Goal: Task Accomplishment & Management: Use online tool/utility

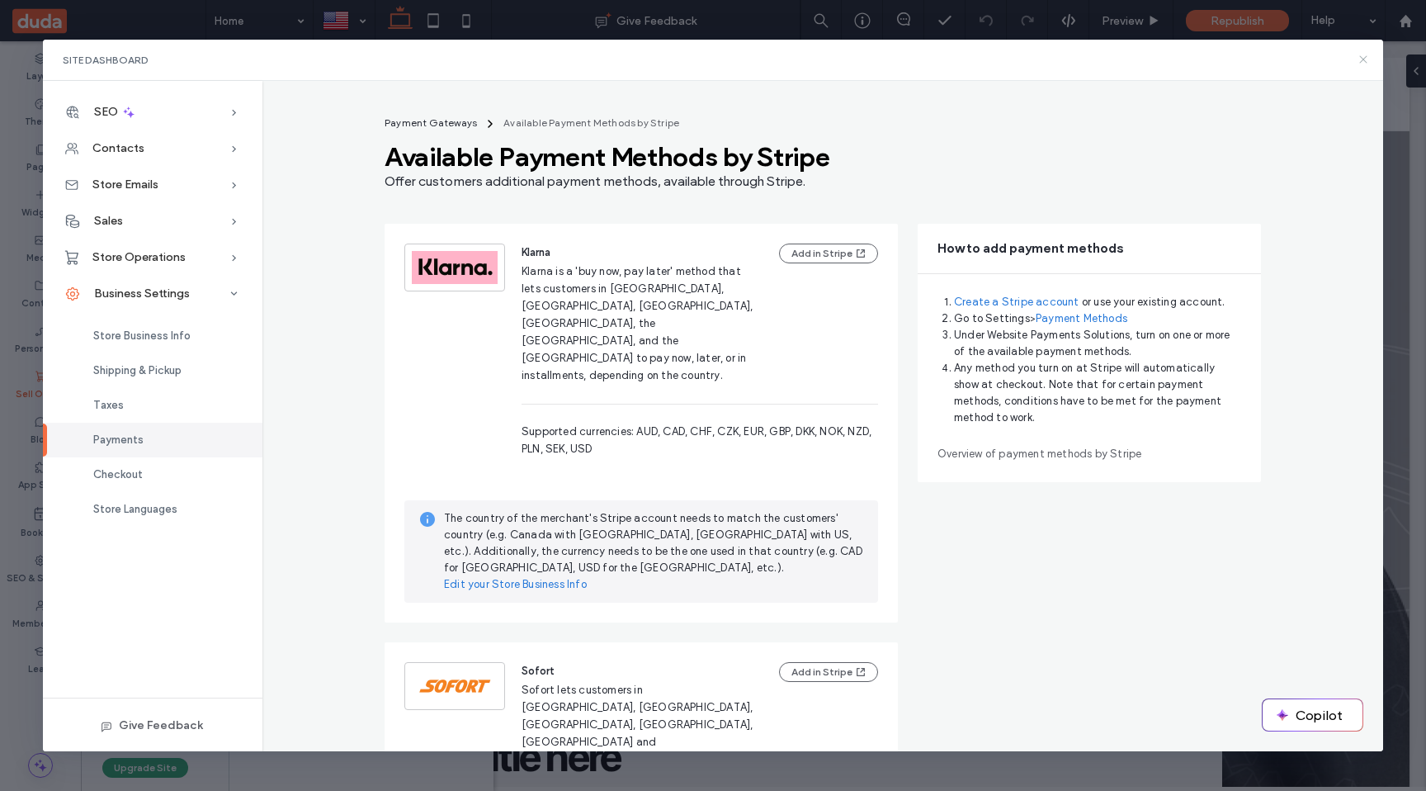
click at [1365, 58] on use at bounding box center [1363, 59] width 7 height 7
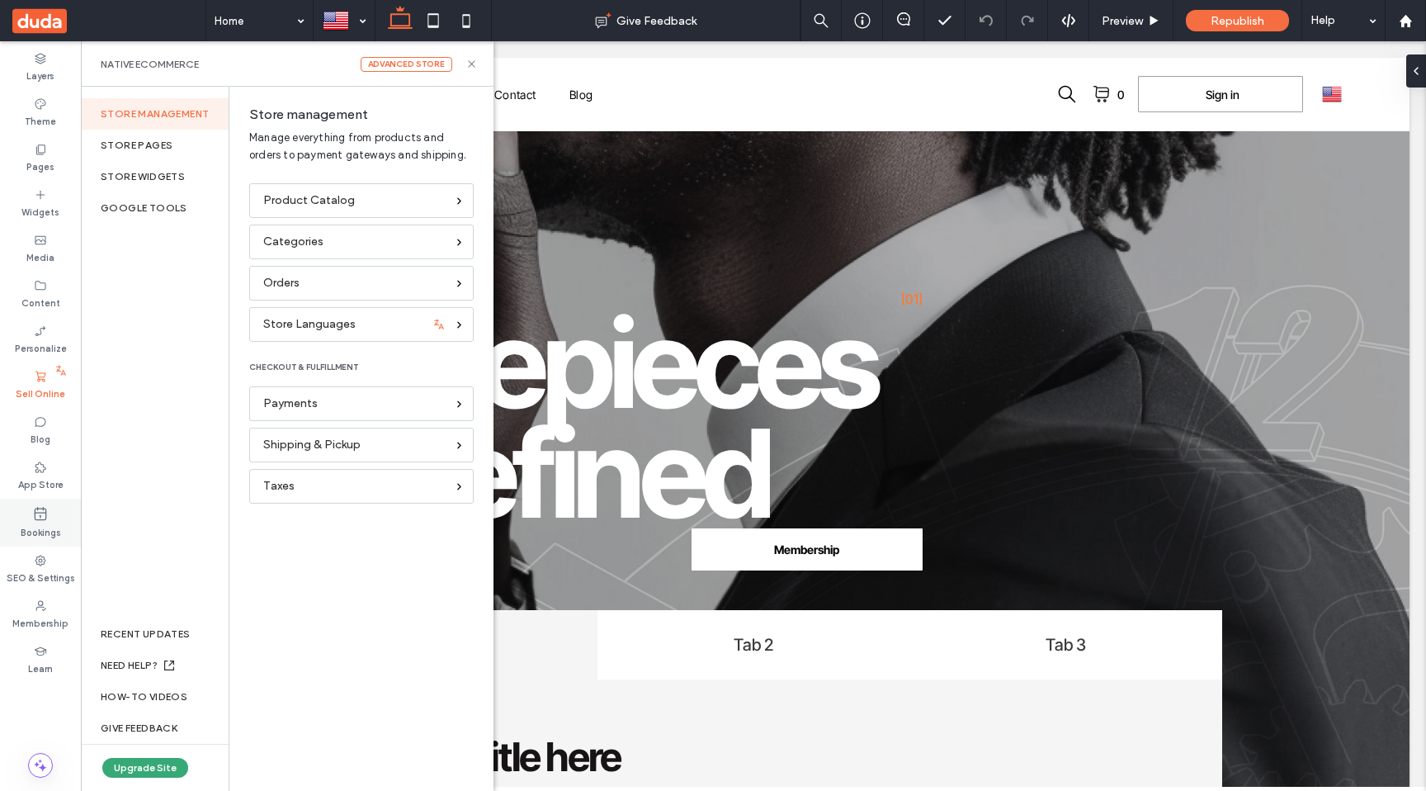
click at [31, 509] on div "Bookings" at bounding box center [40, 523] width 81 height 48
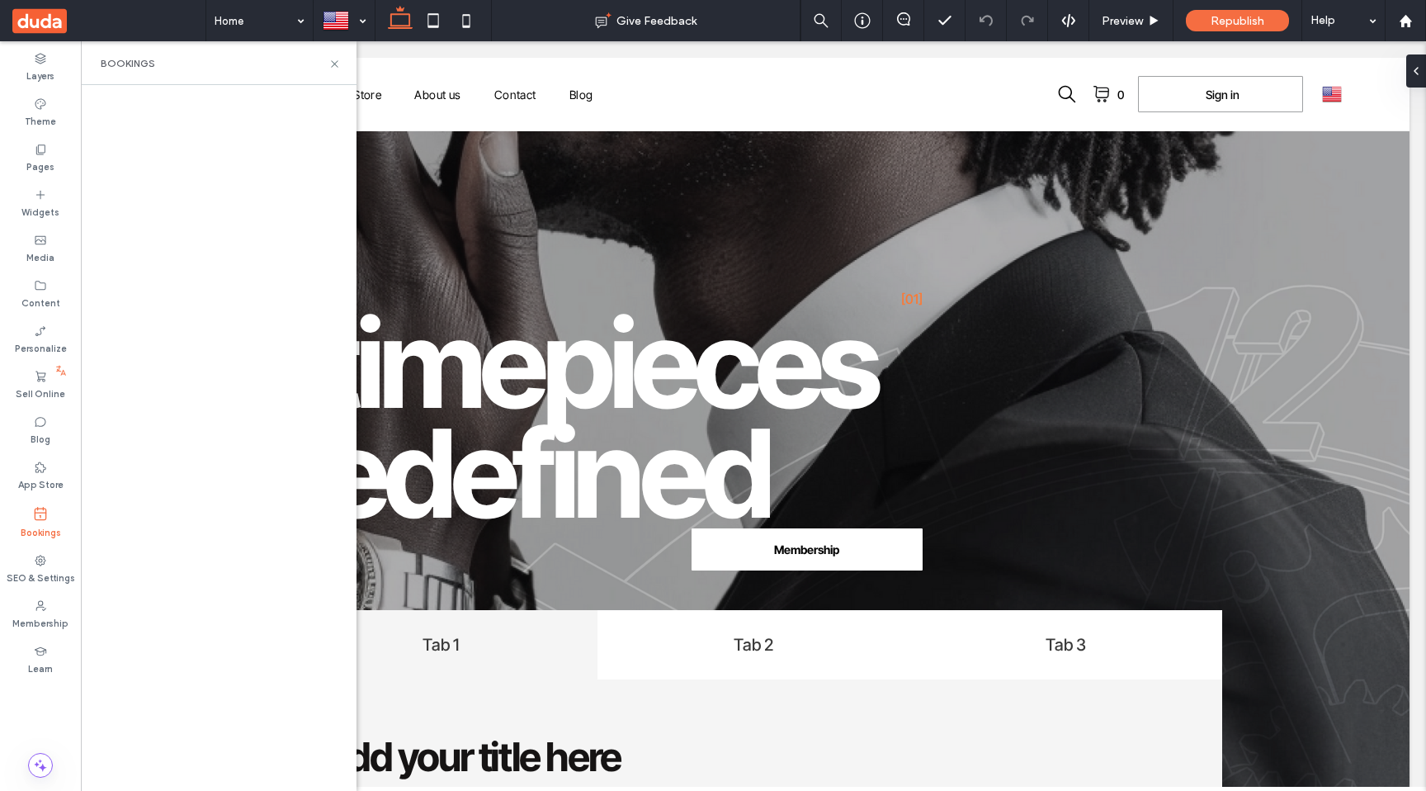
click at [35, 529] on label "Bookings" at bounding box center [41, 531] width 40 height 18
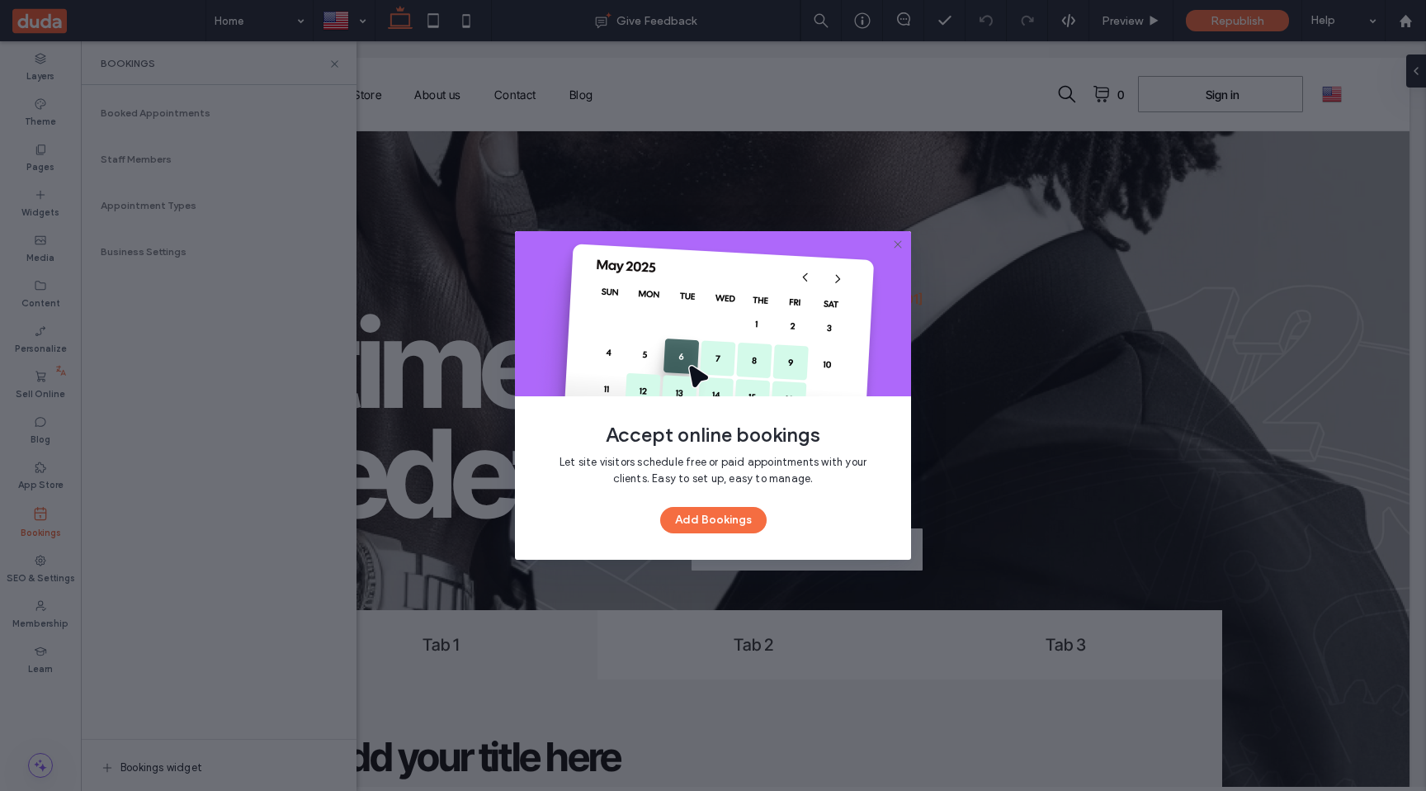
click at [902, 247] on icon at bounding box center [897, 244] width 13 height 13
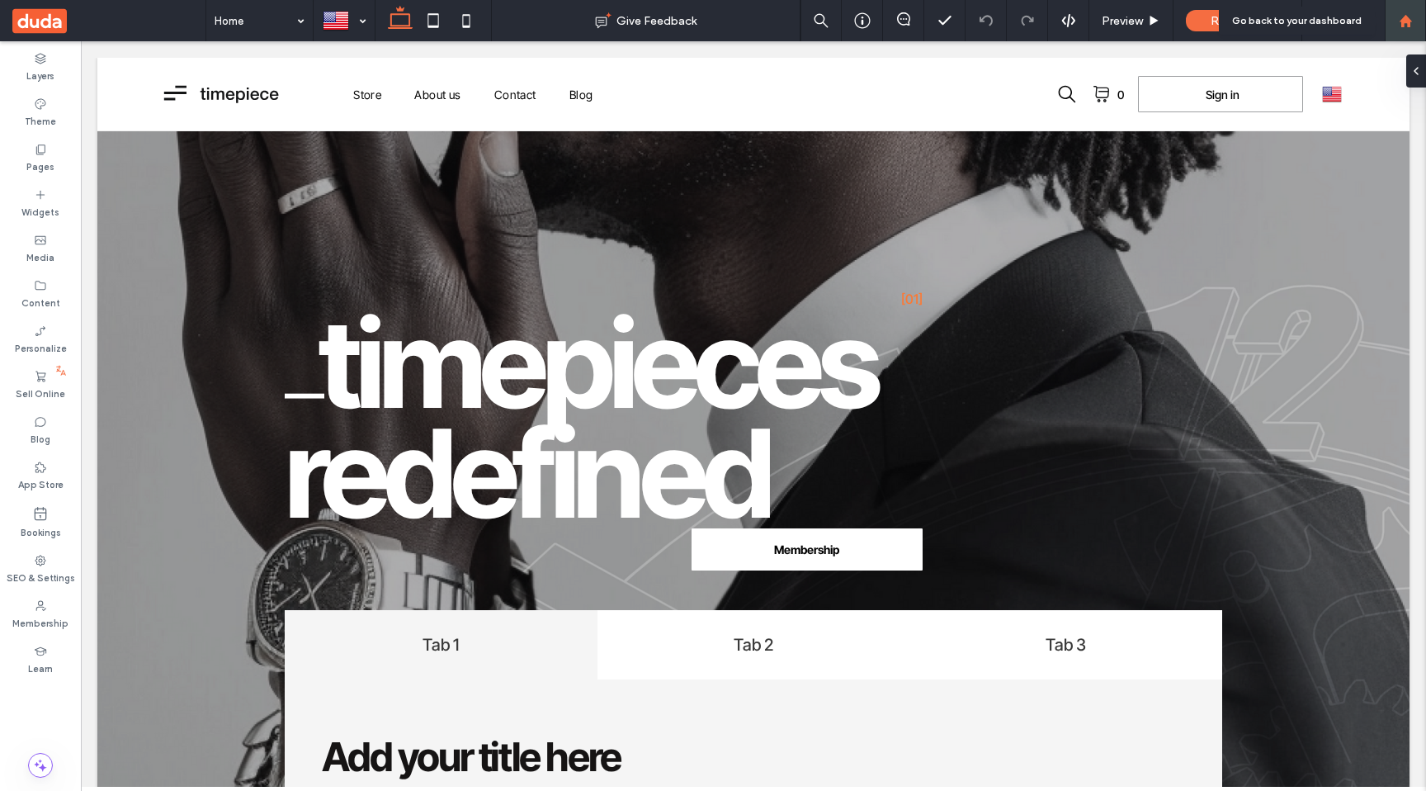
click at [1426, 25] on div at bounding box center [1405, 20] width 41 height 41
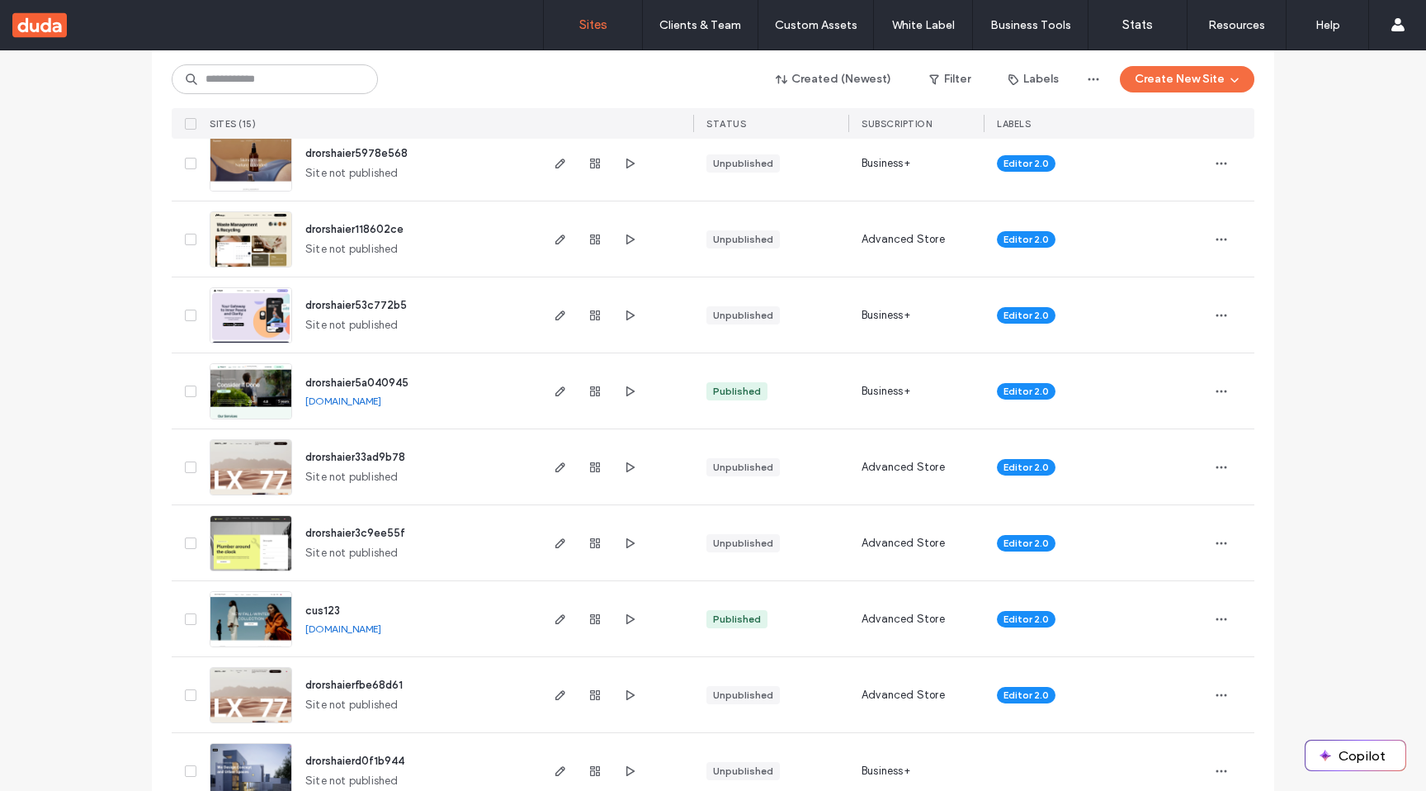
scroll to position [333, 0]
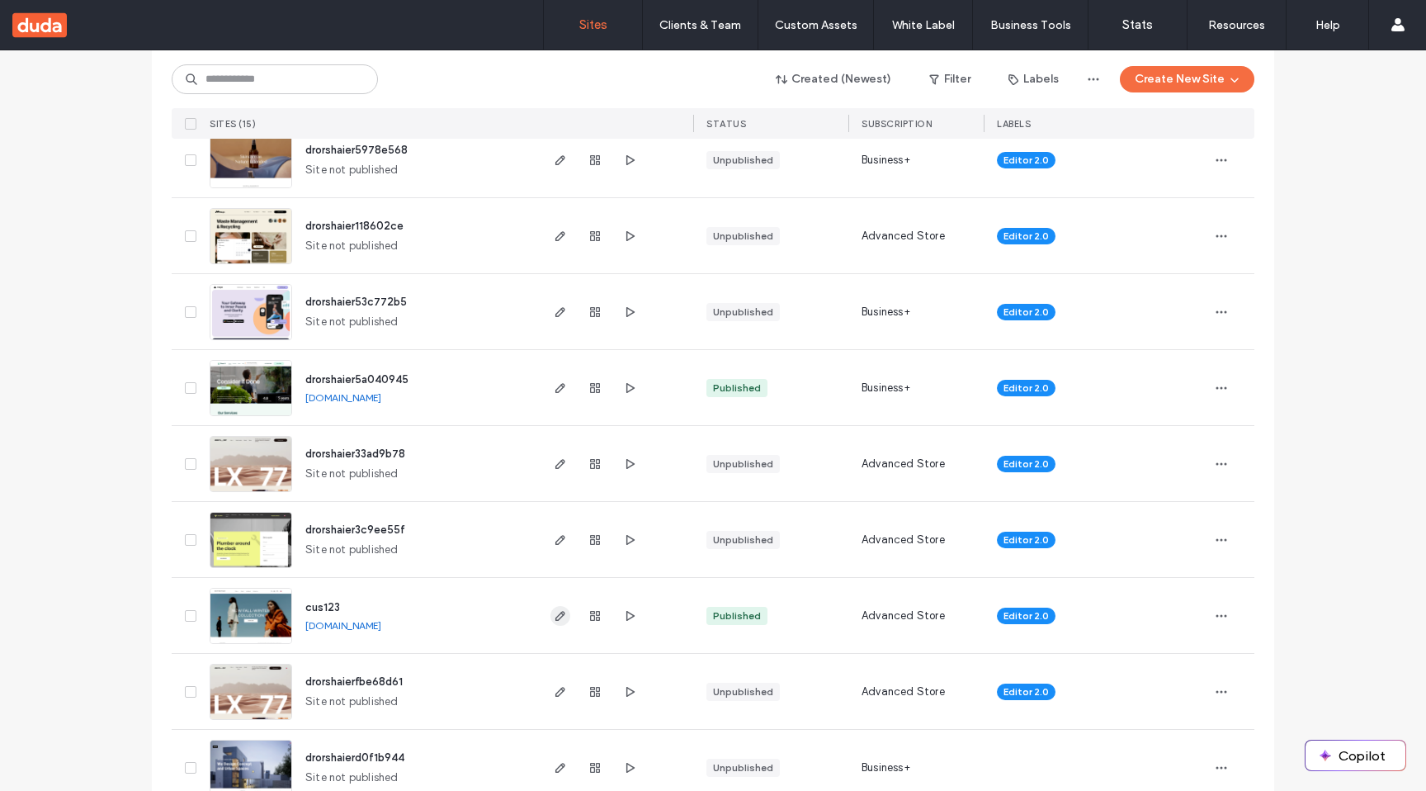
click at [558, 622] on icon "button" at bounding box center [560, 615] width 13 height 13
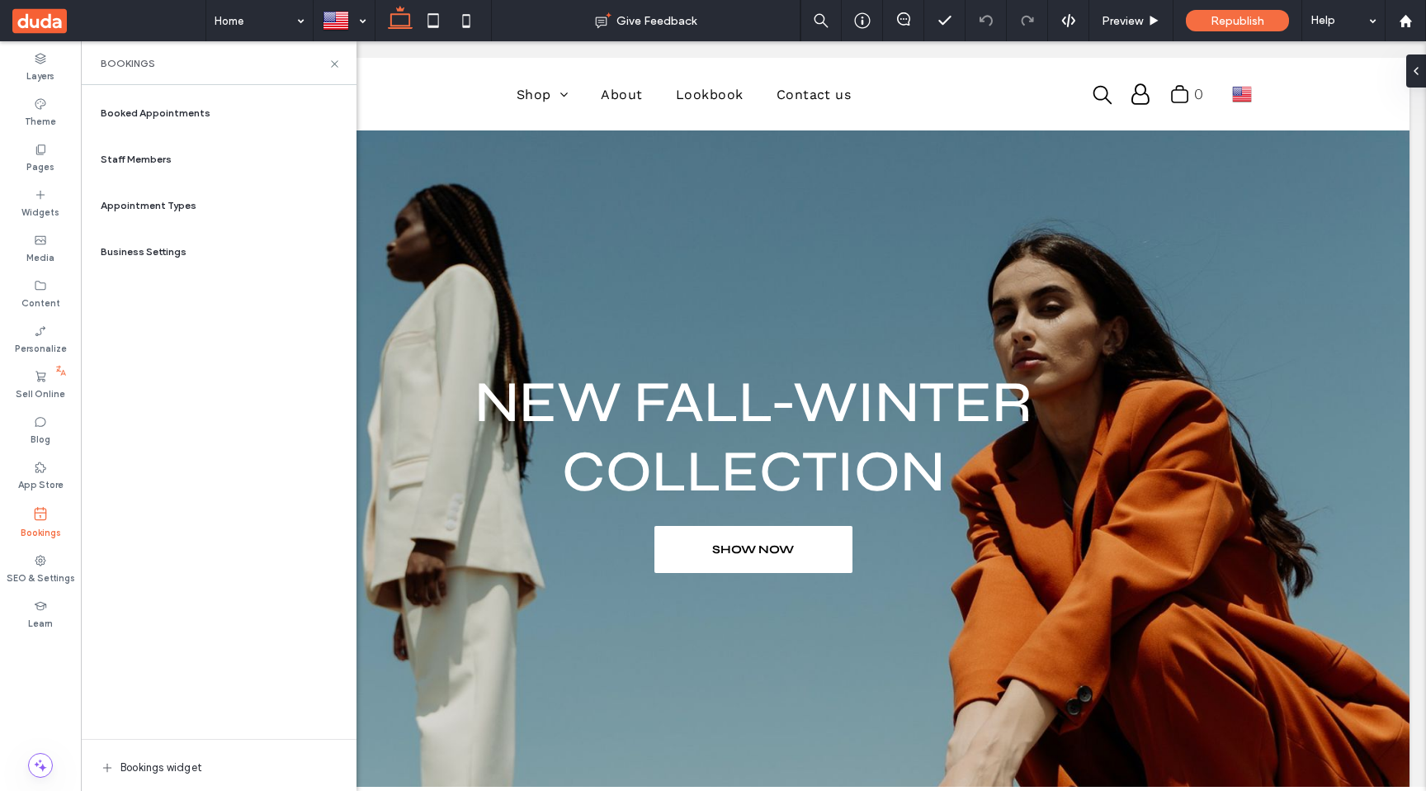
click at [177, 116] on span "Booked Appointments" at bounding box center [156, 113] width 110 height 15
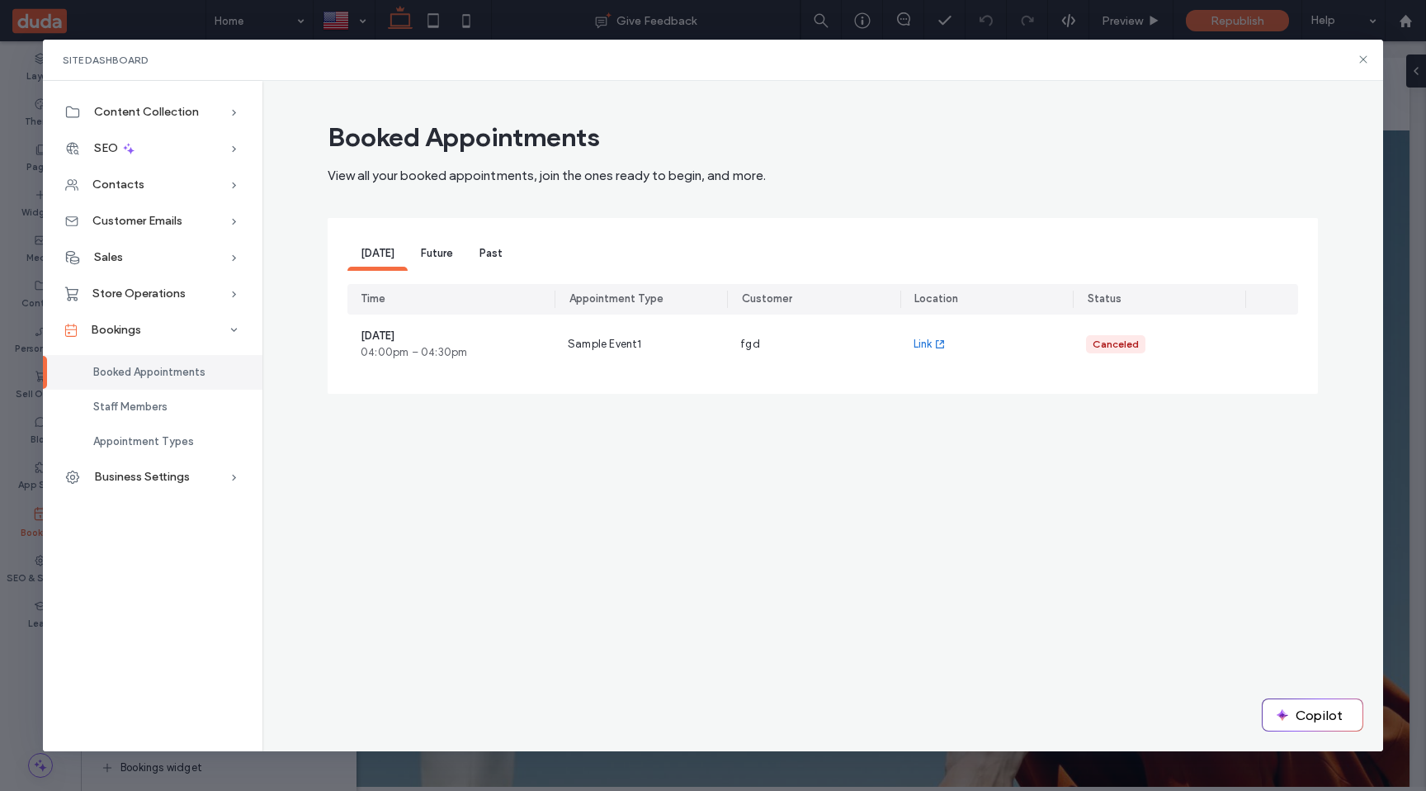
click at [441, 252] on span "Future" at bounding box center [437, 253] width 32 height 12
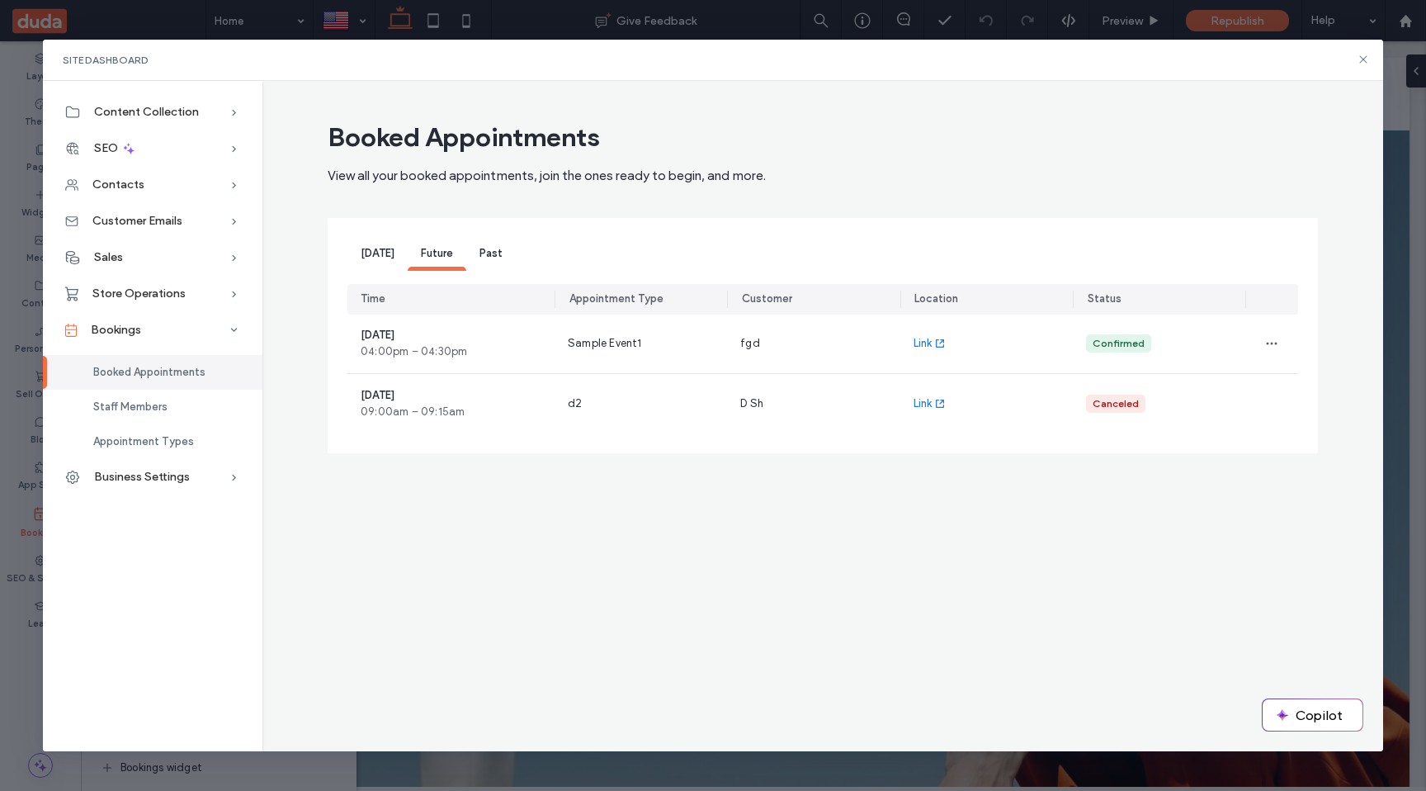
click at [495, 252] on span "Past" at bounding box center [491, 253] width 23 height 12
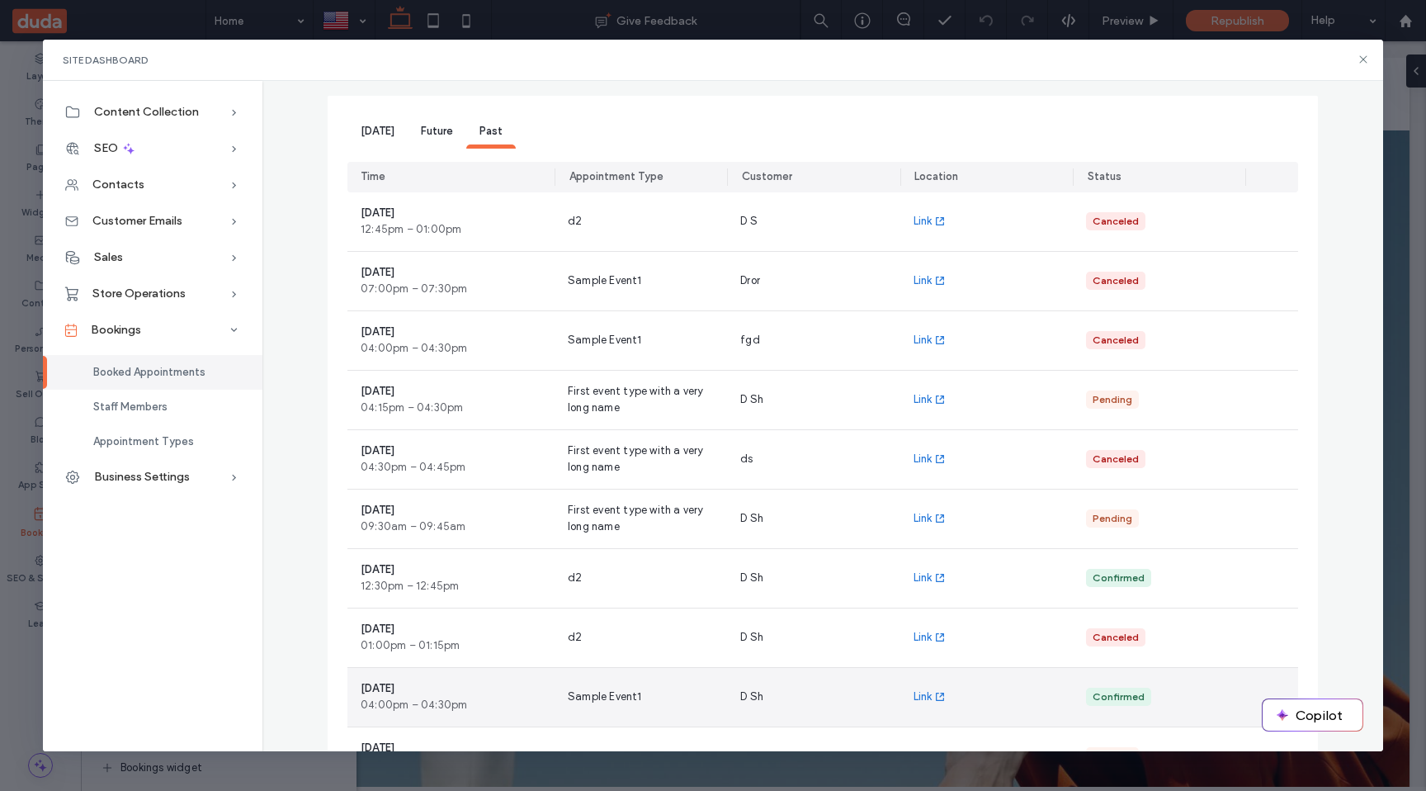
scroll to position [63, 0]
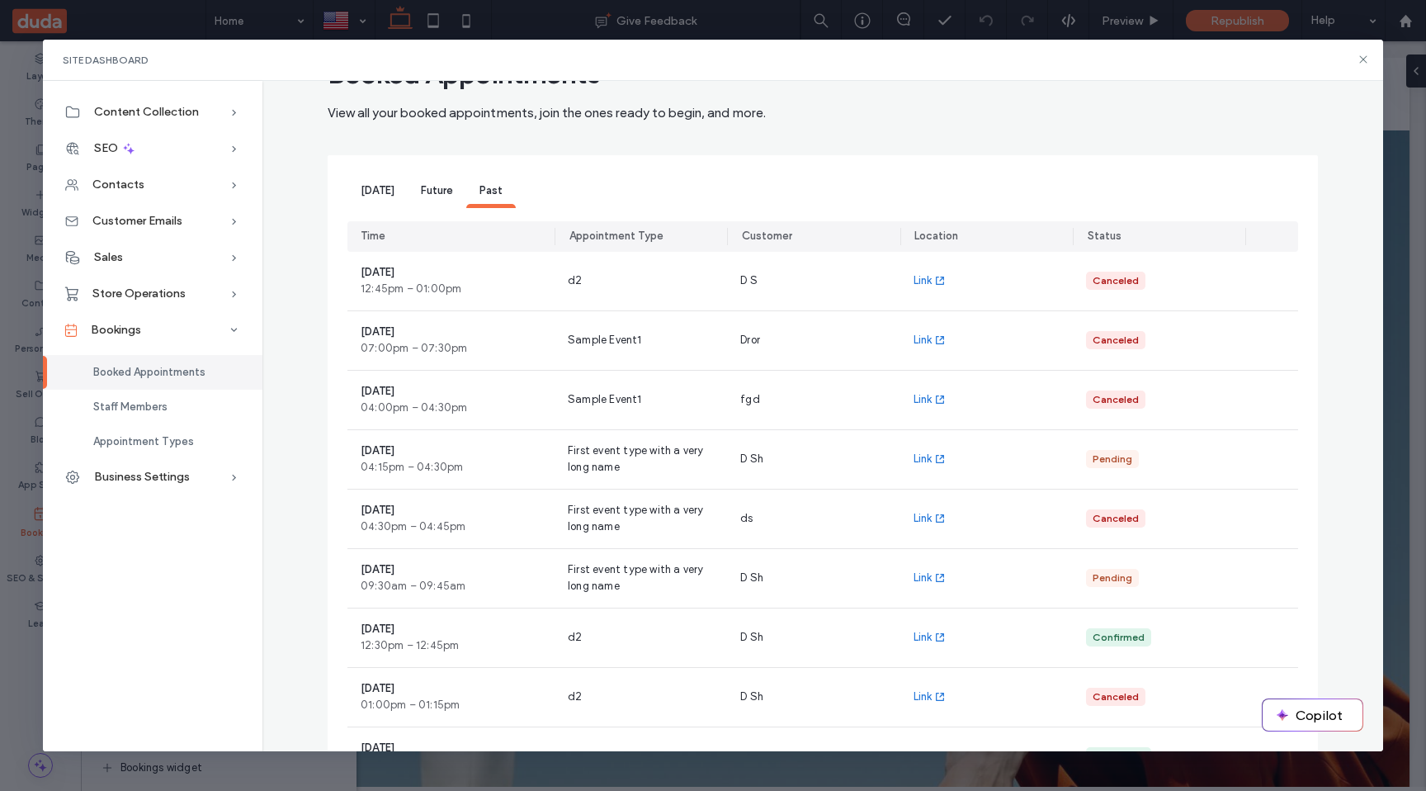
click at [446, 199] on div "Future" at bounding box center [437, 191] width 59 height 33
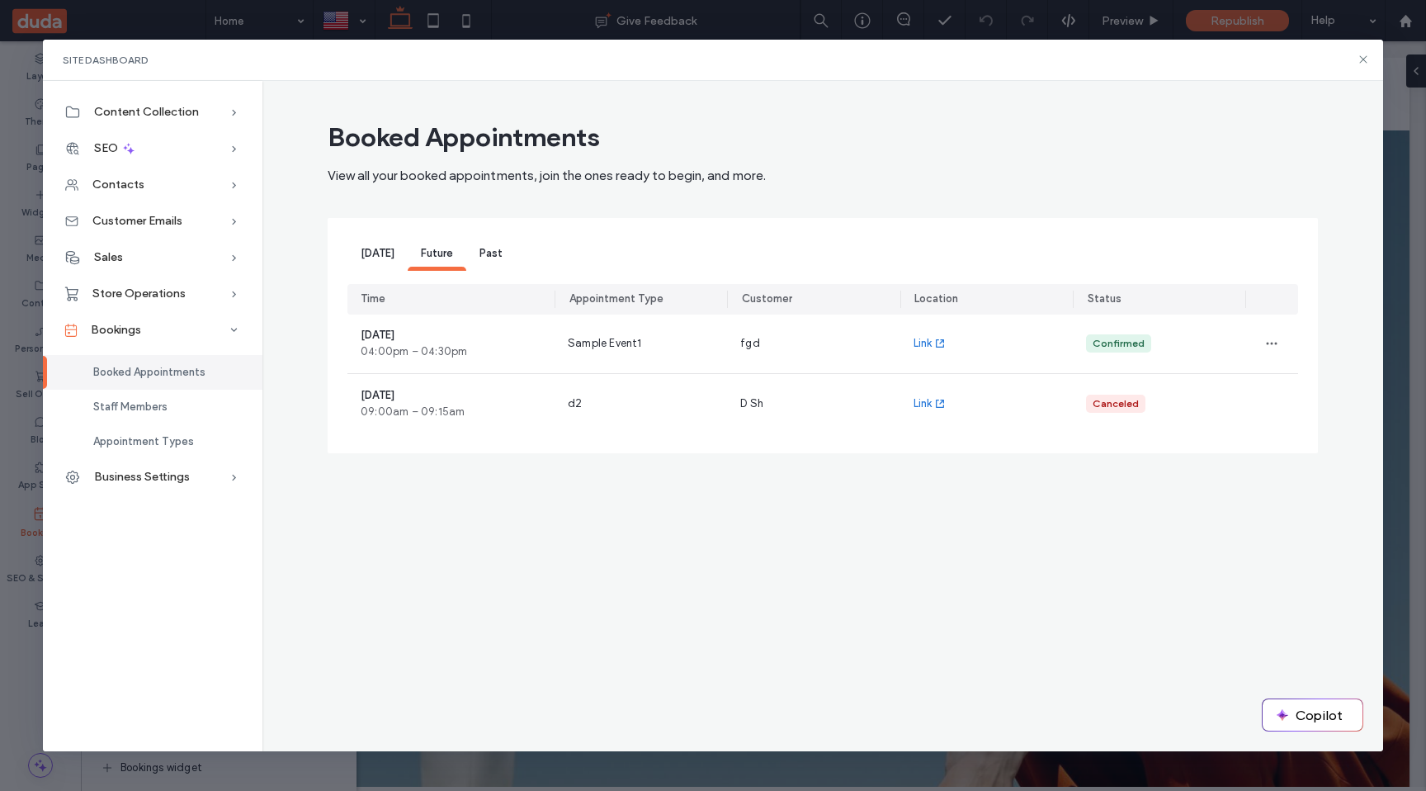
scroll to position [0, 0]
click at [376, 244] on div "Today" at bounding box center [378, 254] width 60 height 33
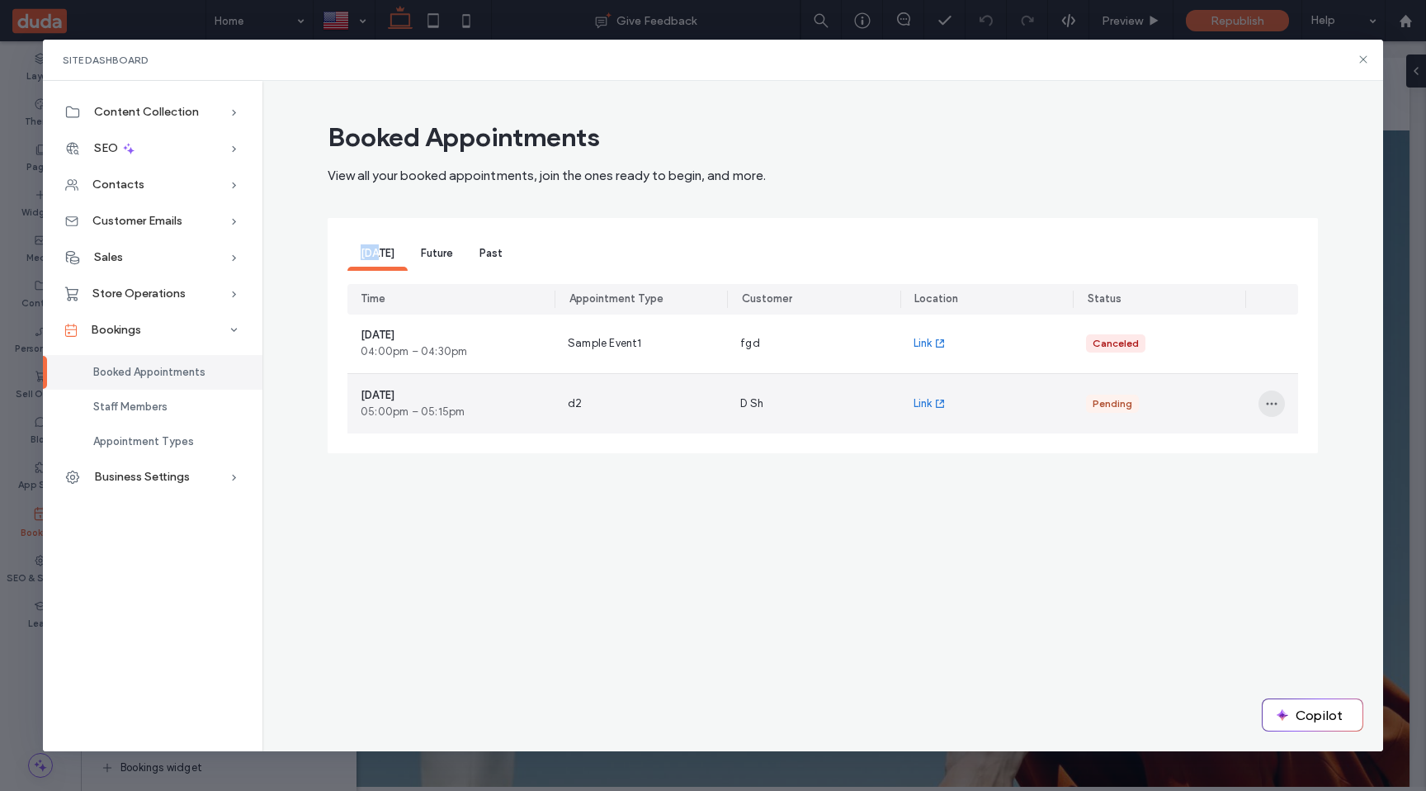
click at [1275, 409] on icon "button" at bounding box center [1271, 403] width 13 height 13
click at [1317, 484] on span "Decline" at bounding box center [1311, 479] width 36 height 17
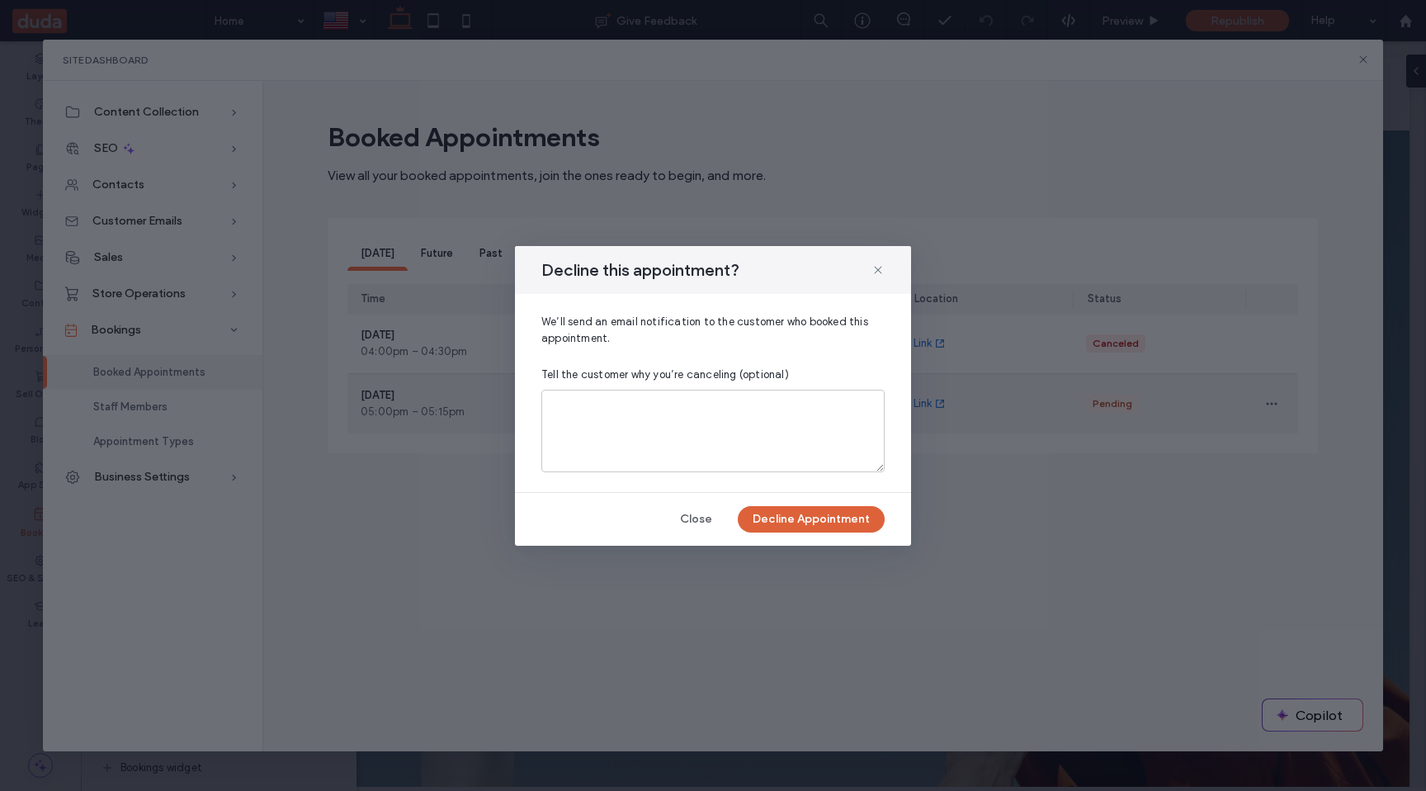
click at [814, 525] on button "Decline Appointment" at bounding box center [811, 519] width 147 height 26
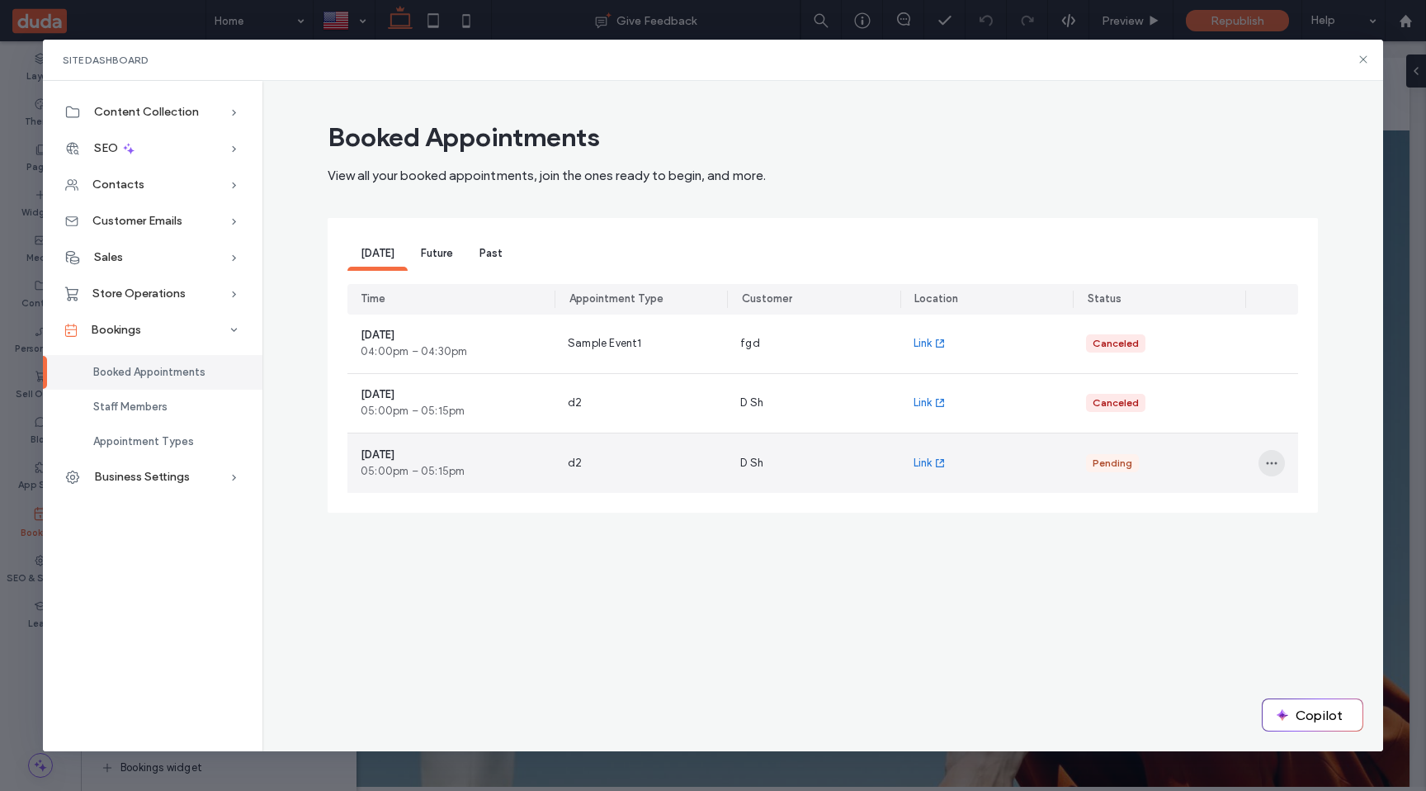
click at [1271, 472] on span "button" at bounding box center [1272, 463] width 26 height 26
click at [1314, 504] on span "Accept" at bounding box center [1312, 507] width 38 height 17
click at [1278, 458] on icon "button" at bounding box center [1271, 462] width 13 height 13
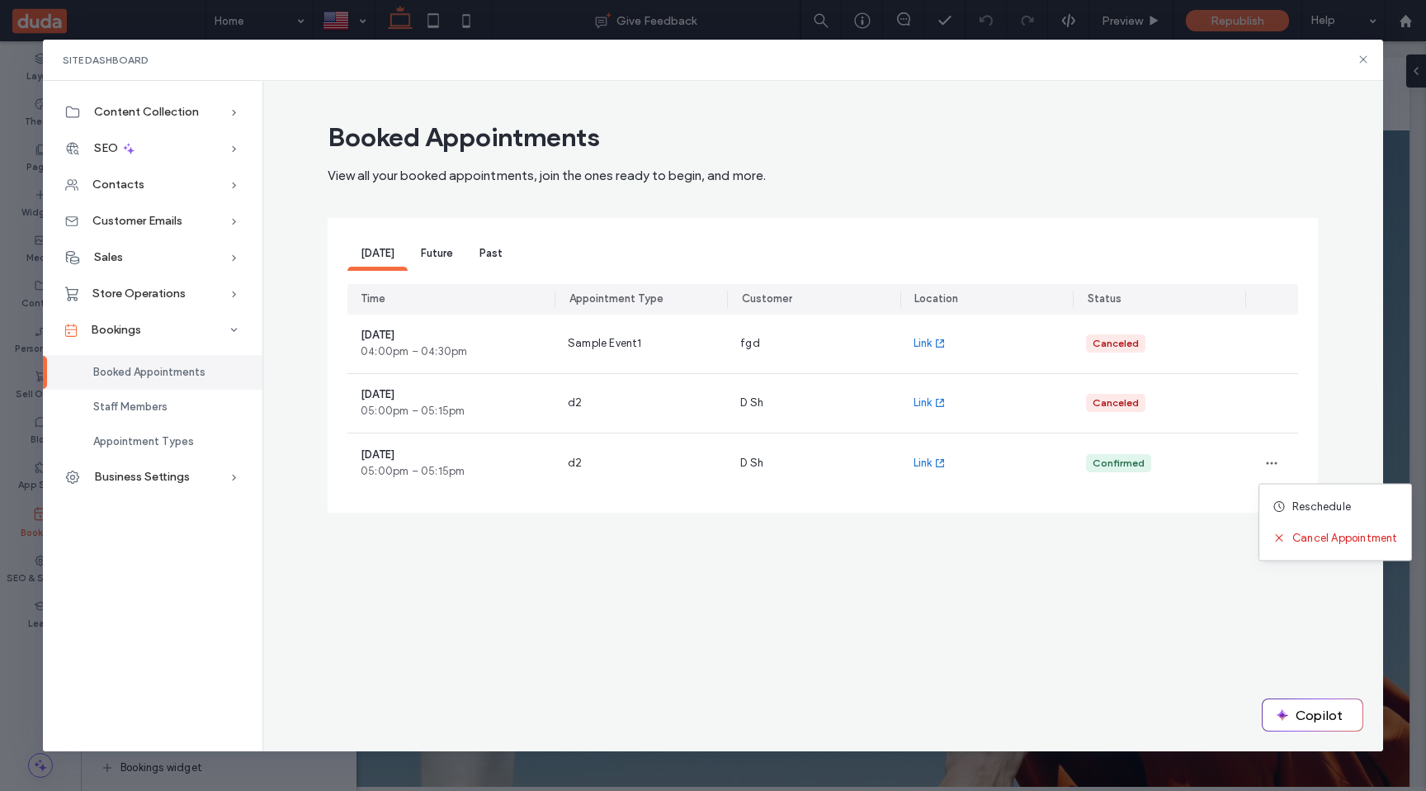
click at [1147, 548] on div "Booked Appointments View all your booked appointments, join the ones ready to b…" at bounding box center [823, 350] width 991 height 458
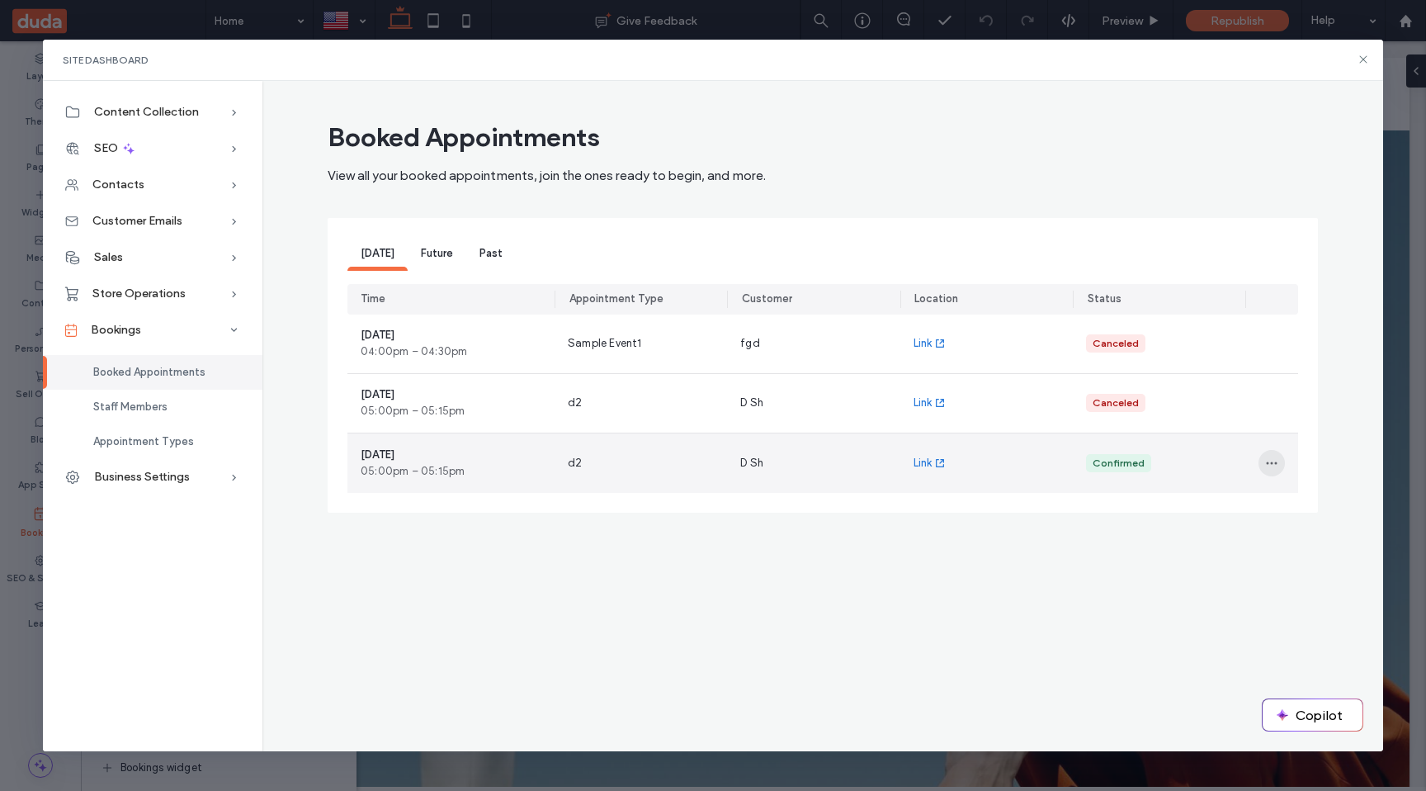
click at [1272, 463] on use "button" at bounding box center [1272, 462] width 11 height 2
click at [1306, 506] on span "Reschedule" at bounding box center [1322, 507] width 59 height 17
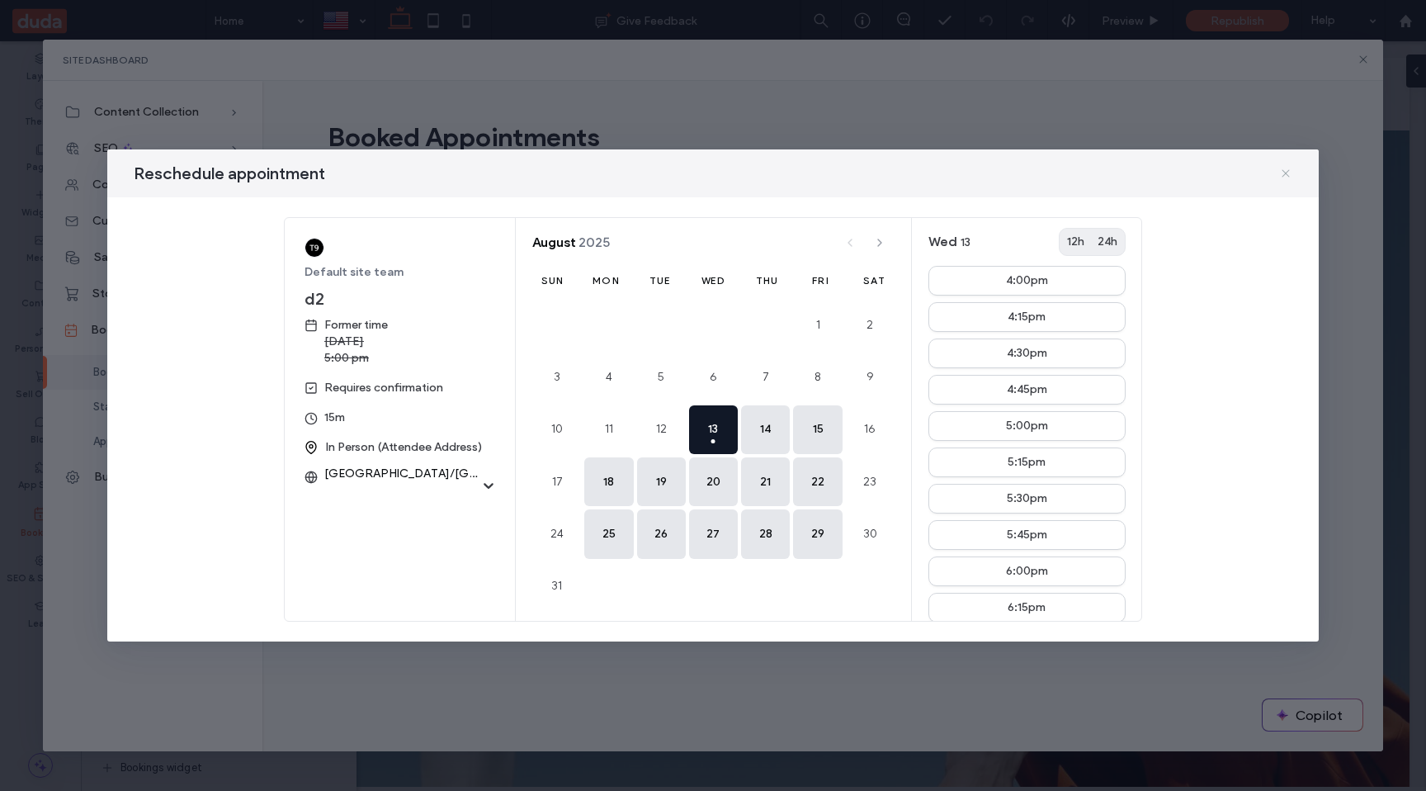
click at [1286, 173] on use at bounding box center [1286, 173] width 7 height 7
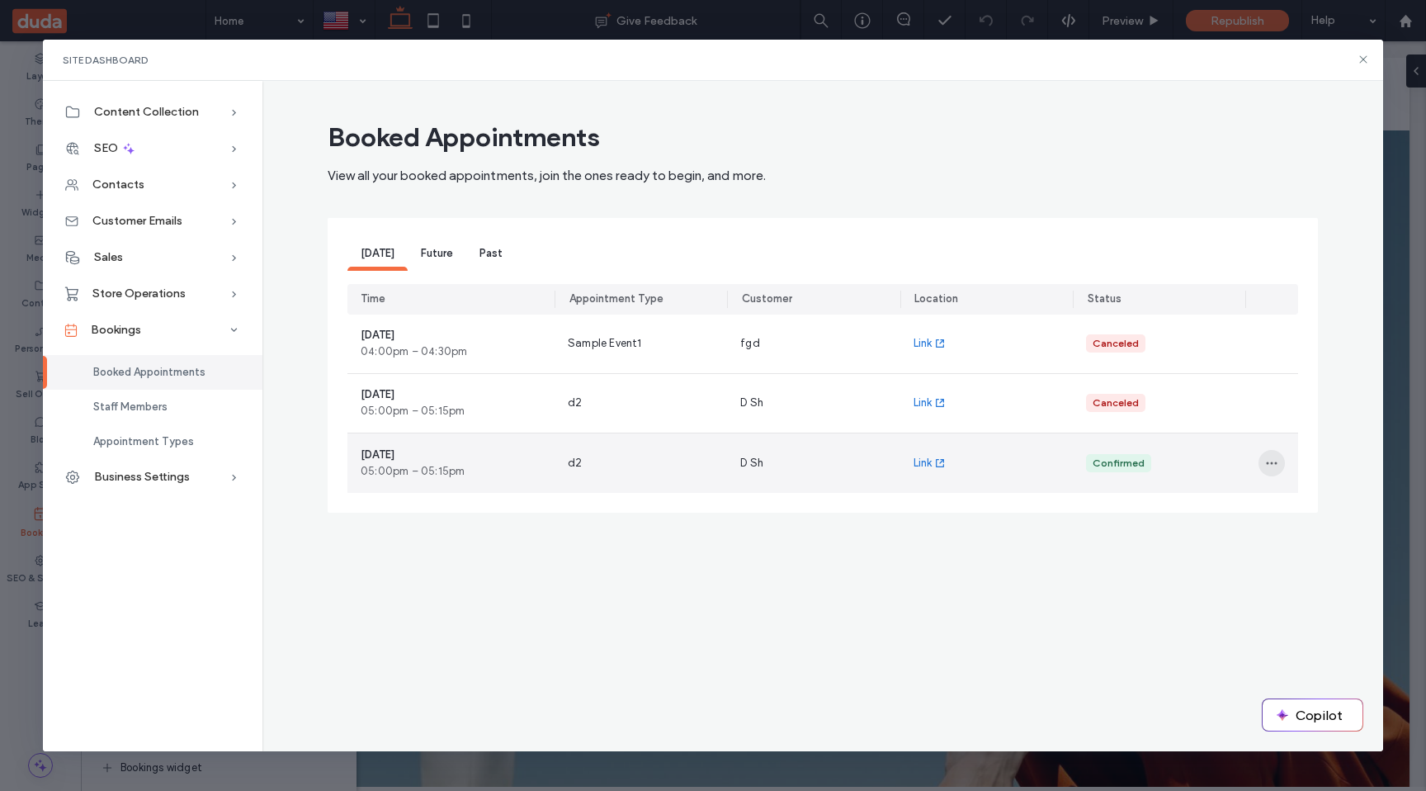
click at [1275, 463] on use "button" at bounding box center [1272, 462] width 11 height 2
click at [1325, 540] on span "Cancel Appointment" at bounding box center [1346, 538] width 106 height 17
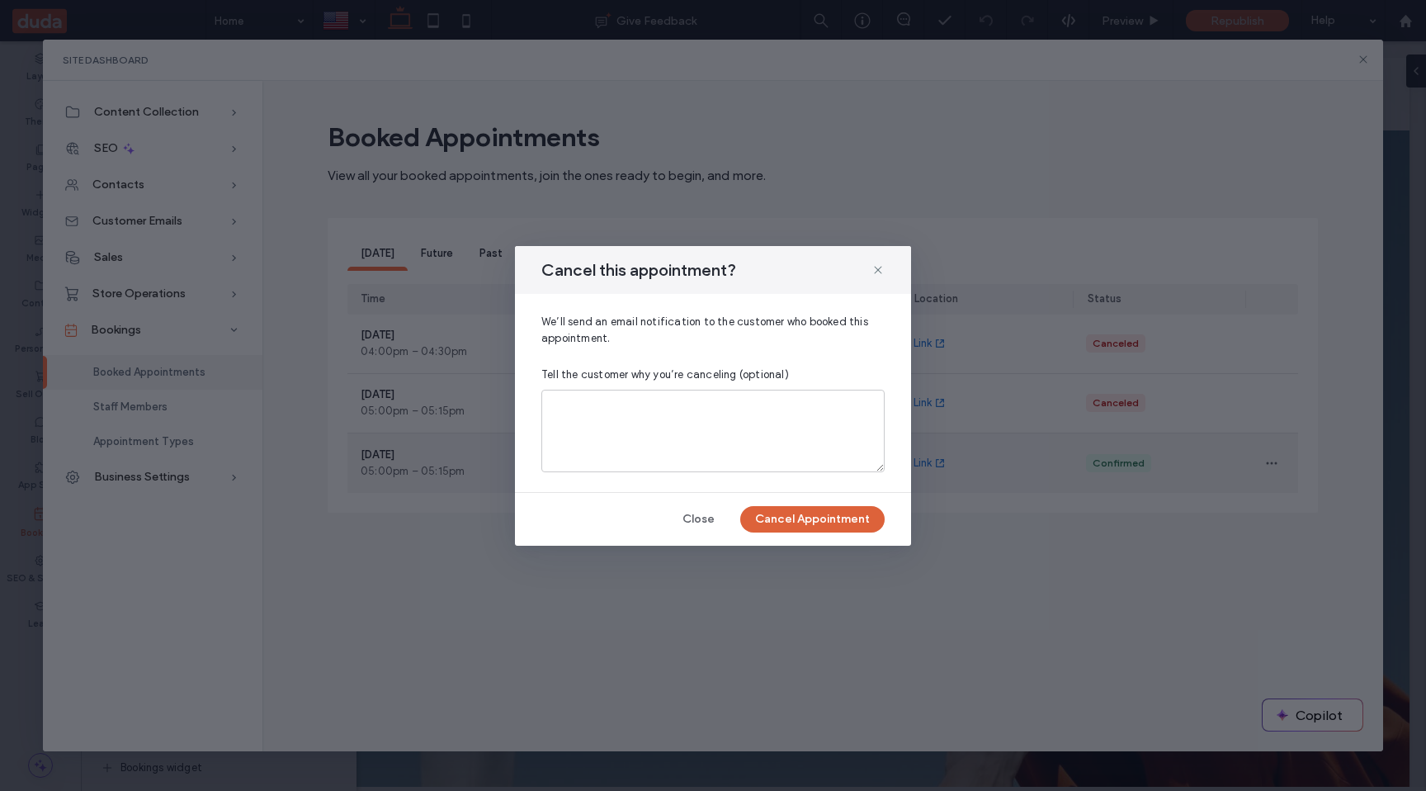
click at [795, 522] on button "Cancel Appointment" at bounding box center [812, 519] width 144 height 26
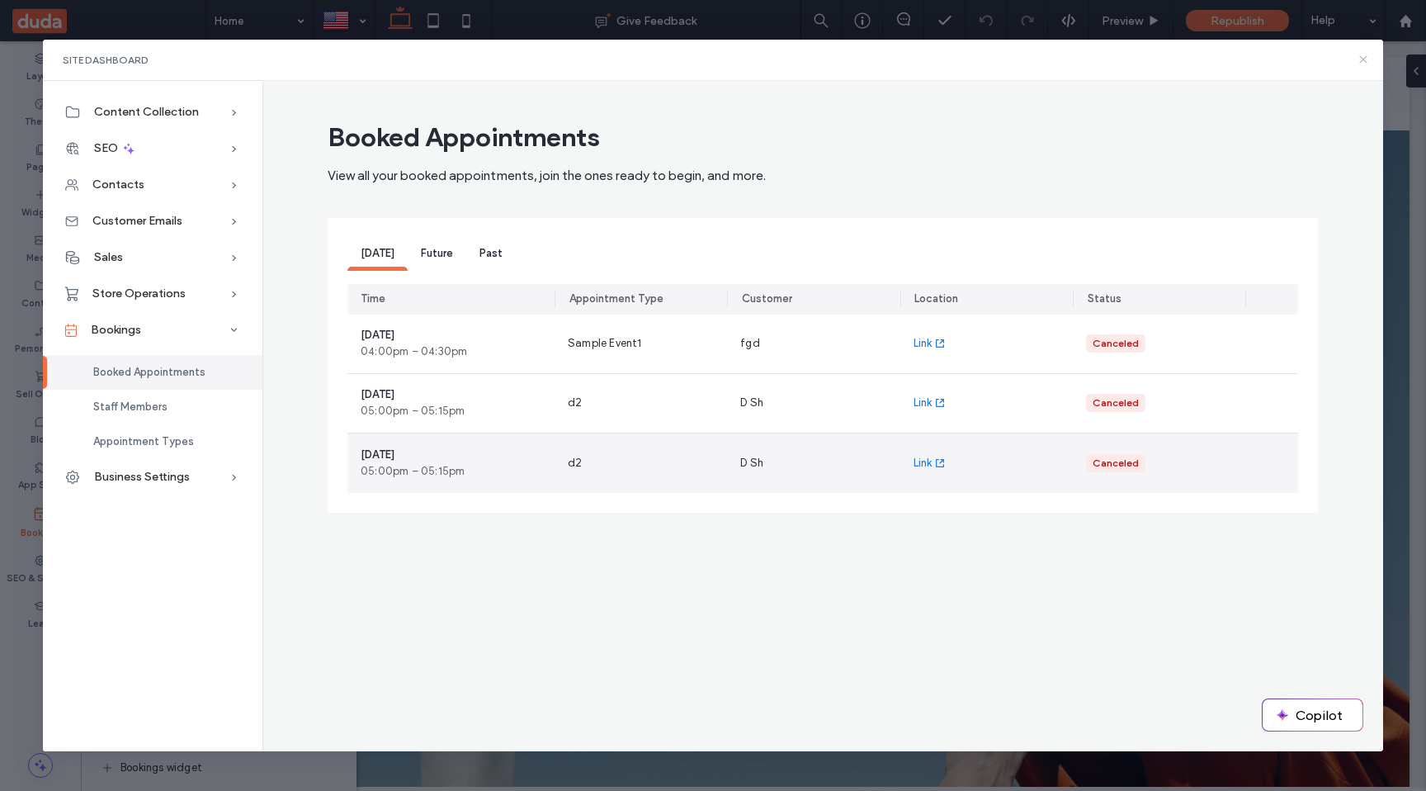
click at [1369, 60] on icon at bounding box center [1363, 59] width 13 height 13
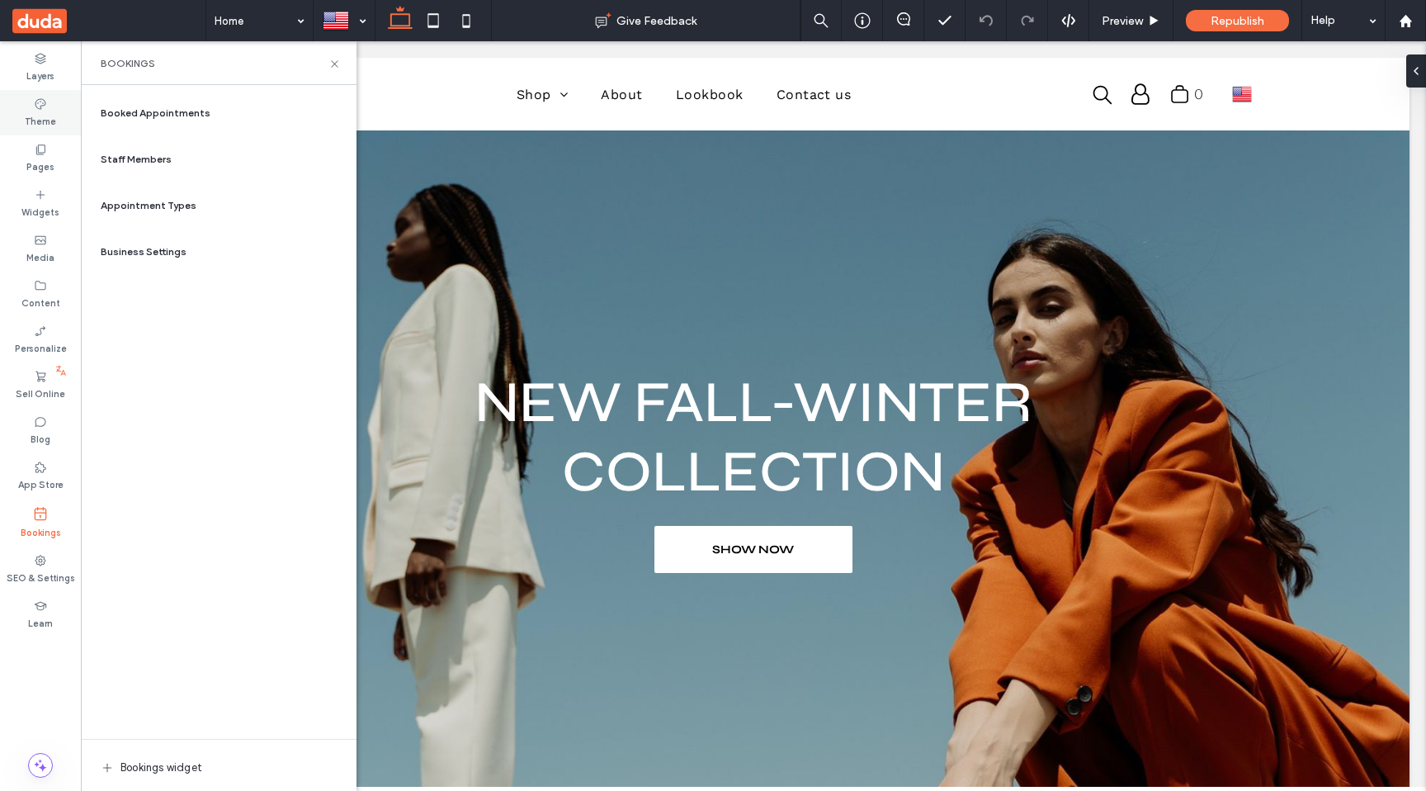
click at [39, 112] on label "Theme" at bounding box center [40, 120] width 31 height 18
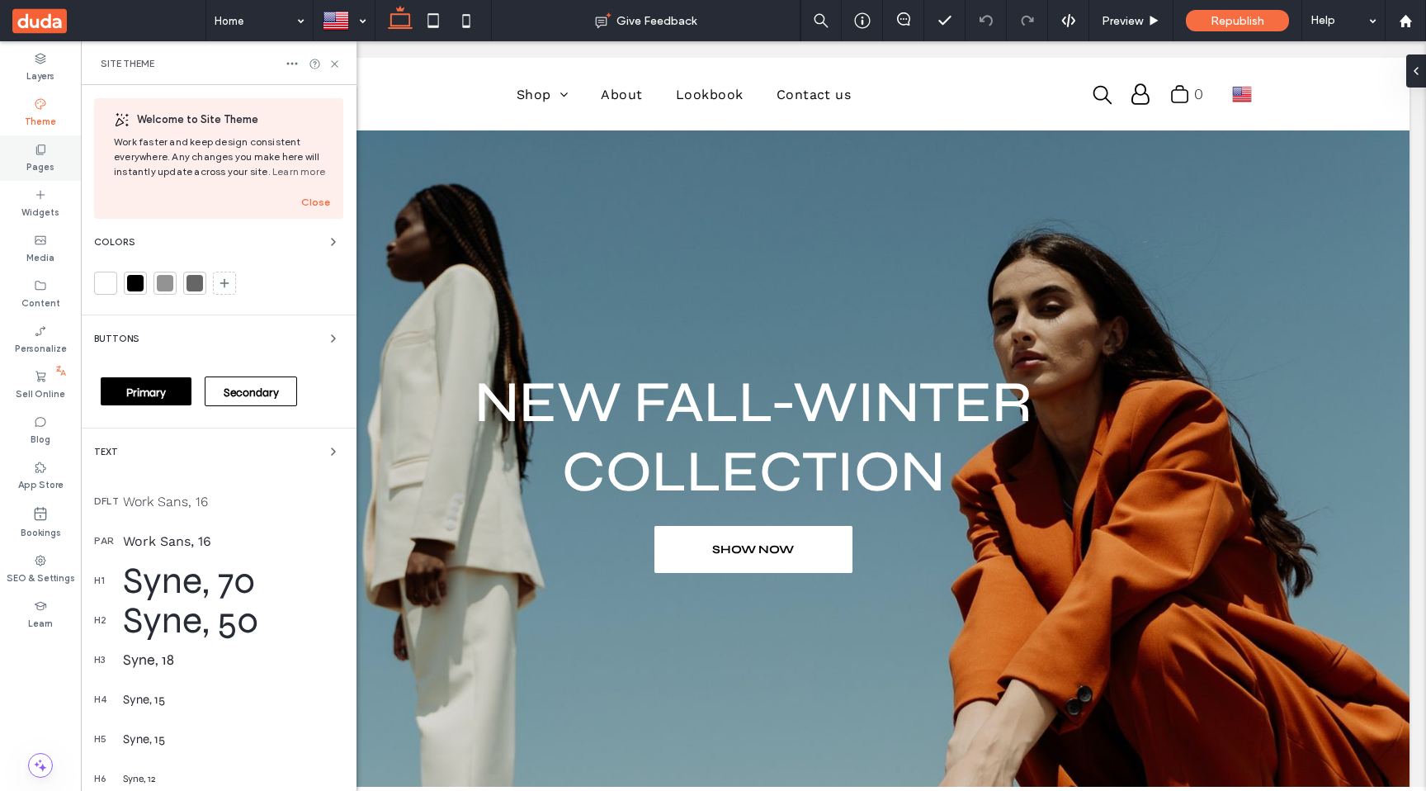
click at [43, 164] on label "Pages" at bounding box center [40, 165] width 28 height 18
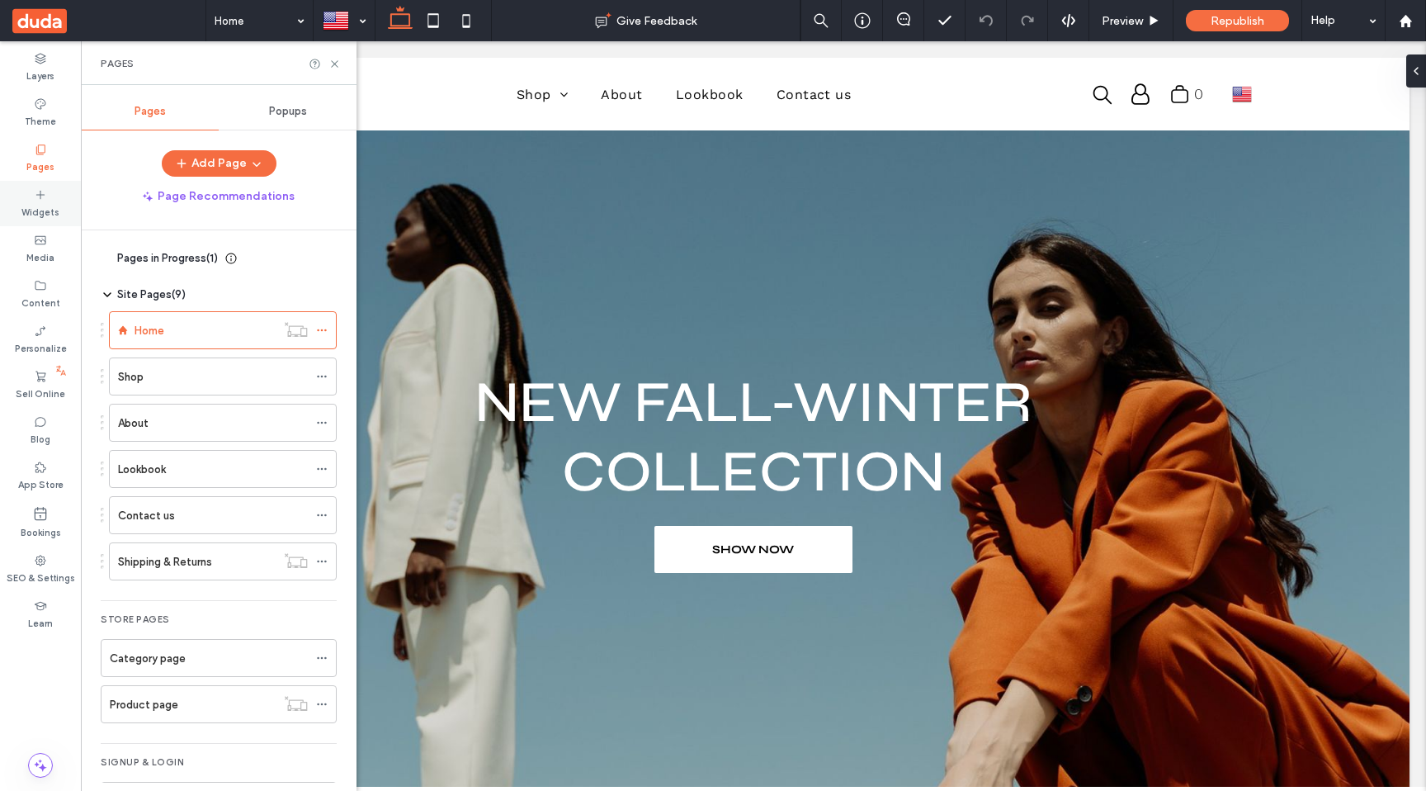
click at [41, 207] on label "Widgets" at bounding box center [40, 210] width 38 height 18
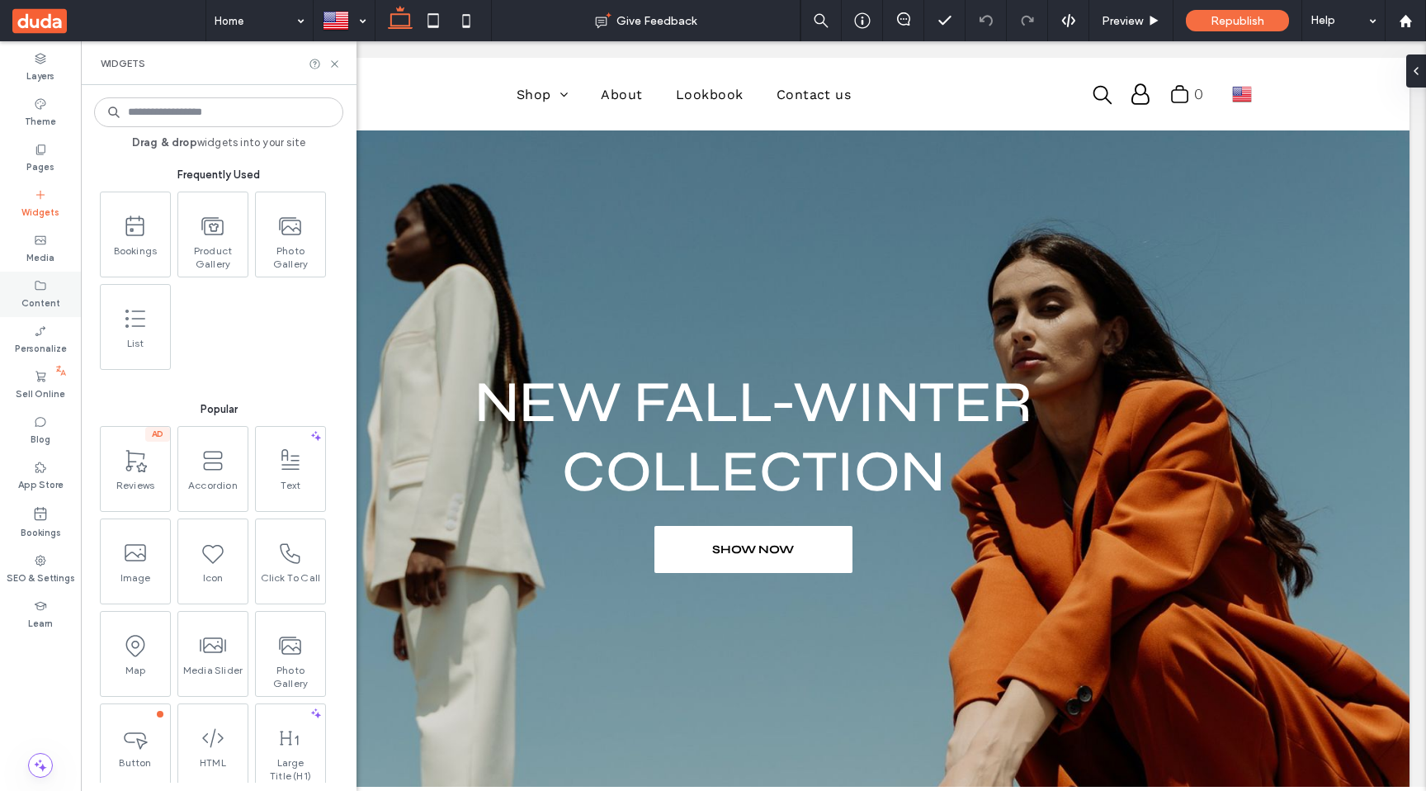
click at [44, 249] on label "Media" at bounding box center [40, 256] width 28 height 18
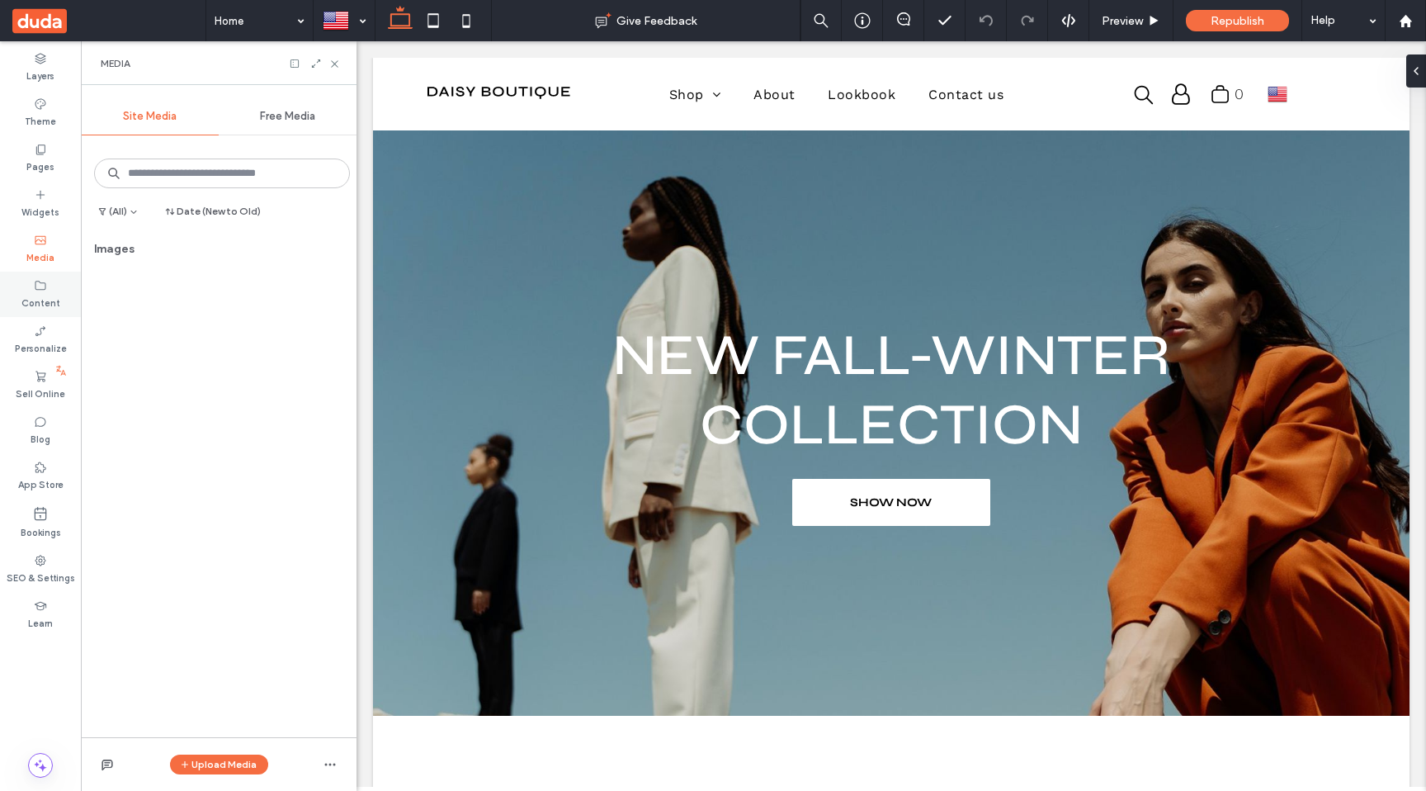
click at [44, 293] on label "Content" at bounding box center [40, 301] width 39 height 18
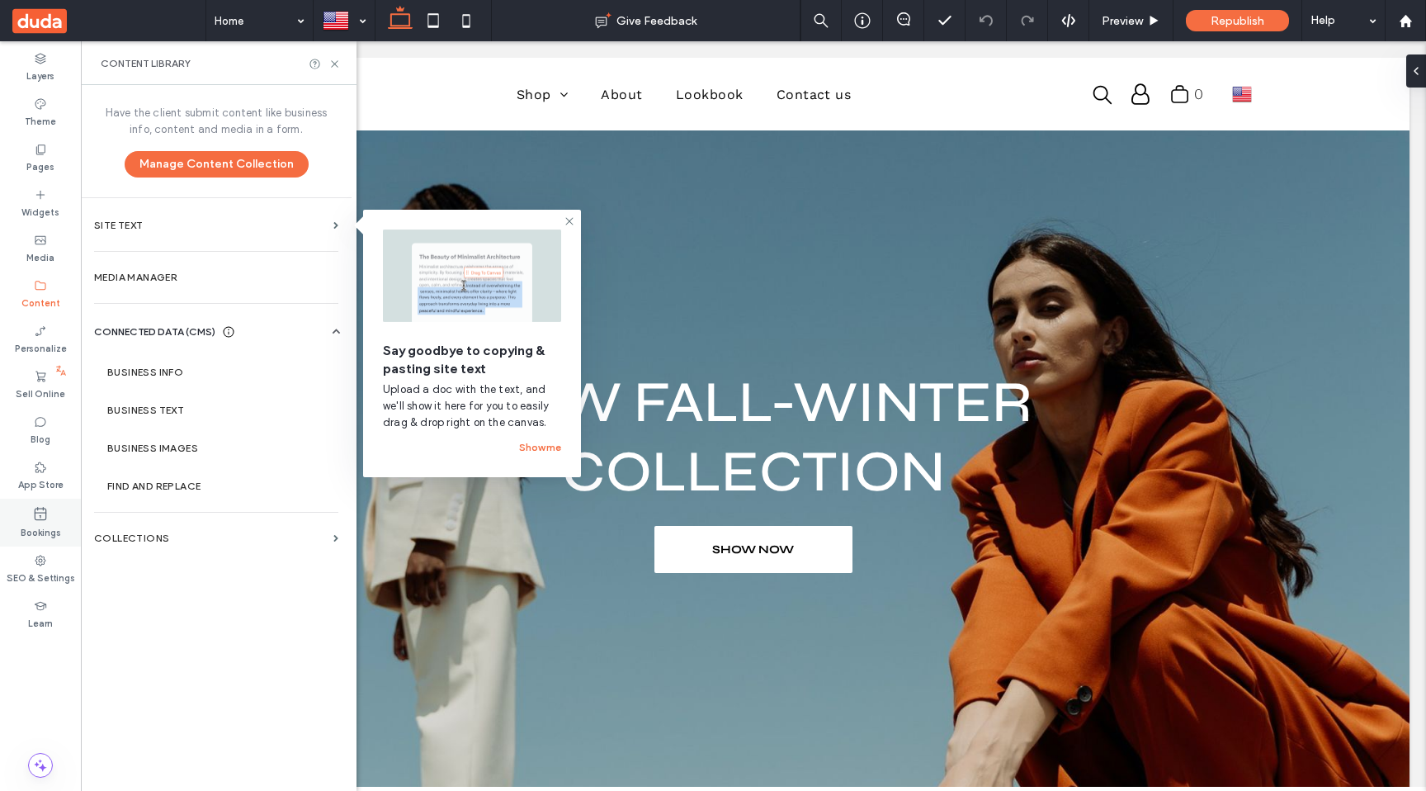
click at [36, 515] on icon at bounding box center [40, 513] width 17 height 17
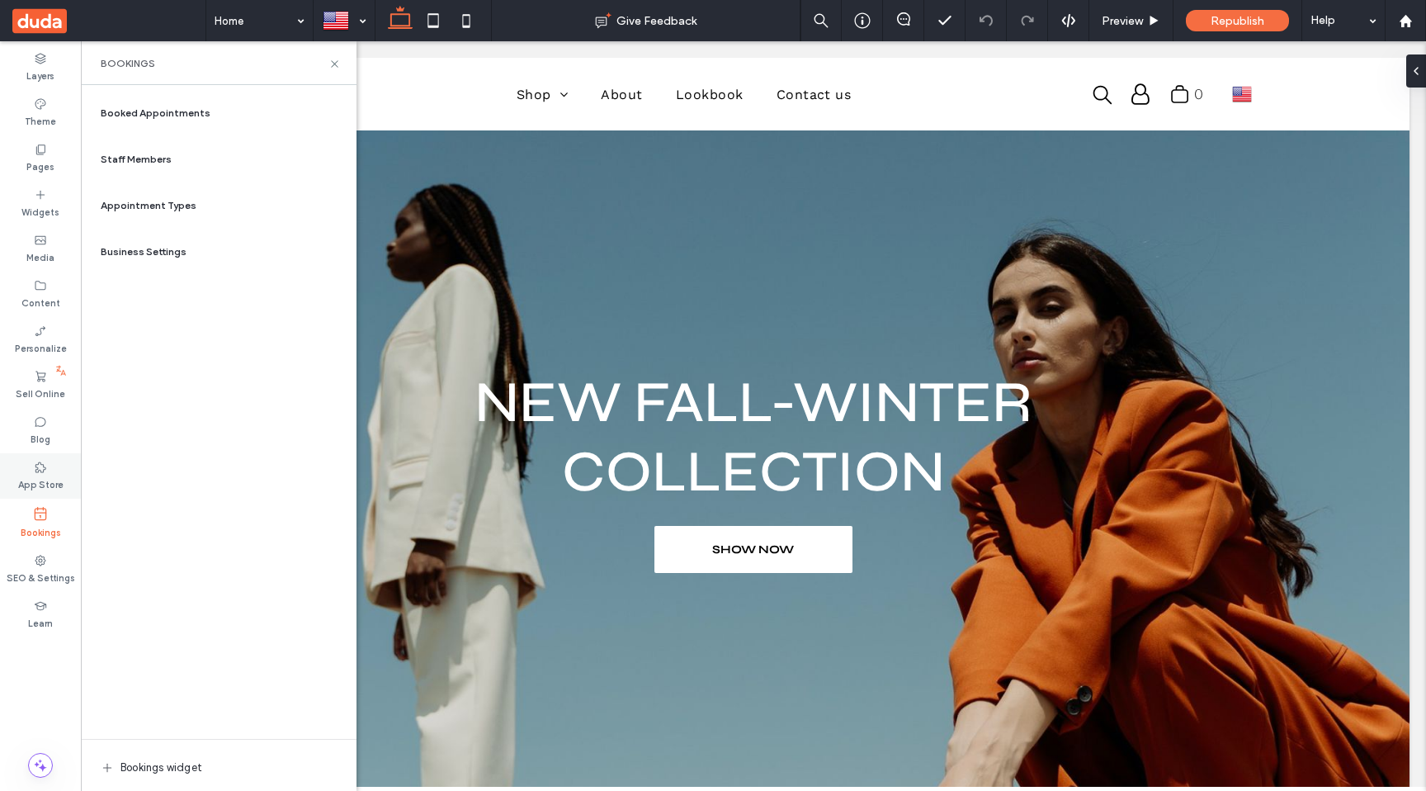
click at [35, 470] on use at bounding box center [40, 466] width 11 height 11
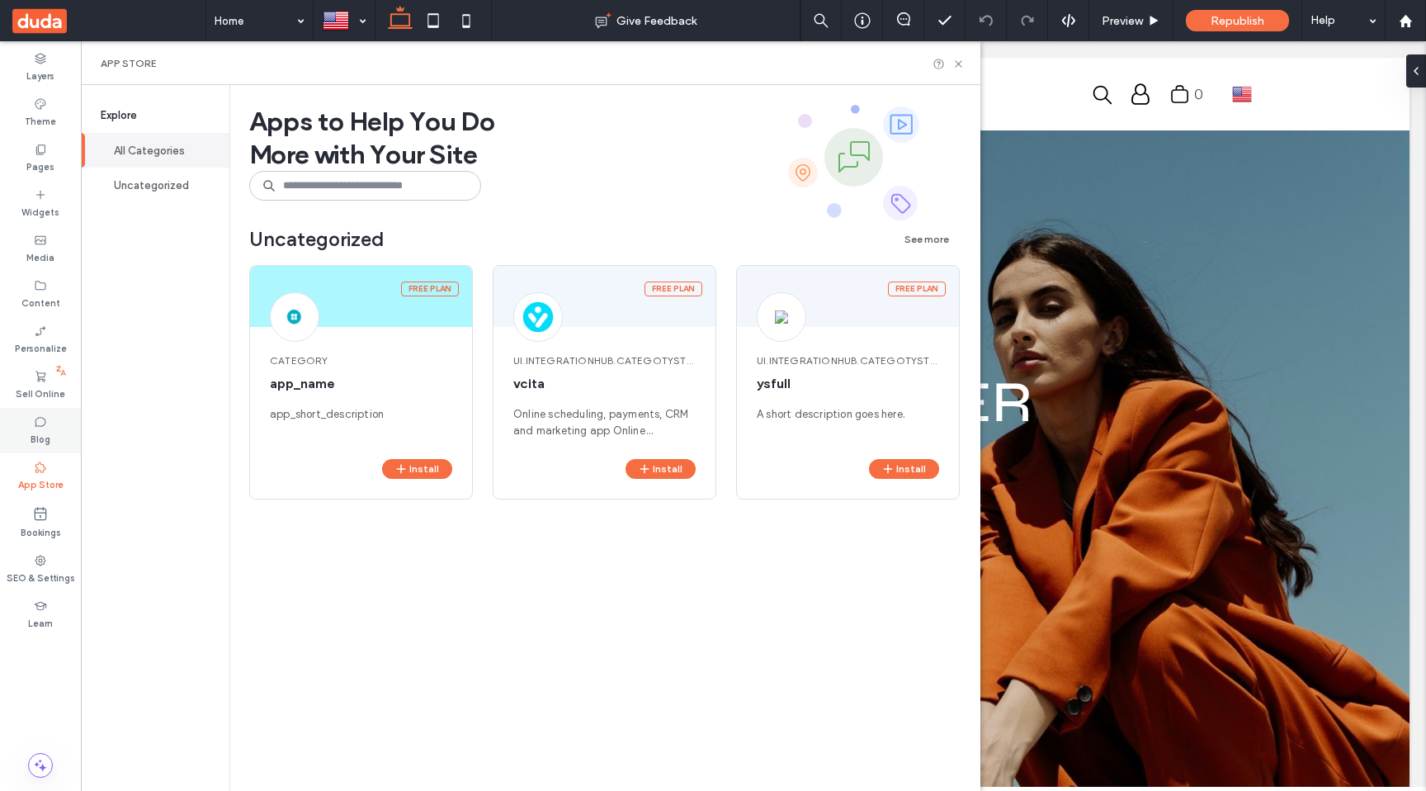
click at [34, 426] on icon at bounding box center [40, 421] width 13 height 13
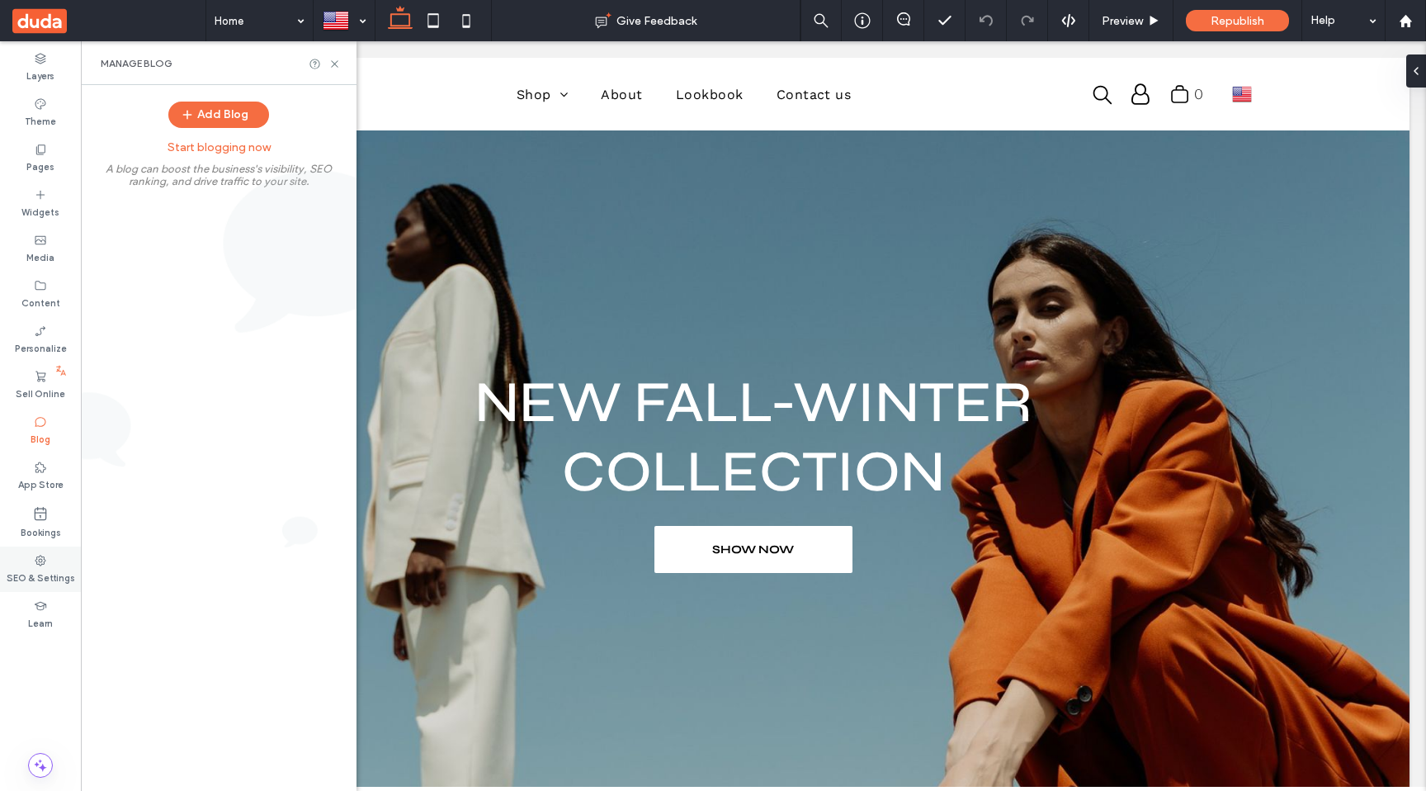
click at [36, 561] on use at bounding box center [40, 560] width 11 height 11
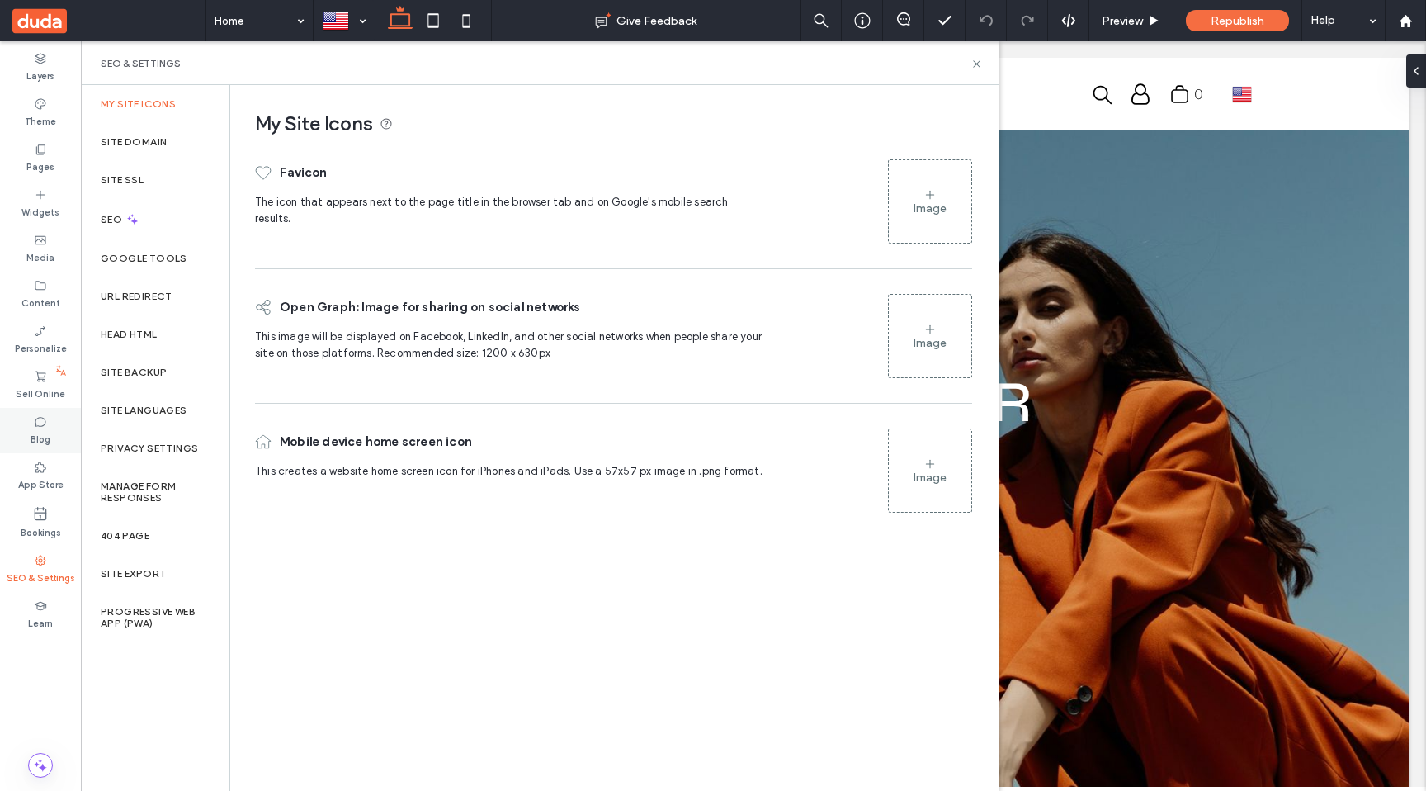
click at [34, 433] on label "Blog" at bounding box center [41, 437] width 20 height 18
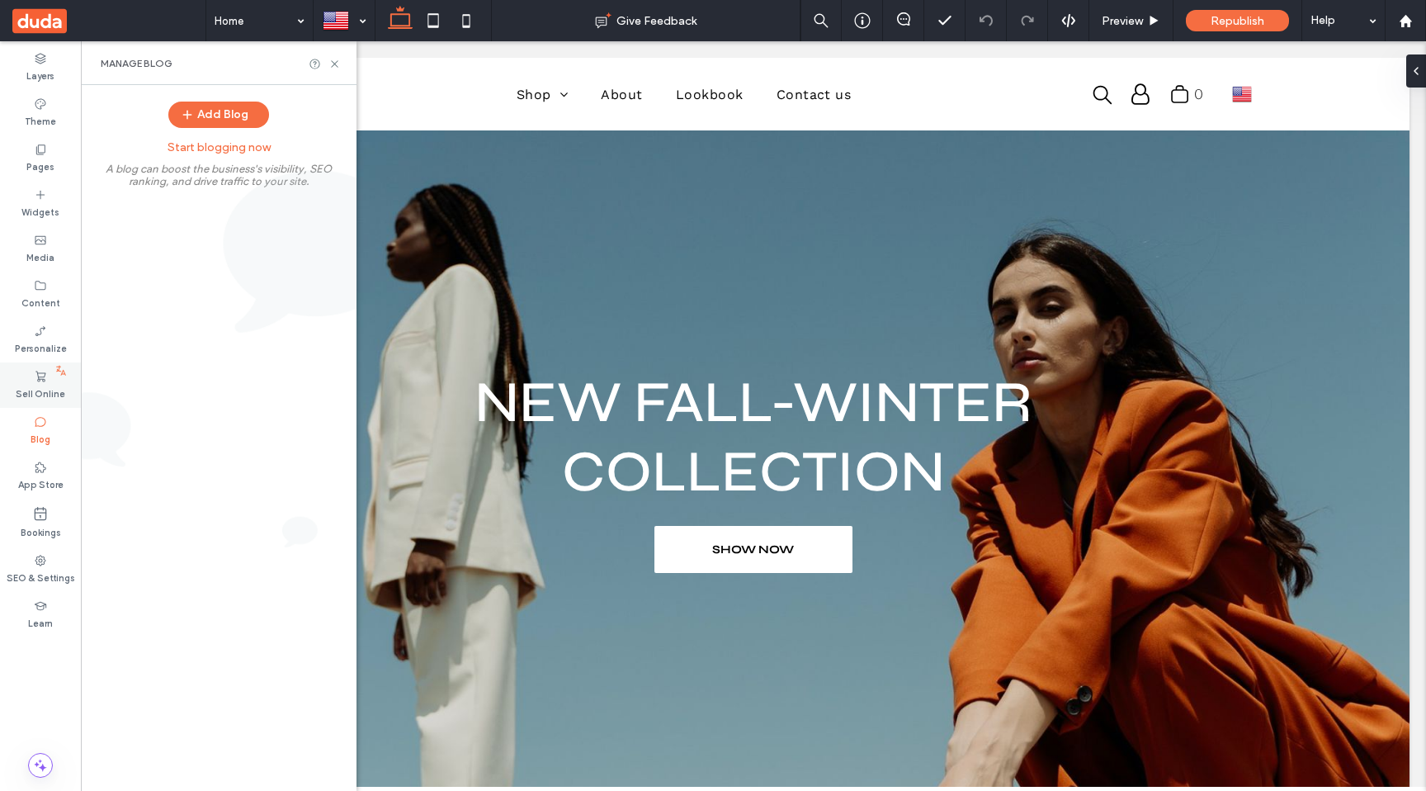
click at [47, 378] on div "Sell Online" at bounding box center [40, 384] width 81 height 45
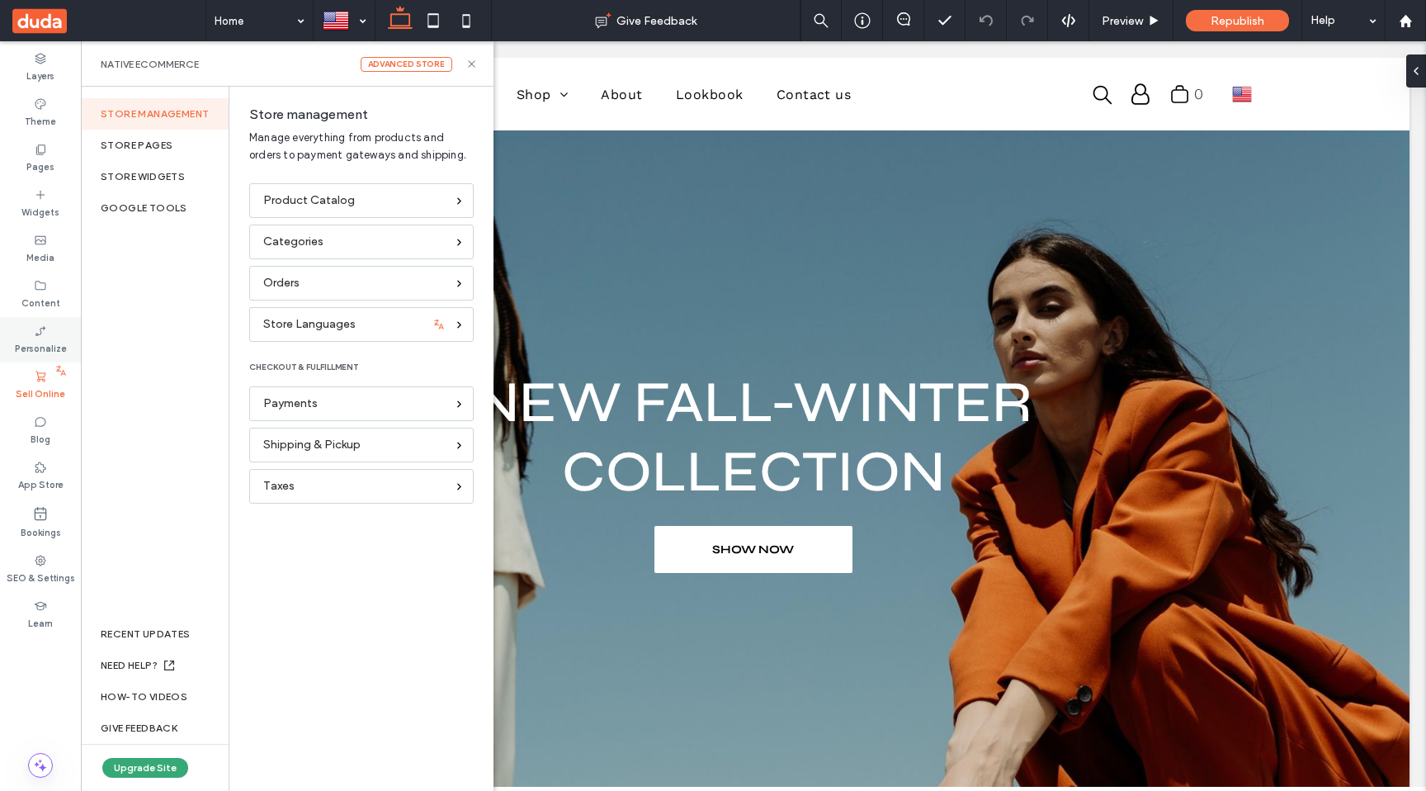
click at [44, 329] on icon at bounding box center [40, 330] width 13 height 13
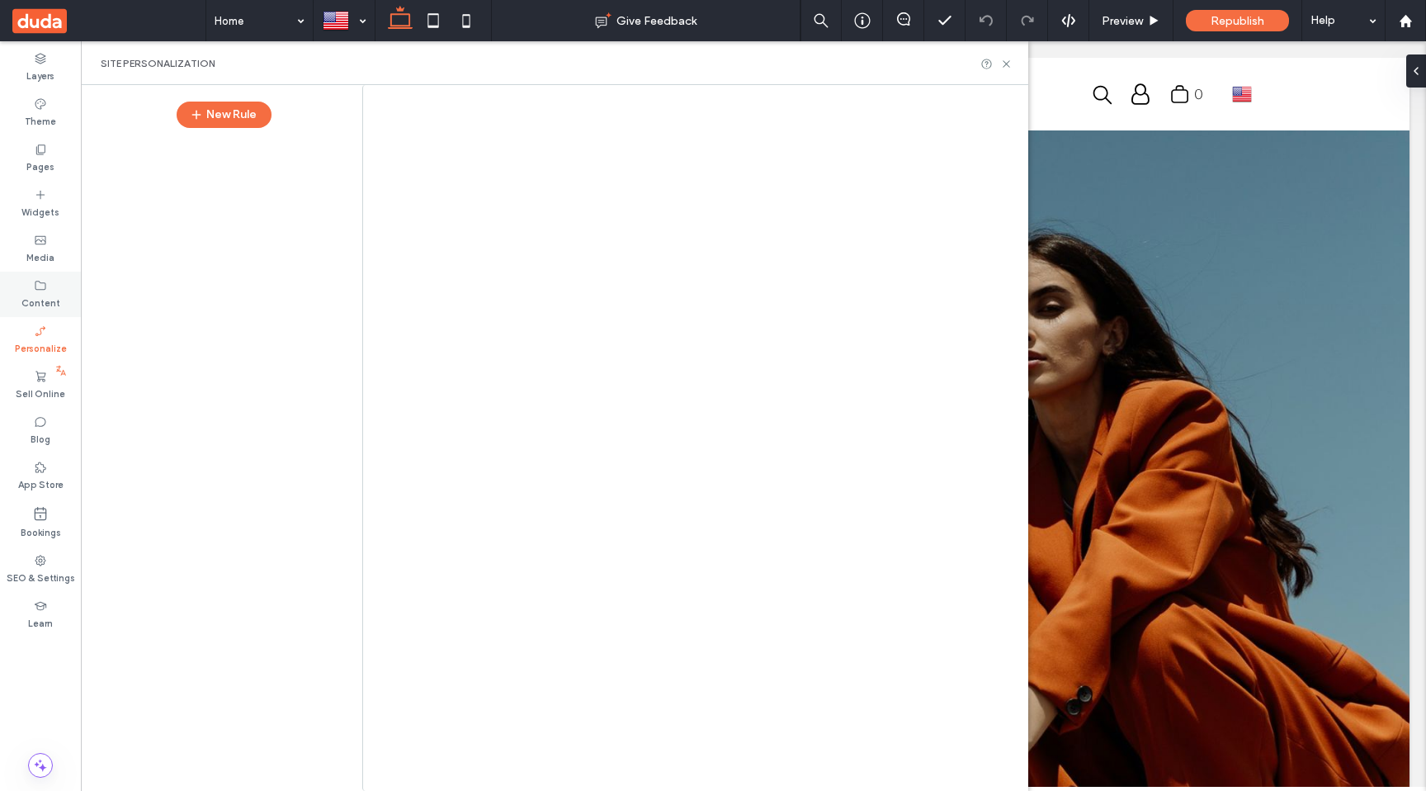
click at [45, 291] on icon at bounding box center [40, 285] width 13 height 13
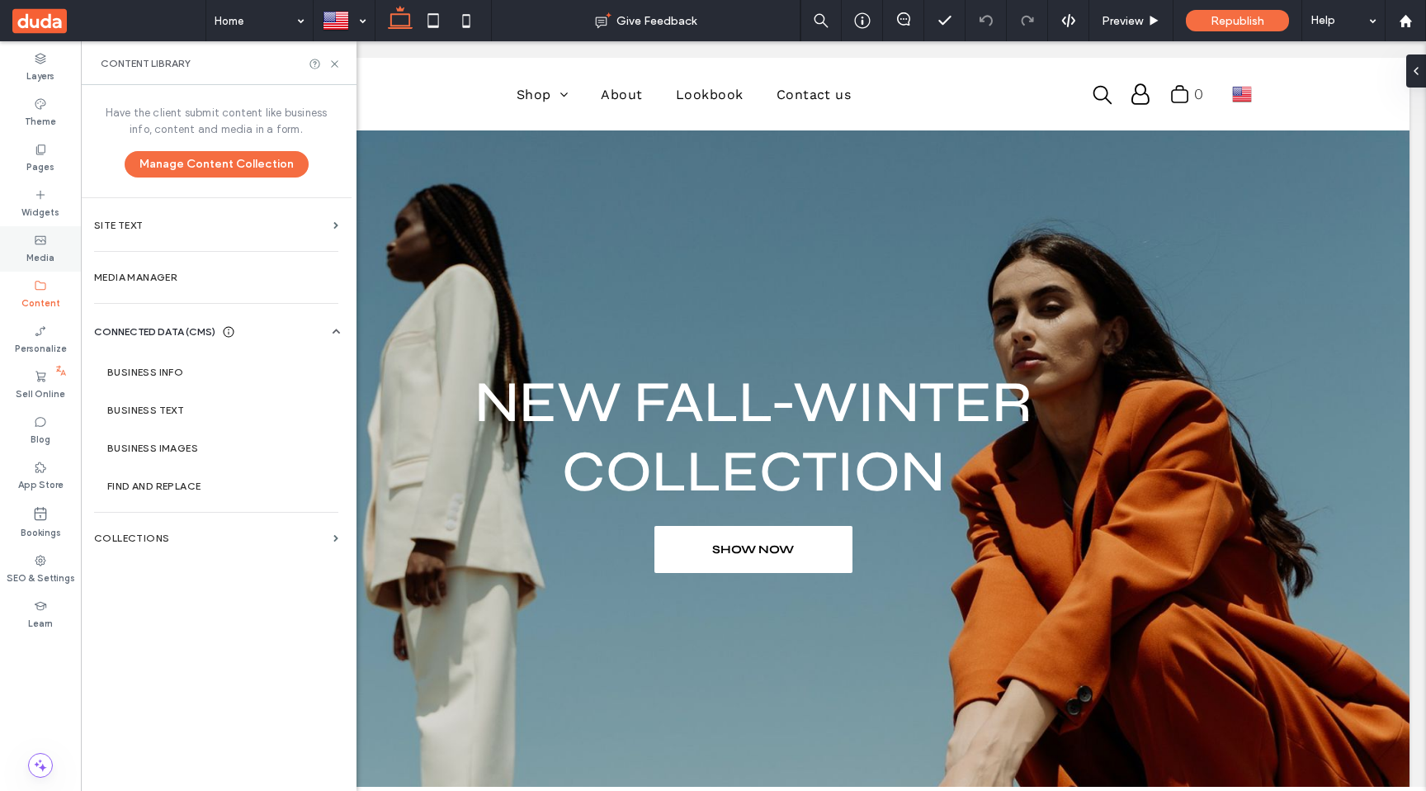
click at [46, 253] on label "Media" at bounding box center [40, 256] width 28 height 18
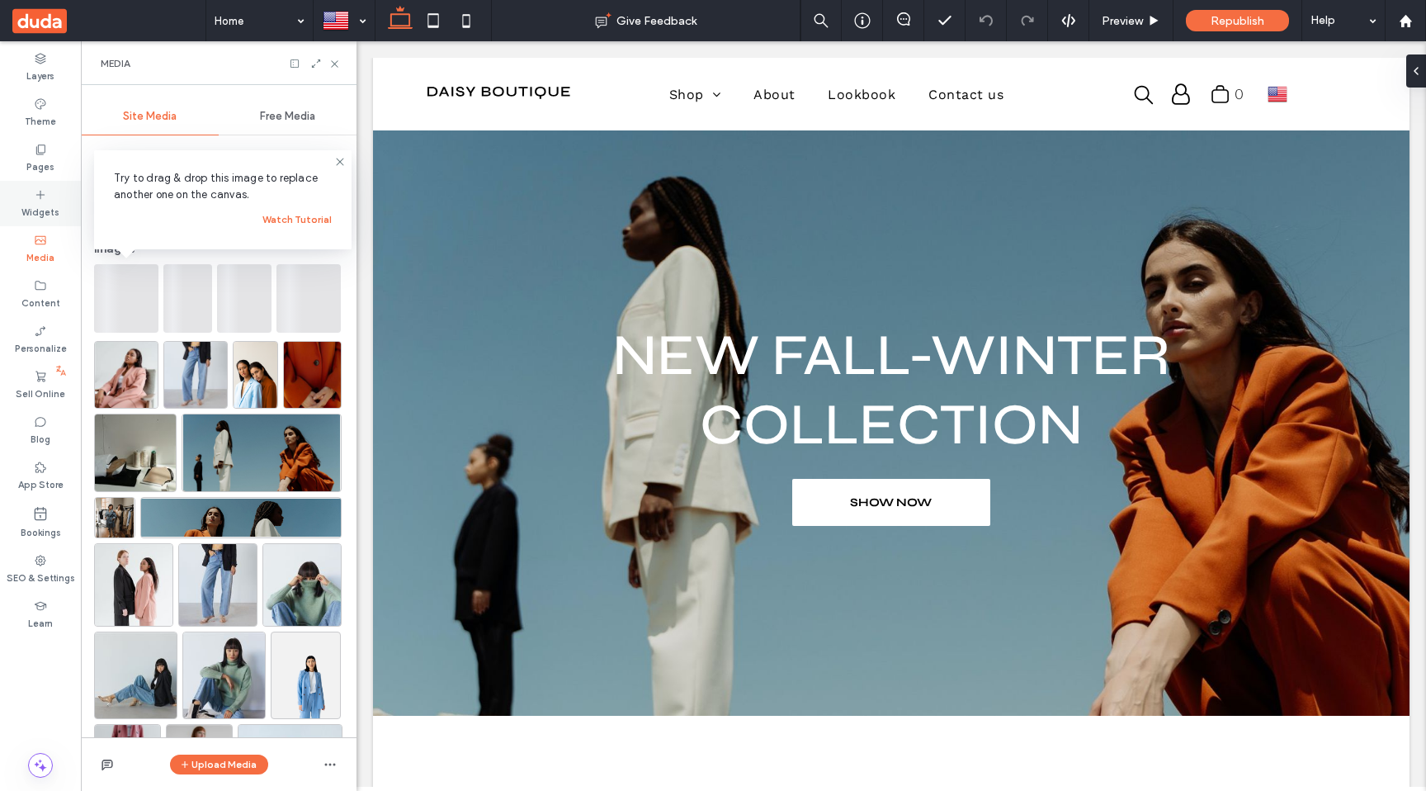
click at [41, 191] on icon at bounding box center [40, 194] width 13 height 13
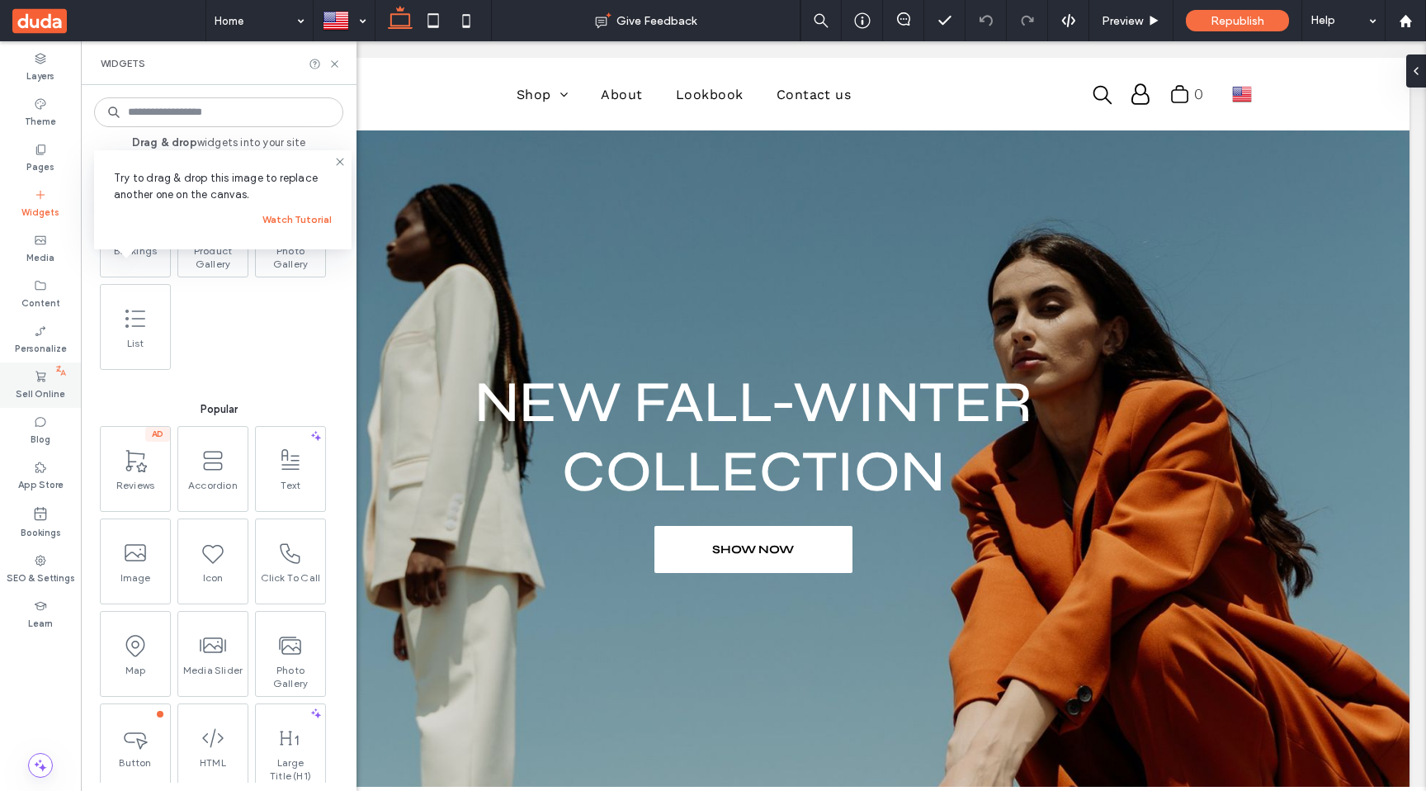
click at [43, 387] on label "Sell Online" at bounding box center [41, 392] width 50 height 18
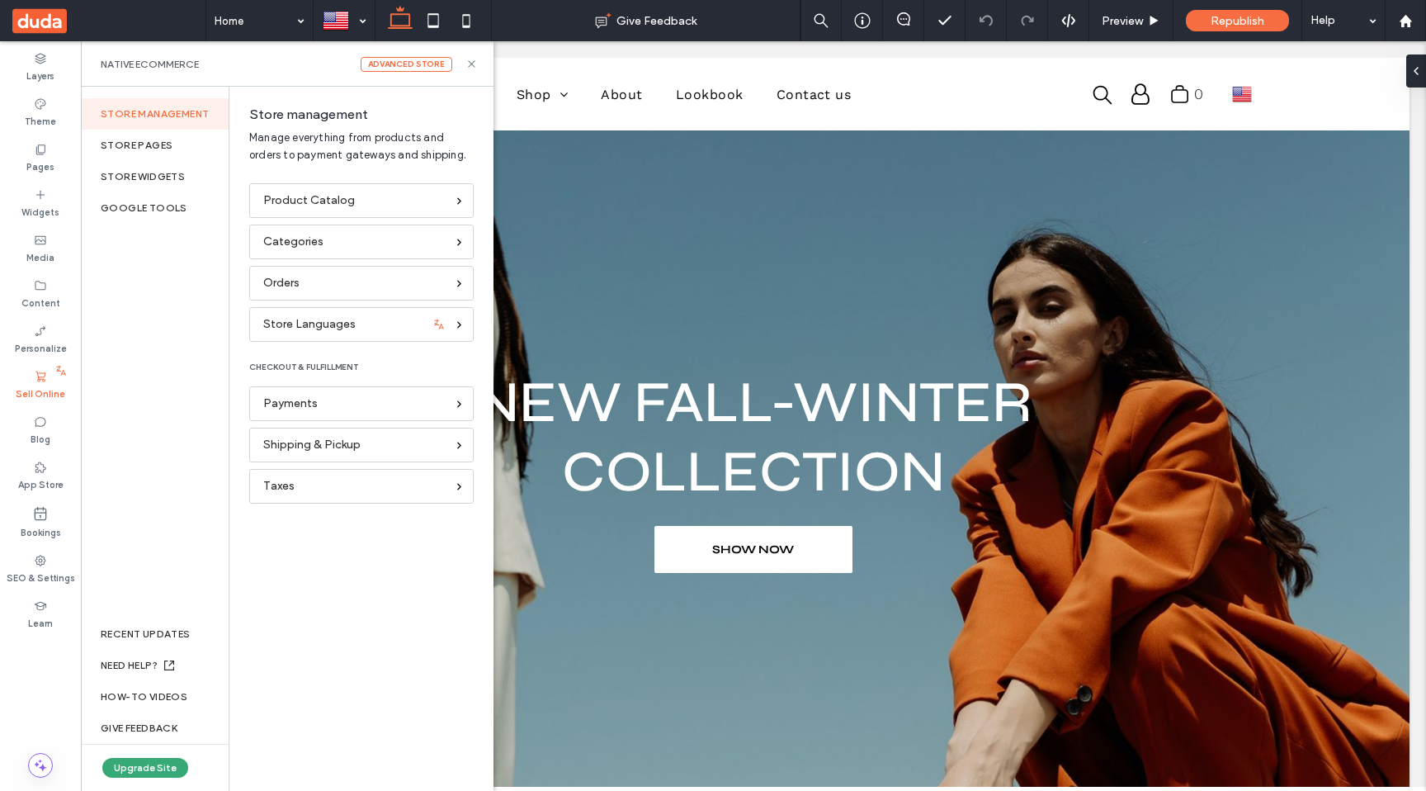
click at [43, 387] on label "Sell Online" at bounding box center [41, 392] width 50 height 18
click at [40, 519] on use at bounding box center [41, 513] width 12 height 13
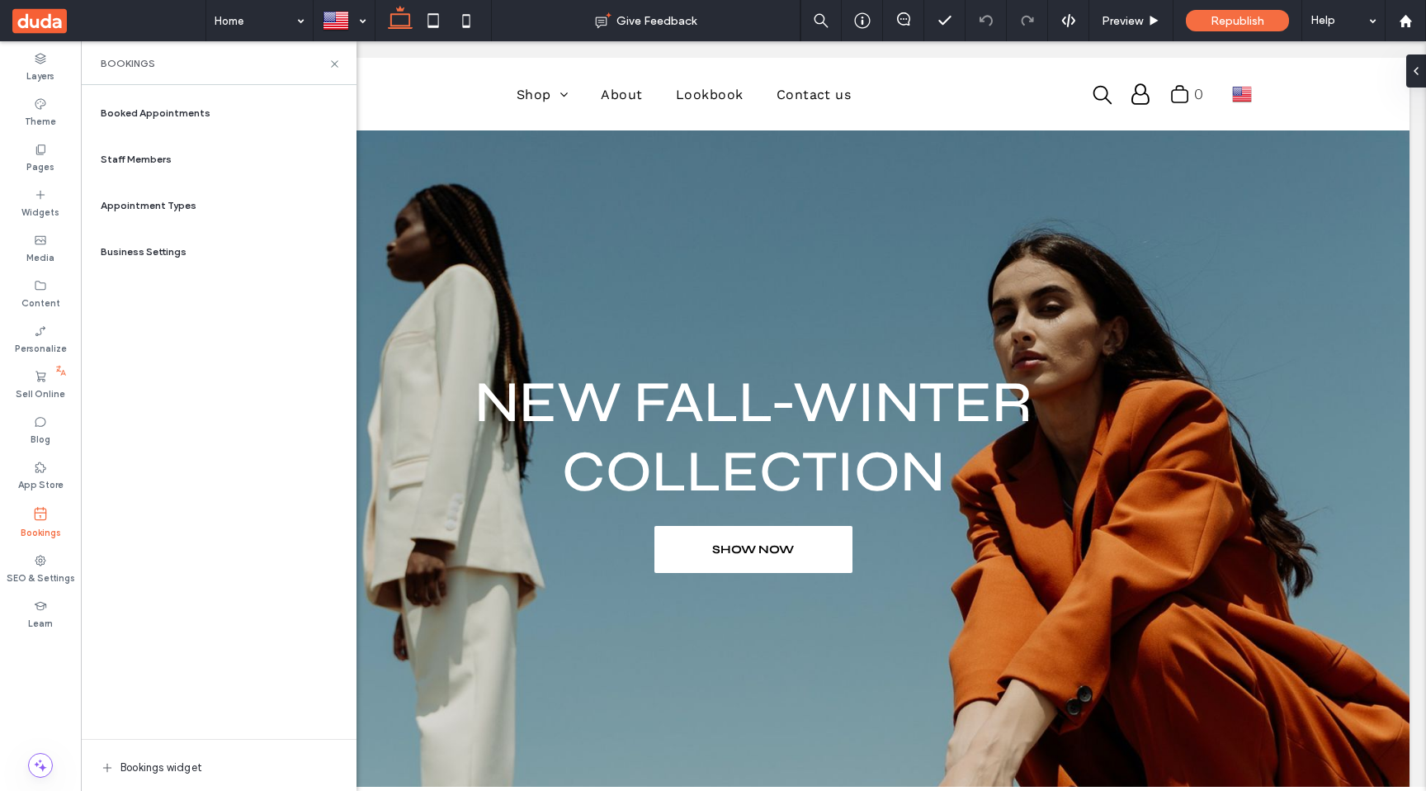
click at [187, 764] on span "Bookings widget" at bounding box center [162, 767] width 82 height 17
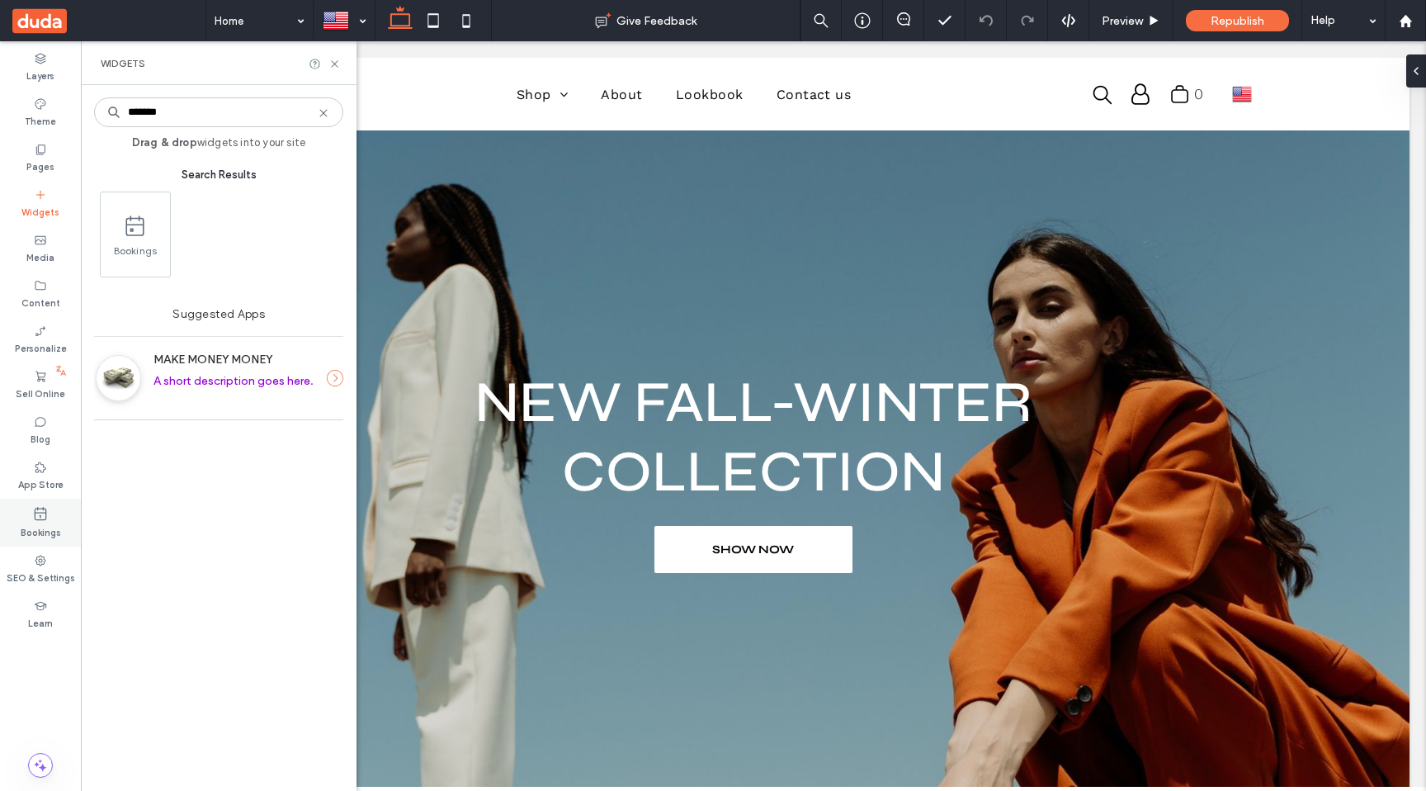
click at [53, 517] on div "Bookings" at bounding box center [40, 523] width 81 height 48
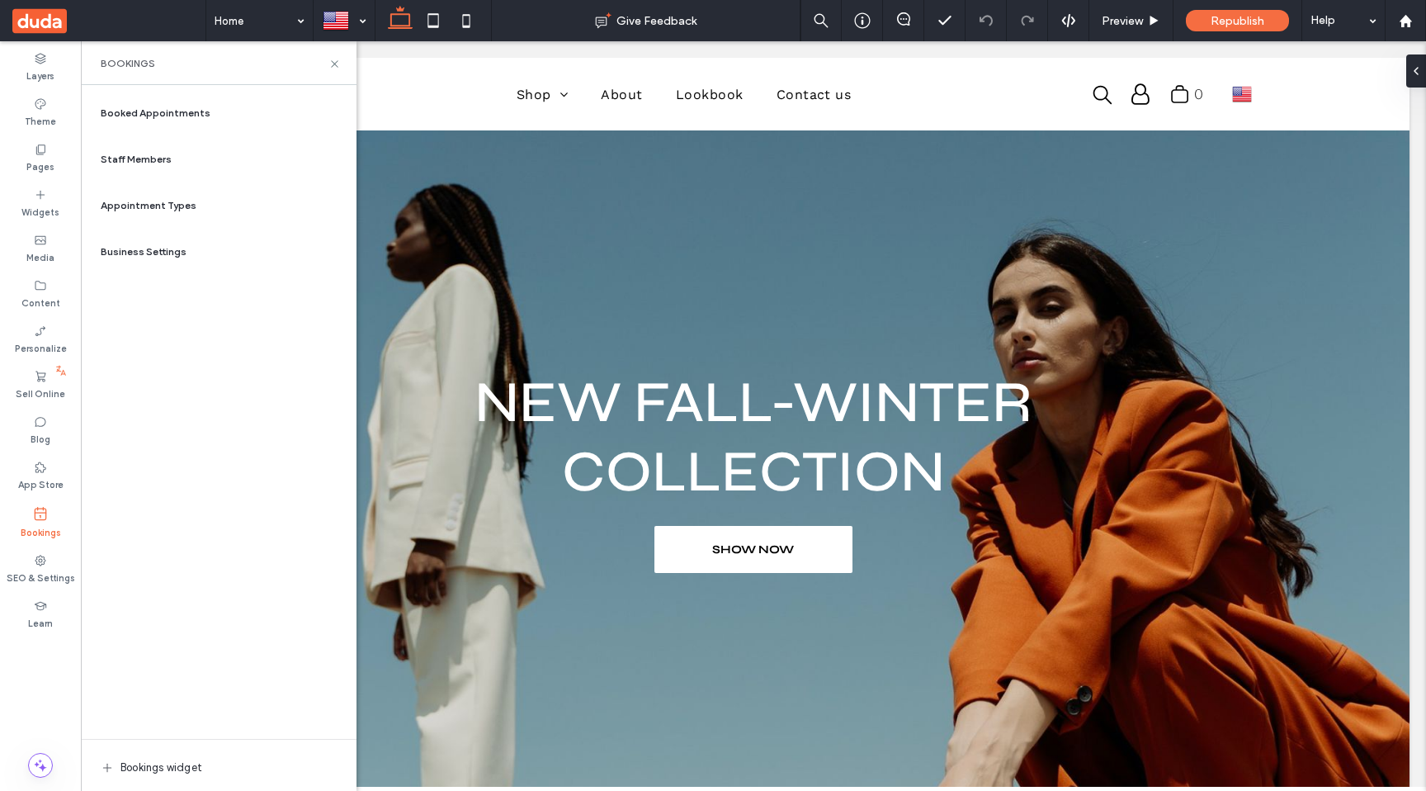
click at [152, 111] on span "Booked Appointments" at bounding box center [156, 113] width 110 height 15
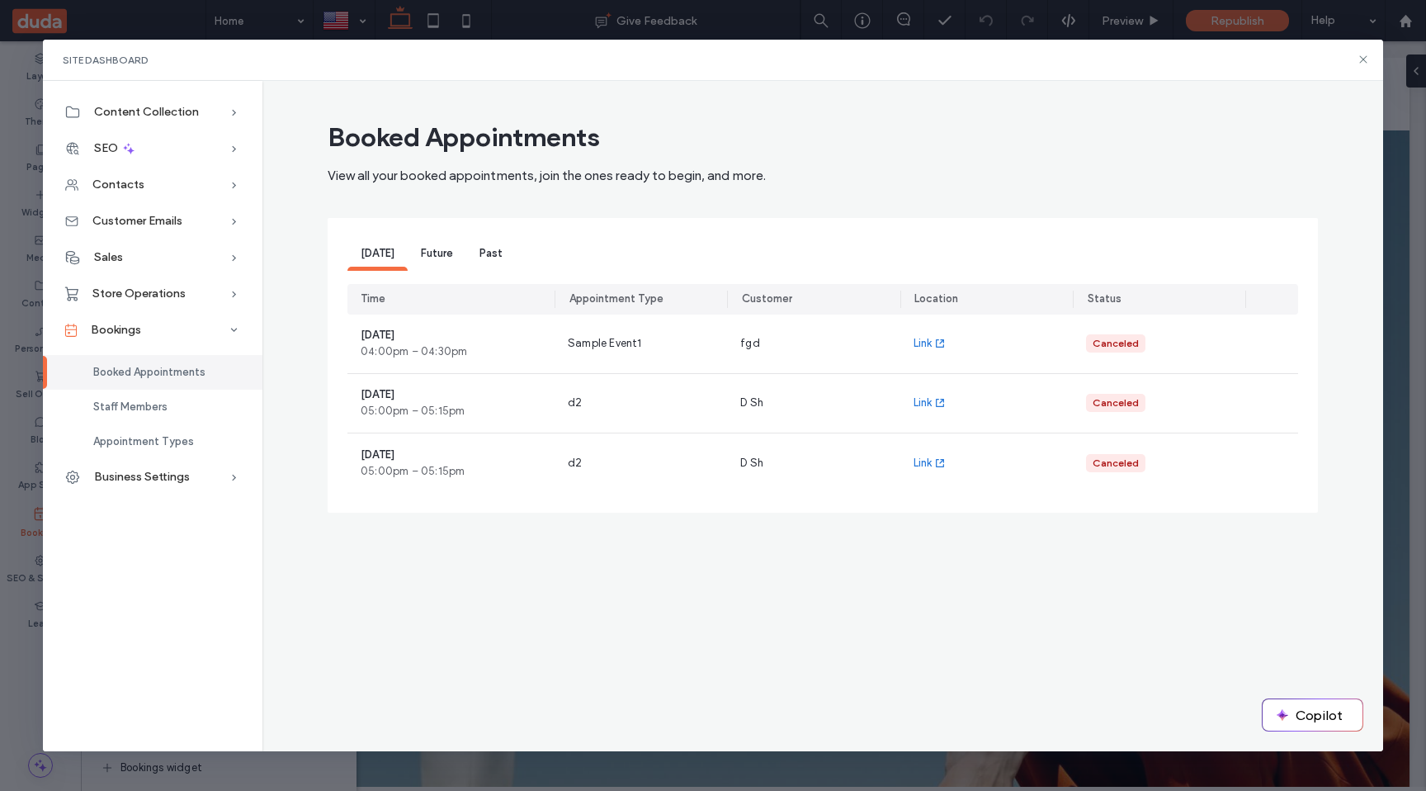
click at [427, 251] on span "Future" at bounding box center [437, 253] width 32 height 12
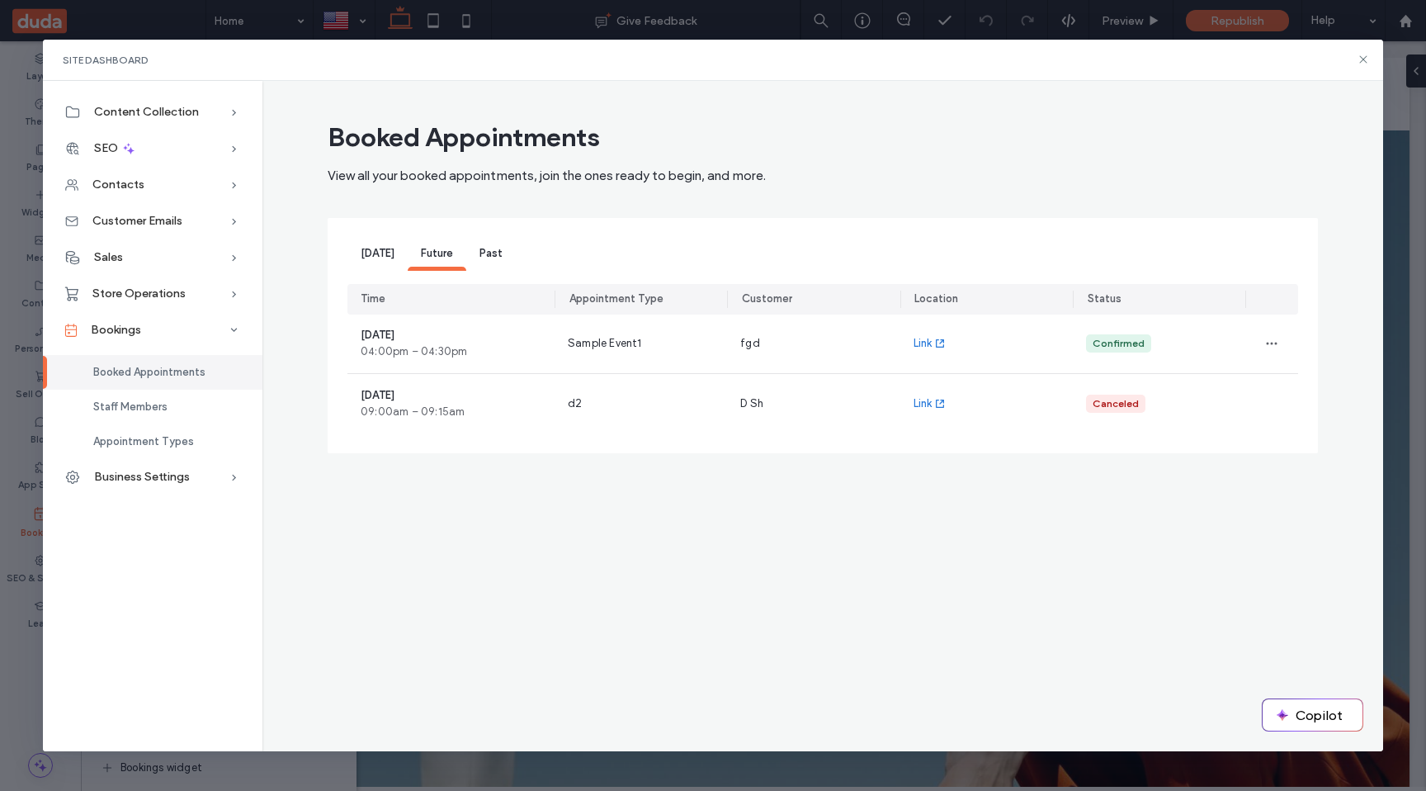
drag, startPoint x: 374, startPoint y: 253, endPoint x: 384, endPoint y: 250, distance: 10.4
click at [374, 253] on span "Today" at bounding box center [378, 253] width 34 height 12
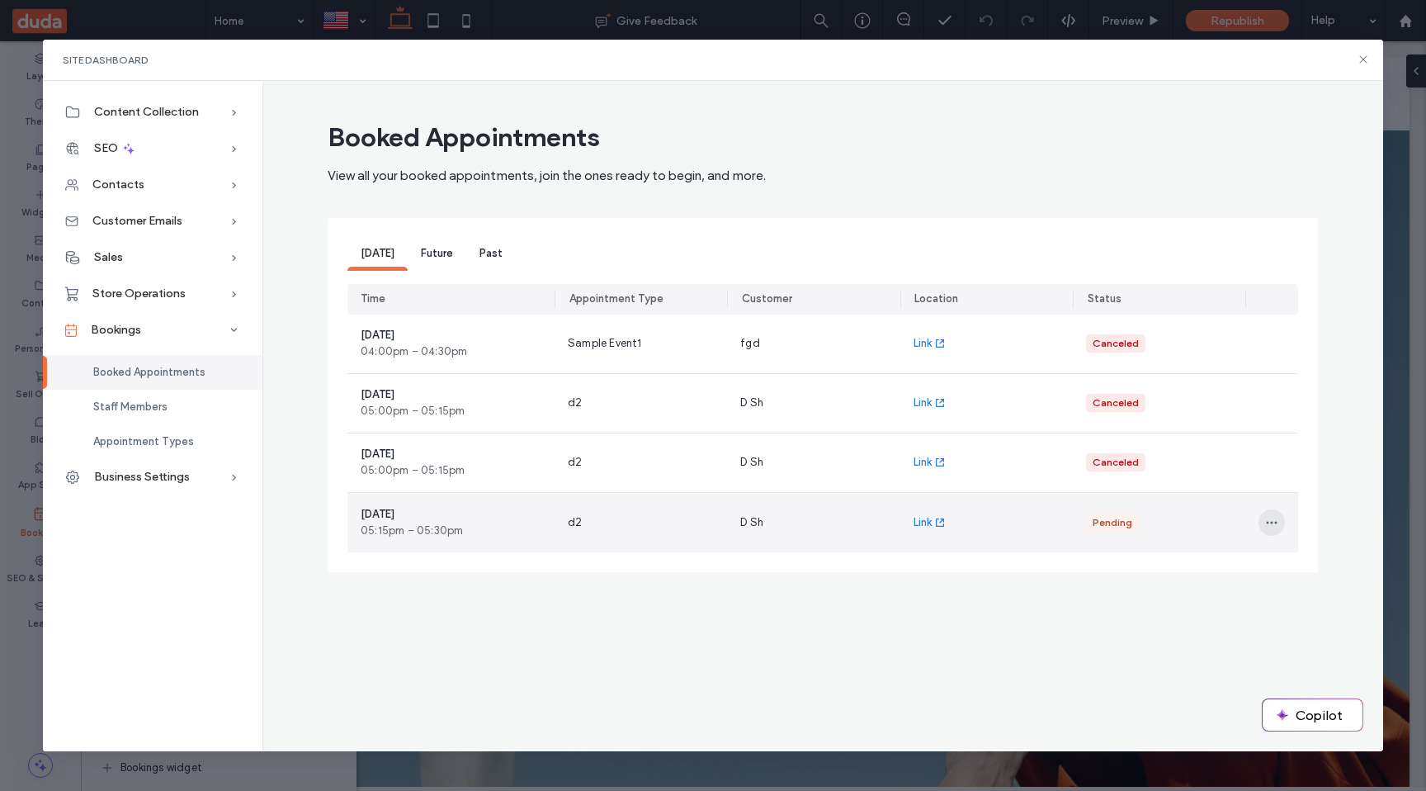
click at [1278, 519] on icon "button" at bounding box center [1271, 522] width 13 height 13
click at [1318, 562] on span "Accept" at bounding box center [1312, 566] width 38 height 17
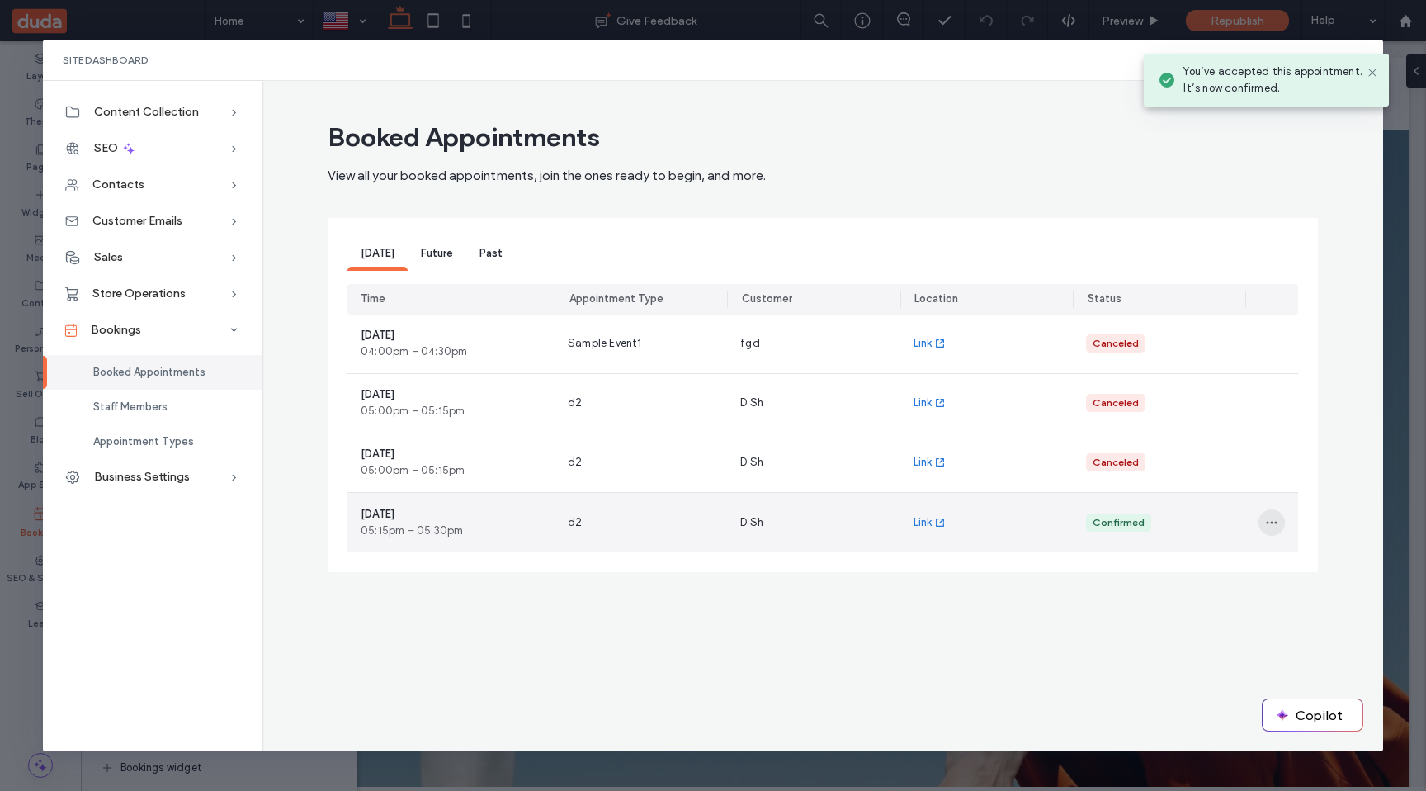
click at [1275, 524] on icon "button" at bounding box center [1271, 522] width 13 height 13
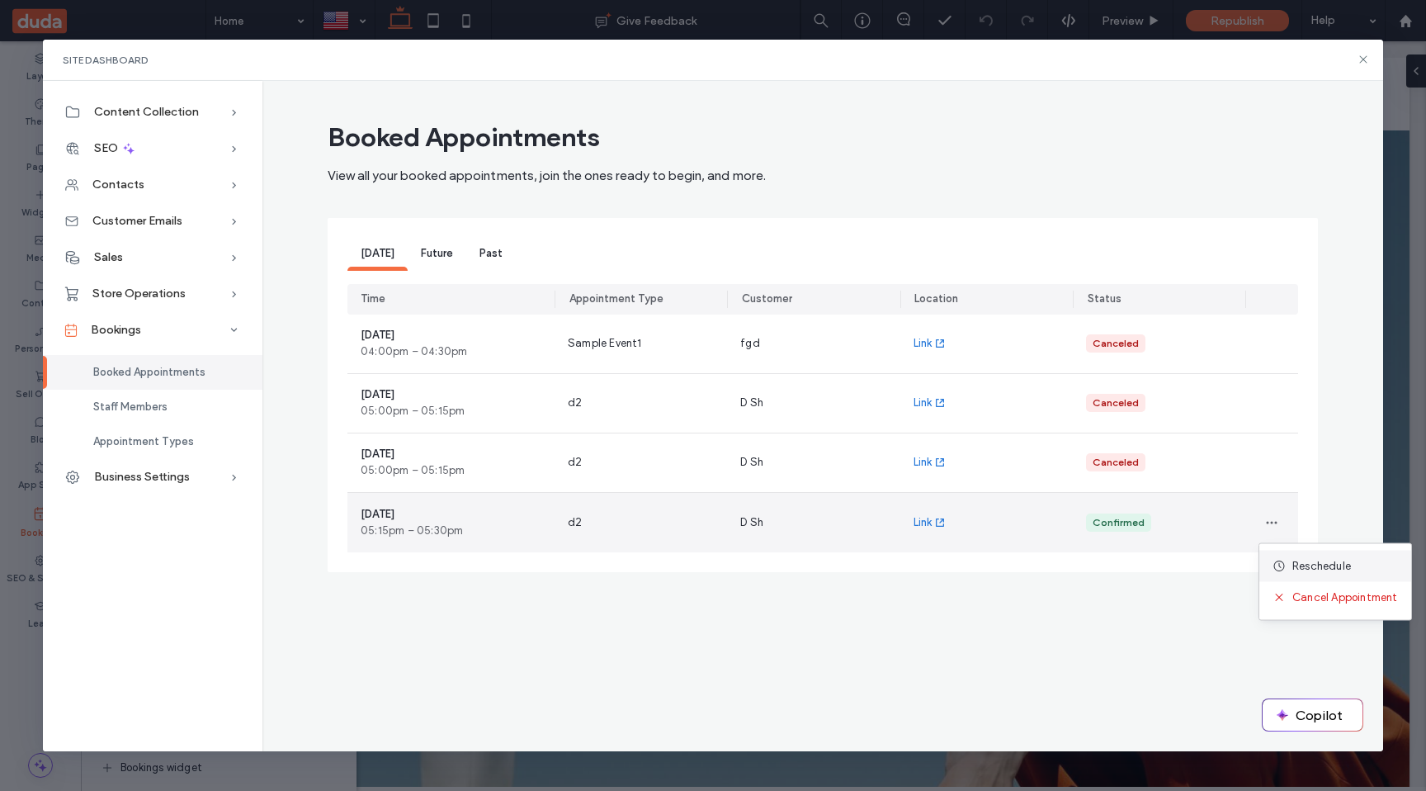
click at [1323, 561] on span "Reschedule" at bounding box center [1322, 566] width 59 height 17
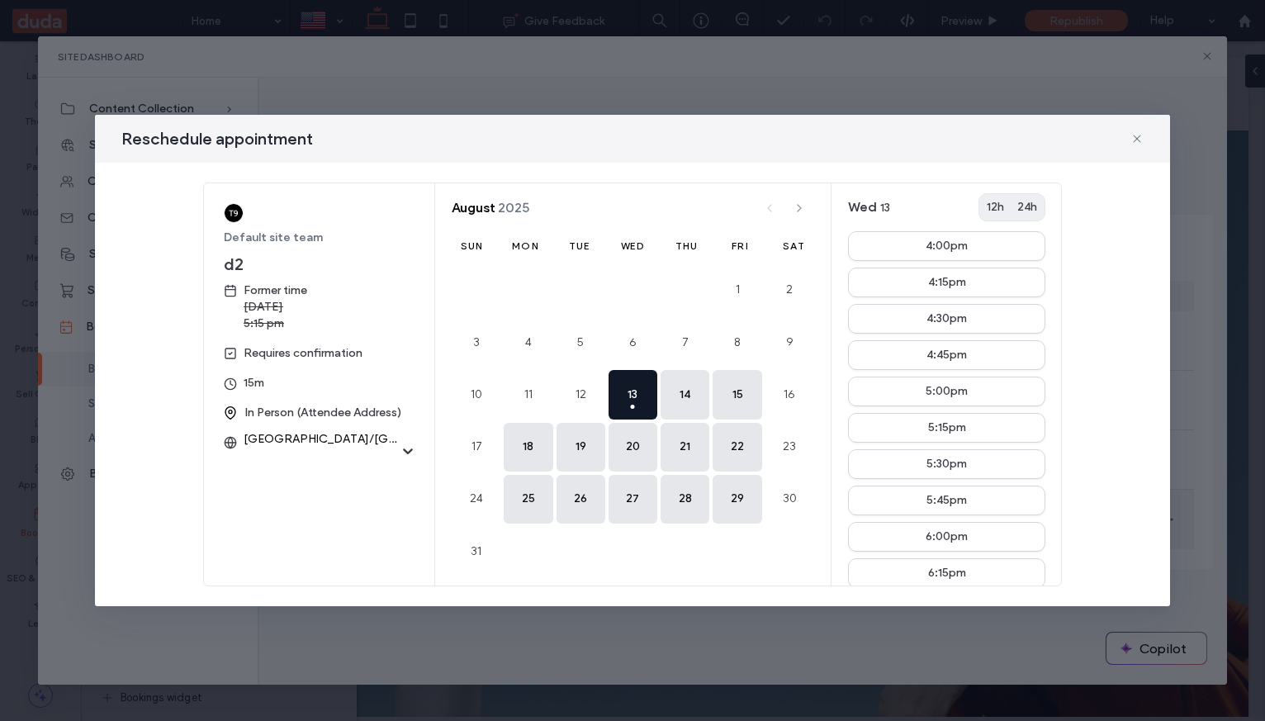
click at [1243, 627] on div "Reschedule appointment Default site team d2 Former time Wednesday, August 13, 2…" at bounding box center [632, 360] width 1265 height 721
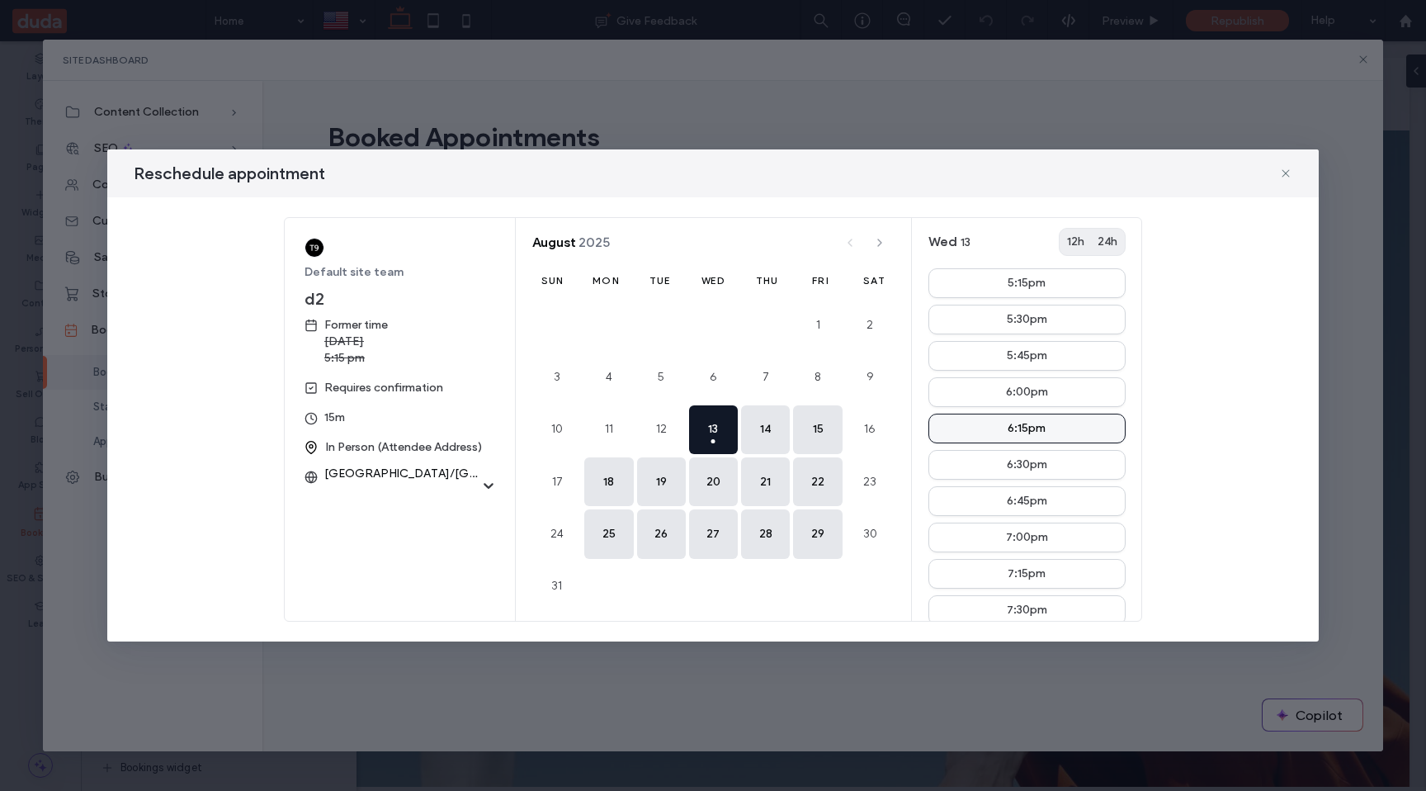
scroll to position [189, 0]
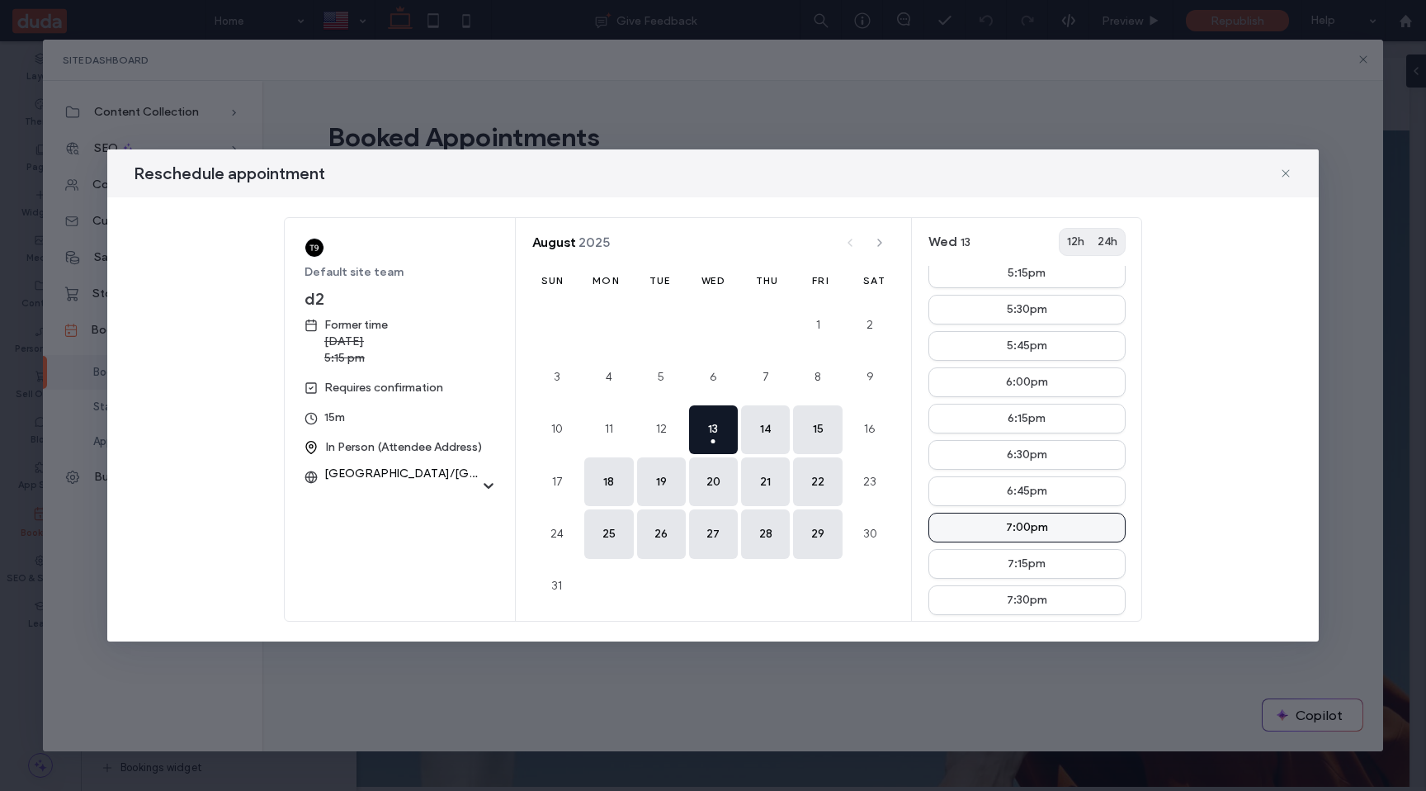
click at [1063, 529] on button "7:00pm" at bounding box center [1027, 528] width 197 height 30
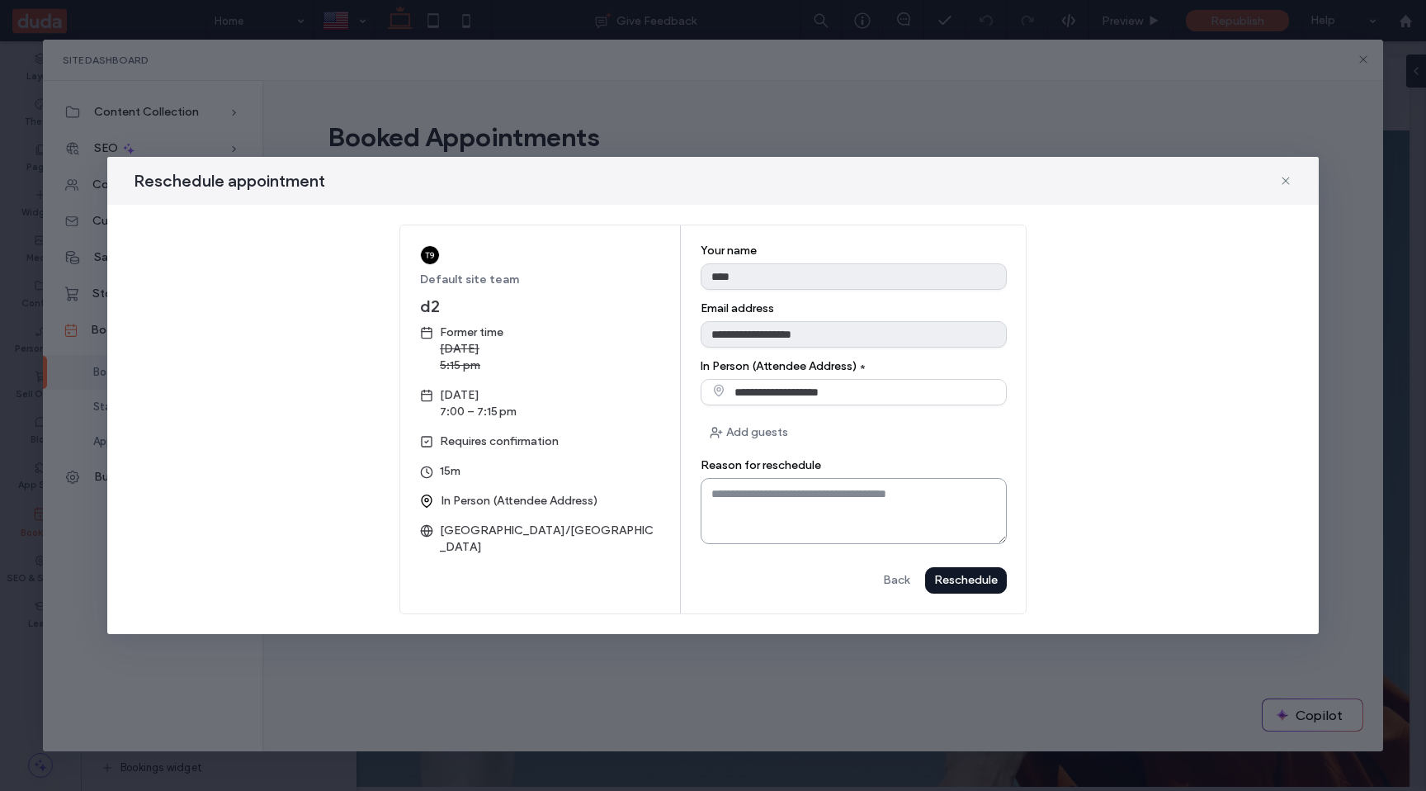
click at [886, 499] on textarea "Reason for reschedule" at bounding box center [854, 511] width 306 height 66
type textarea "*****"
click at [946, 589] on button "Reschedule" at bounding box center [966, 580] width 82 height 26
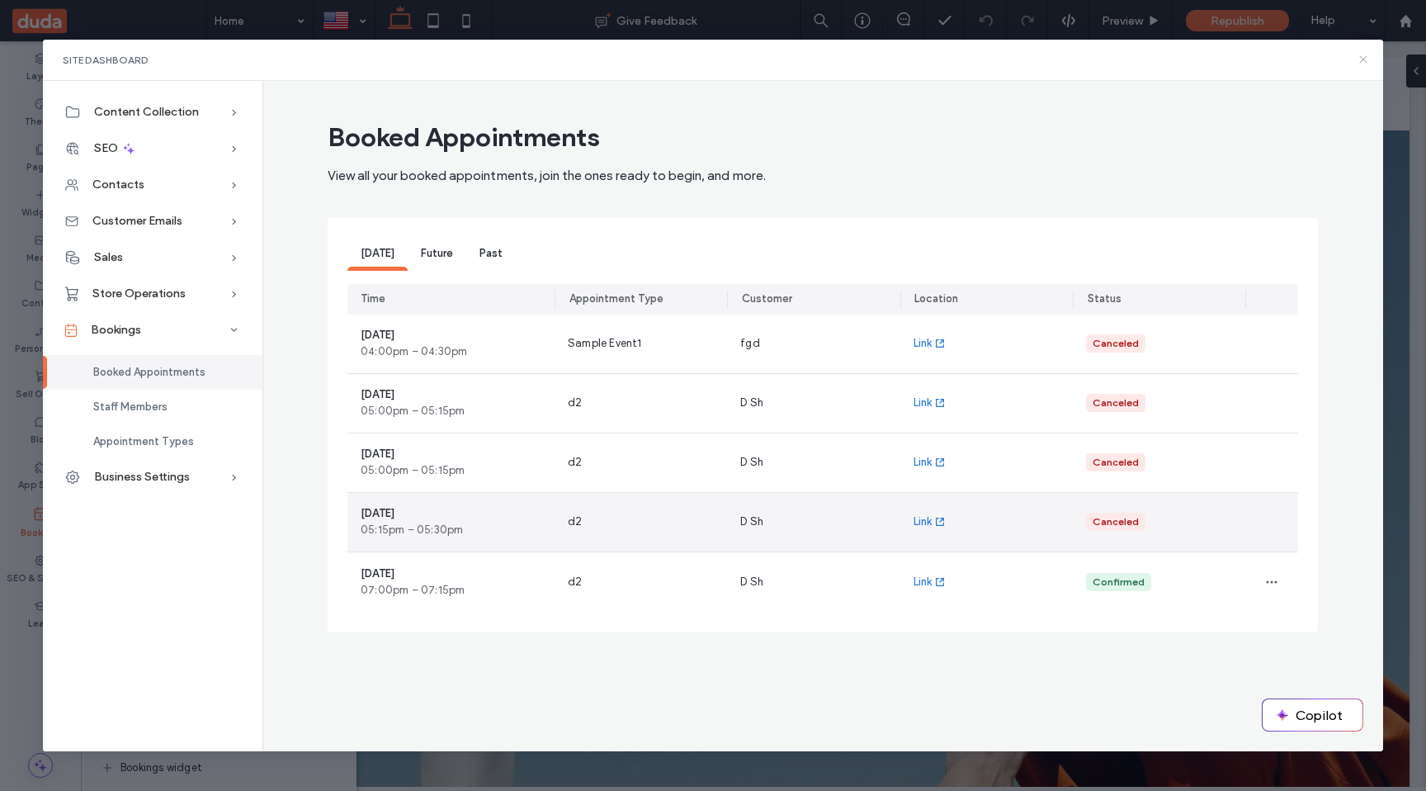
click at [1364, 59] on icon at bounding box center [1363, 59] width 13 height 13
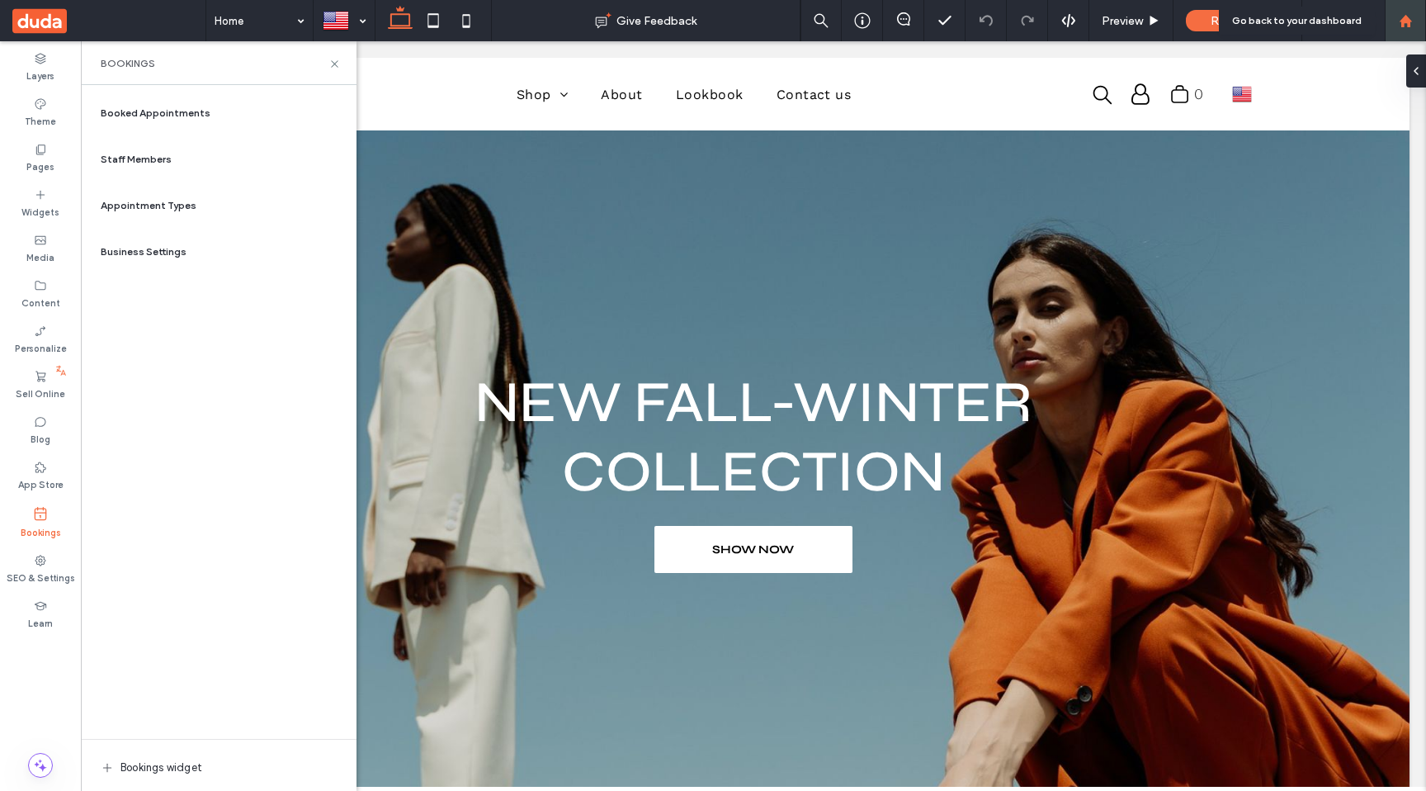
click at [1412, 23] on icon at bounding box center [1406, 21] width 14 height 14
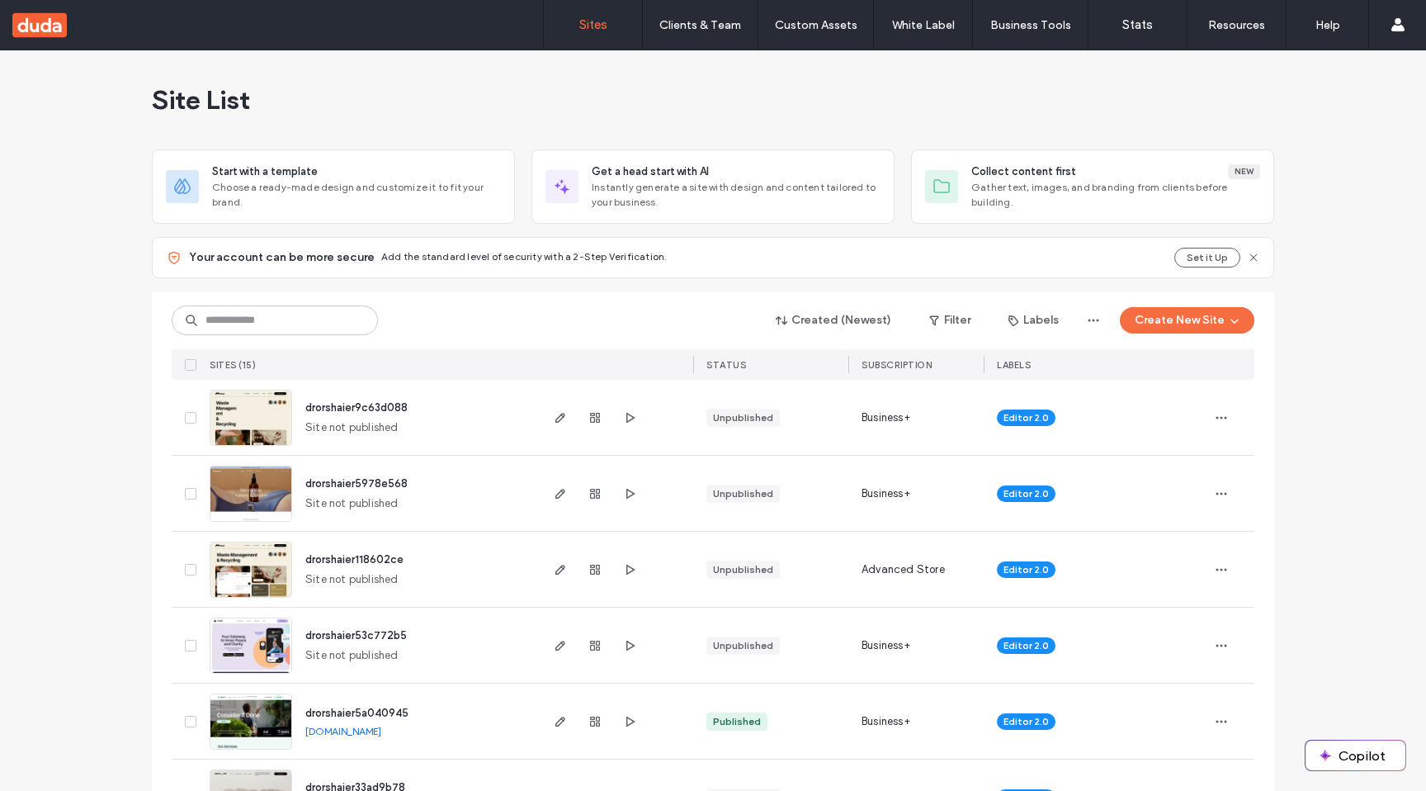
scroll to position [797, 0]
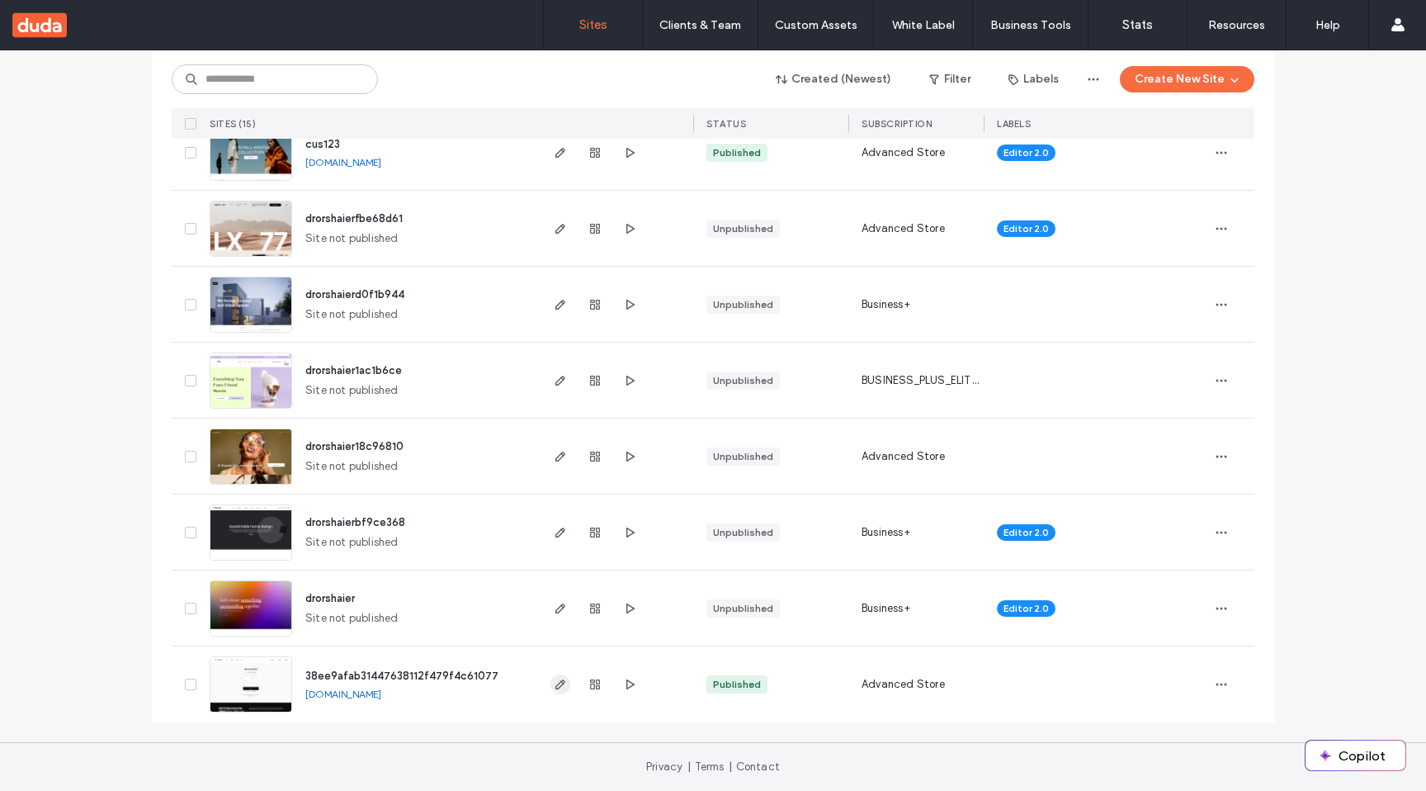
click at [558, 681] on use "button" at bounding box center [561, 684] width 10 height 10
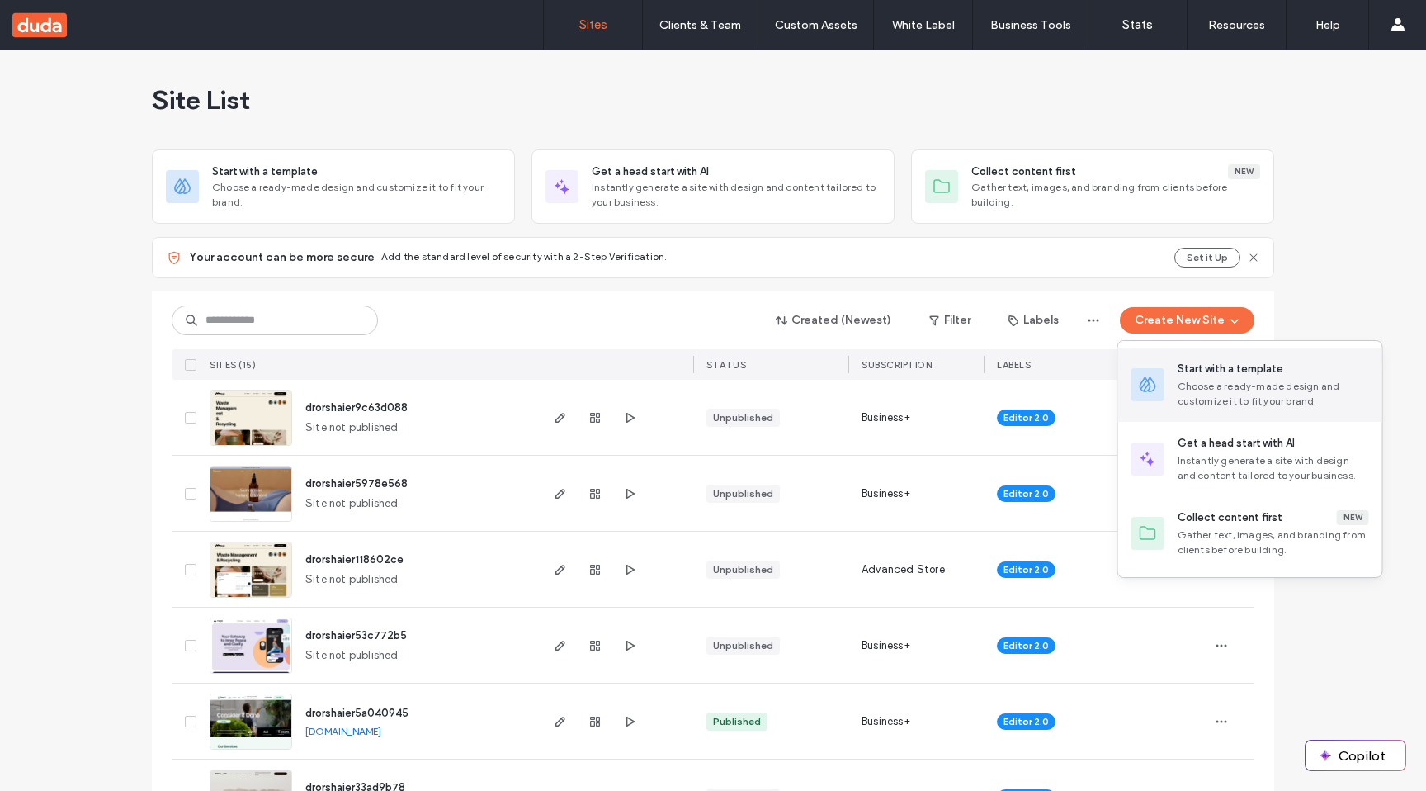
click at [1199, 364] on div "Start with a template" at bounding box center [1231, 369] width 106 height 17
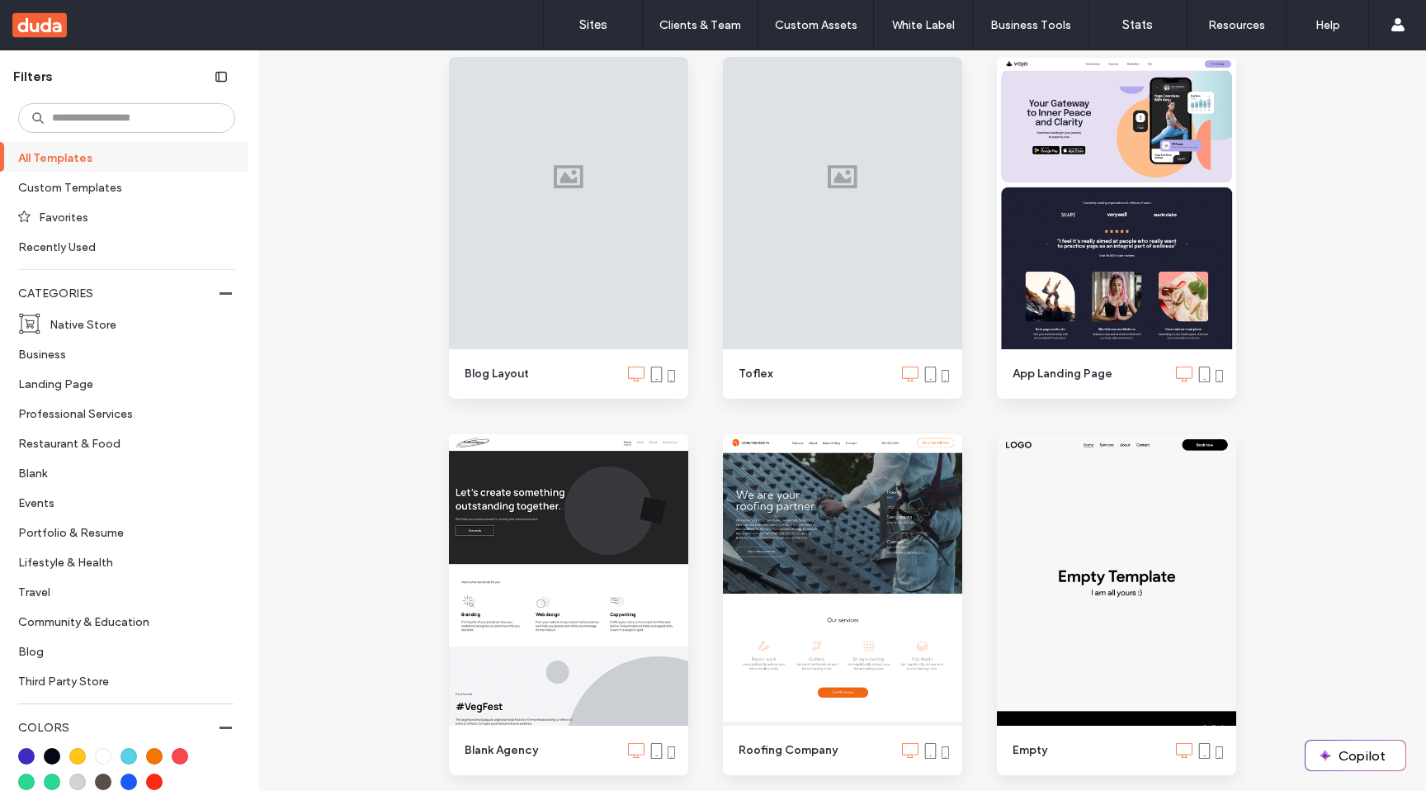
scroll to position [992, 0]
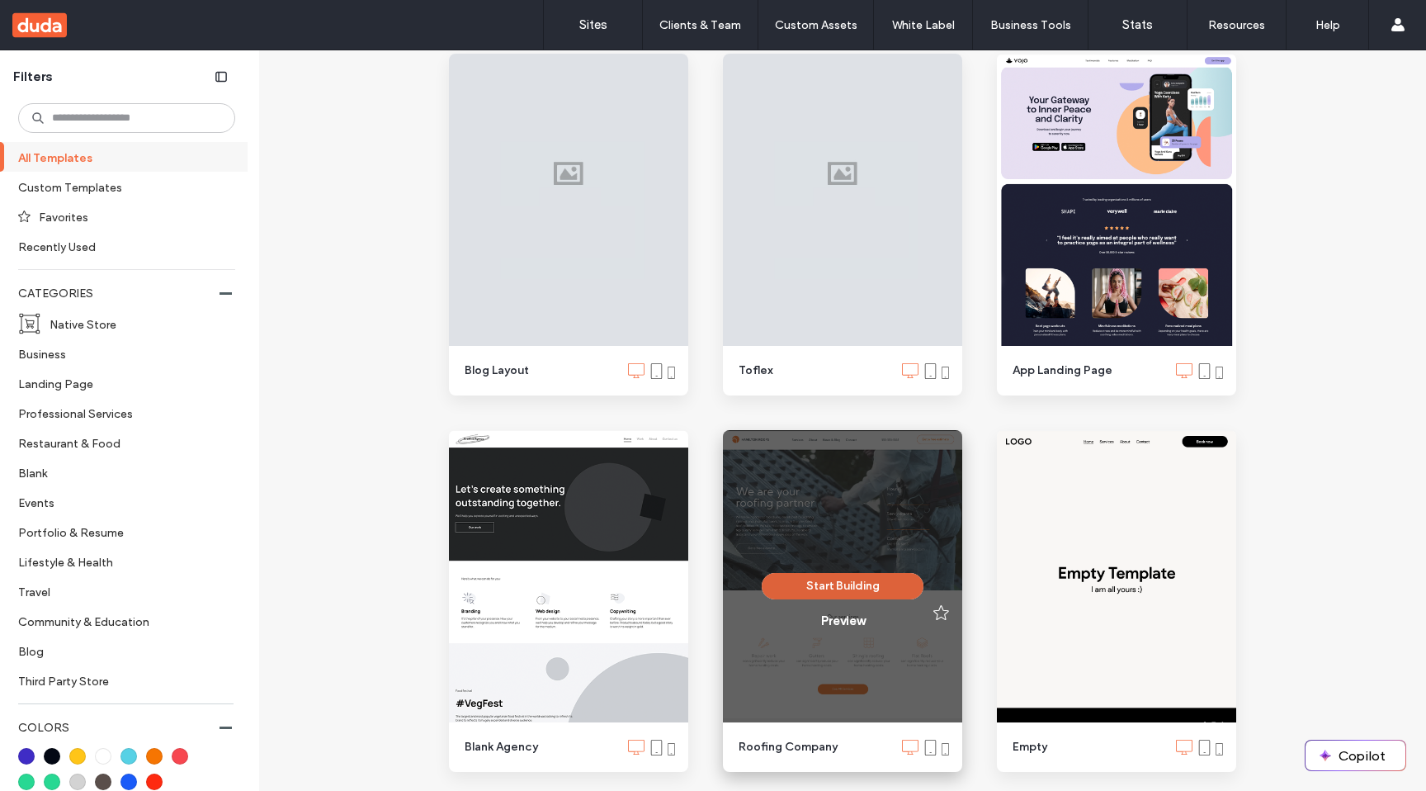
click at [841, 588] on button "Start Building" at bounding box center [843, 586] width 162 height 26
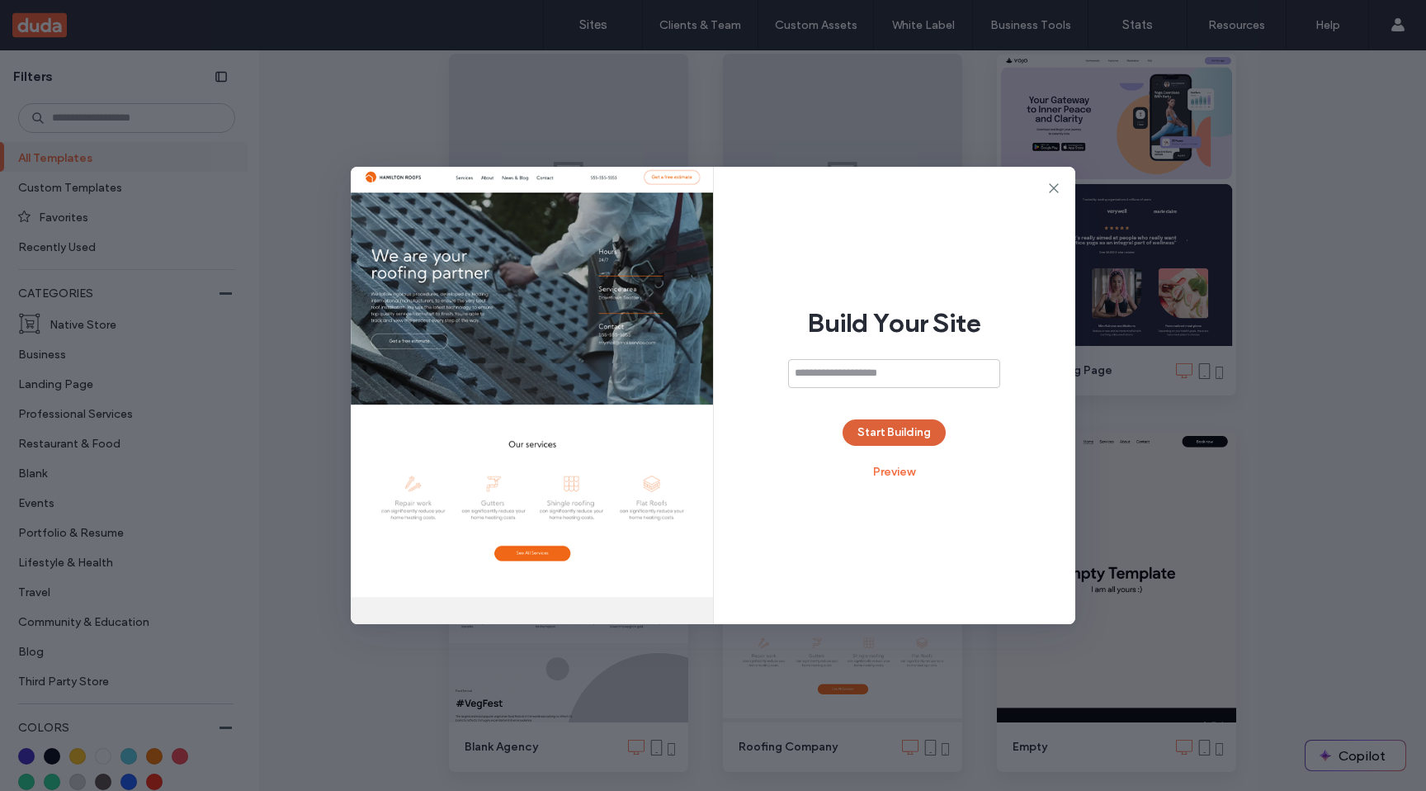
click at [889, 434] on button "Start Building" at bounding box center [894, 432] width 103 height 26
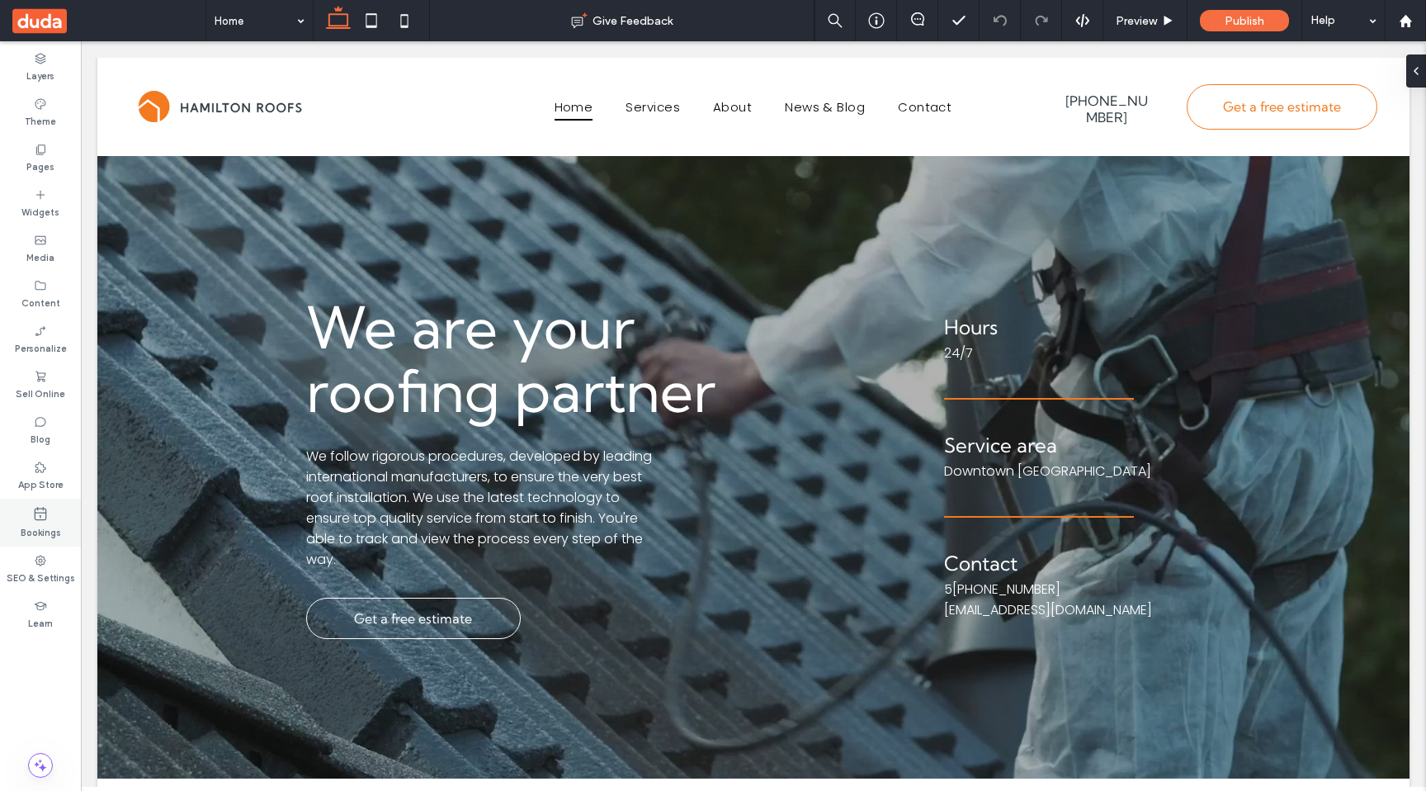
click at [46, 523] on label "Bookings" at bounding box center [41, 531] width 40 height 18
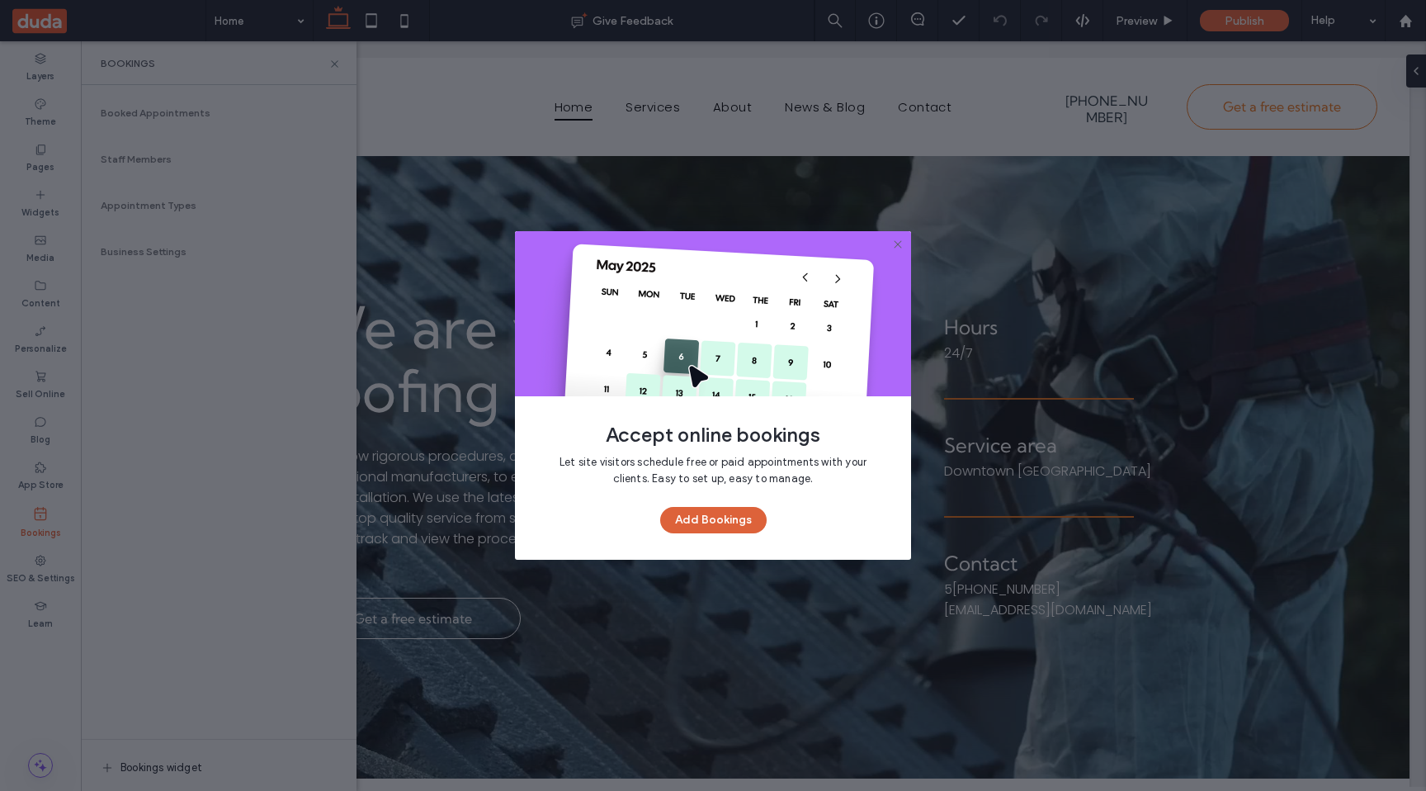
click at [716, 524] on button "Add Bookings" at bounding box center [713, 520] width 106 height 26
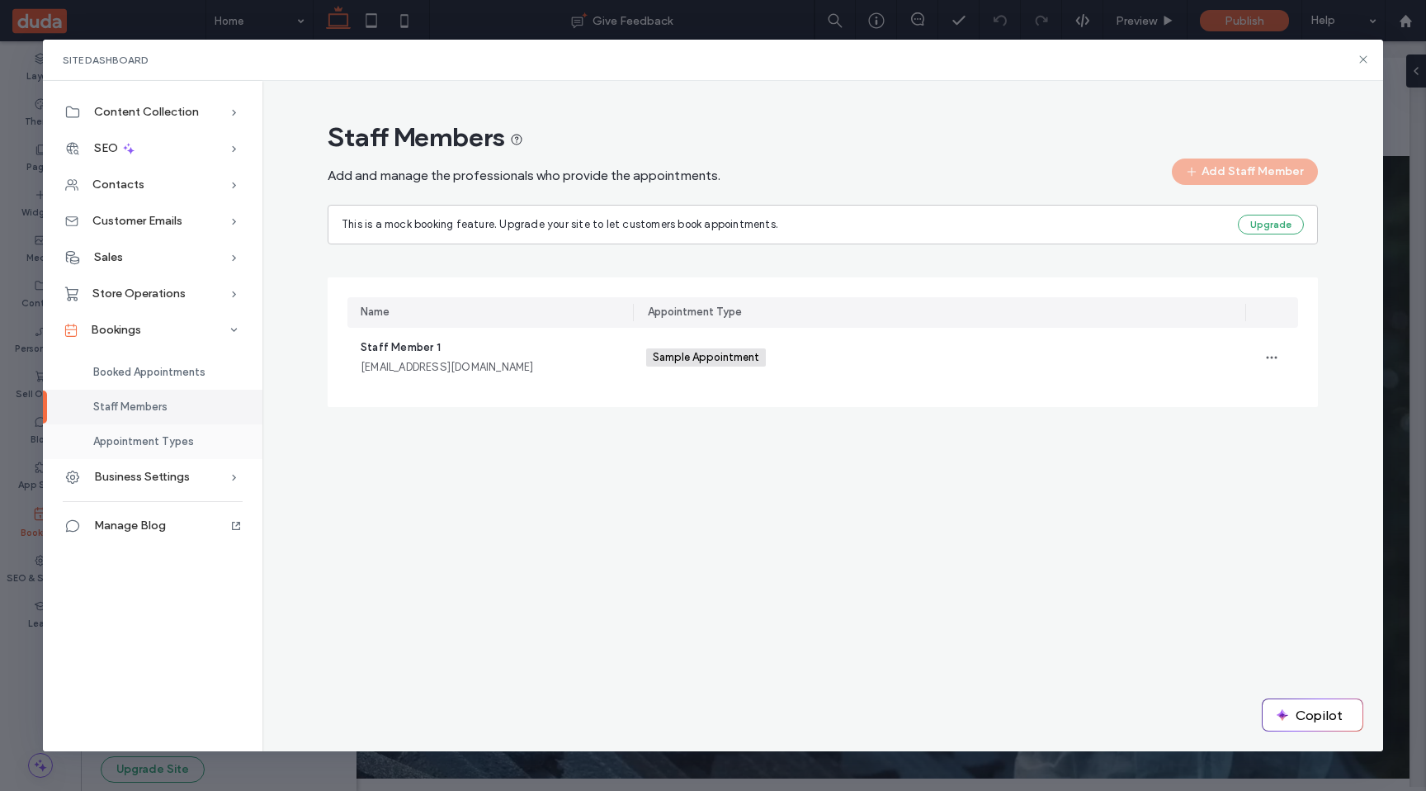
click at [171, 445] on span "Appointment Types" at bounding box center [143, 441] width 101 height 12
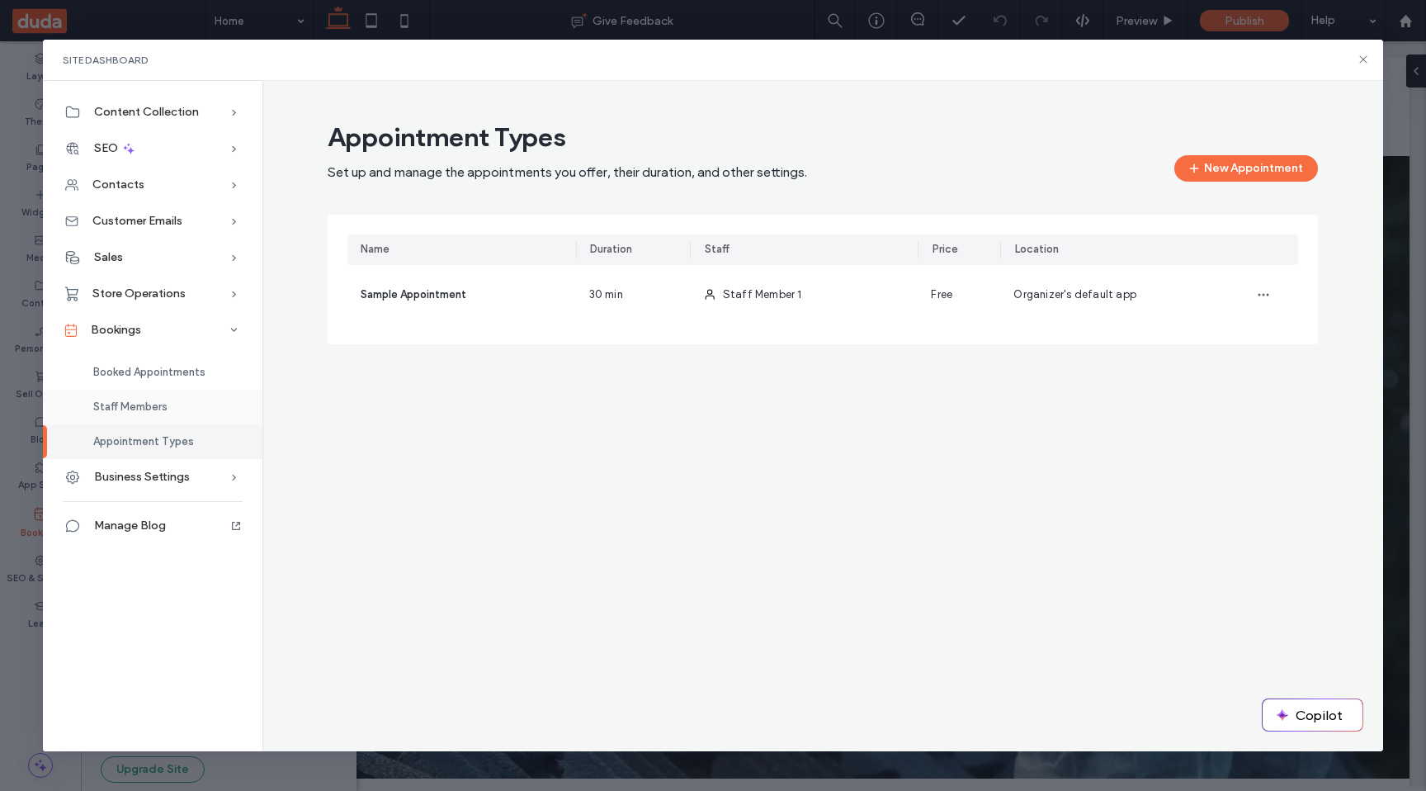
click at [158, 415] on div "Staff Members" at bounding box center [153, 407] width 220 height 35
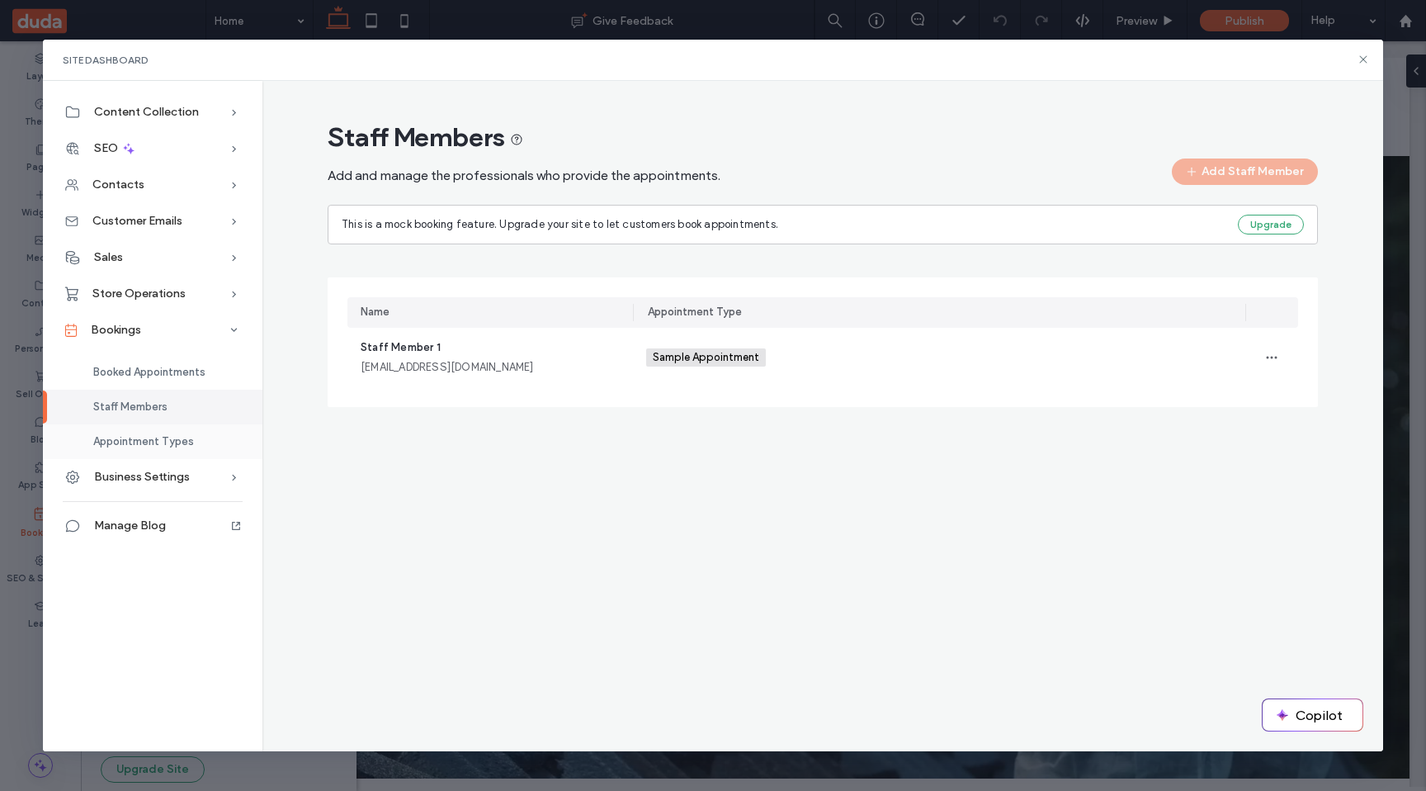
click at [151, 442] on span "Appointment Types" at bounding box center [143, 441] width 101 height 12
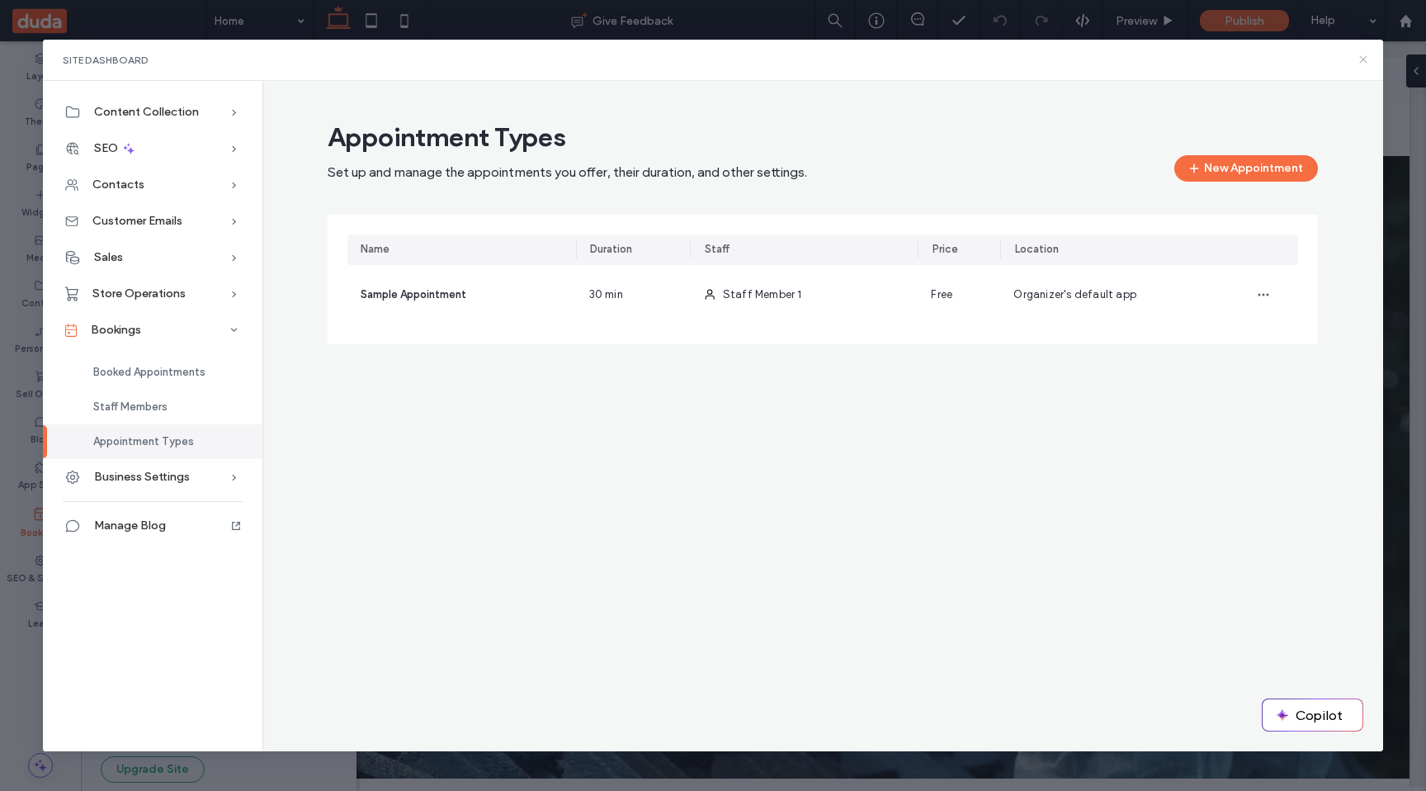
click at [1365, 61] on use at bounding box center [1363, 59] width 7 height 7
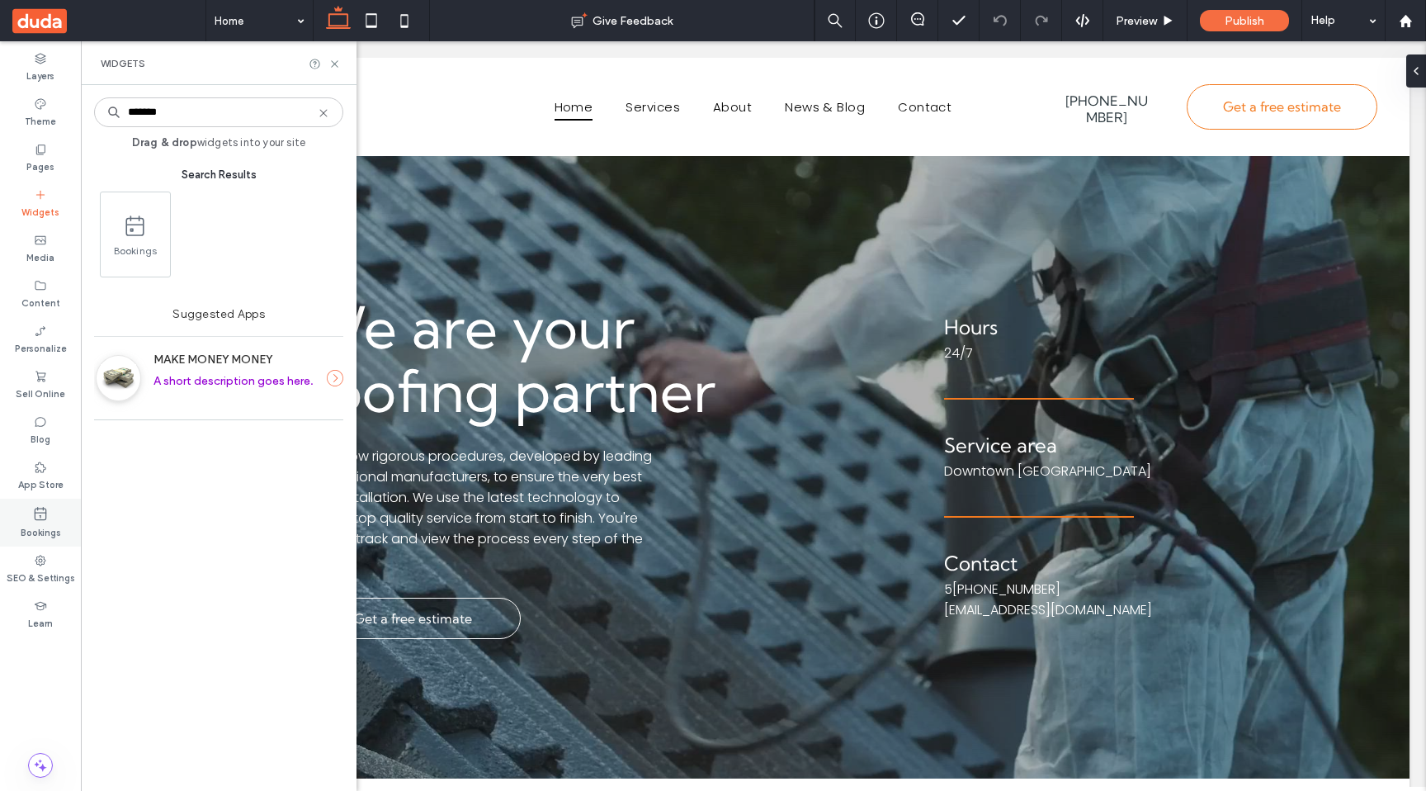
click at [43, 513] on icon at bounding box center [40, 513] width 17 height 17
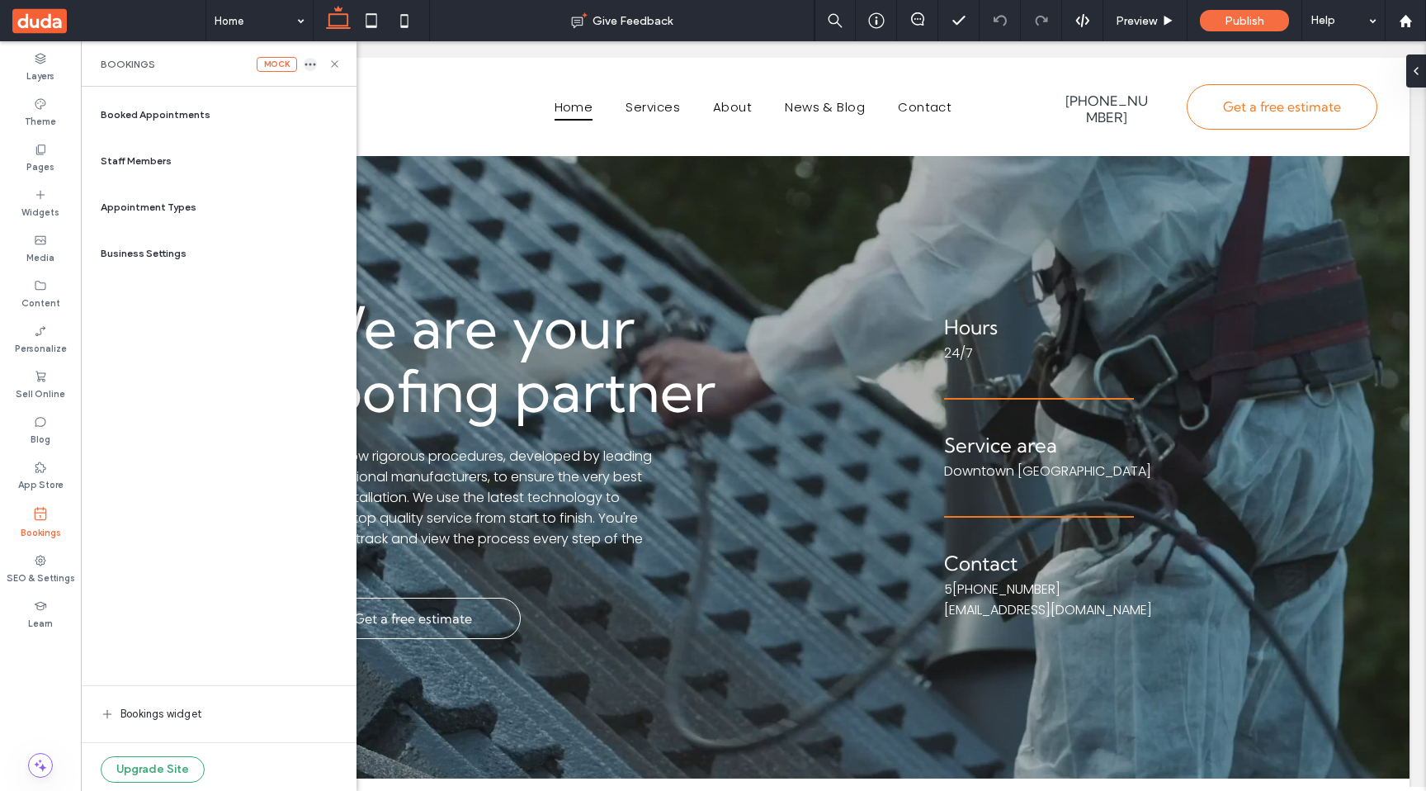
click at [310, 64] on use "button" at bounding box center [310, 65] width 11 height 2
click at [364, 83] on span "Delete" at bounding box center [354, 81] width 32 height 17
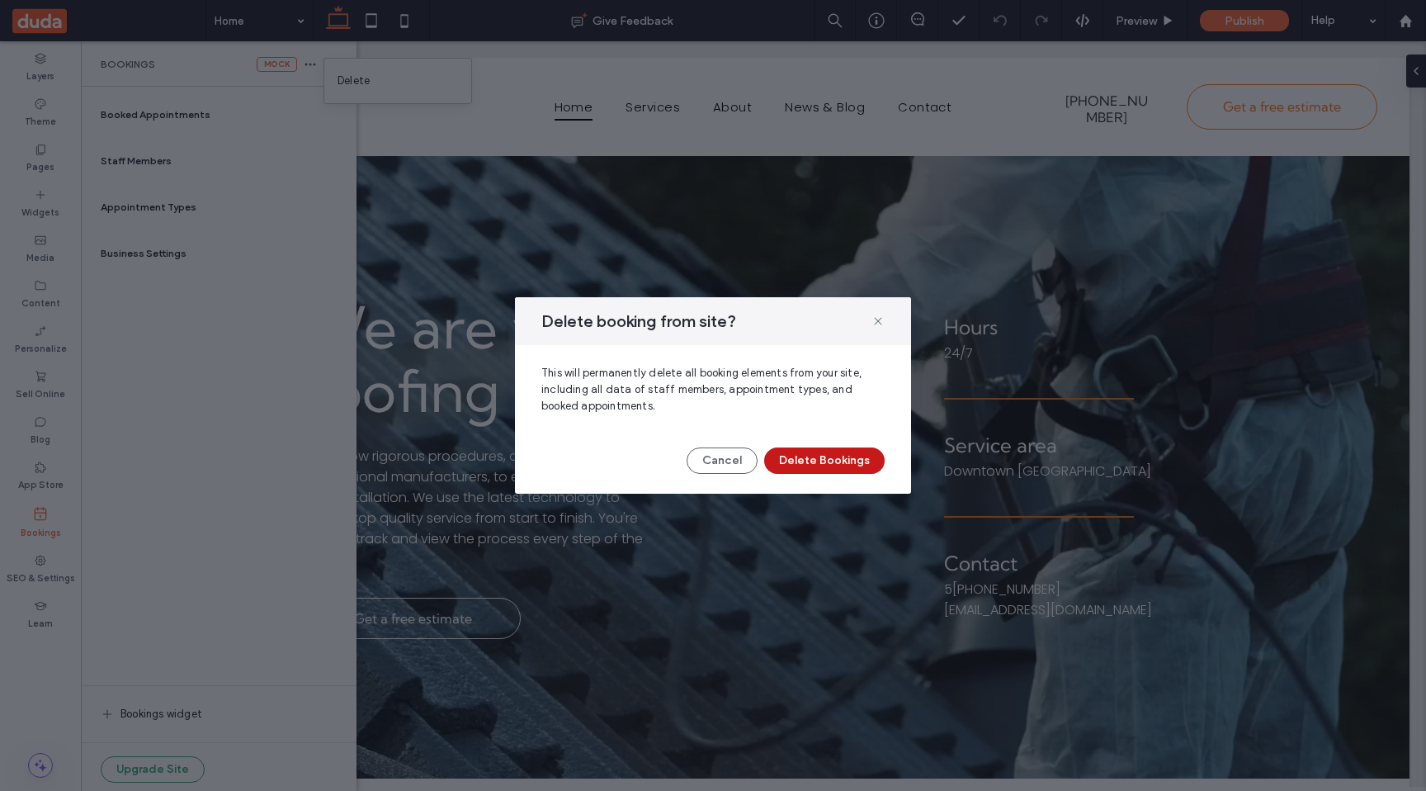
click at [841, 462] on button "Delete Bookings" at bounding box center [824, 460] width 121 height 26
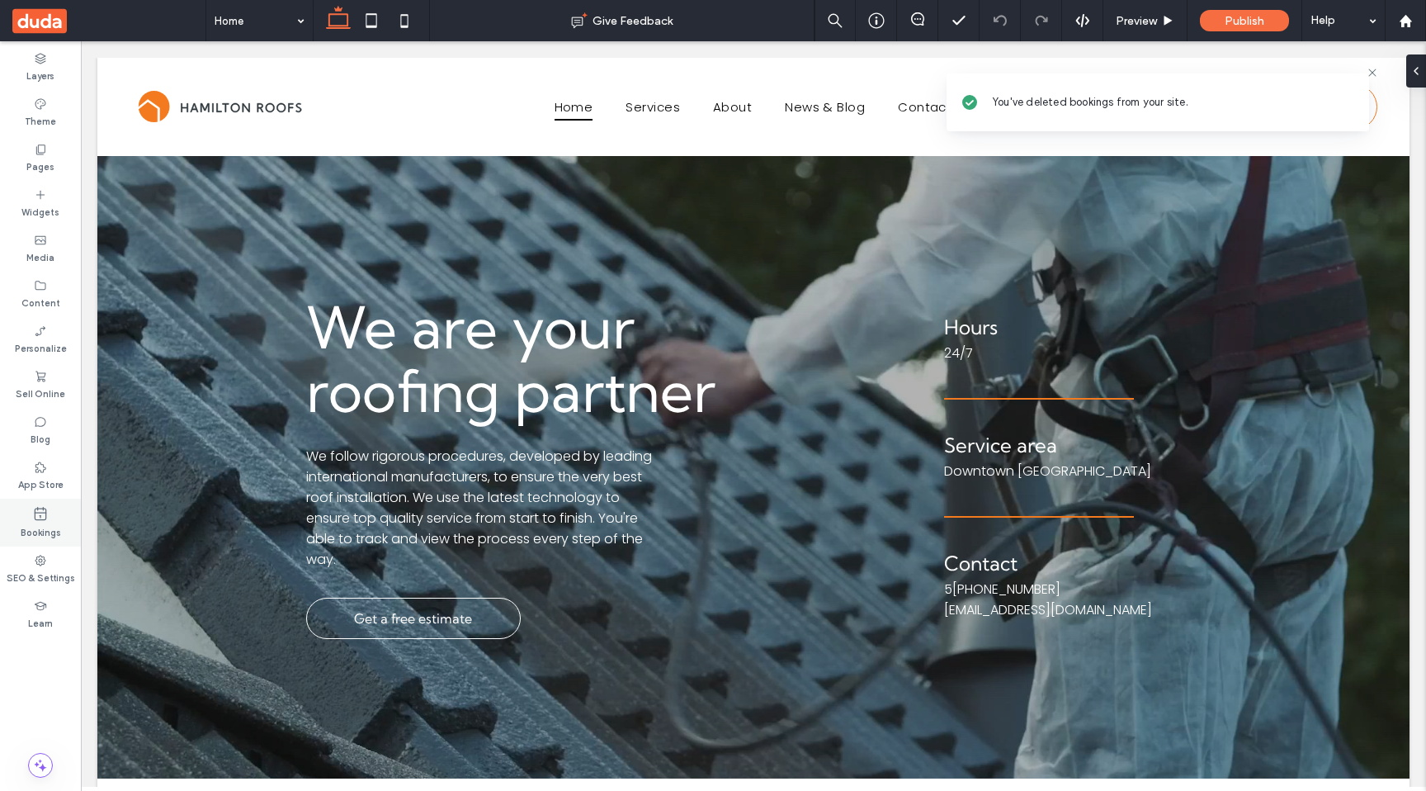
click at [47, 520] on icon at bounding box center [40, 513] width 17 height 17
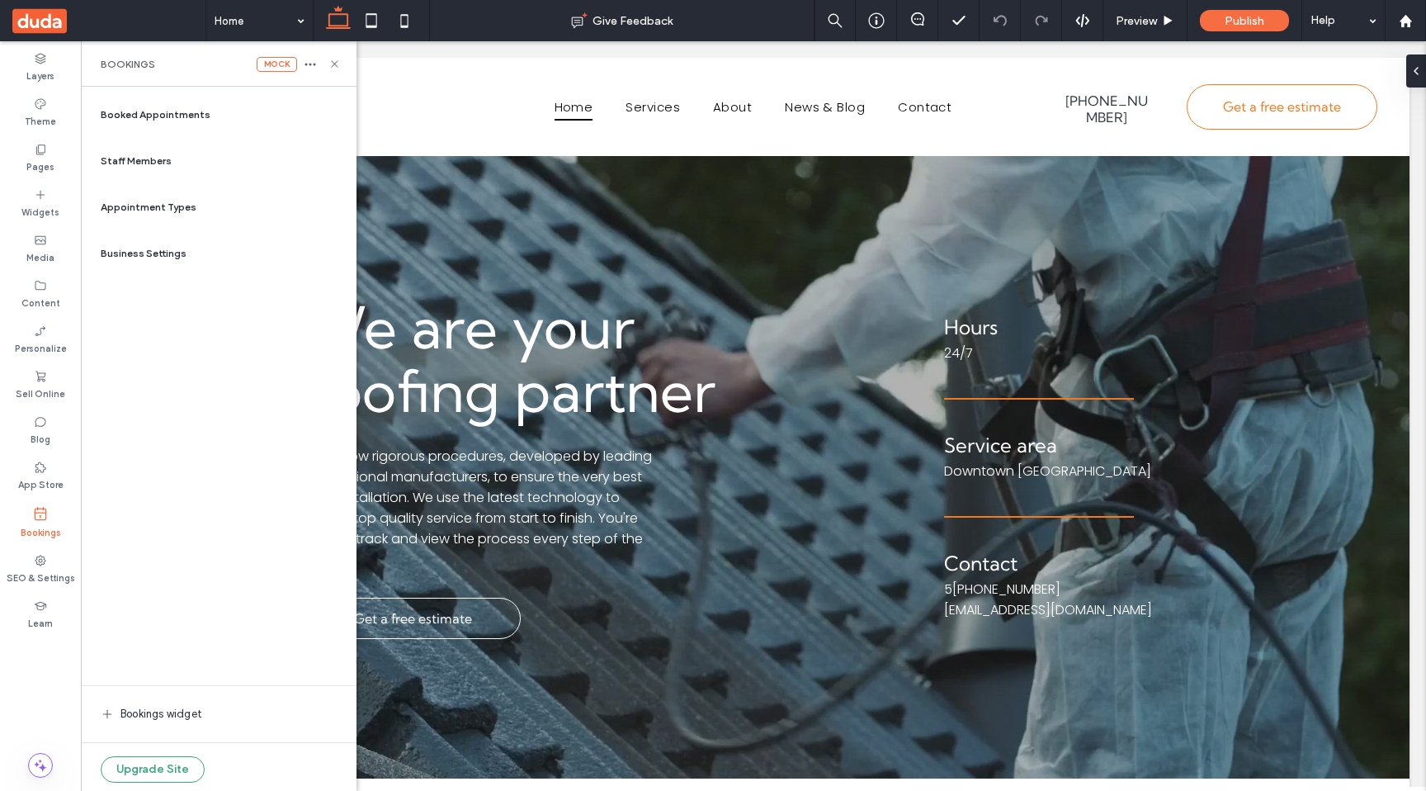
click at [52, 512] on div "Bookings" at bounding box center [40, 523] width 81 height 48
click at [336, 59] on icon at bounding box center [335, 64] width 12 height 12
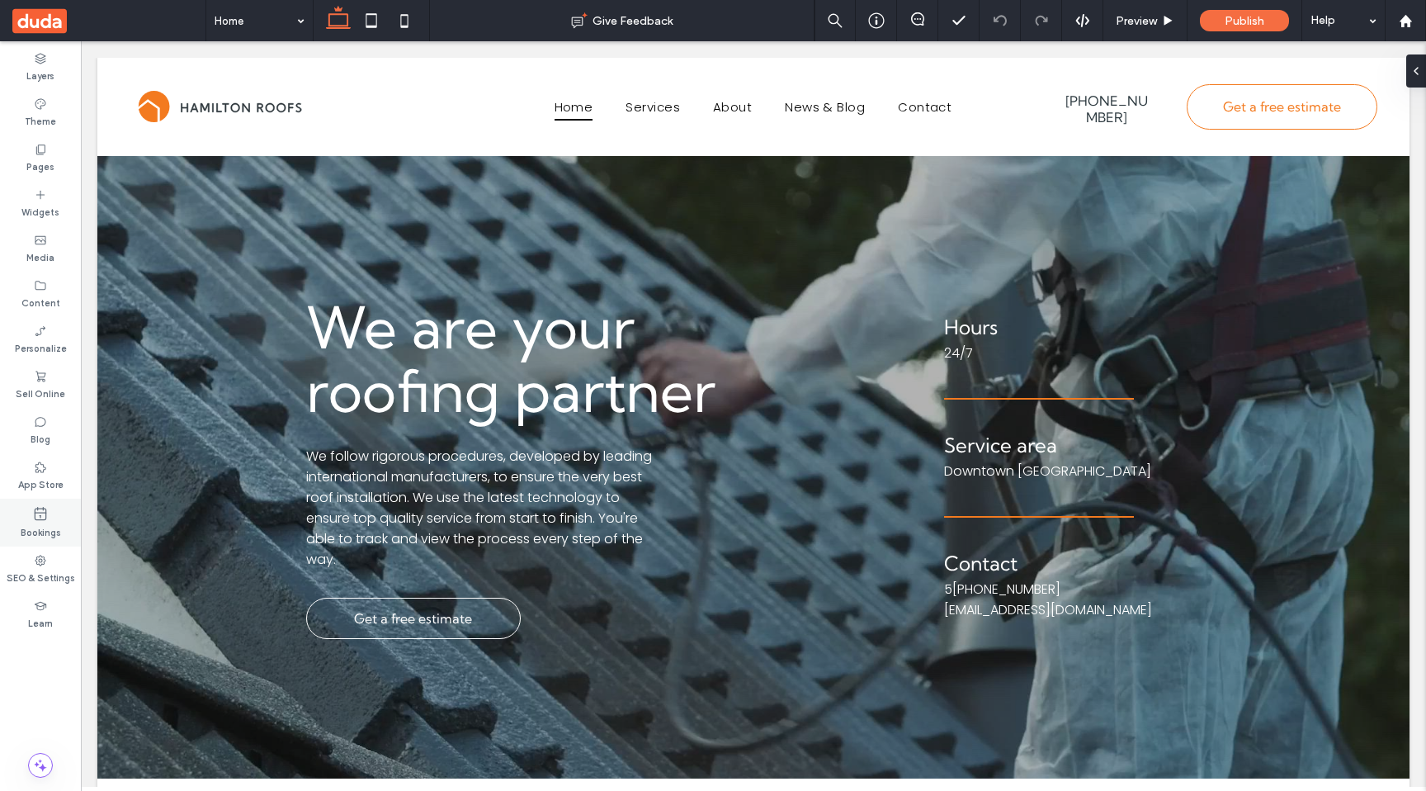
click at [43, 520] on use at bounding box center [41, 513] width 12 height 13
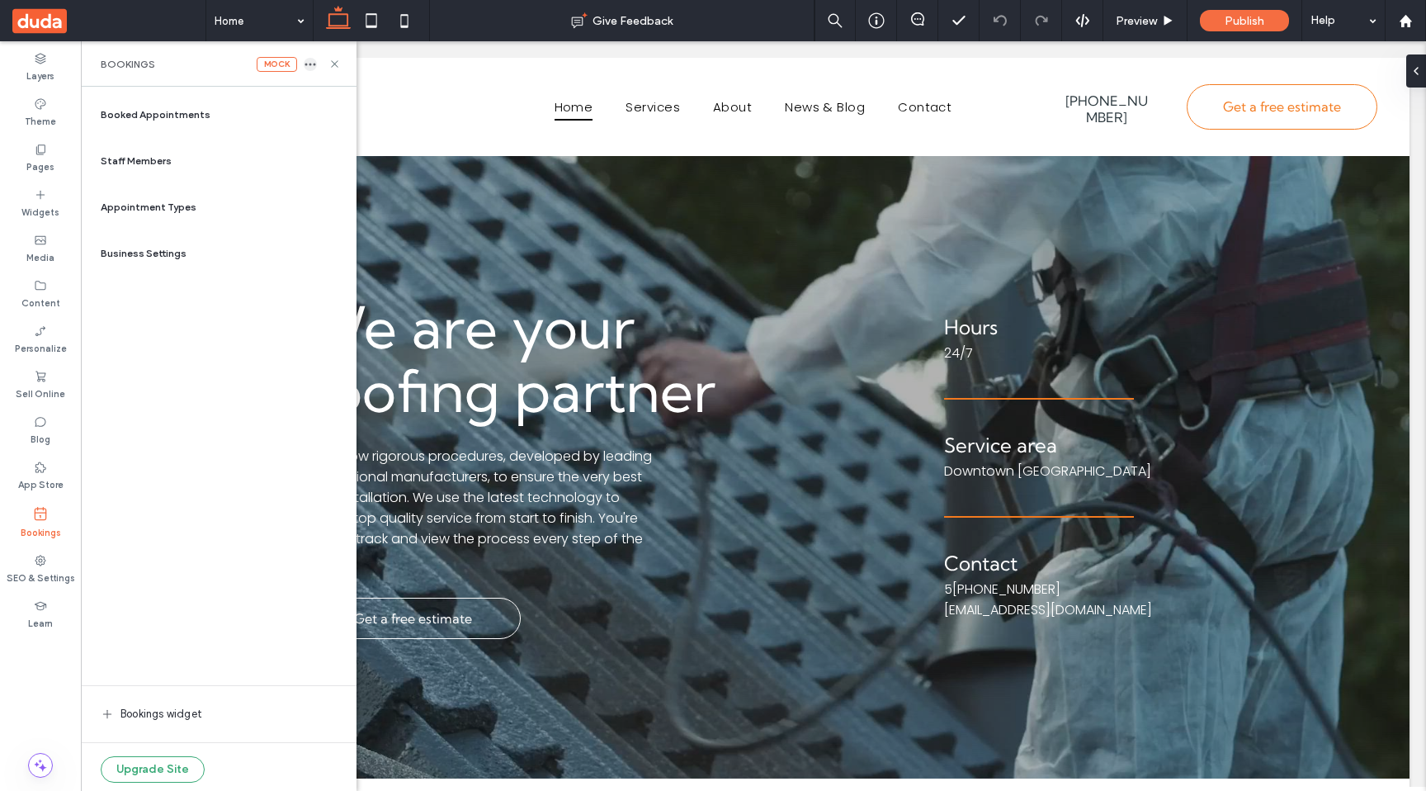
click at [309, 62] on icon "button" at bounding box center [310, 64] width 13 height 13
click at [357, 75] on span "Delete" at bounding box center [354, 81] width 32 height 17
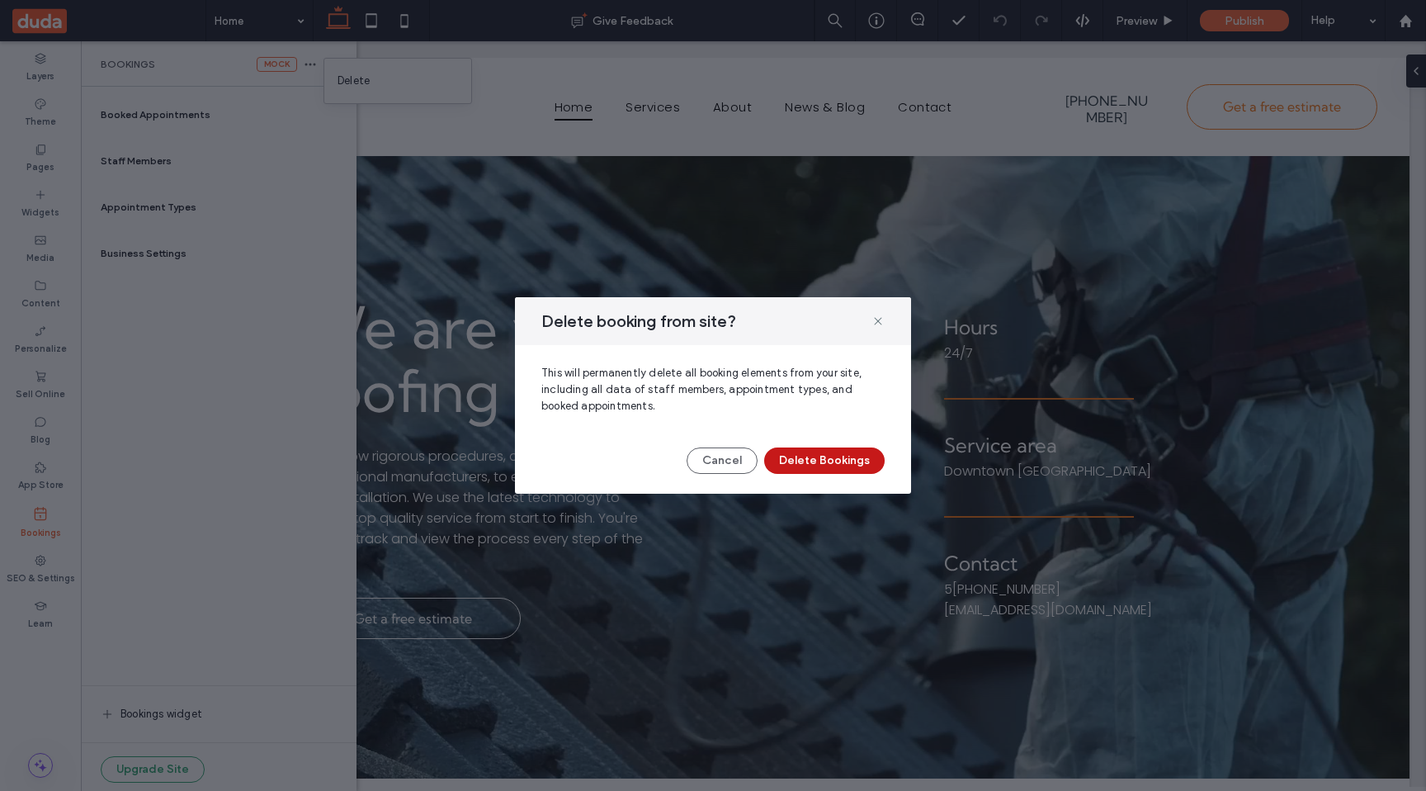
click at [838, 461] on button "Delete Bookings" at bounding box center [824, 460] width 121 height 26
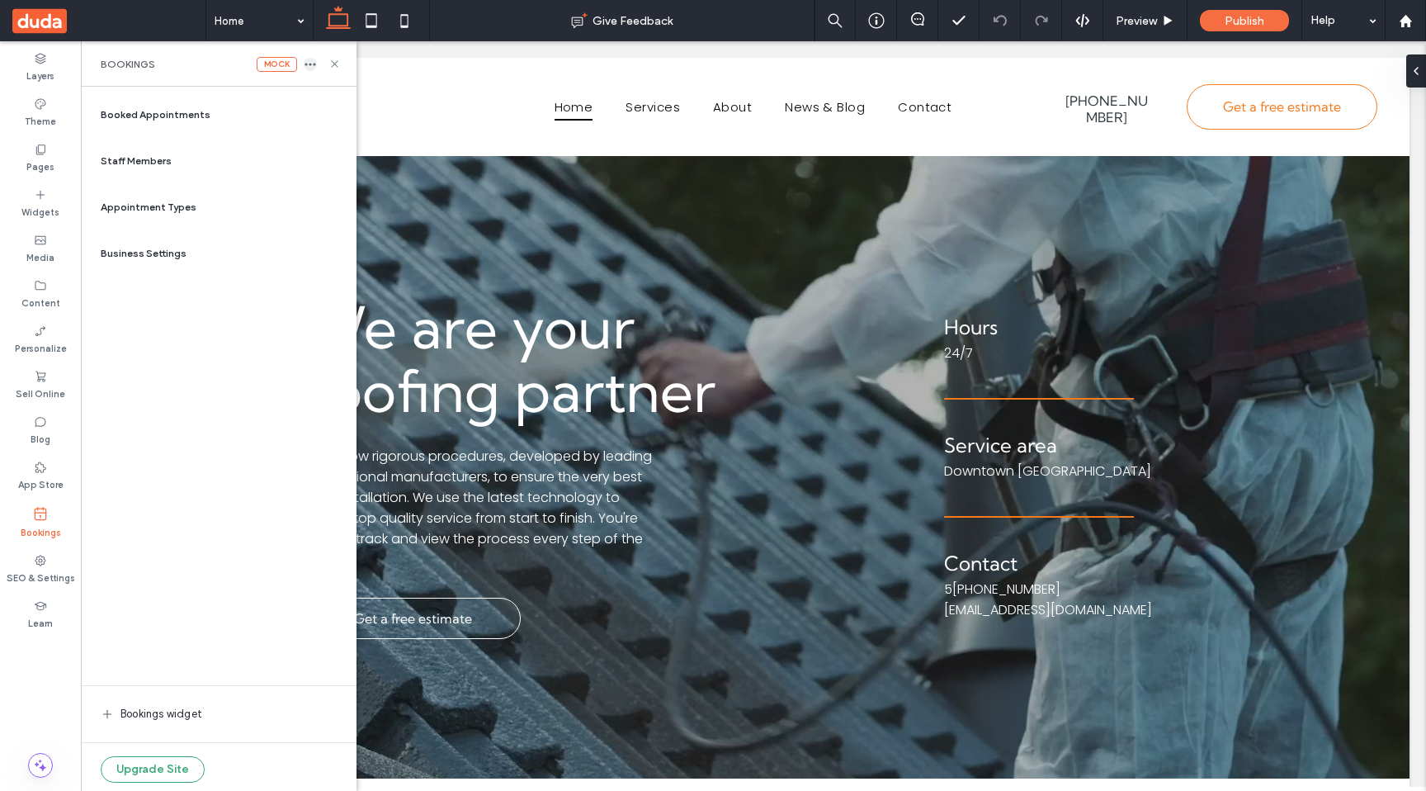
click at [311, 68] on icon "button" at bounding box center [310, 64] width 13 height 13
click at [358, 83] on span "Delete" at bounding box center [354, 81] width 32 height 17
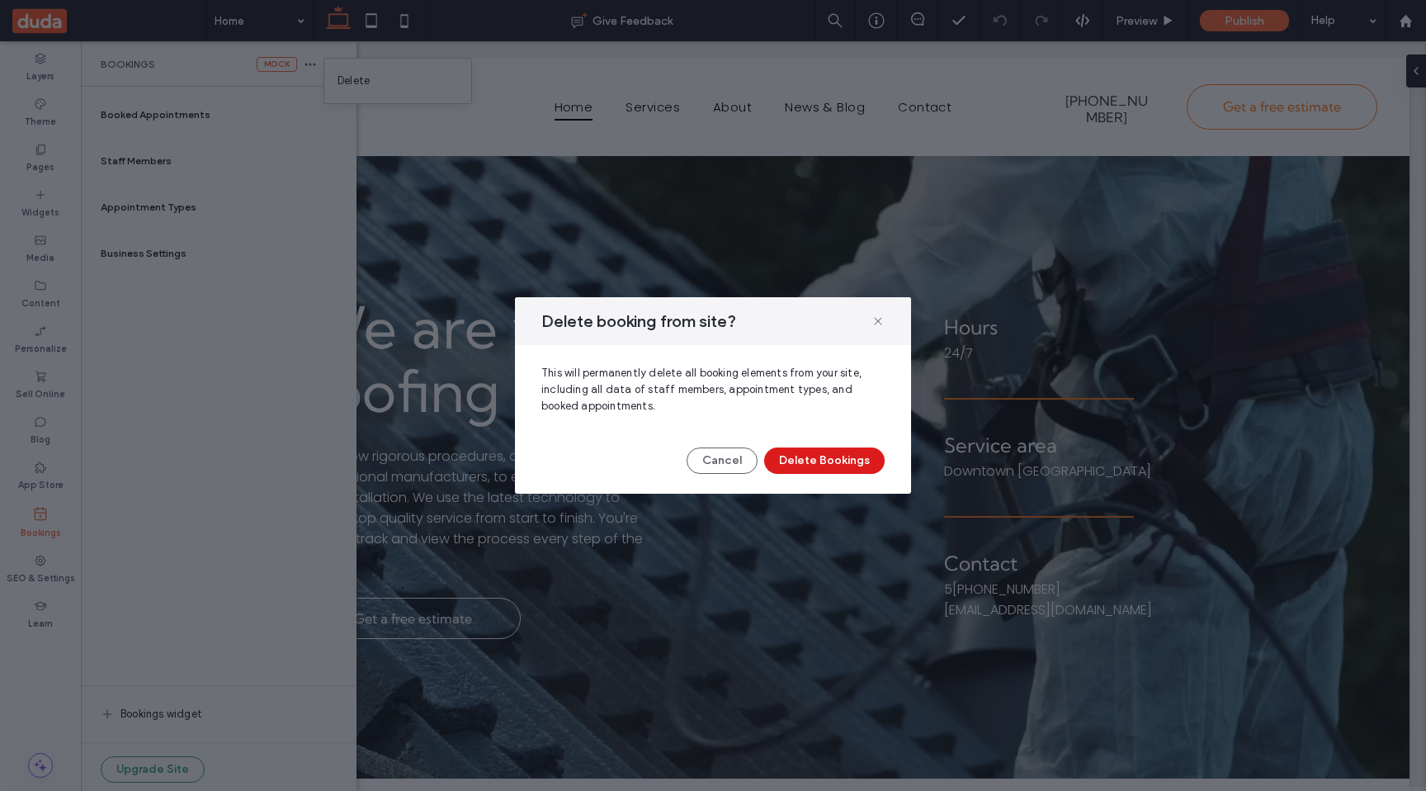
drag, startPoint x: 858, startPoint y: 457, endPoint x: 926, endPoint y: 480, distance: 71.5
click at [859, 457] on button "Delete Bookings" at bounding box center [824, 460] width 121 height 26
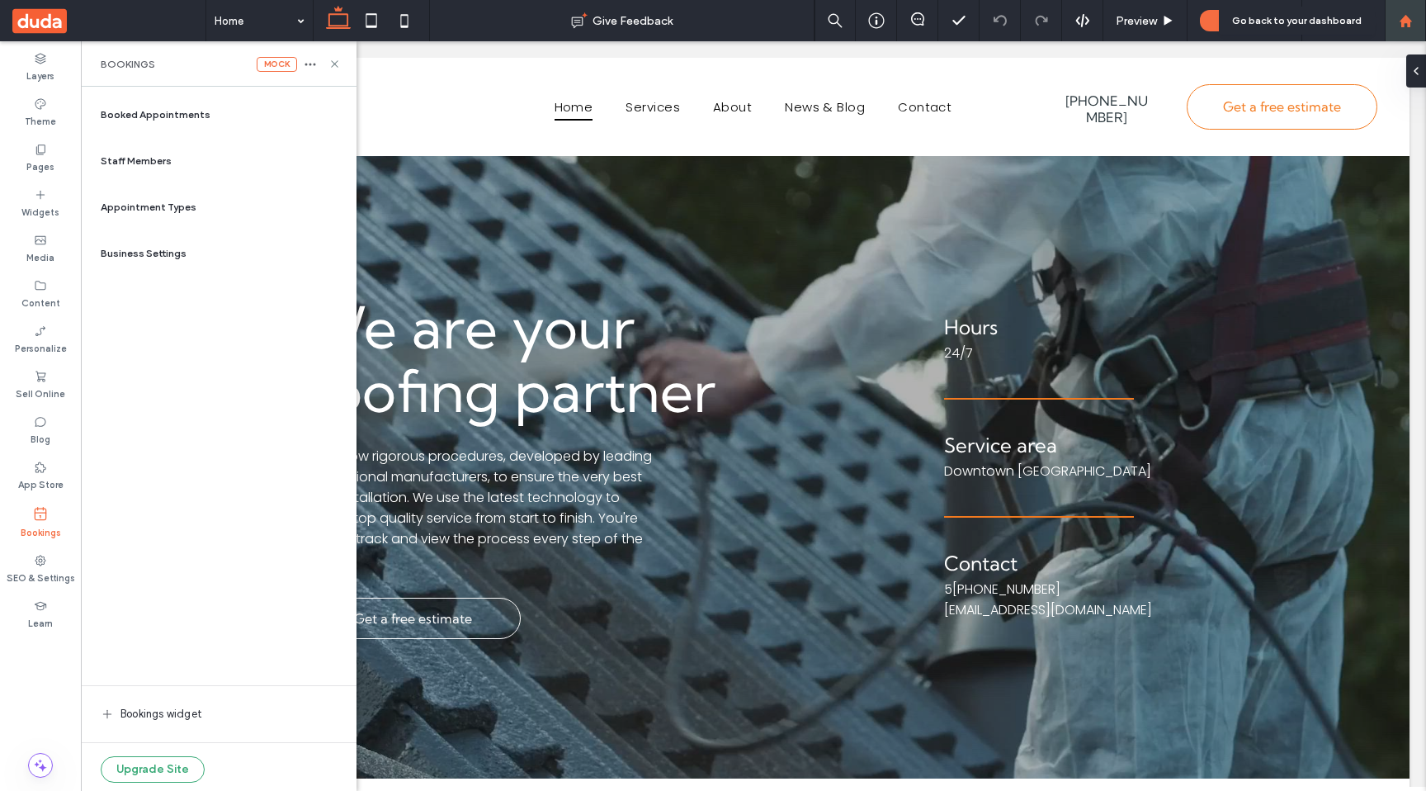
click at [1402, 24] on use at bounding box center [1405, 20] width 12 height 12
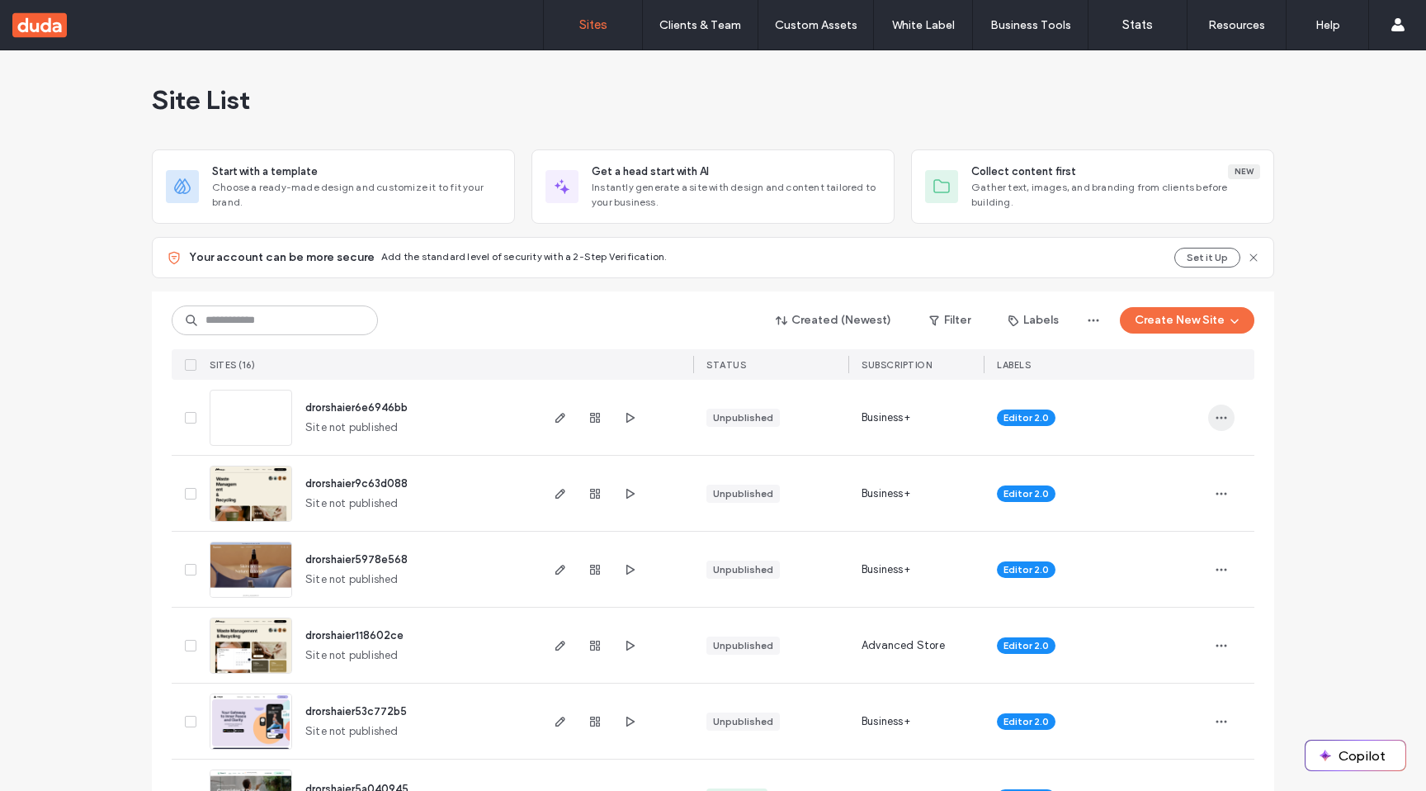
click at [1215, 421] on icon "button" at bounding box center [1221, 417] width 13 height 13
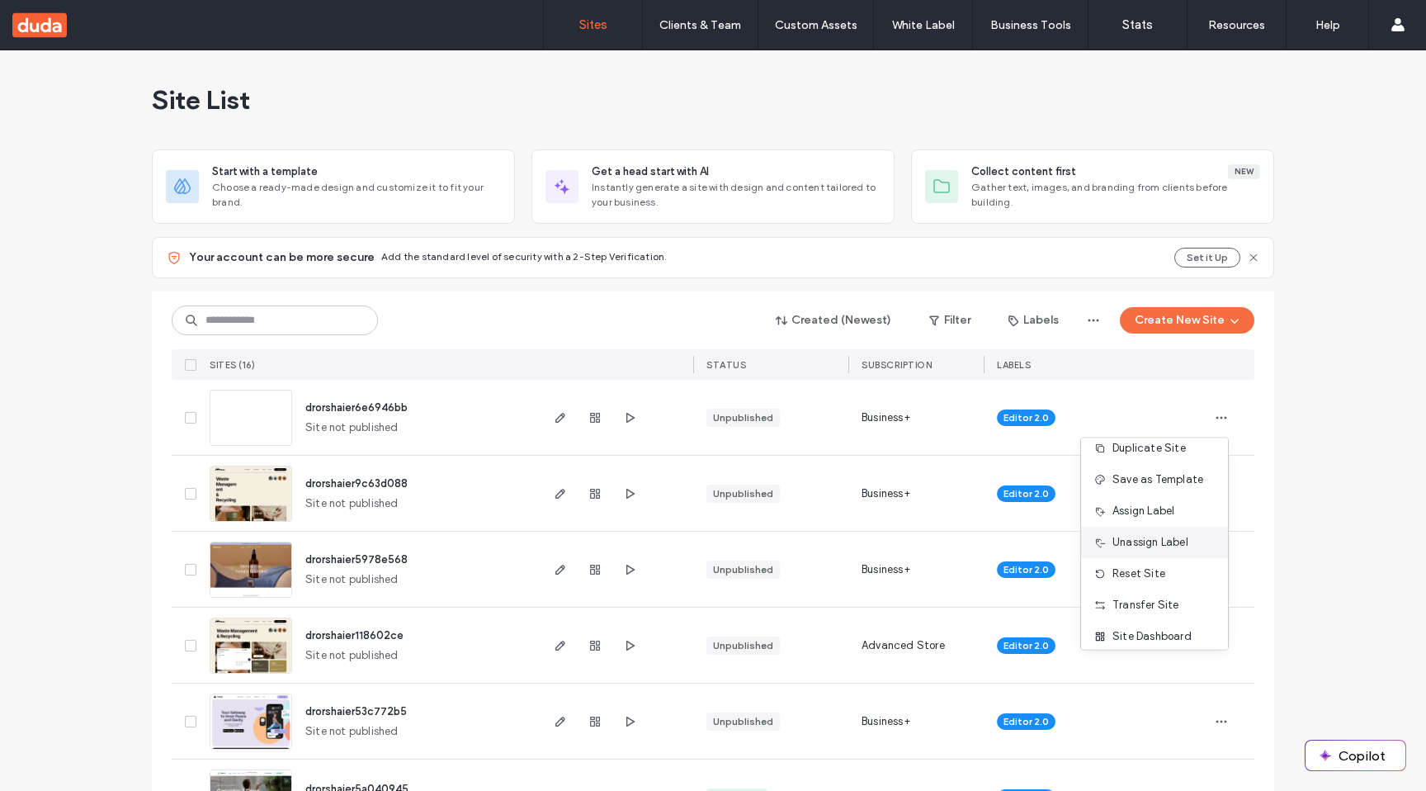
scroll to position [84, 0]
click at [1164, 622] on span "Delete Site" at bounding box center [1141, 627] width 56 height 17
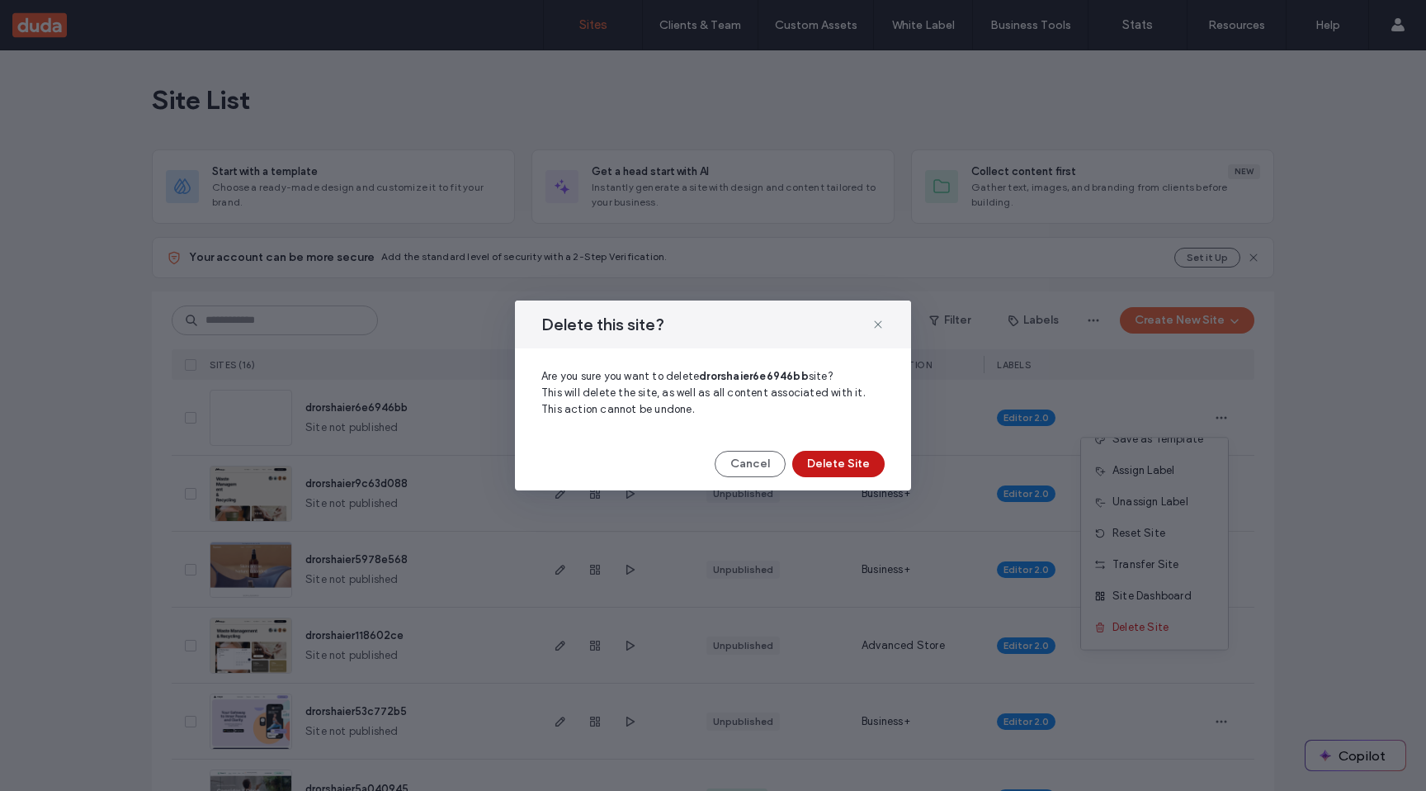
click at [858, 458] on button "Delete Site" at bounding box center [838, 464] width 92 height 26
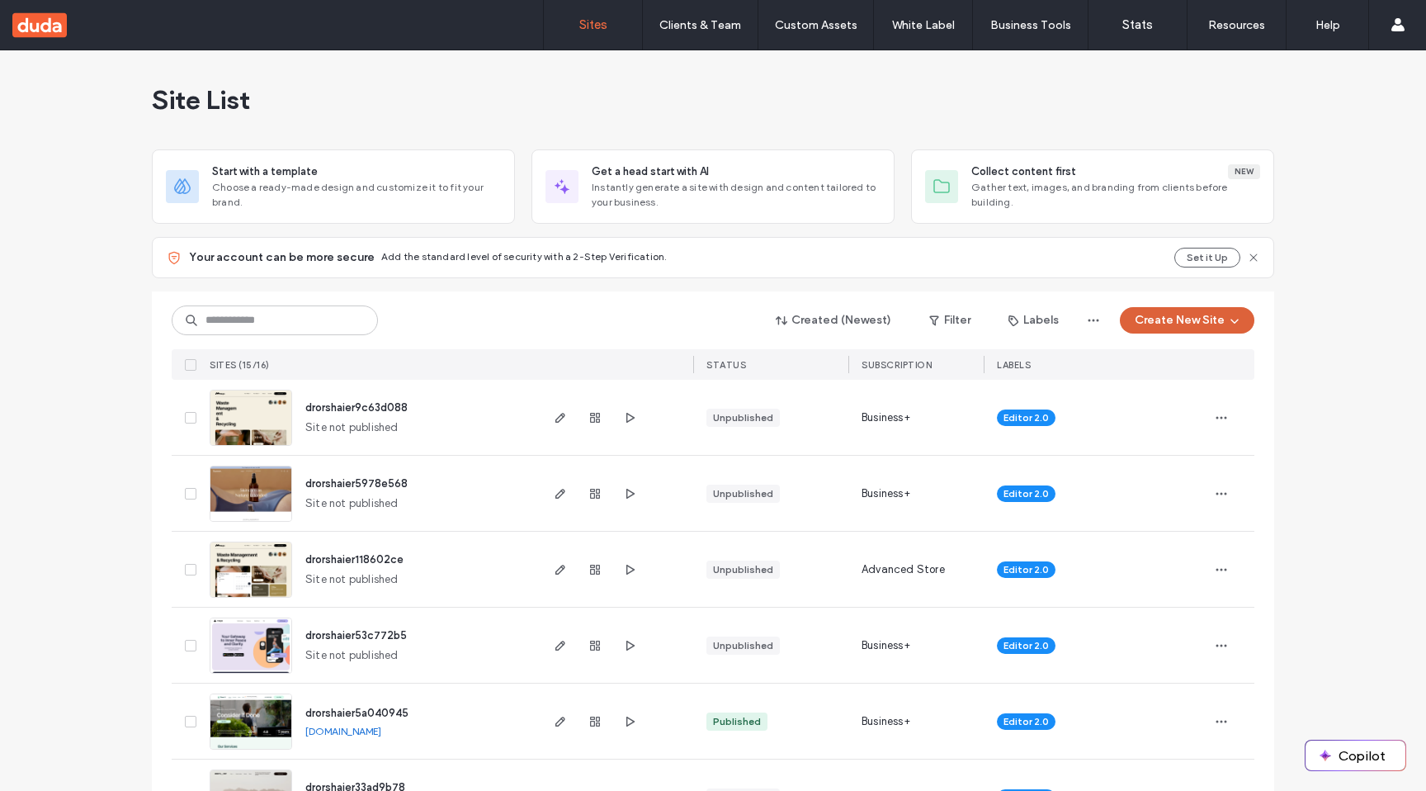
click at [1182, 323] on button "Create New Site" at bounding box center [1187, 320] width 135 height 26
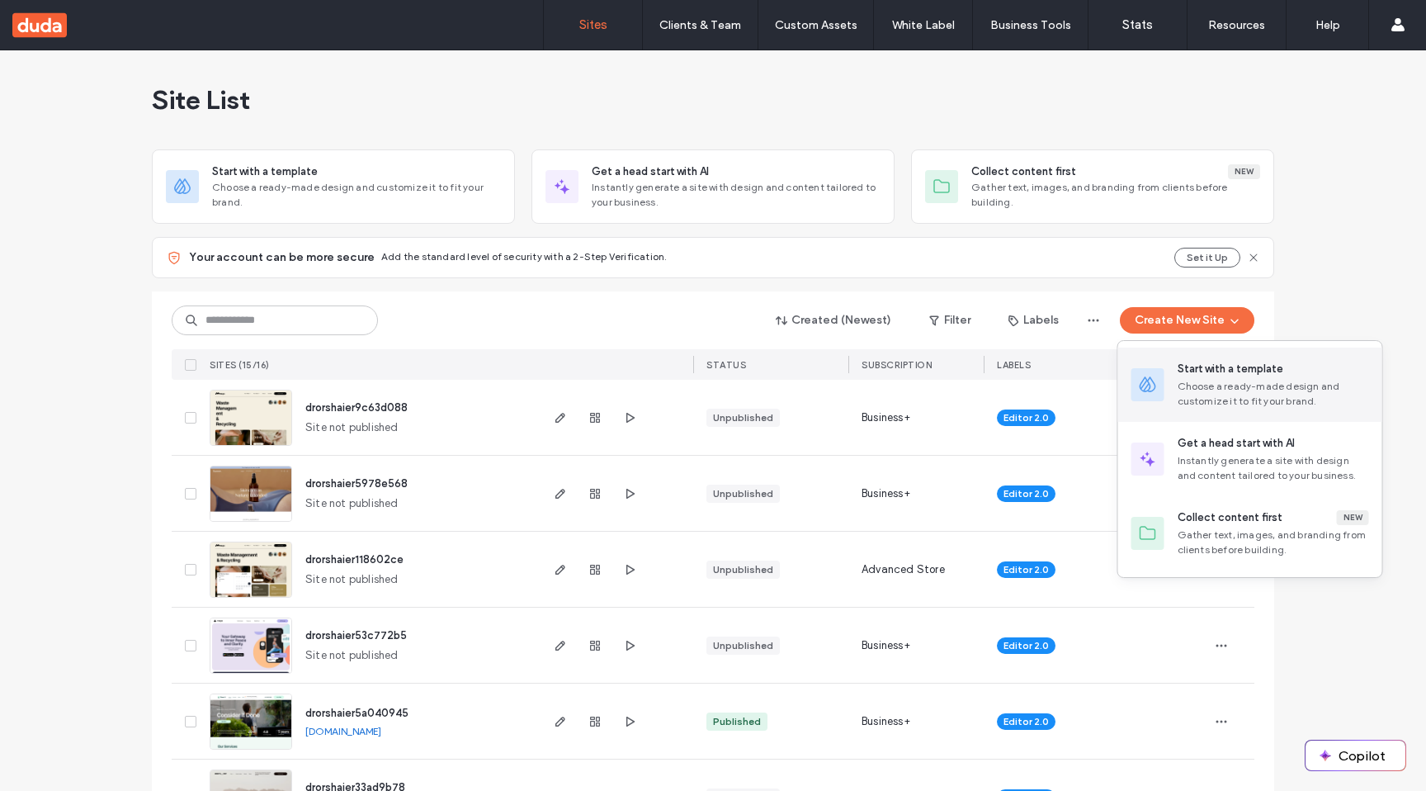
click at [1186, 365] on div "Start with a template" at bounding box center [1231, 369] width 106 height 17
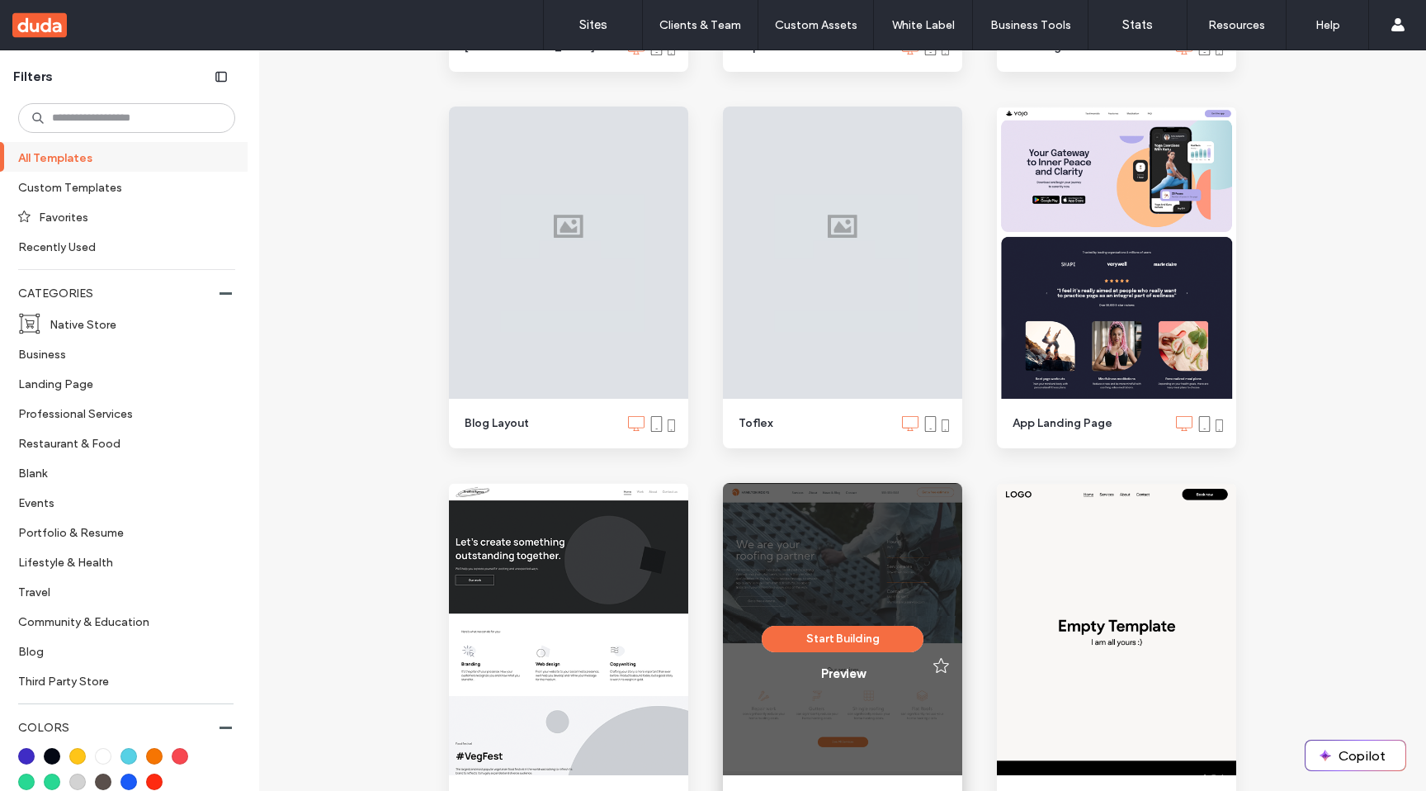
scroll to position [944, 0]
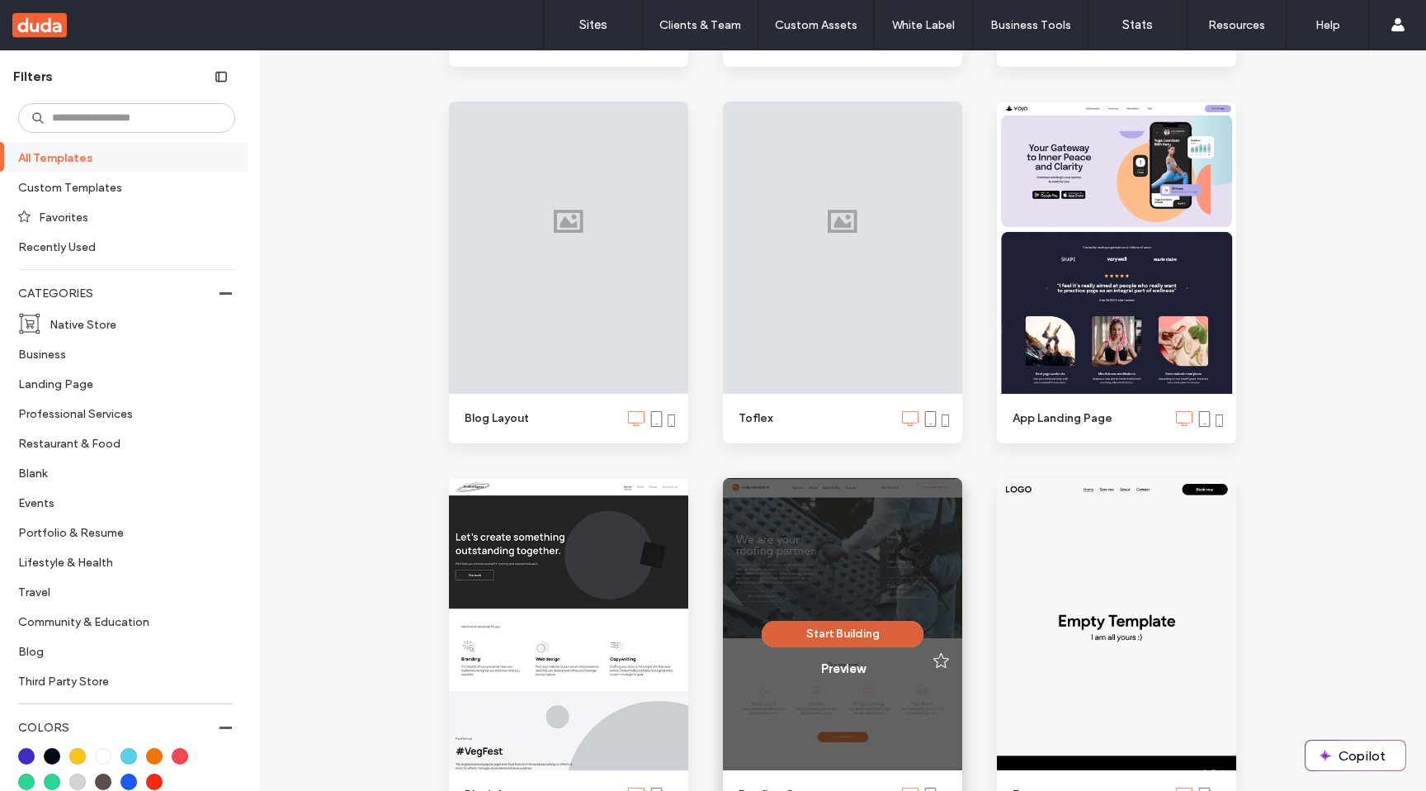
click at [858, 628] on button "Start Building" at bounding box center [843, 634] width 162 height 26
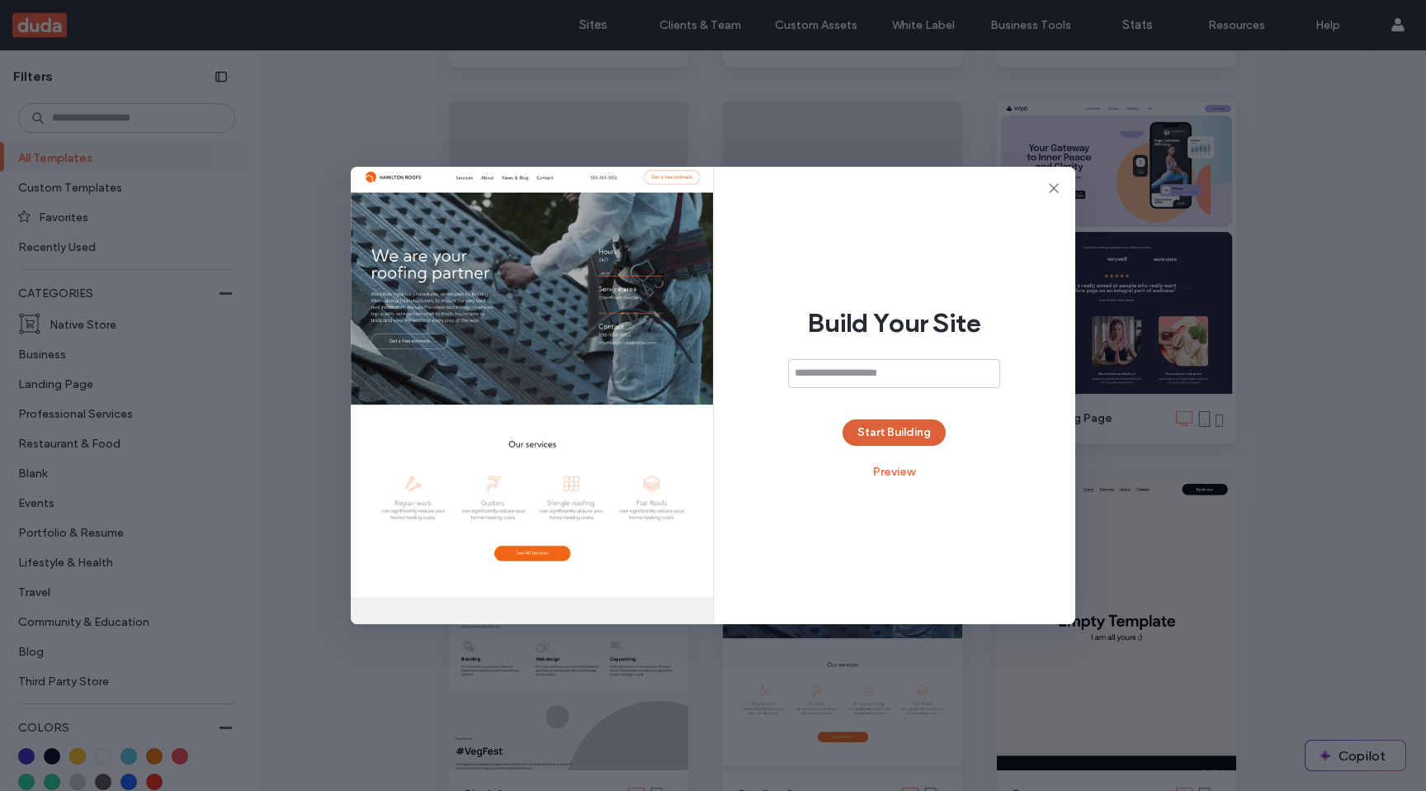
click at [903, 428] on button "Start Building" at bounding box center [894, 432] width 103 height 26
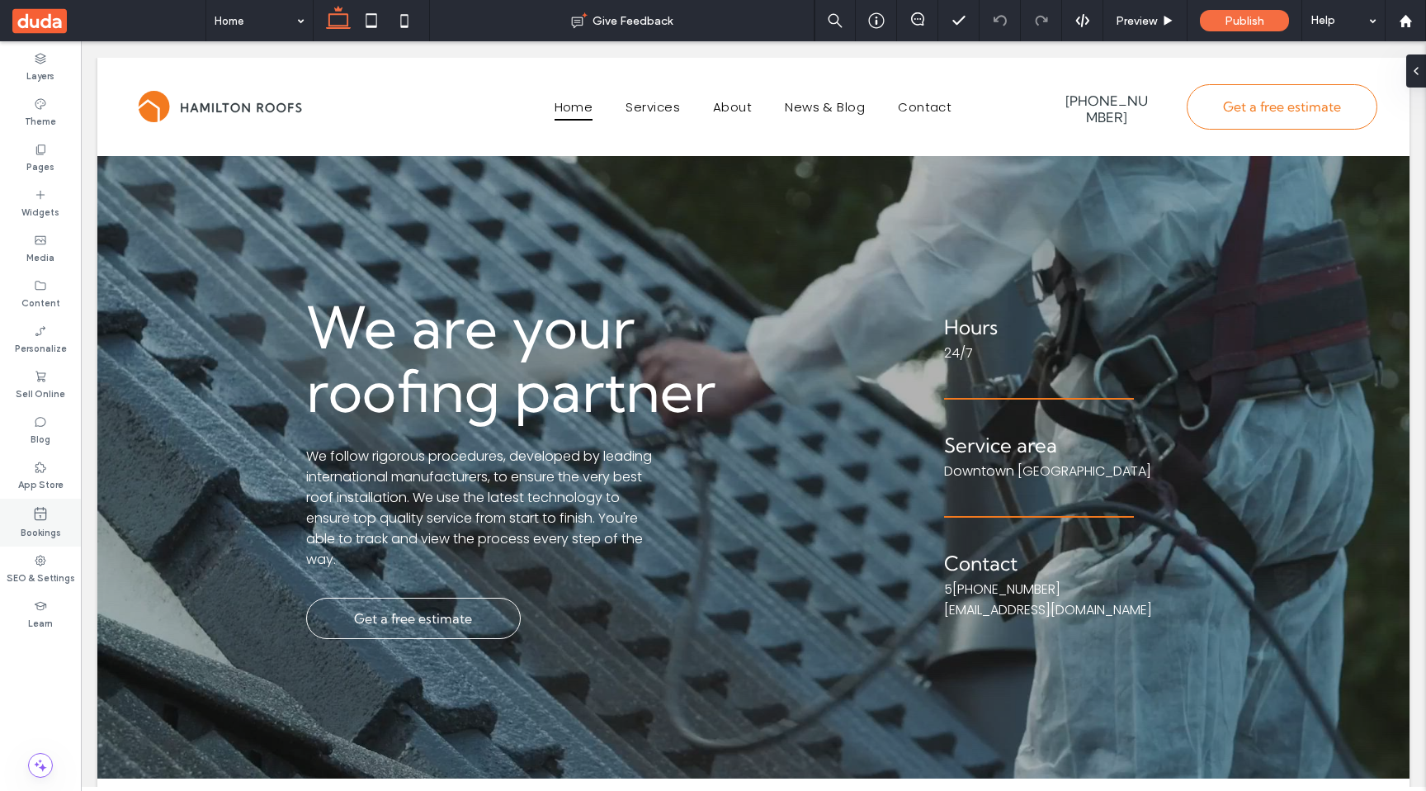
click at [31, 523] on label "Bookings" at bounding box center [41, 531] width 40 height 18
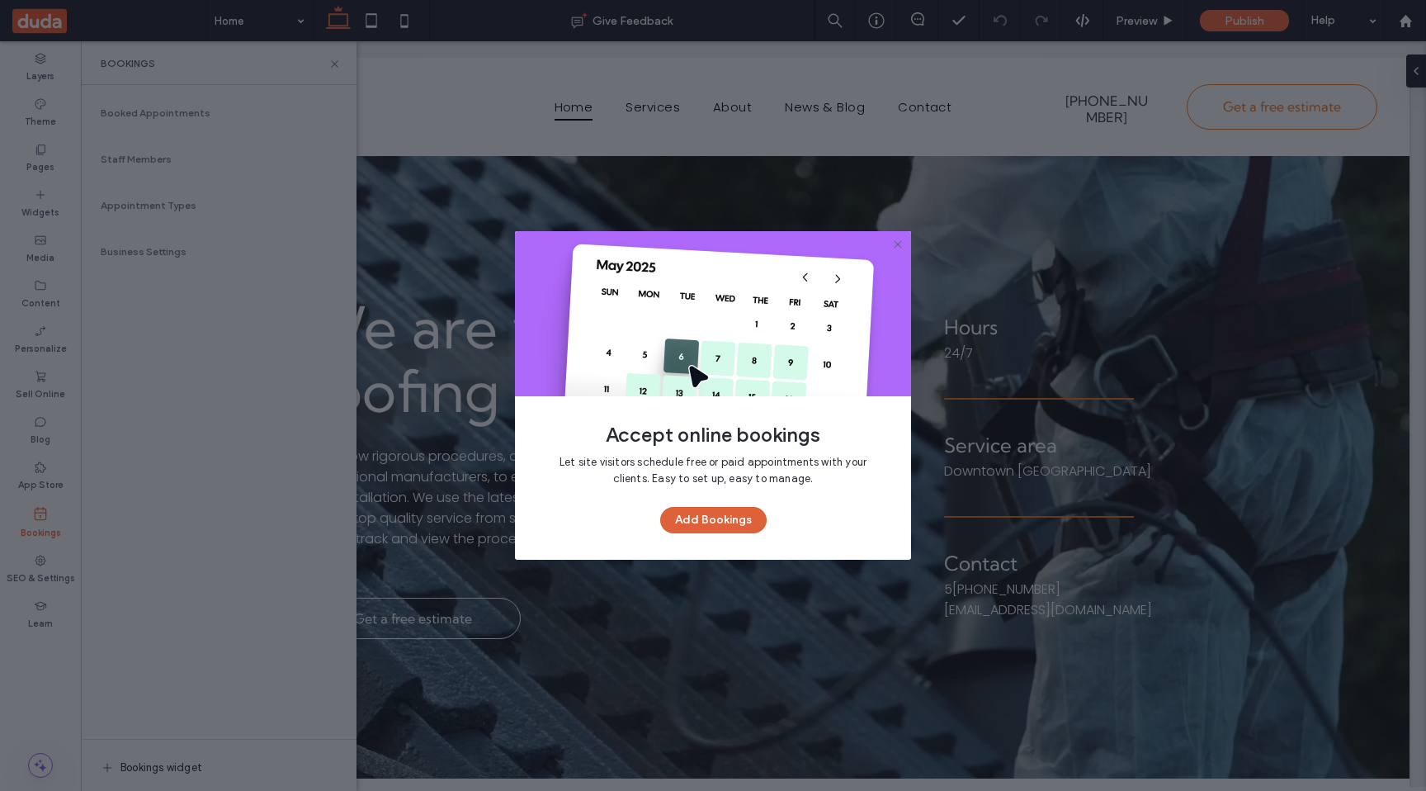
click at [713, 519] on button "Add Bookings" at bounding box center [713, 520] width 106 height 26
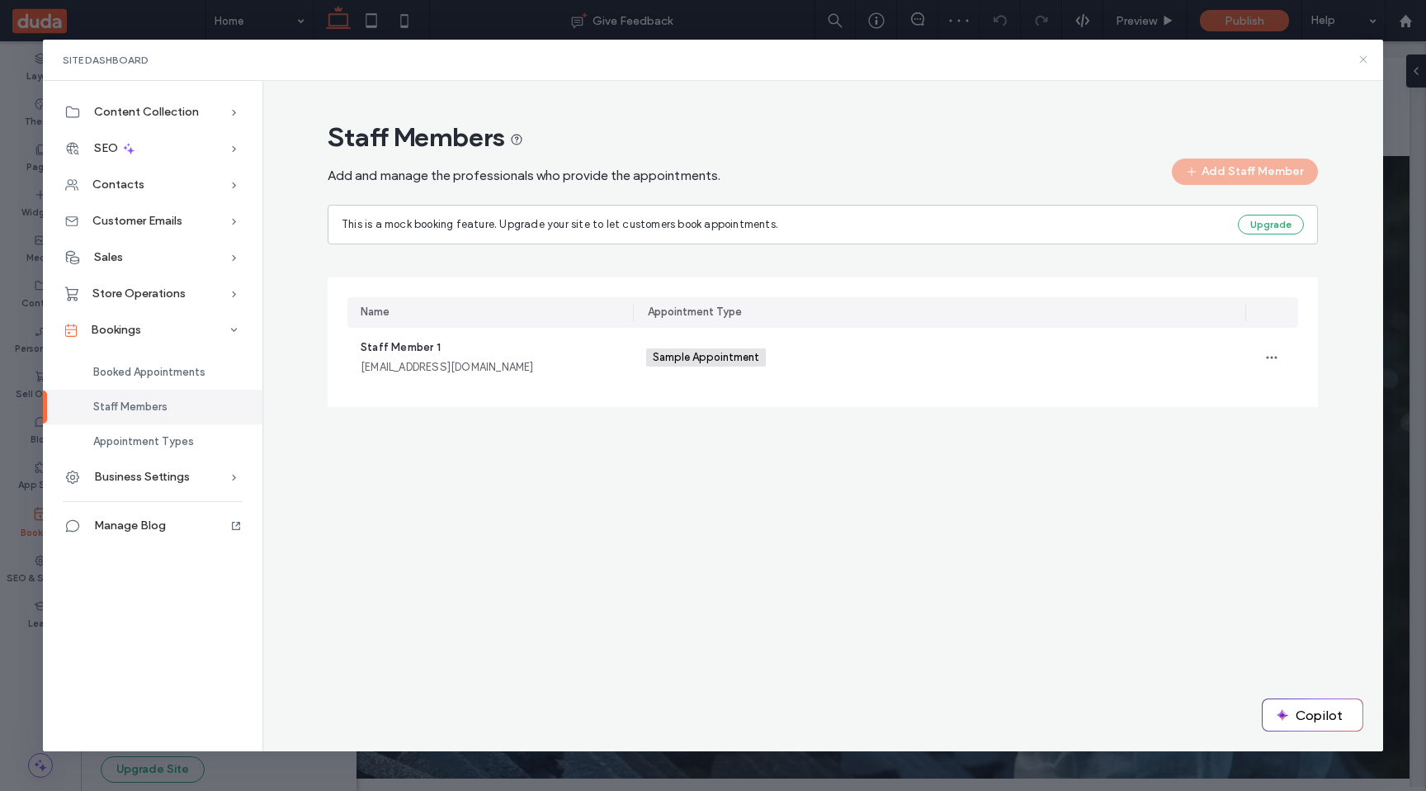
click at [1363, 59] on use at bounding box center [1363, 59] width 7 height 7
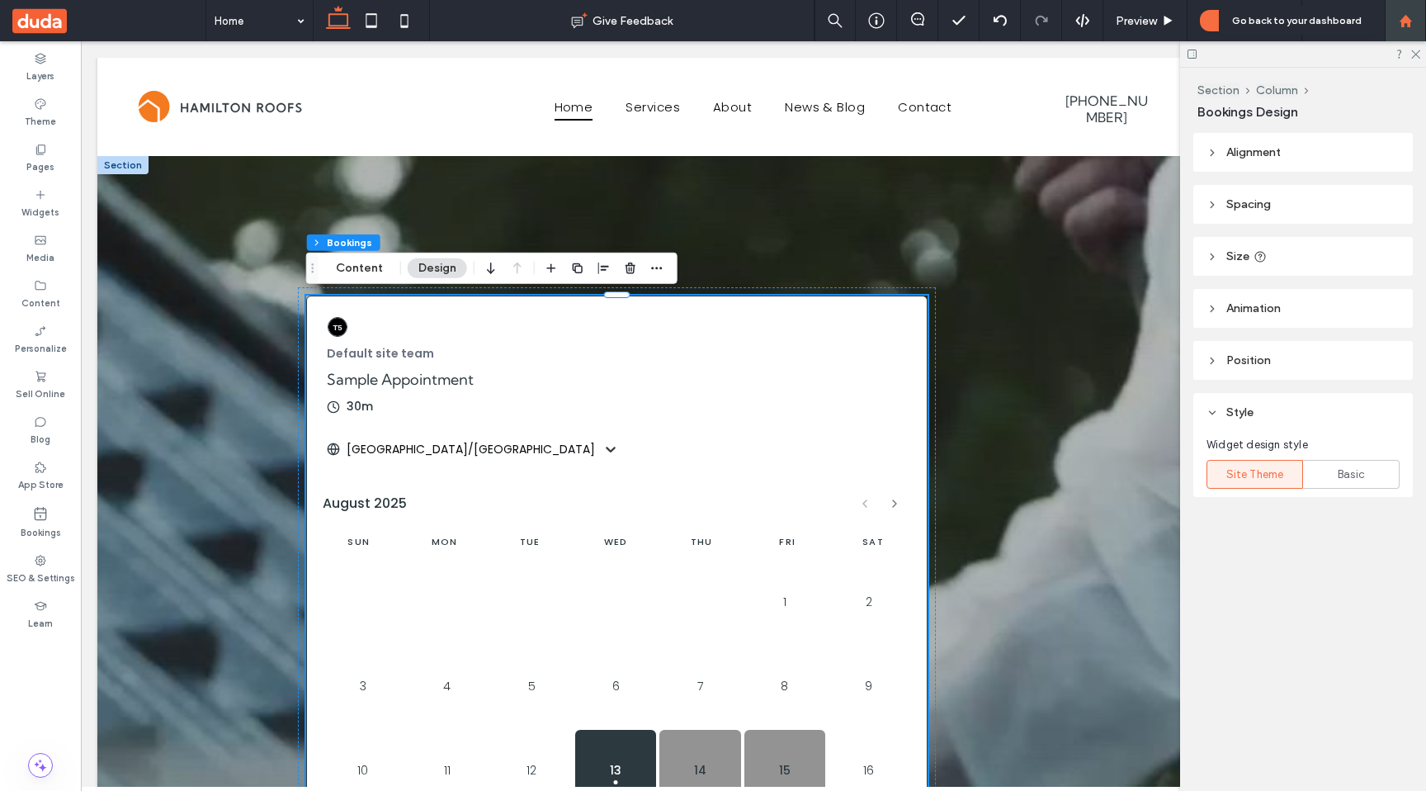
click at [1402, 24] on use at bounding box center [1405, 20] width 12 height 12
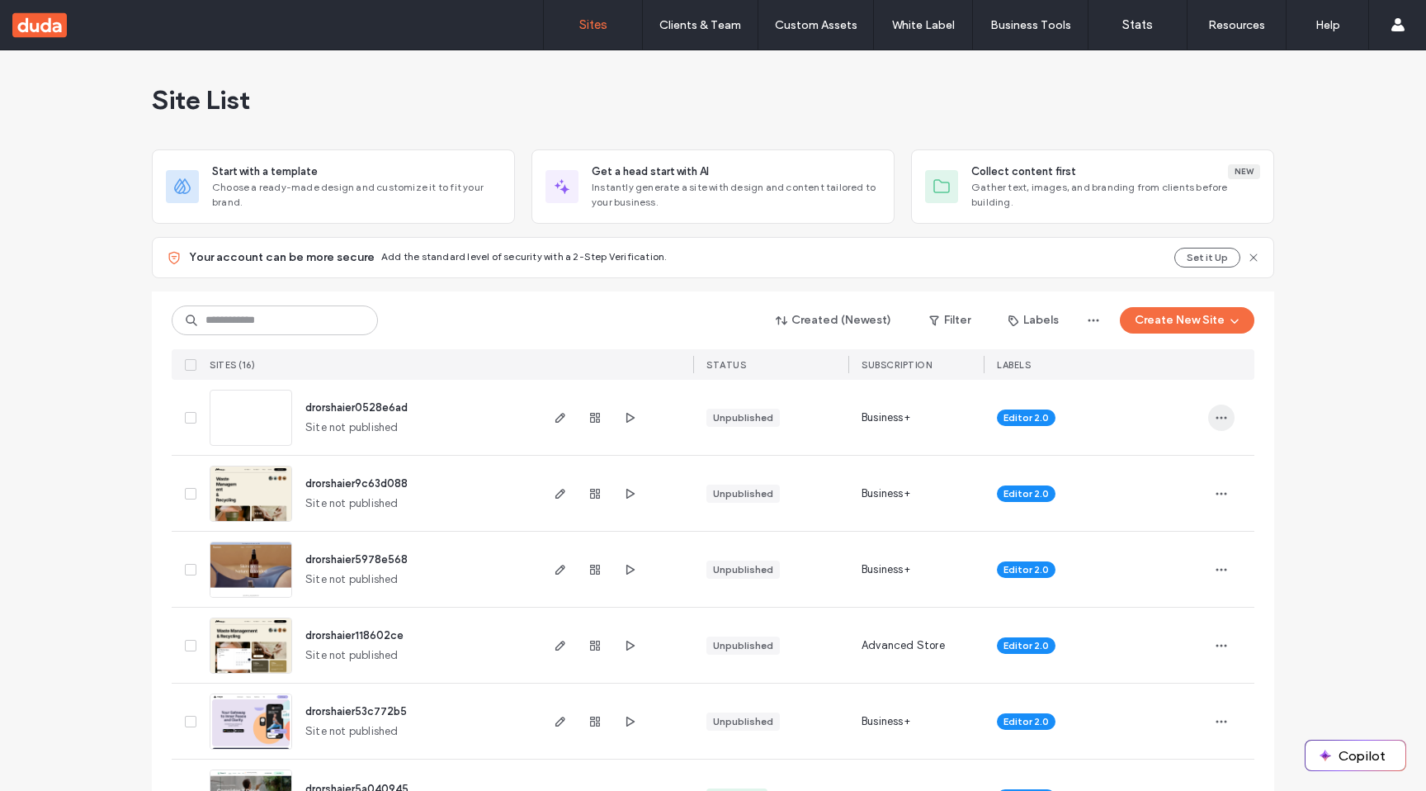
click at [1215, 422] on icon "button" at bounding box center [1221, 417] width 13 height 13
click at [1128, 631] on span "Delete Site" at bounding box center [1141, 627] width 56 height 17
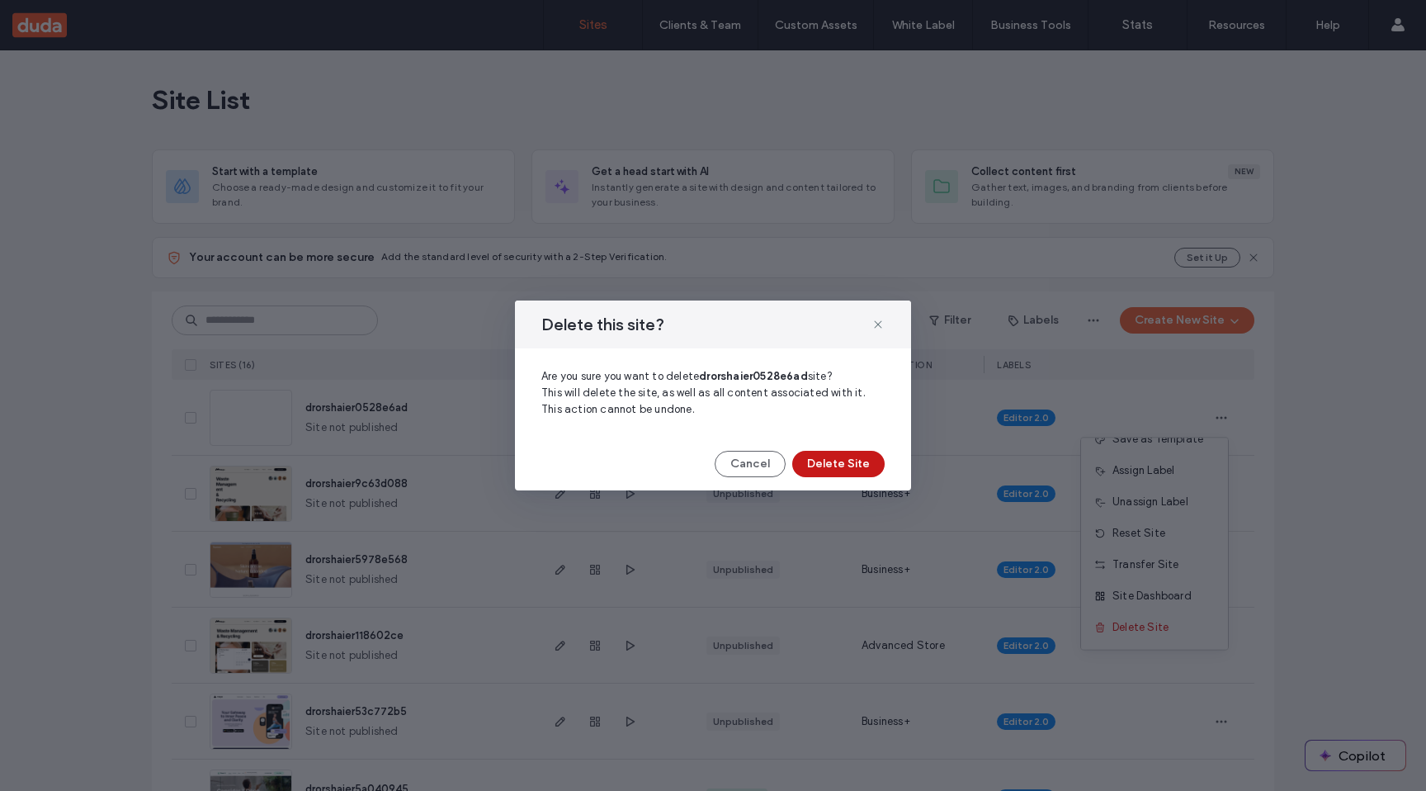
click at [853, 470] on button "Delete Site" at bounding box center [838, 464] width 92 height 26
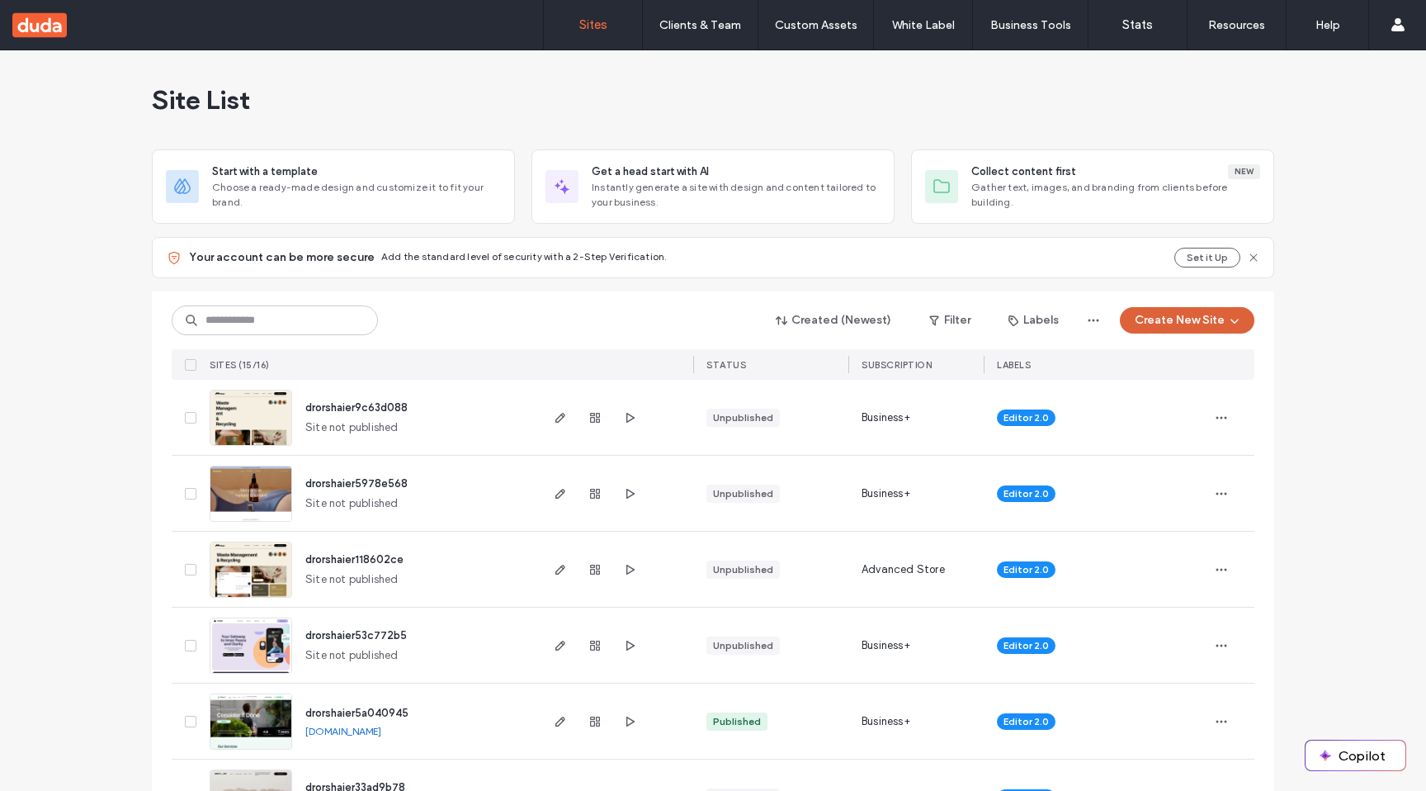
click at [1178, 320] on button "Create New Site" at bounding box center [1187, 320] width 135 height 26
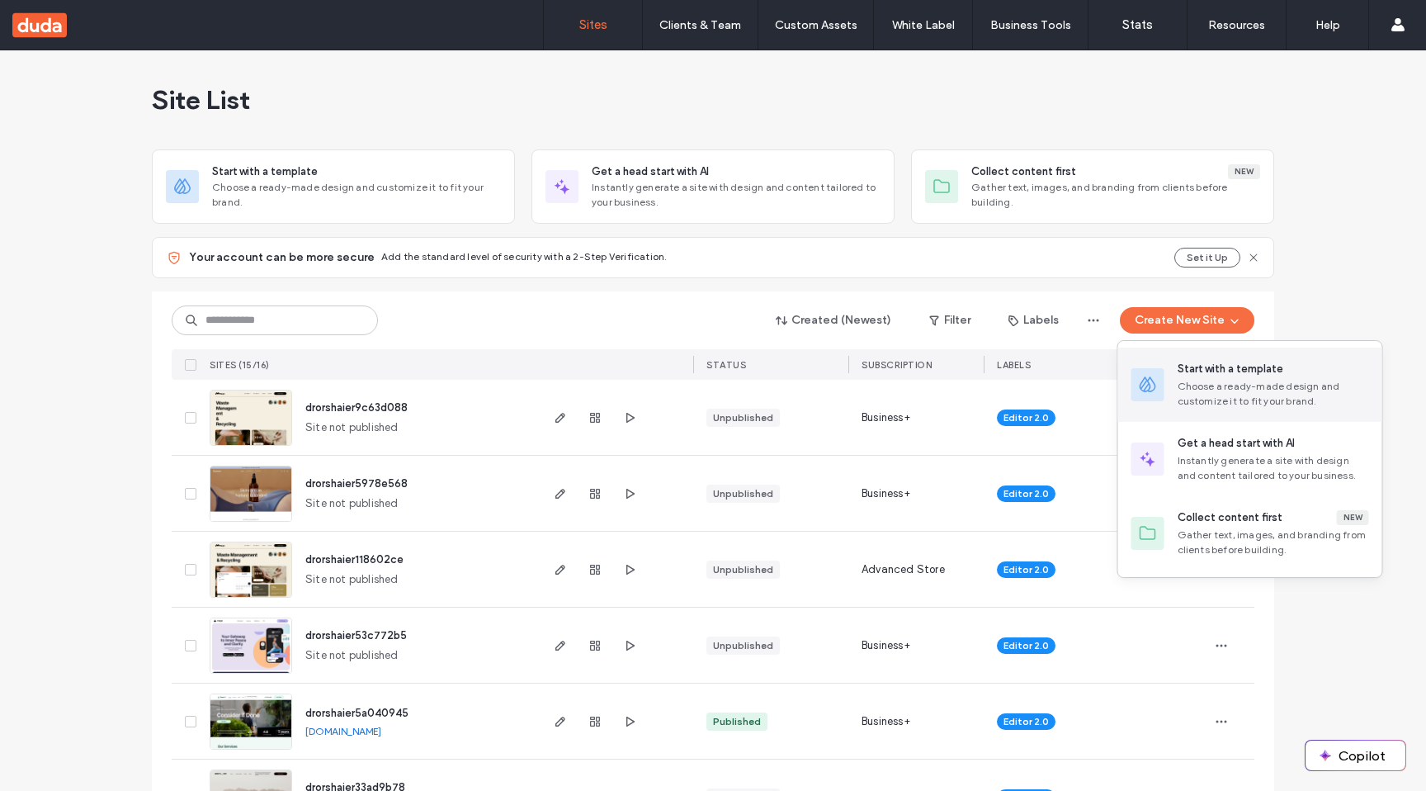
click at [1192, 370] on div "Start with a template" at bounding box center [1231, 369] width 106 height 17
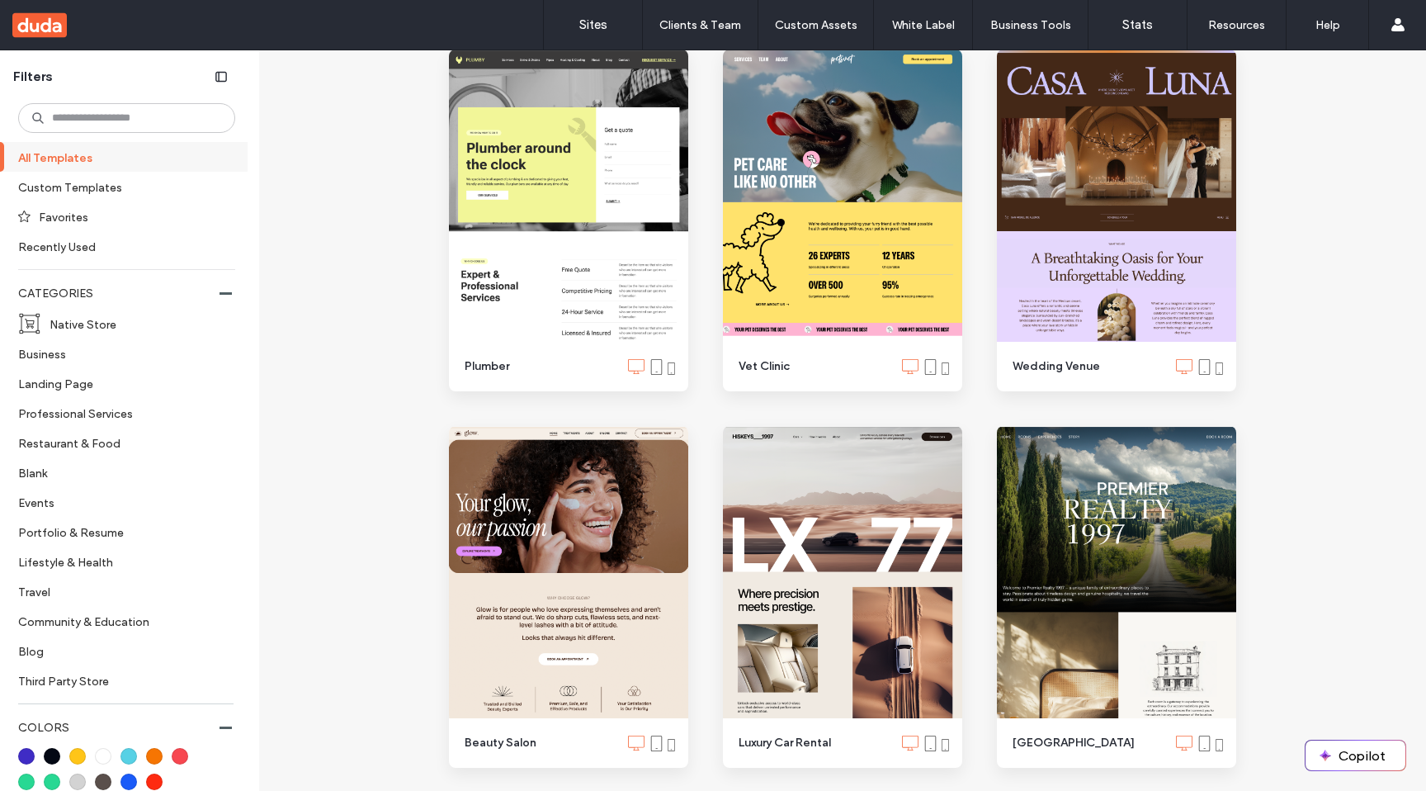
scroll to position [1748, 0]
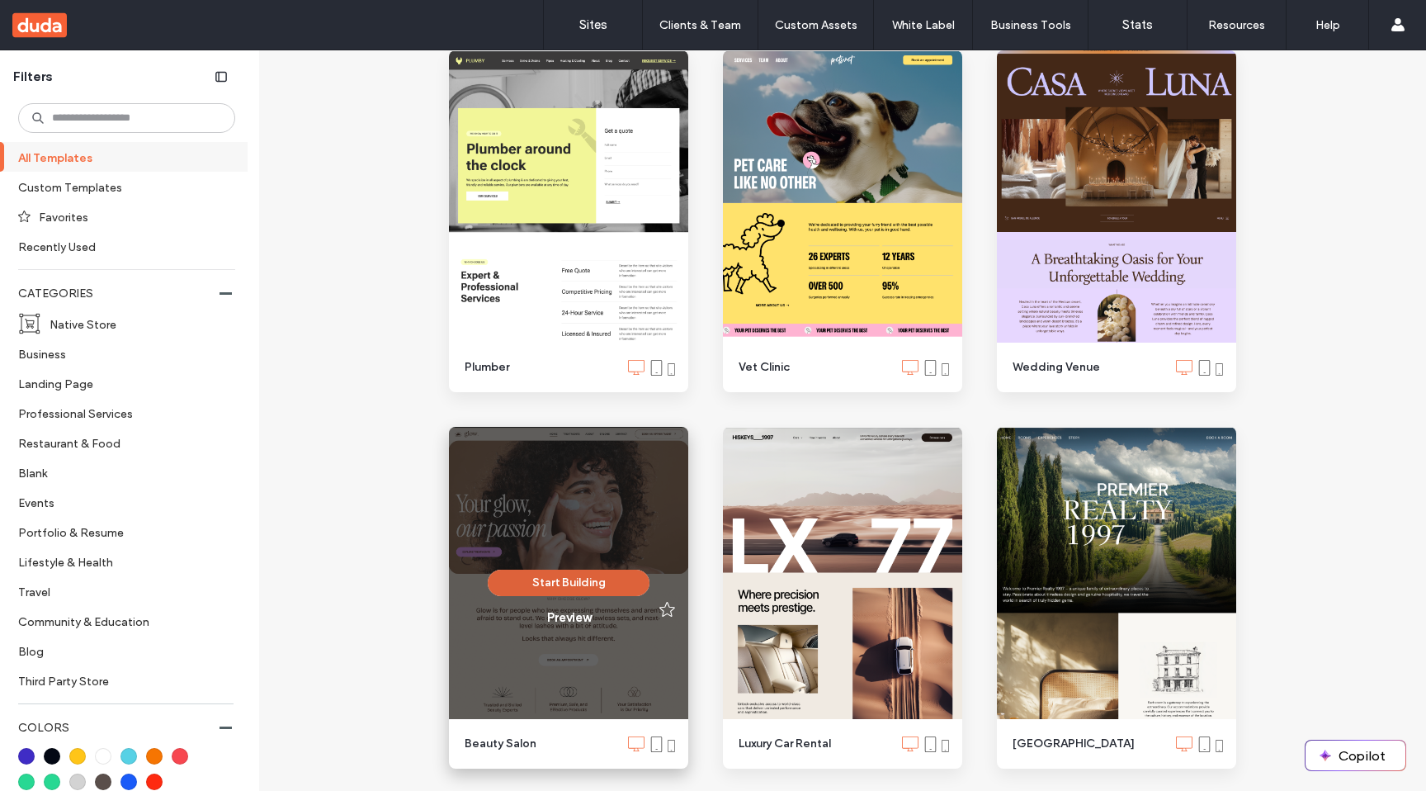
click at [582, 579] on button "Start Building" at bounding box center [569, 583] width 162 height 26
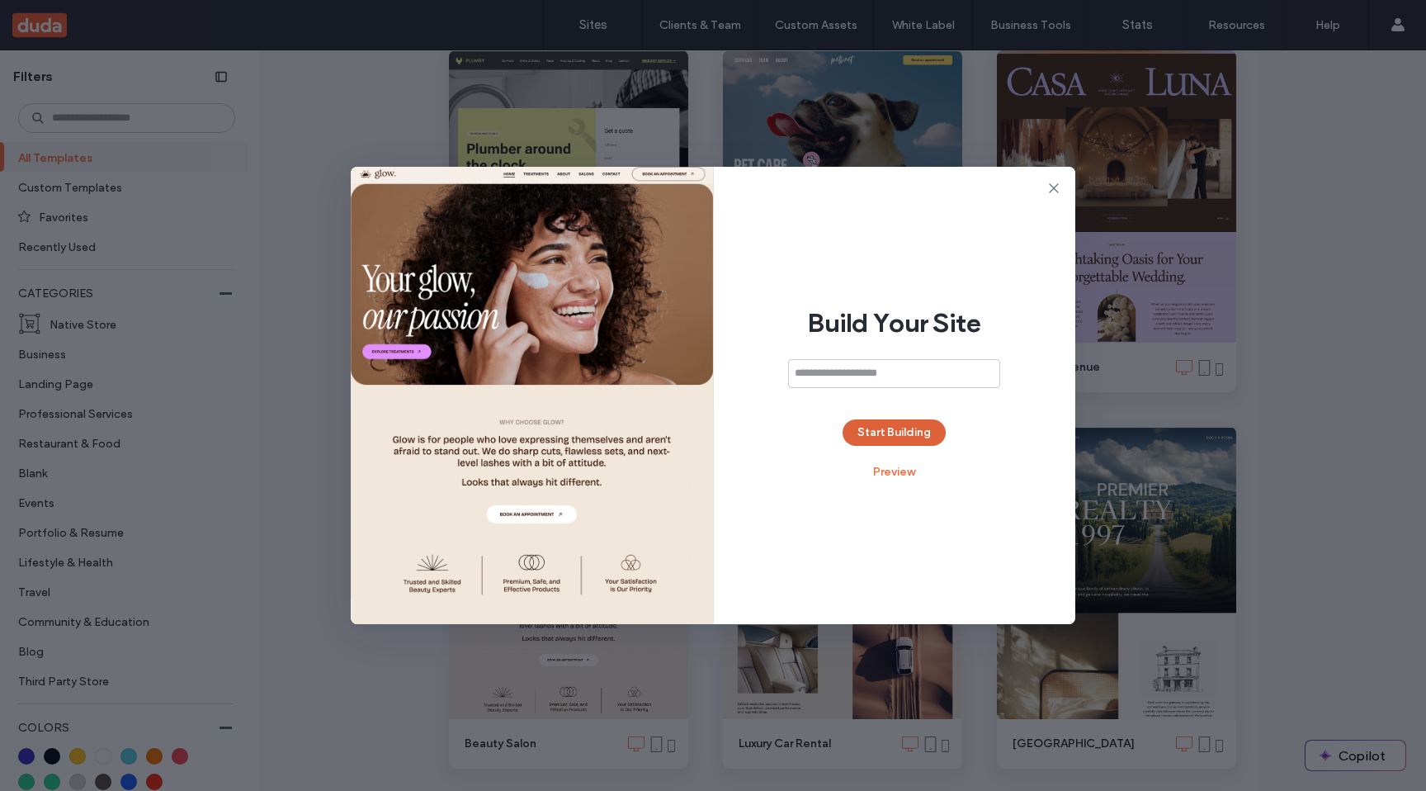
click at [868, 433] on button "Start Building" at bounding box center [894, 432] width 103 height 26
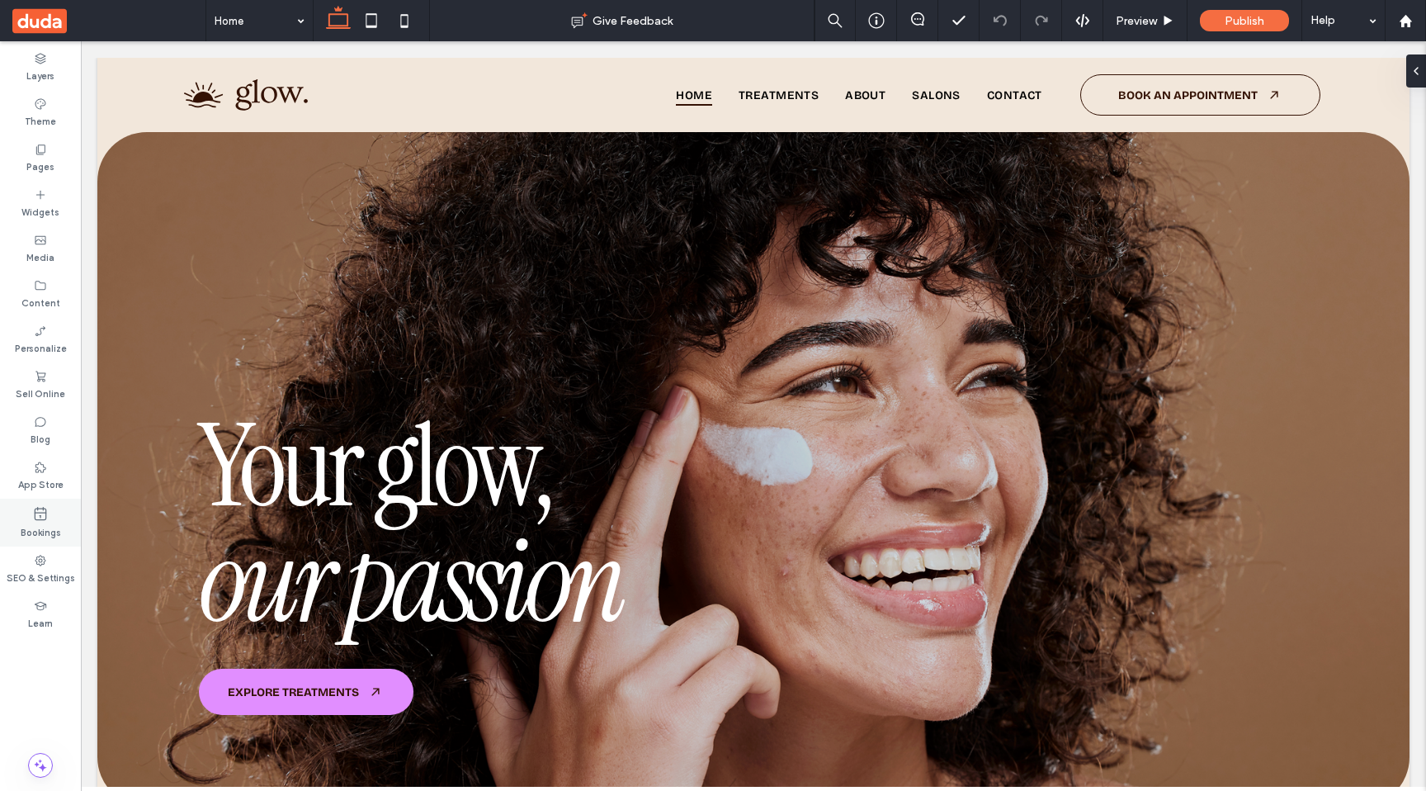
click at [39, 515] on icon at bounding box center [40, 513] width 17 height 17
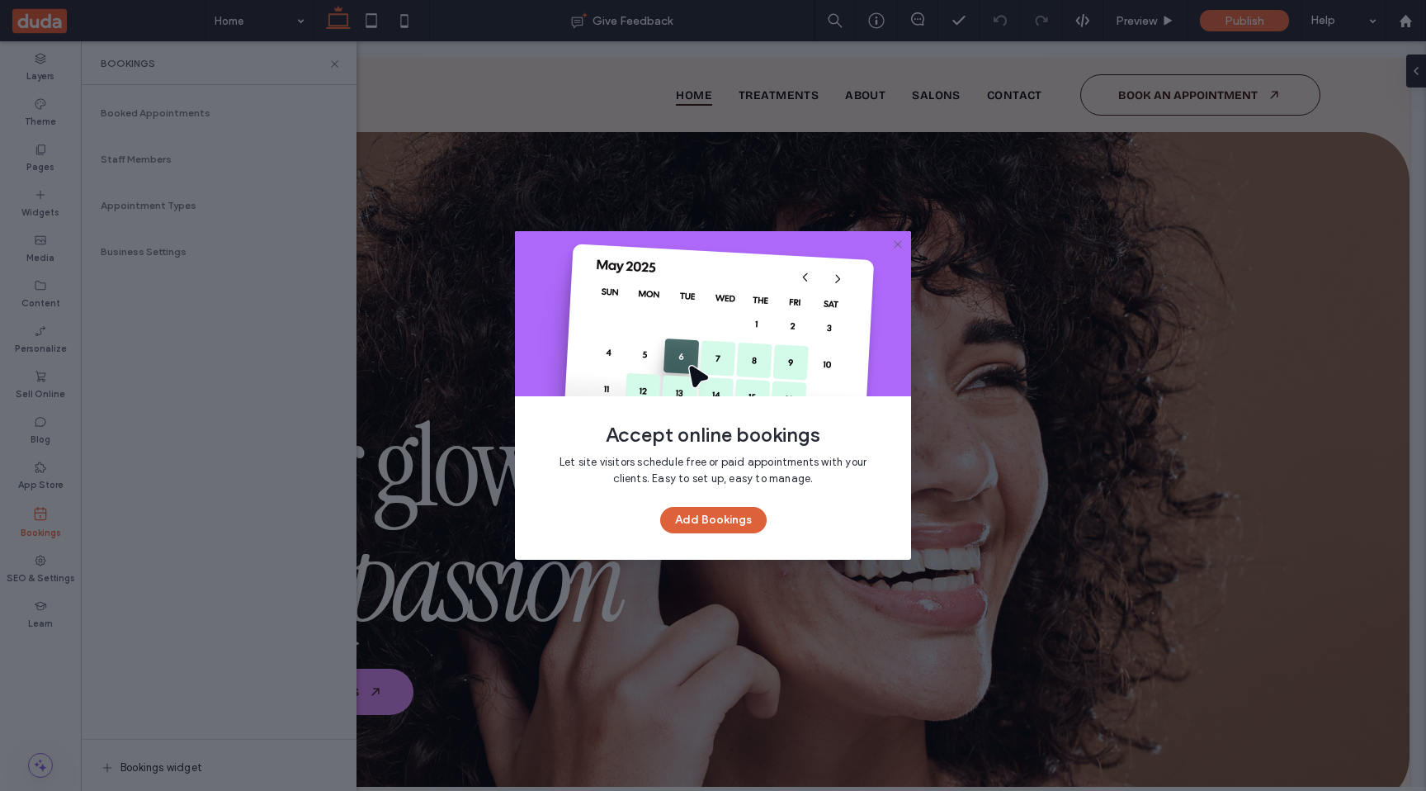
click at [728, 529] on button "Add Bookings" at bounding box center [713, 520] width 106 height 26
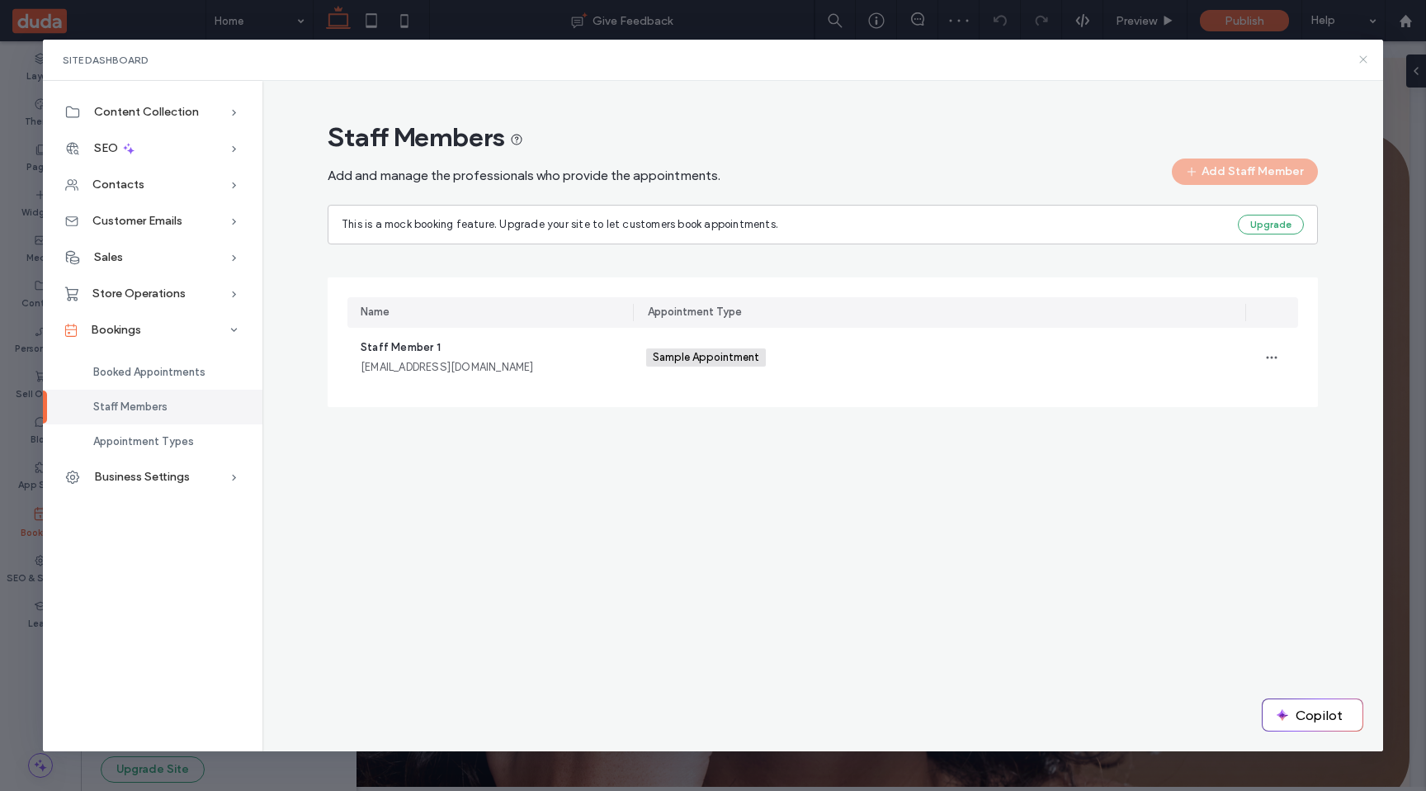
click at [1365, 58] on use at bounding box center [1363, 59] width 7 height 7
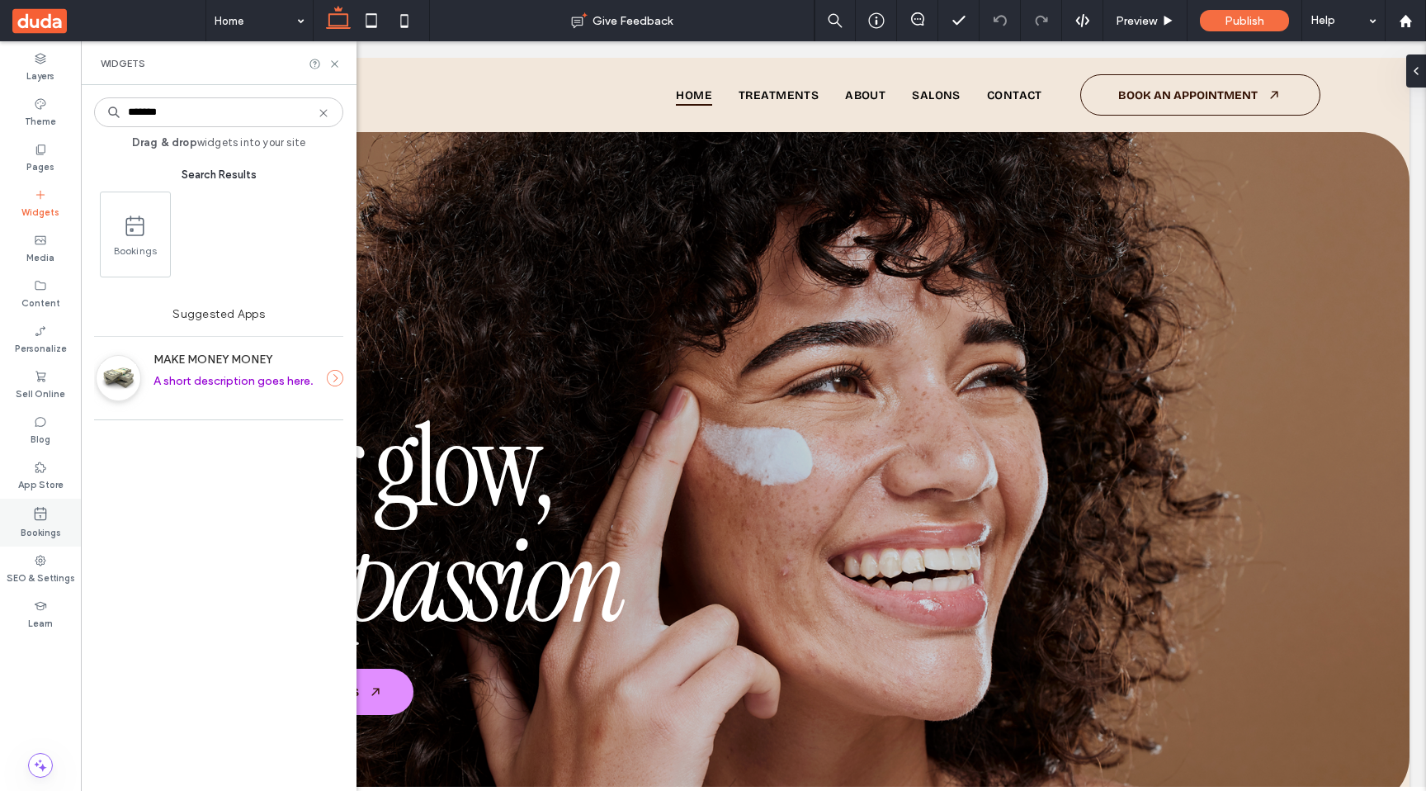
click at [45, 525] on label "Bookings" at bounding box center [41, 531] width 40 height 18
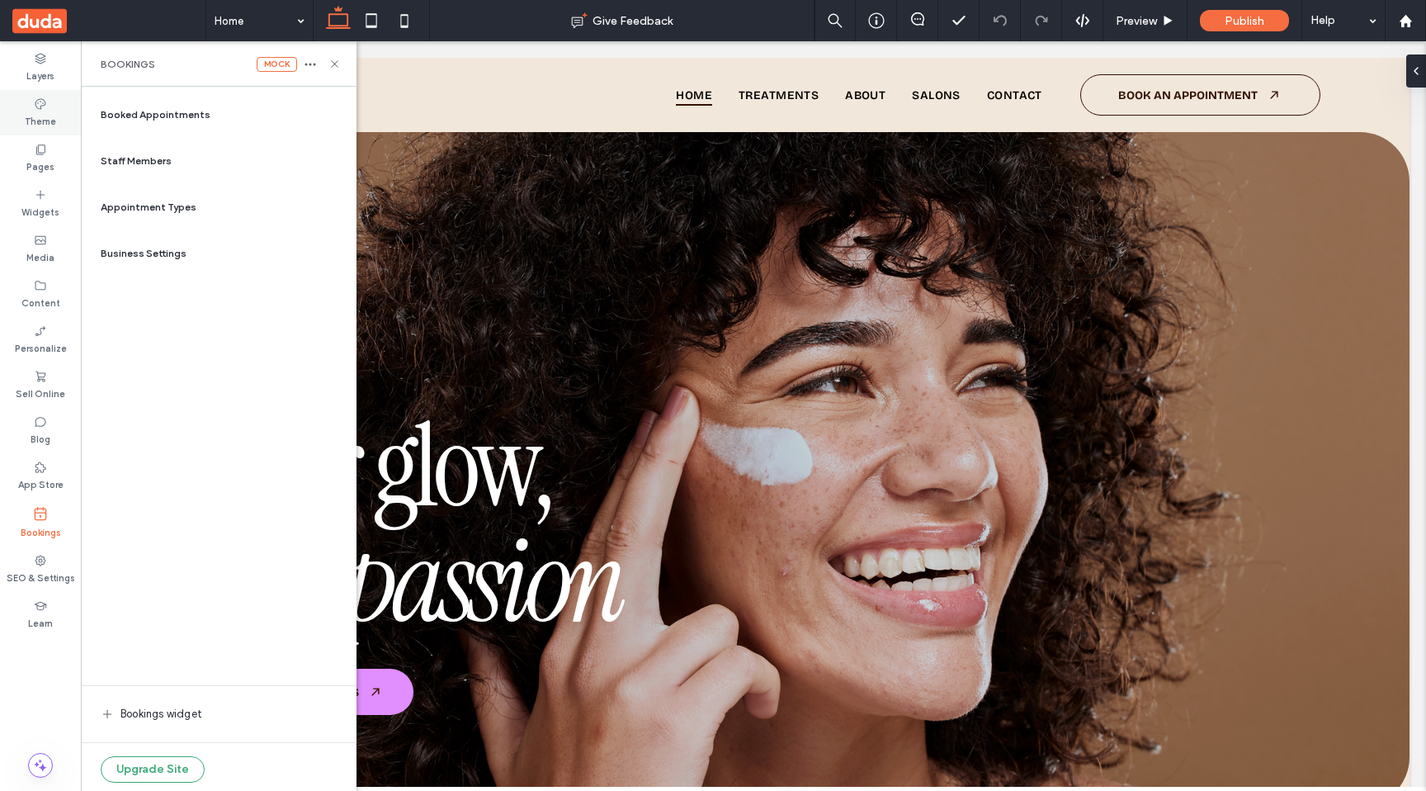
click at [45, 115] on label "Theme" at bounding box center [40, 120] width 31 height 18
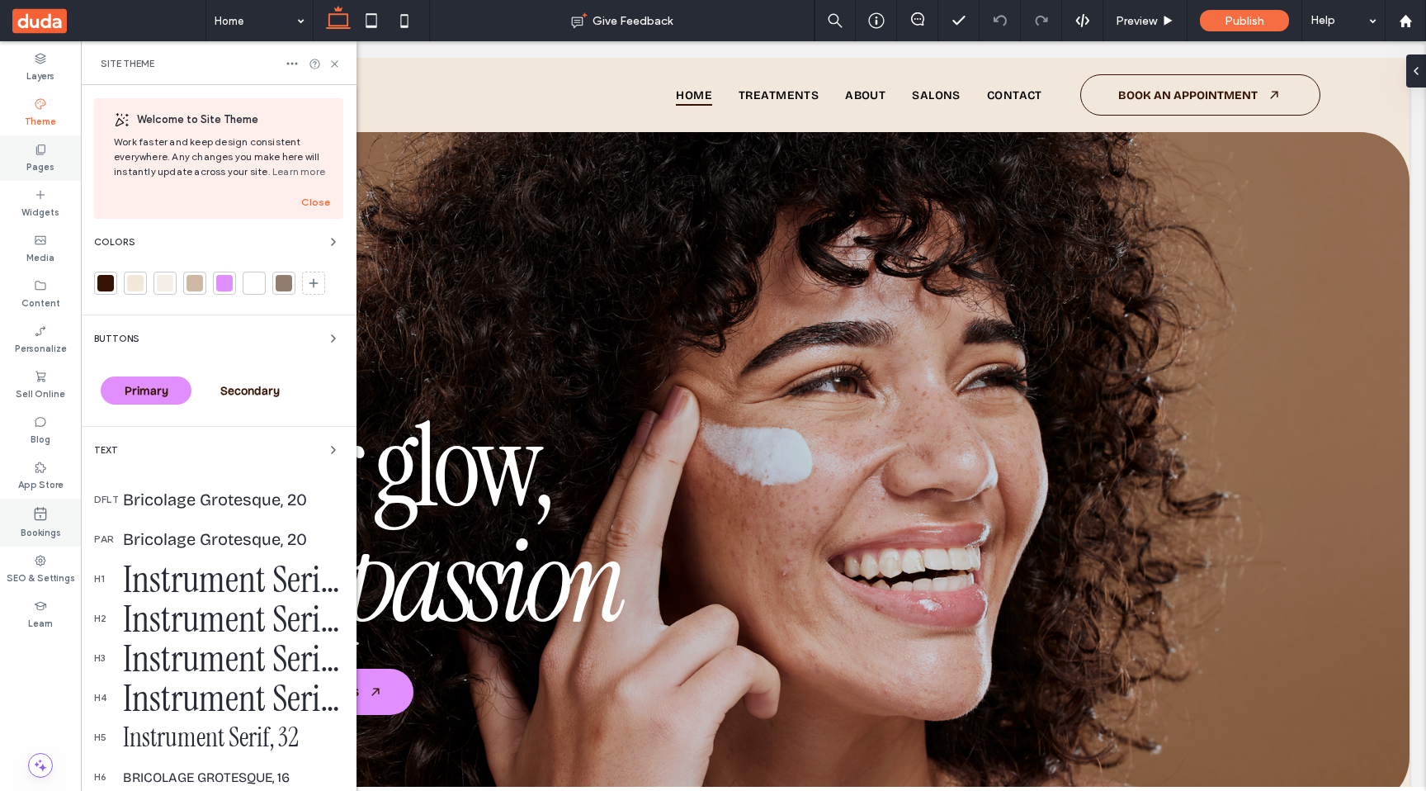
click at [42, 150] on icon at bounding box center [40, 149] width 13 height 13
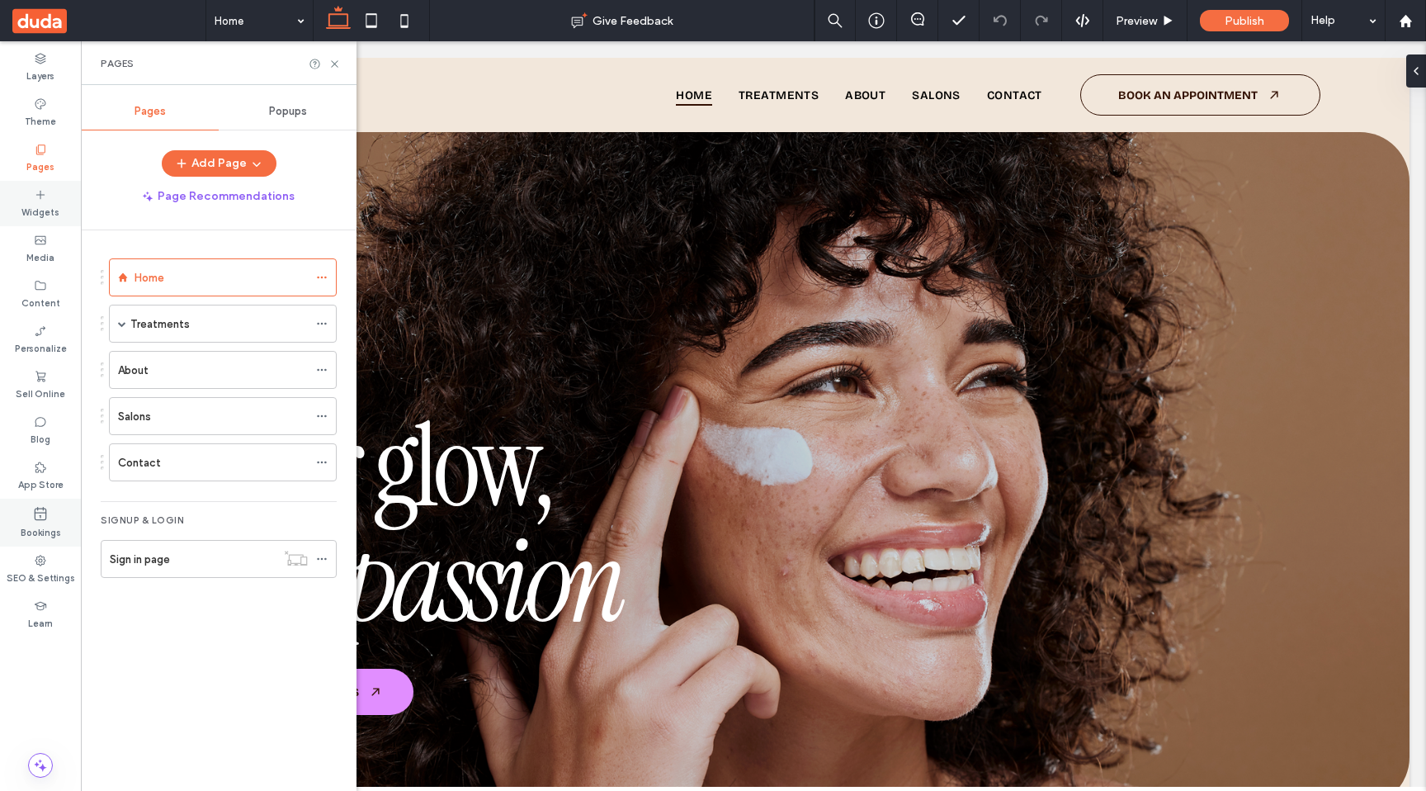
click at [43, 199] on icon at bounding box center [40, 194] width 13 height 13
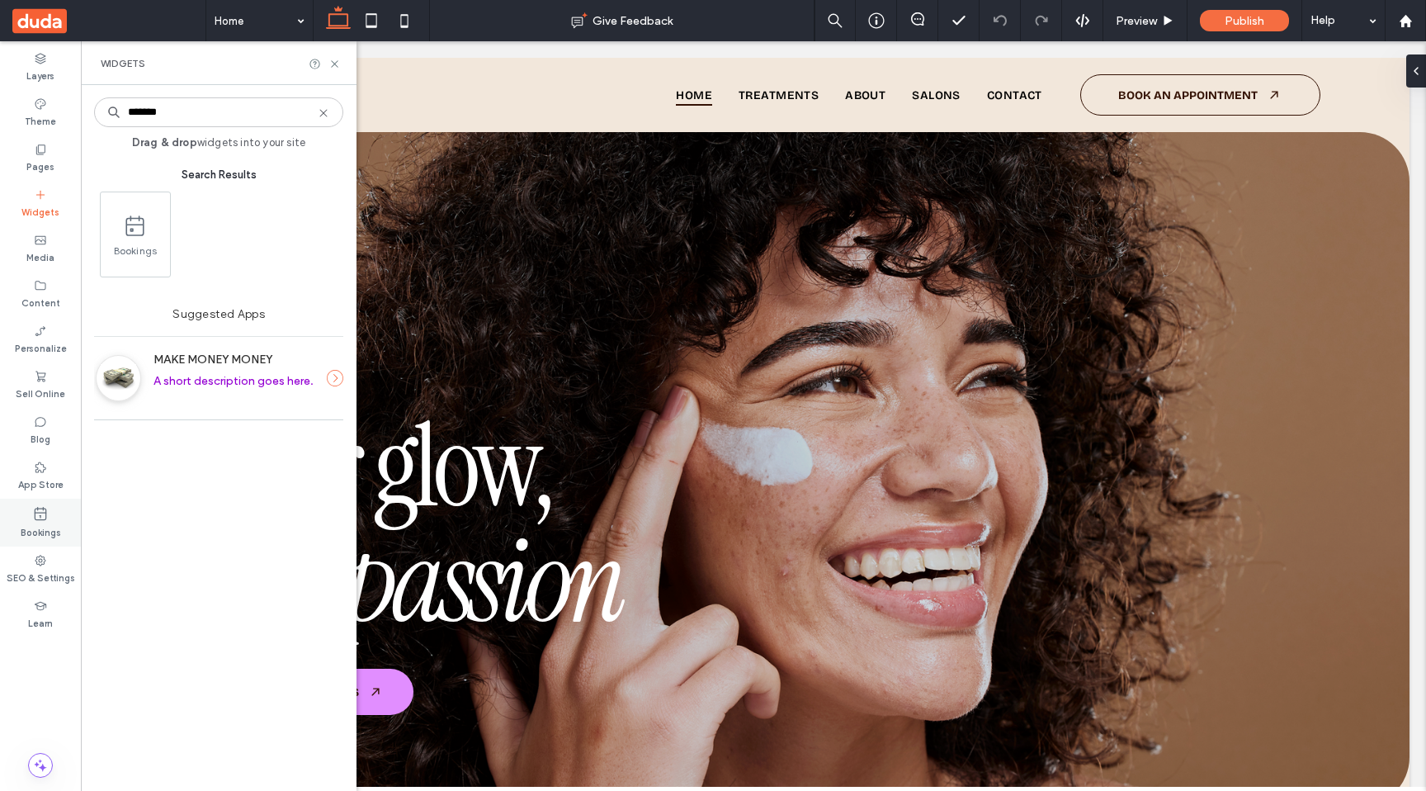
click at [43, 518] on icon at bounding box center [40, 513] width 17 height 17
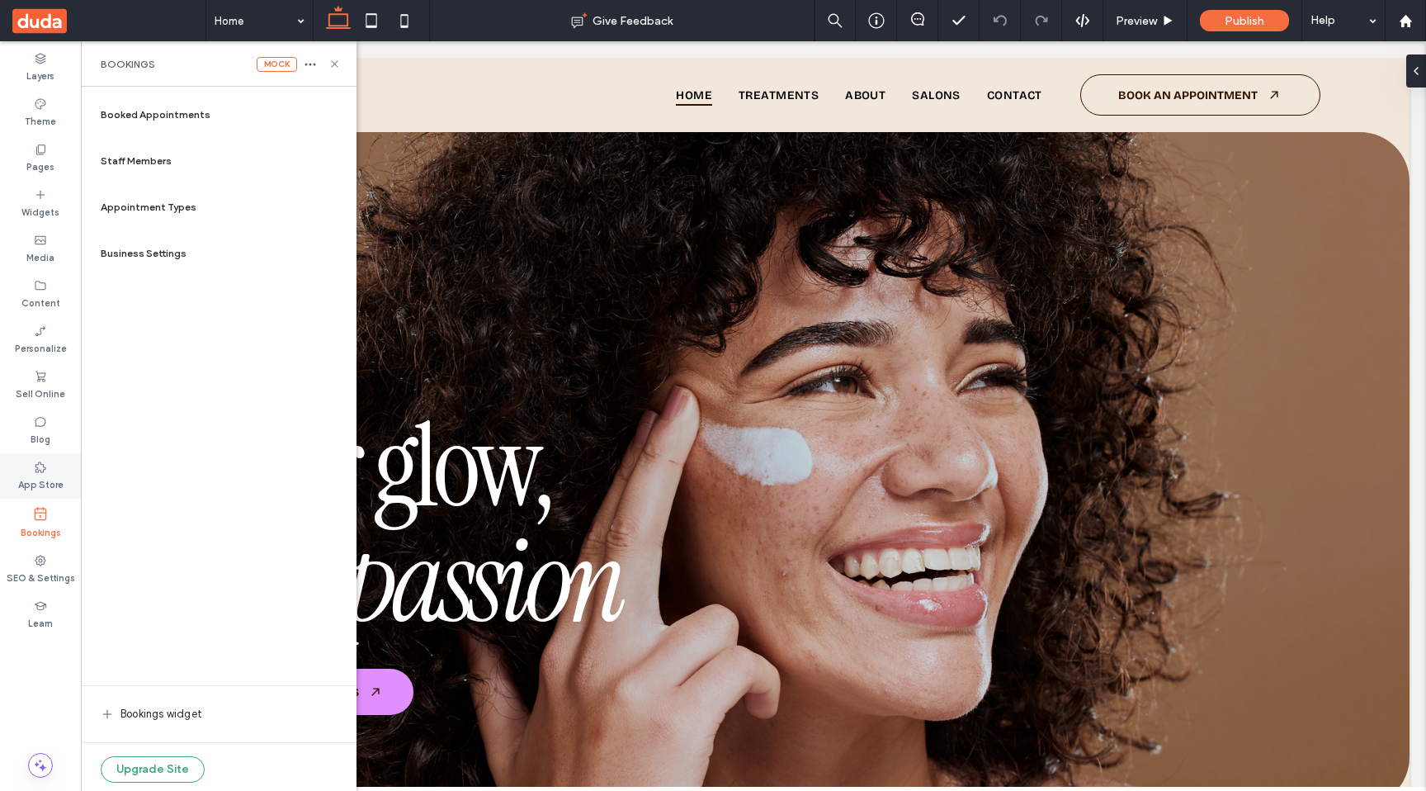
click at [45, 477] on label "App Store" at bounding box center [40, 483] width 45 height 18
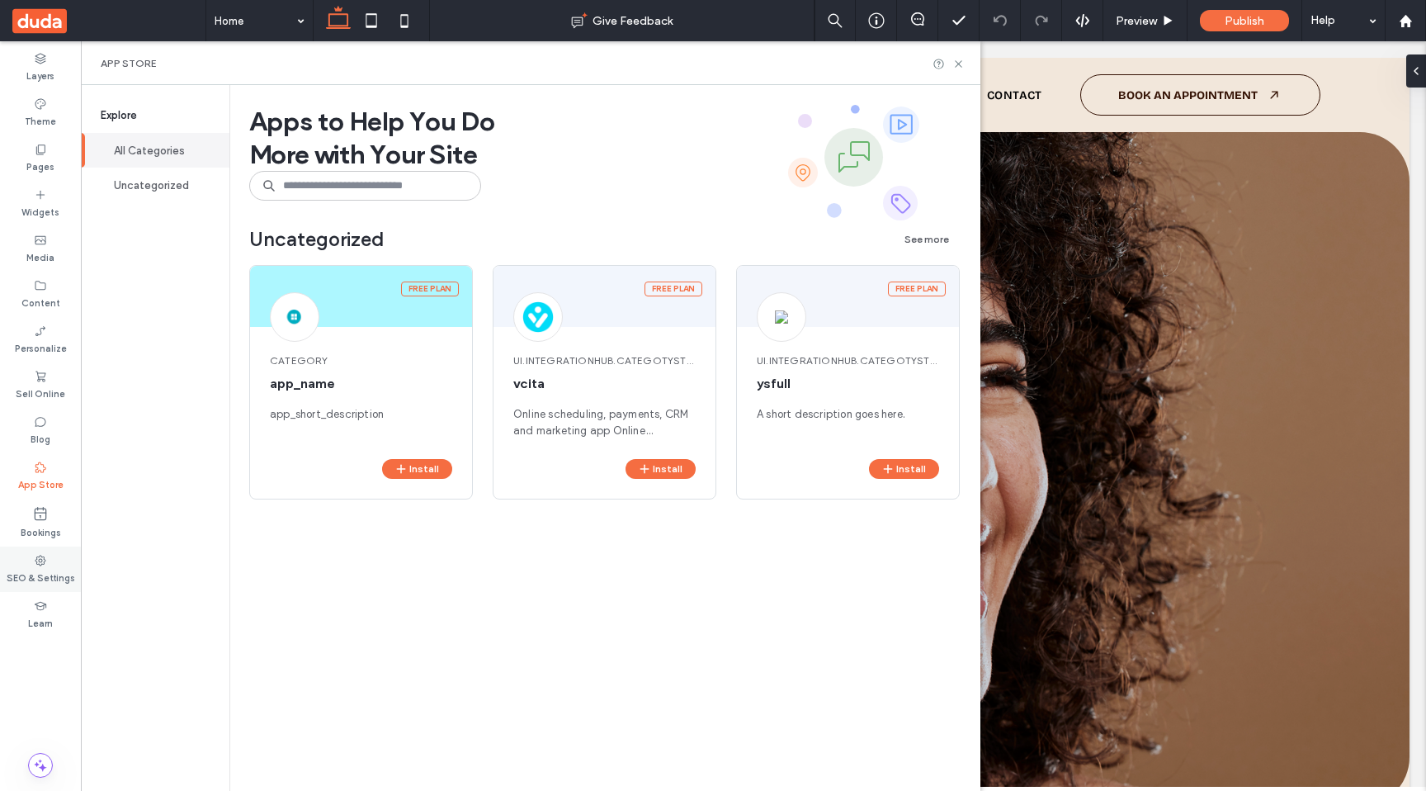
click at [40, 548] on div "SEO & Settings" at bounding box center [40, 568] width 81 height 45
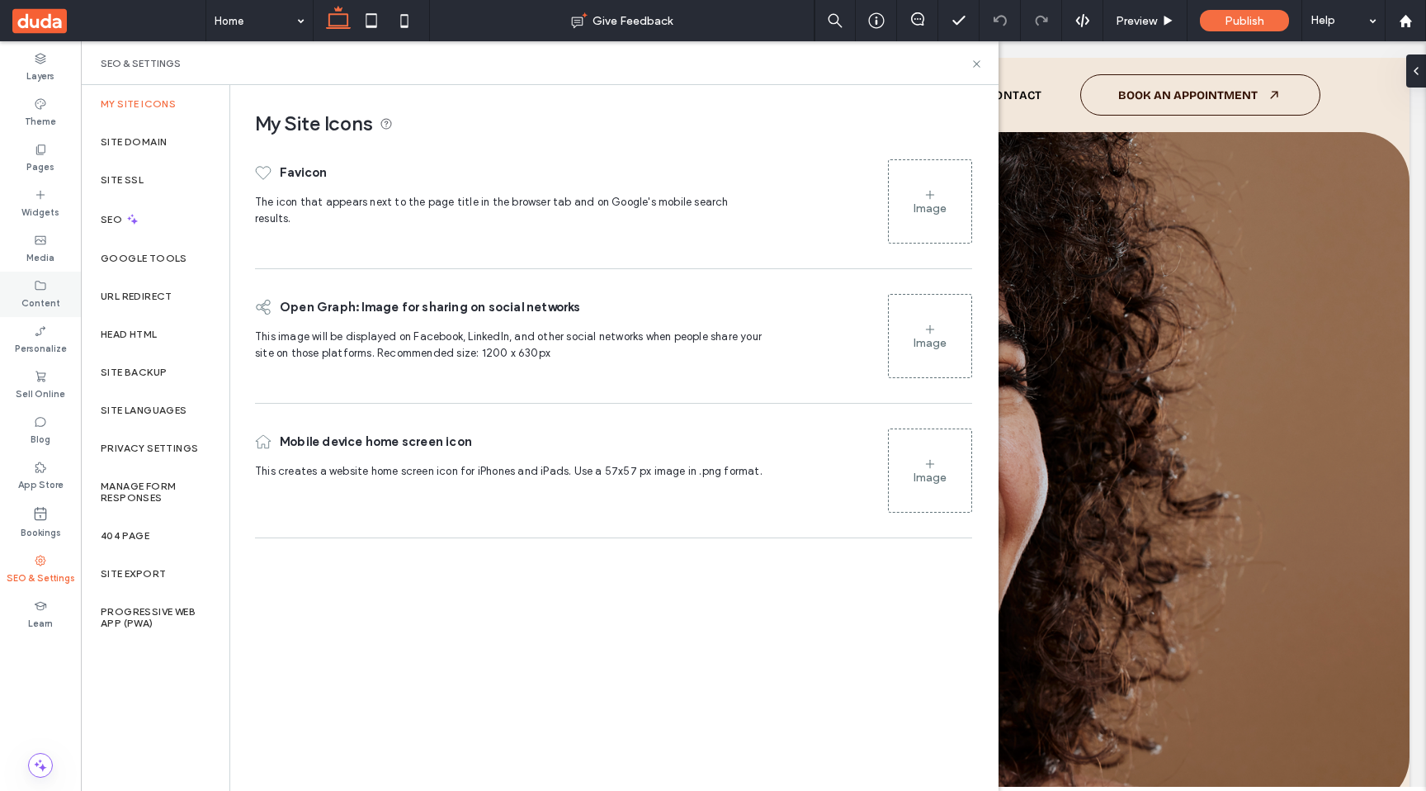
click at [45, 276] on div "Content" at bounding box center [40, 294] width 81 height 45
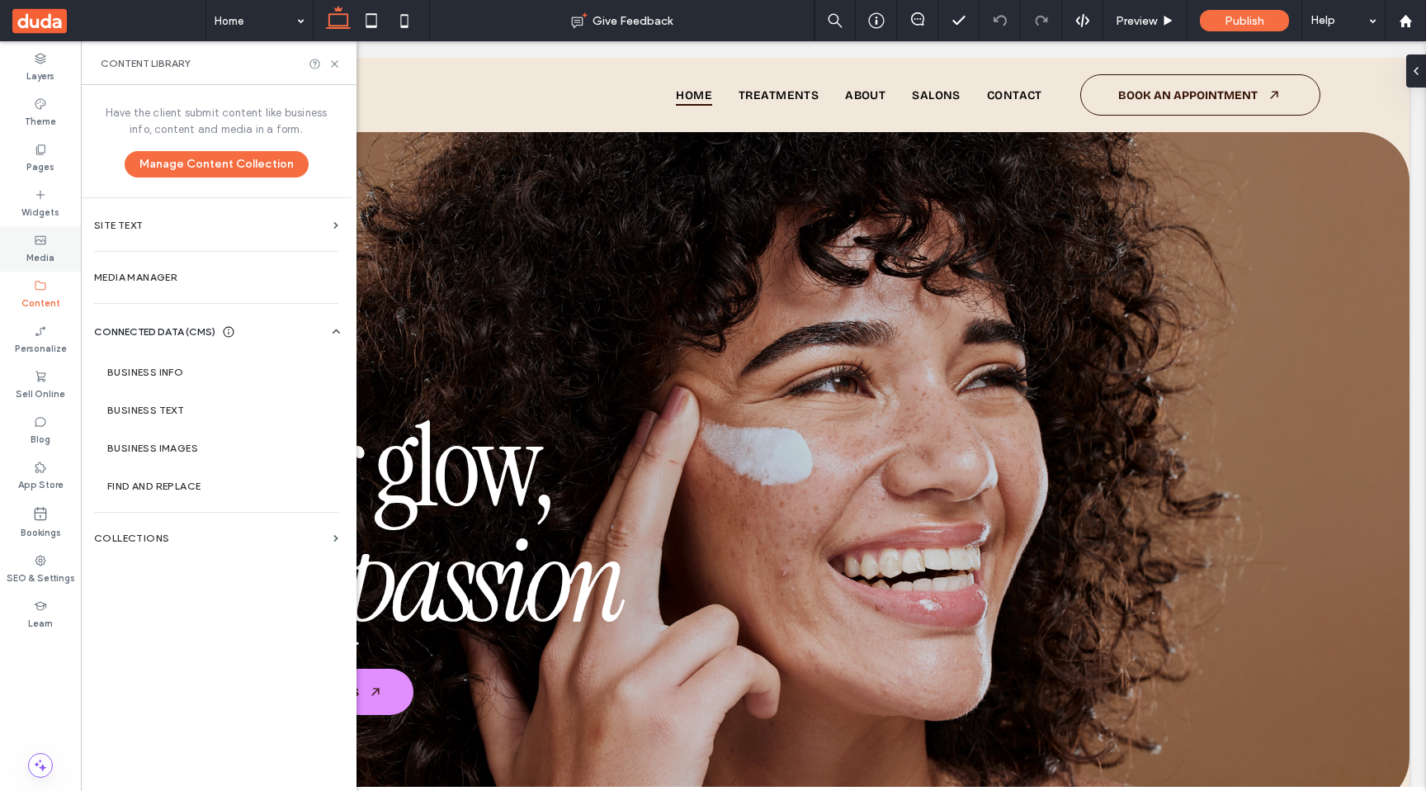
click at [47, 247] on label "Media" at bounding box center [40, 256] width 28 height 18
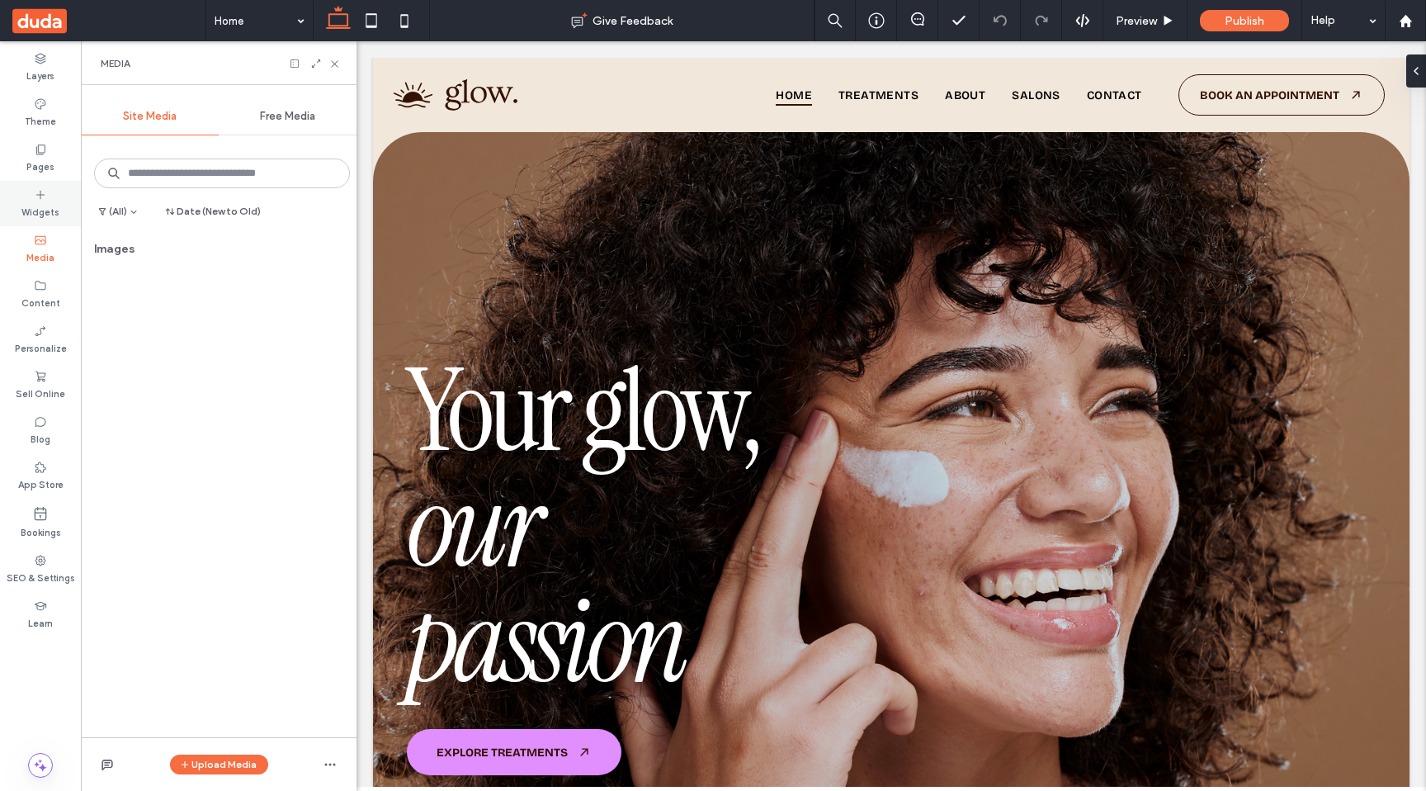
click at [44, 202] on label "Widgets" at bounding box center [40, 210] width 38 height 18
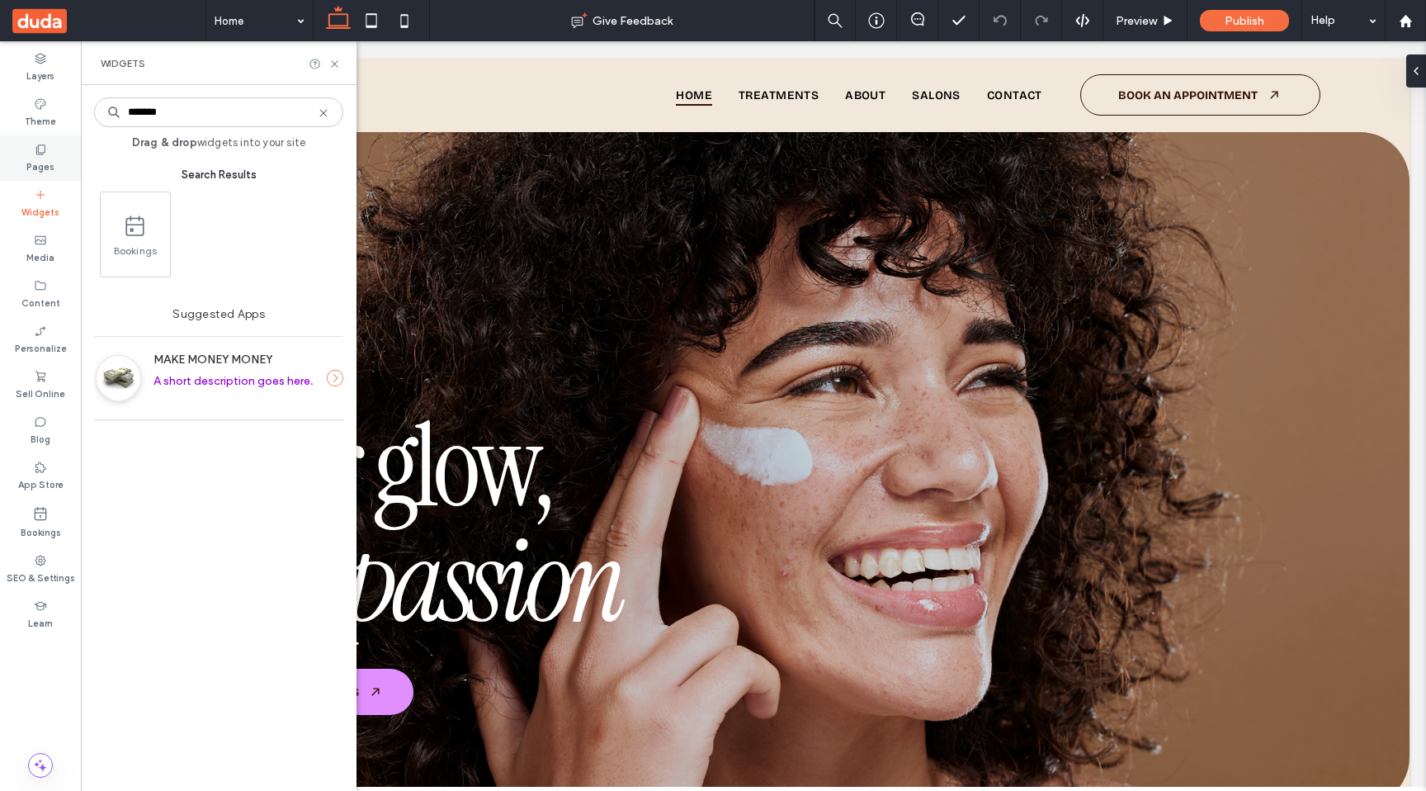
click at [41, 151] on icon at bounding box center [40, 149] width 13 height 13
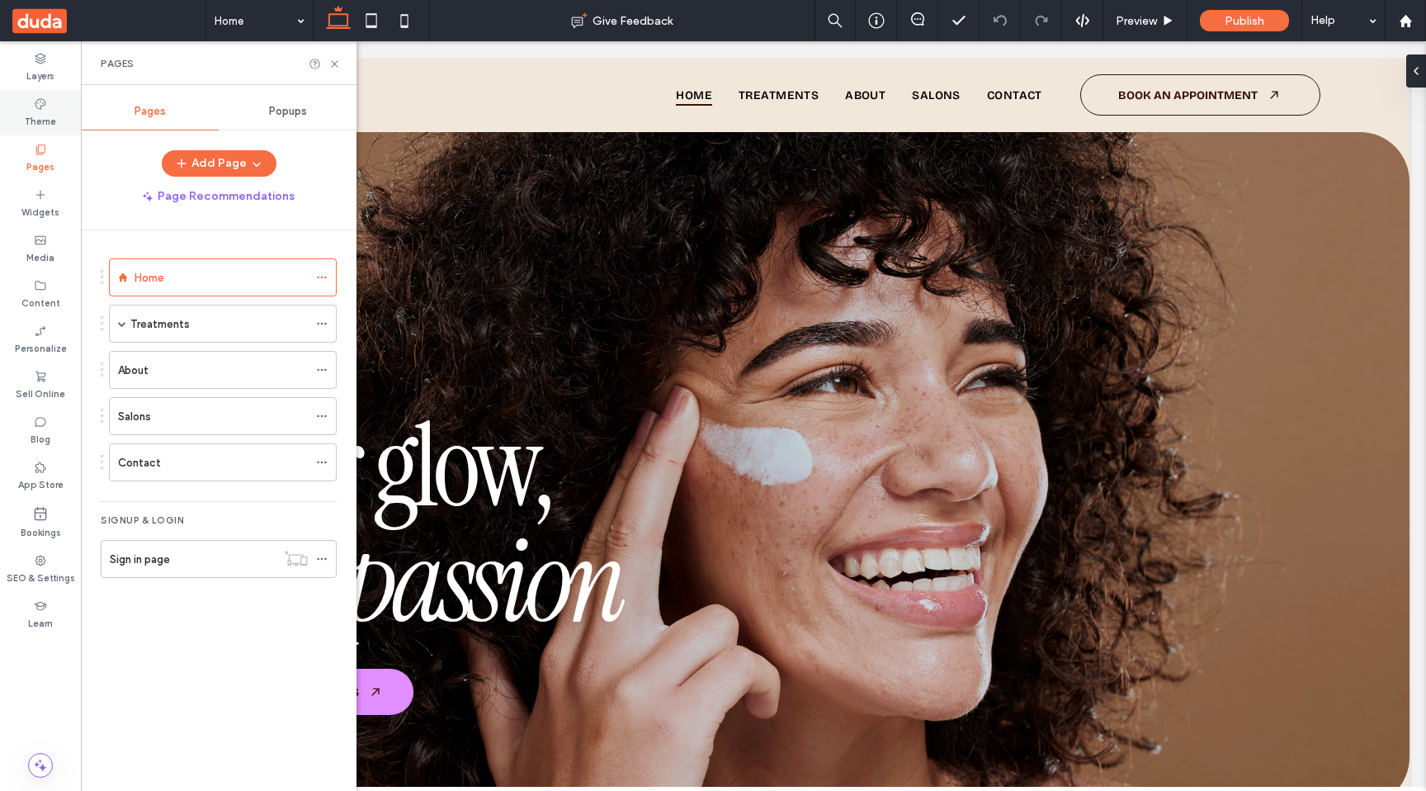
click at [41, 111] on label "Theme" at bounding box center [40, 120] width 31 height 18
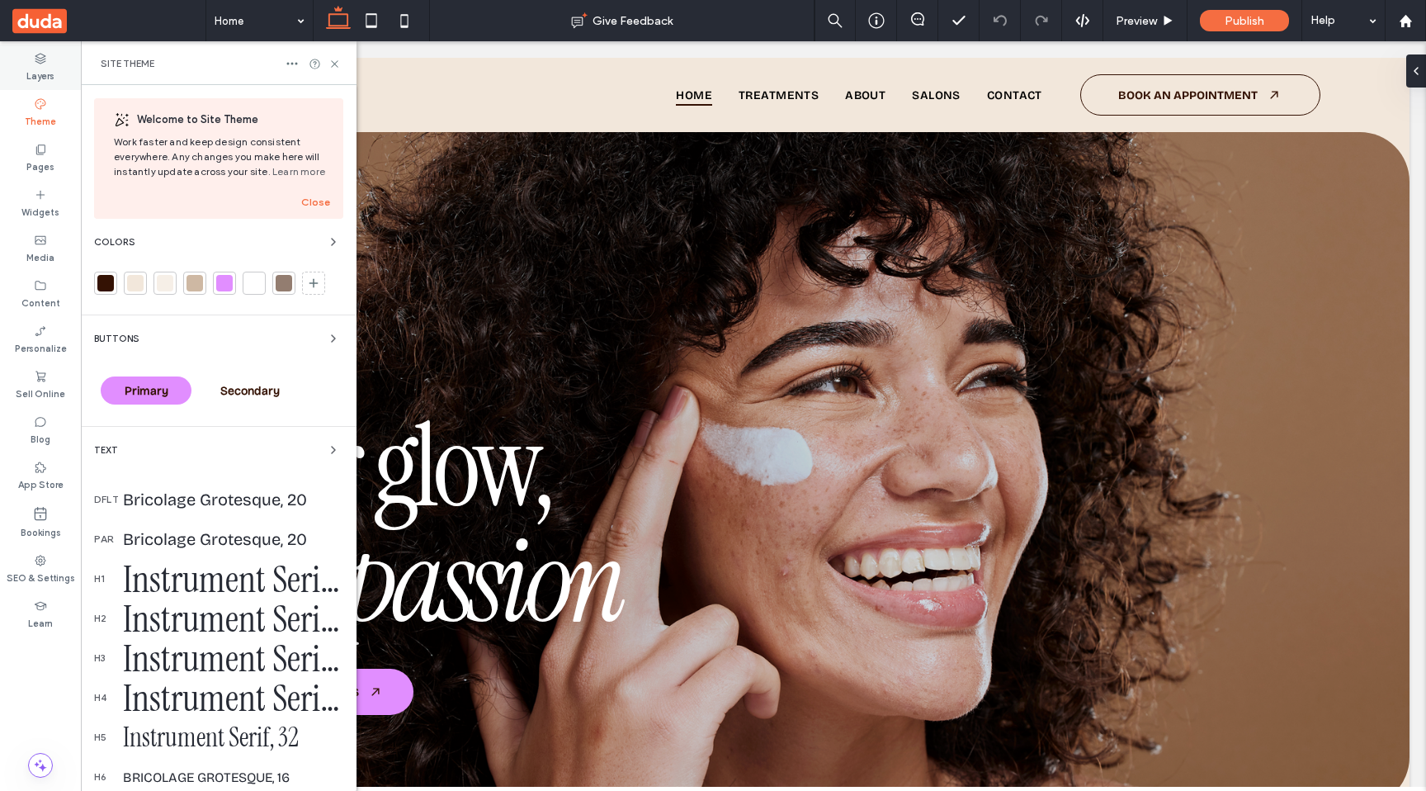
click at [47, 75] on label "Layers" at bounding box center [40, 74] width 28 height 18
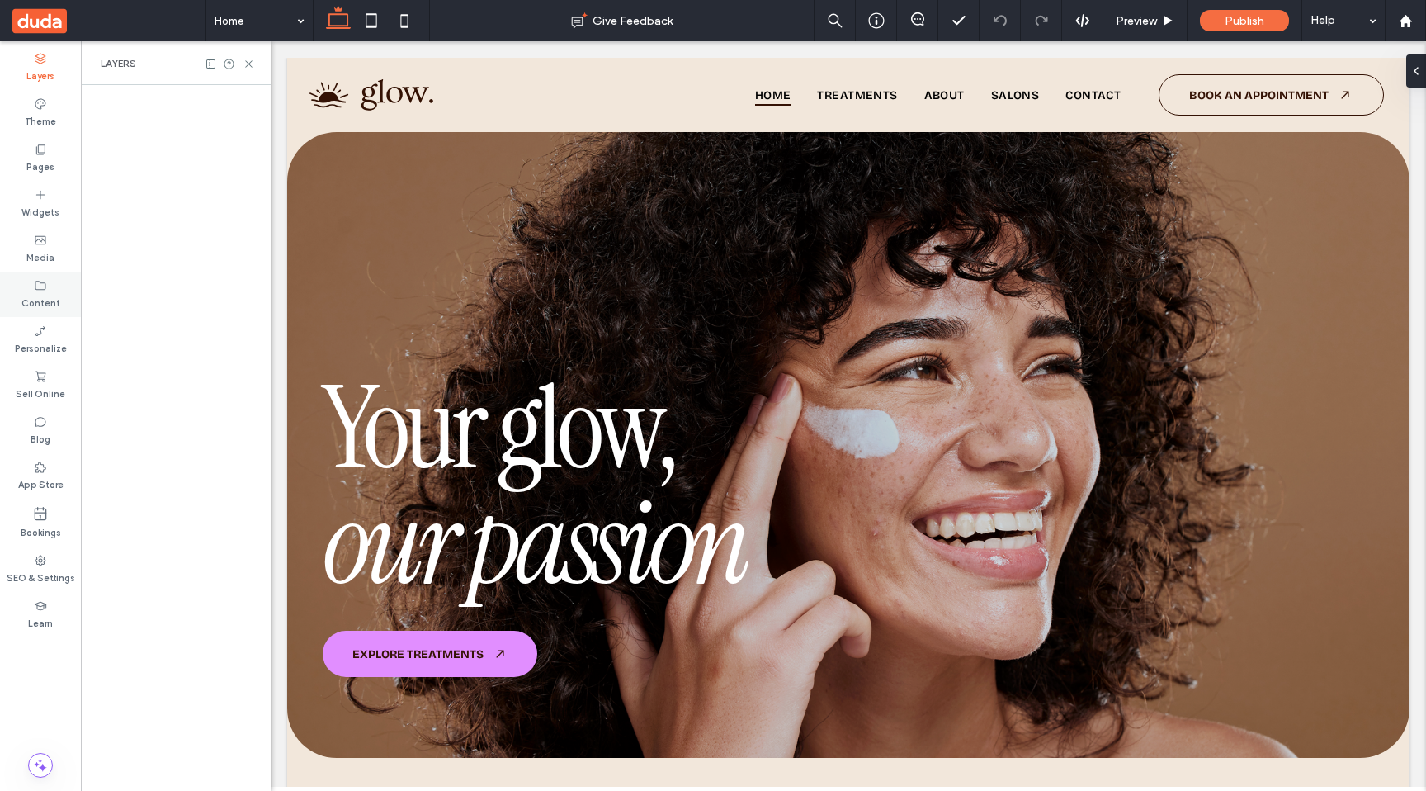
click at [42, 286] on icon at bounding box center [40, 285] width 13 height 13
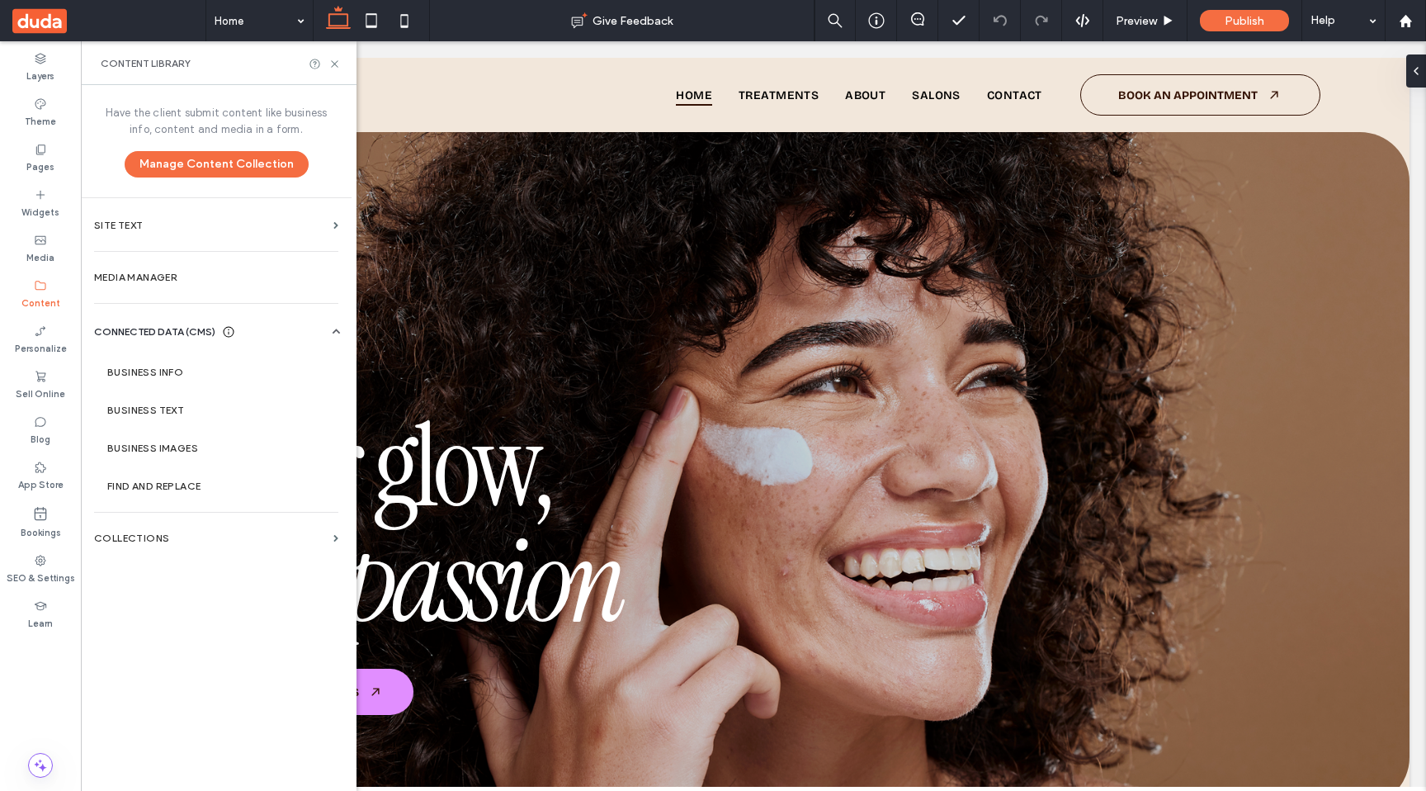
click at [40, 281] on icon at bounding box center [40, 285] width 13 height 13
click at [35, 387] on label "Sell Online" at bounding box center [41, 392] width 50 height 18
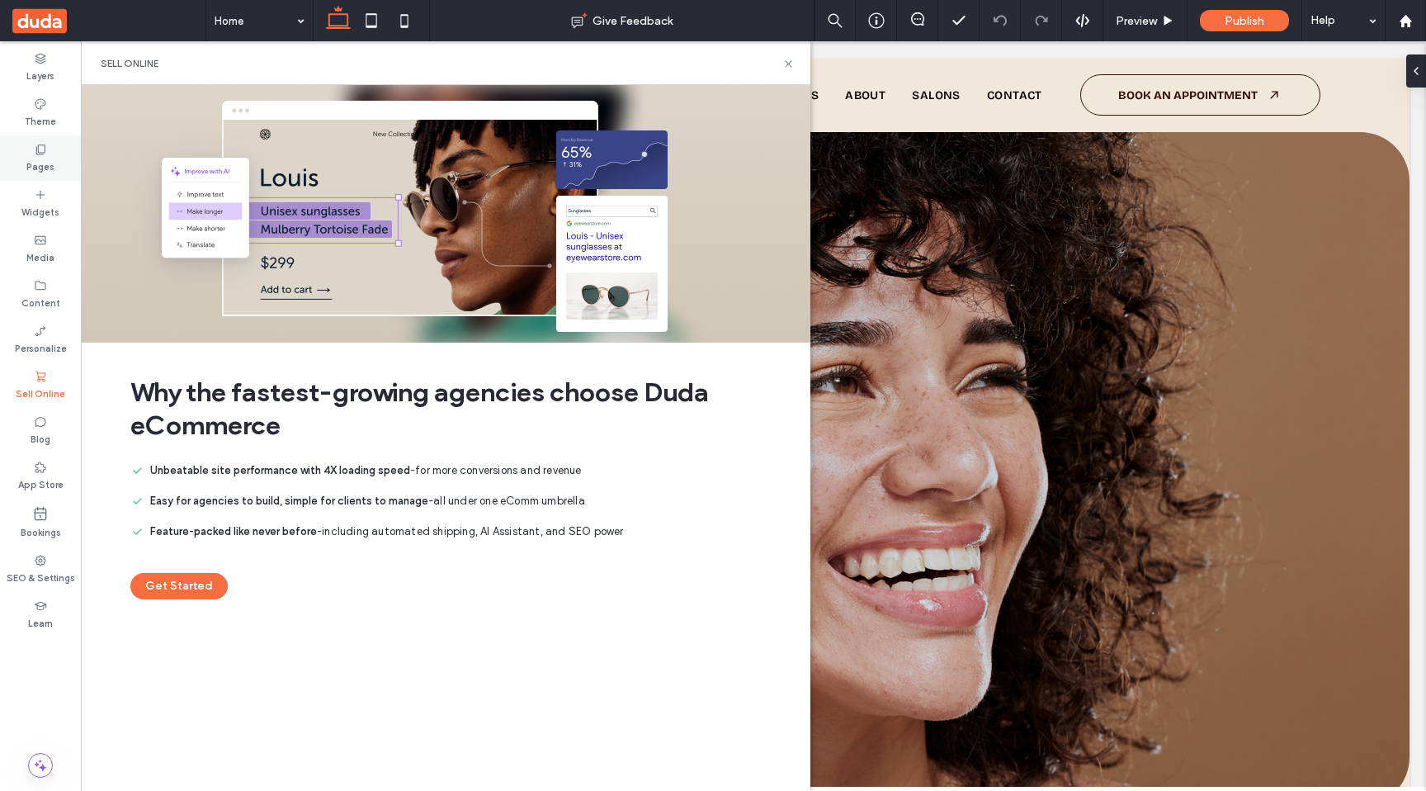
click at [47, 163] on label "Pages" at bounding box center [40, 165] width 28 height 18
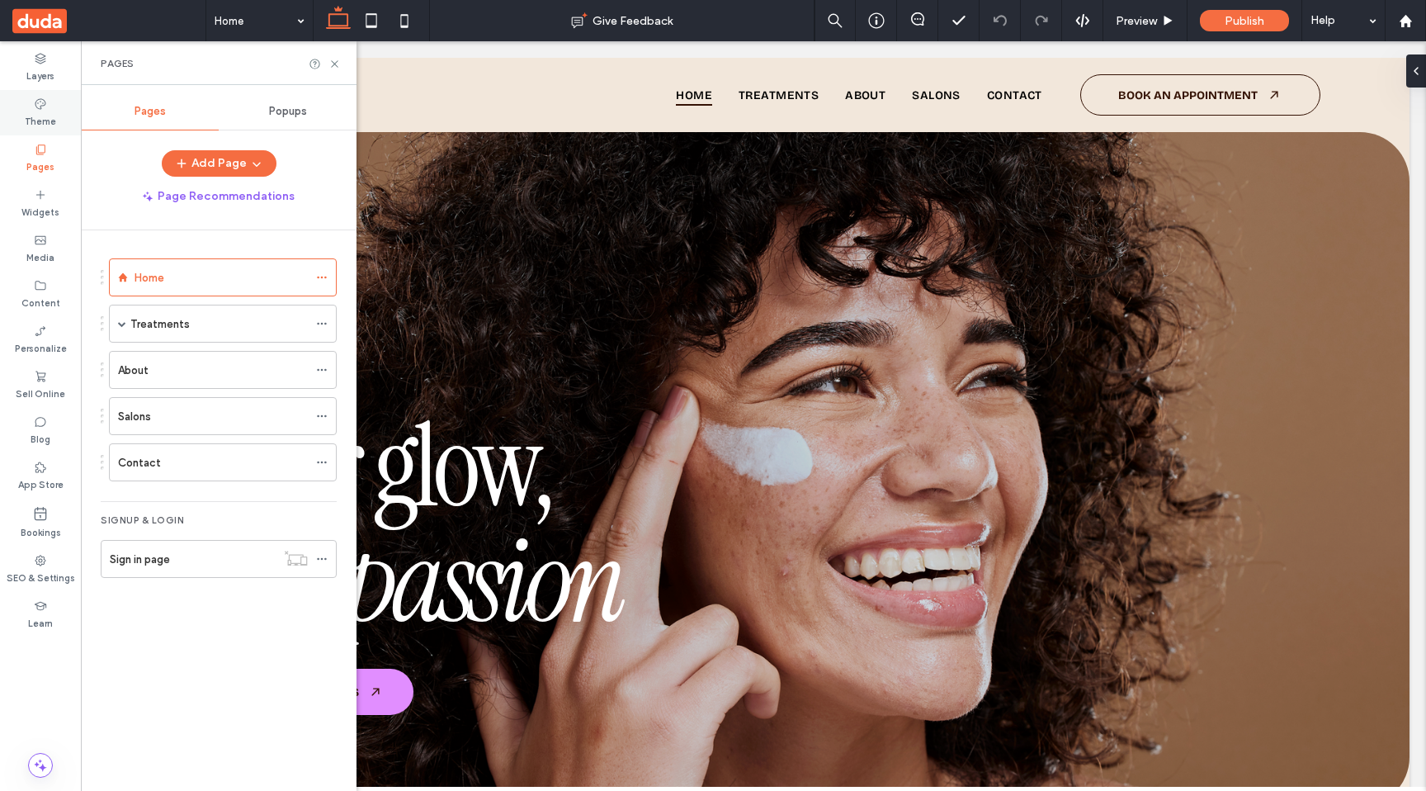
click at [45, 111] on label "Theme" at bounding box center [40, 120] width 31 height 18
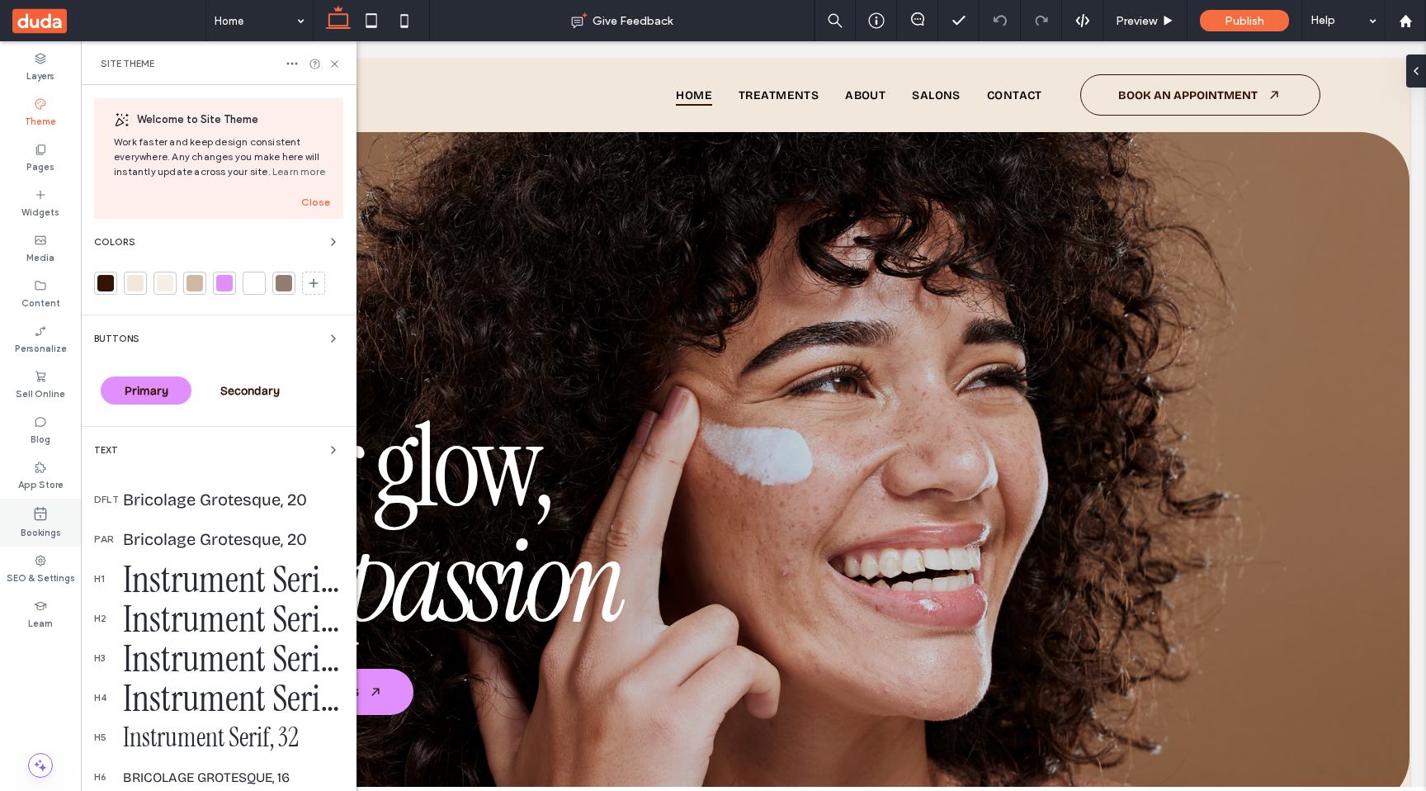
click at [27, 524] on label "Bookings" at bounding box center [41, 531] width 40 height 18
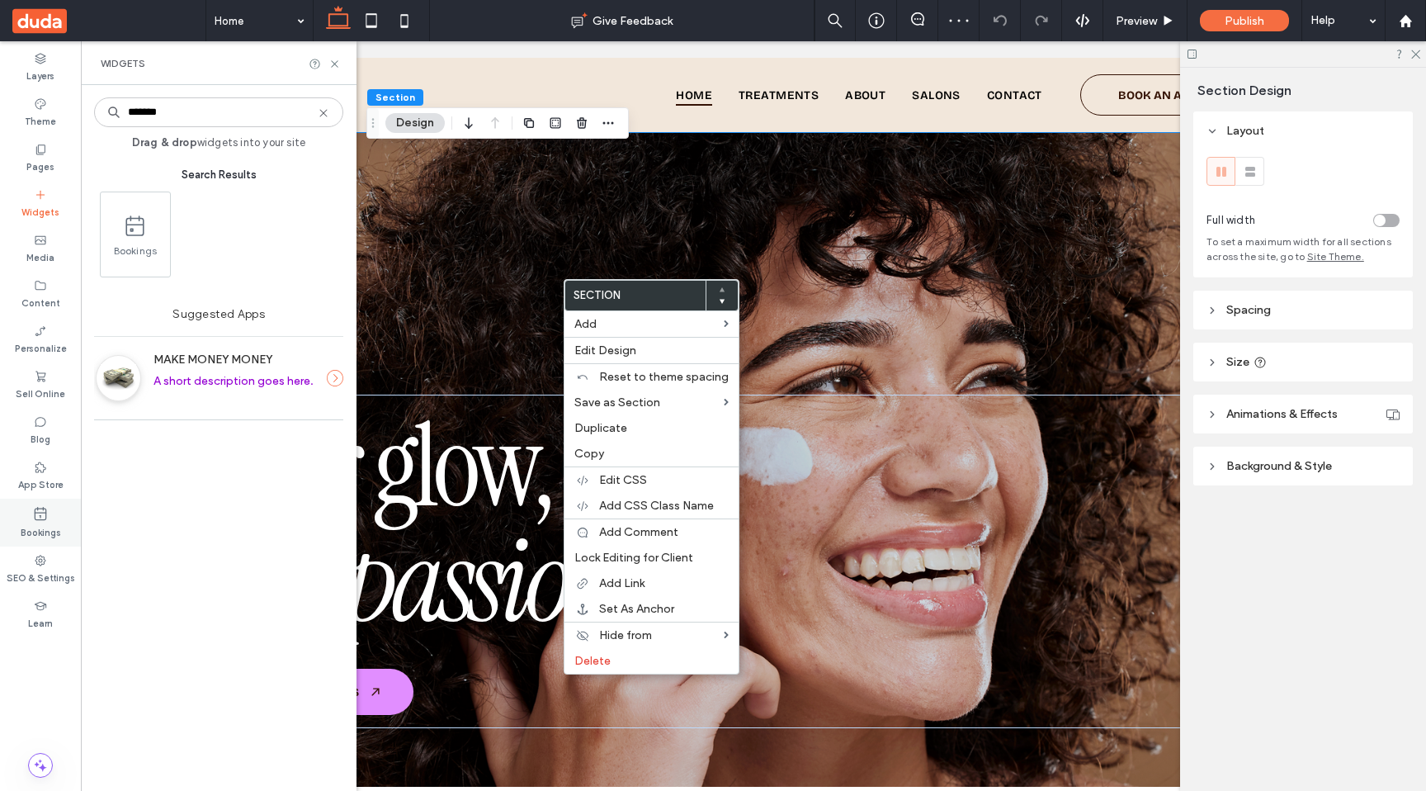
click at [42, 517] on icon at bounding box center [40, 513] width 17 height 17
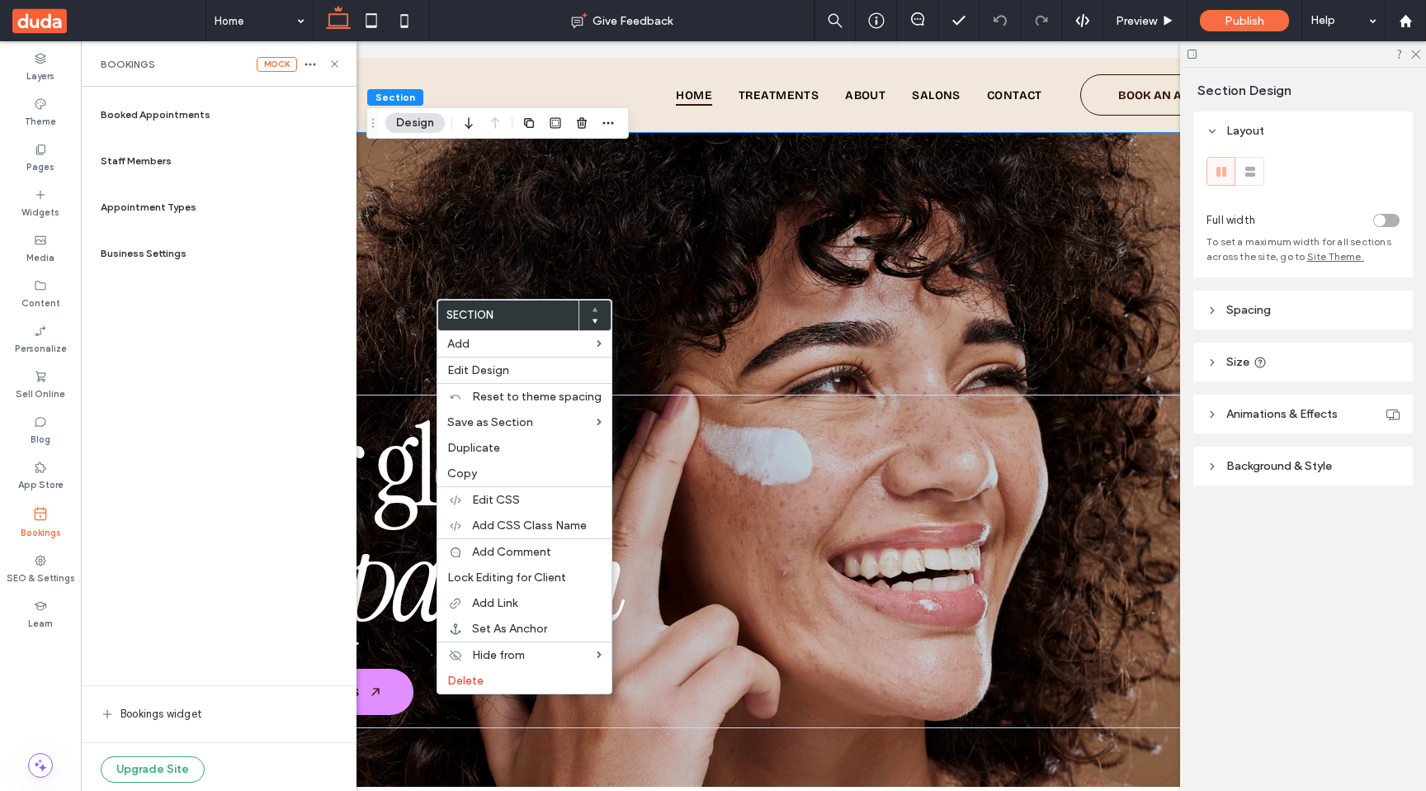
click at [484, 238] on div "Your glow, ﻿ our passion EXPLORE TREATMENTS" at bounding box center [753, 469] width 1189 height 674
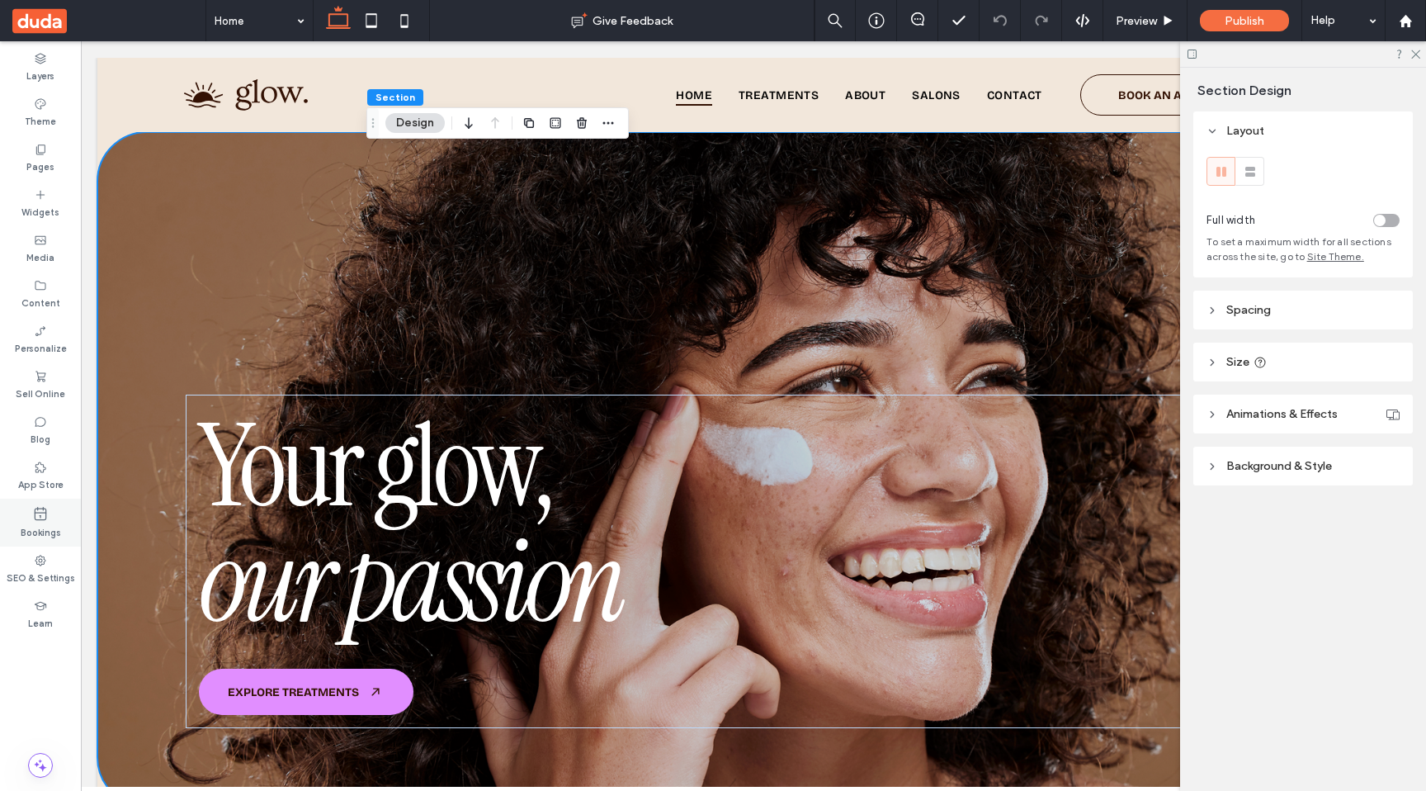
click at [41, 512] on use at bounding box center [41, 513] width 12 height 13
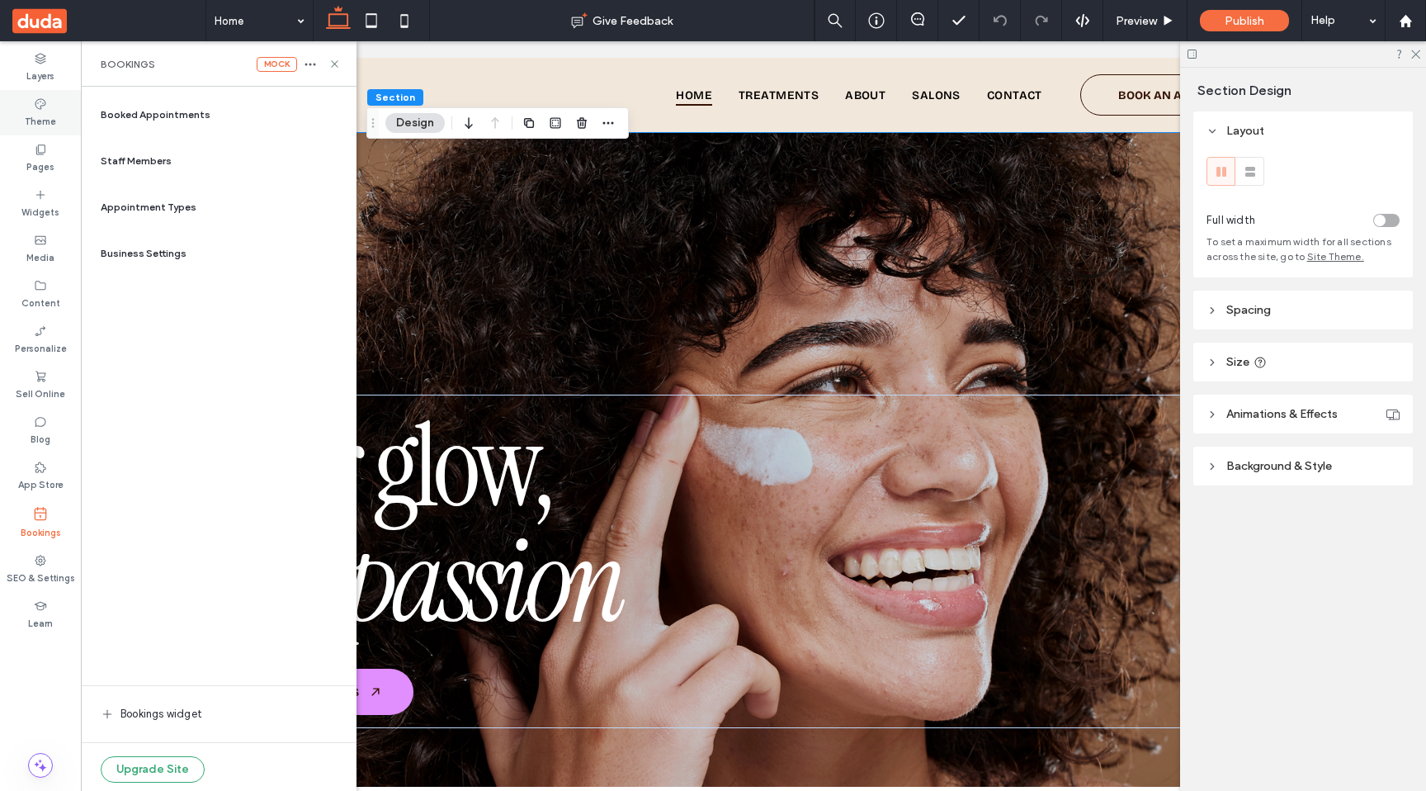
click at [44, 111] on label "Theme" at bounding box center [40, 120] width 31 height 18
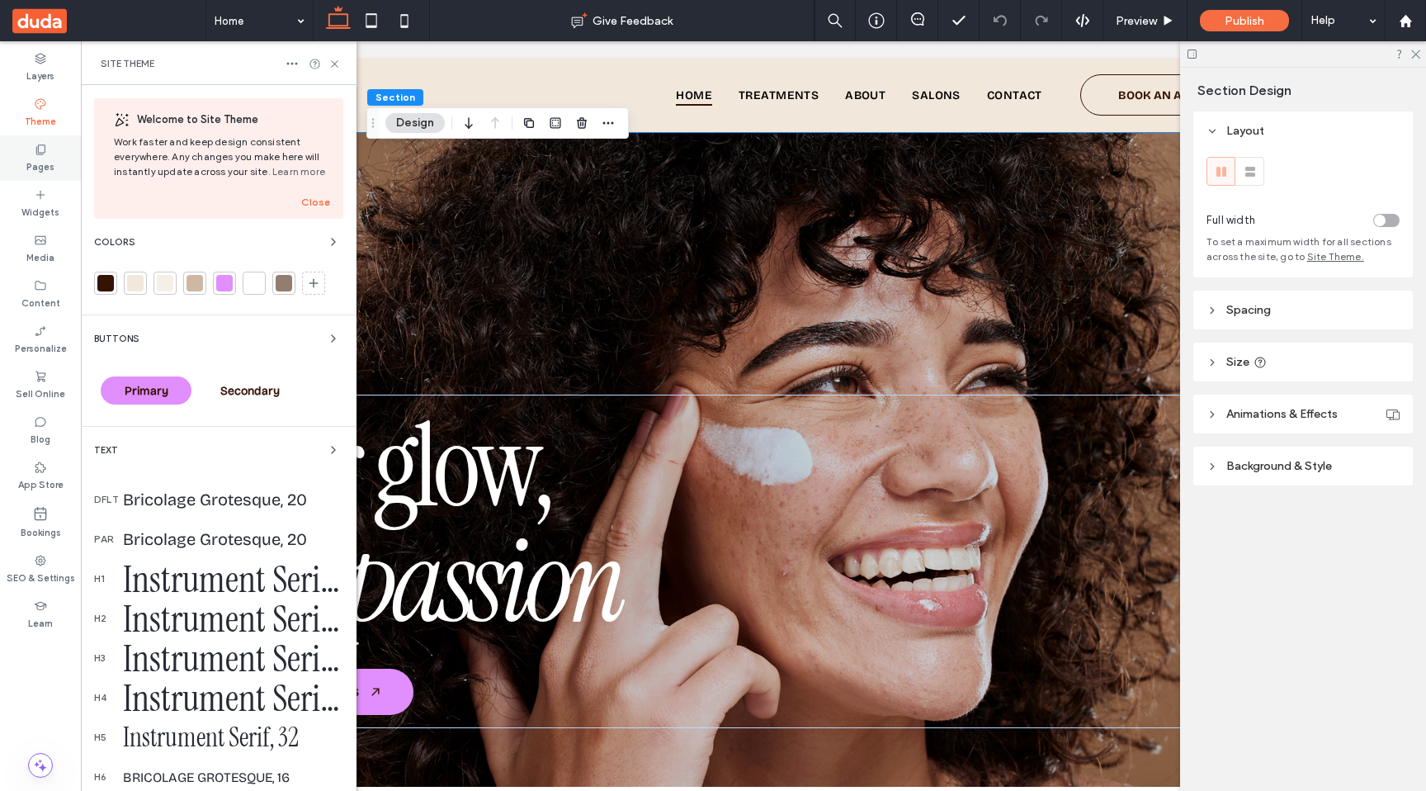
click at [41, 158] on label "Pages" at bounding box center [40, 165] width 28 height 18
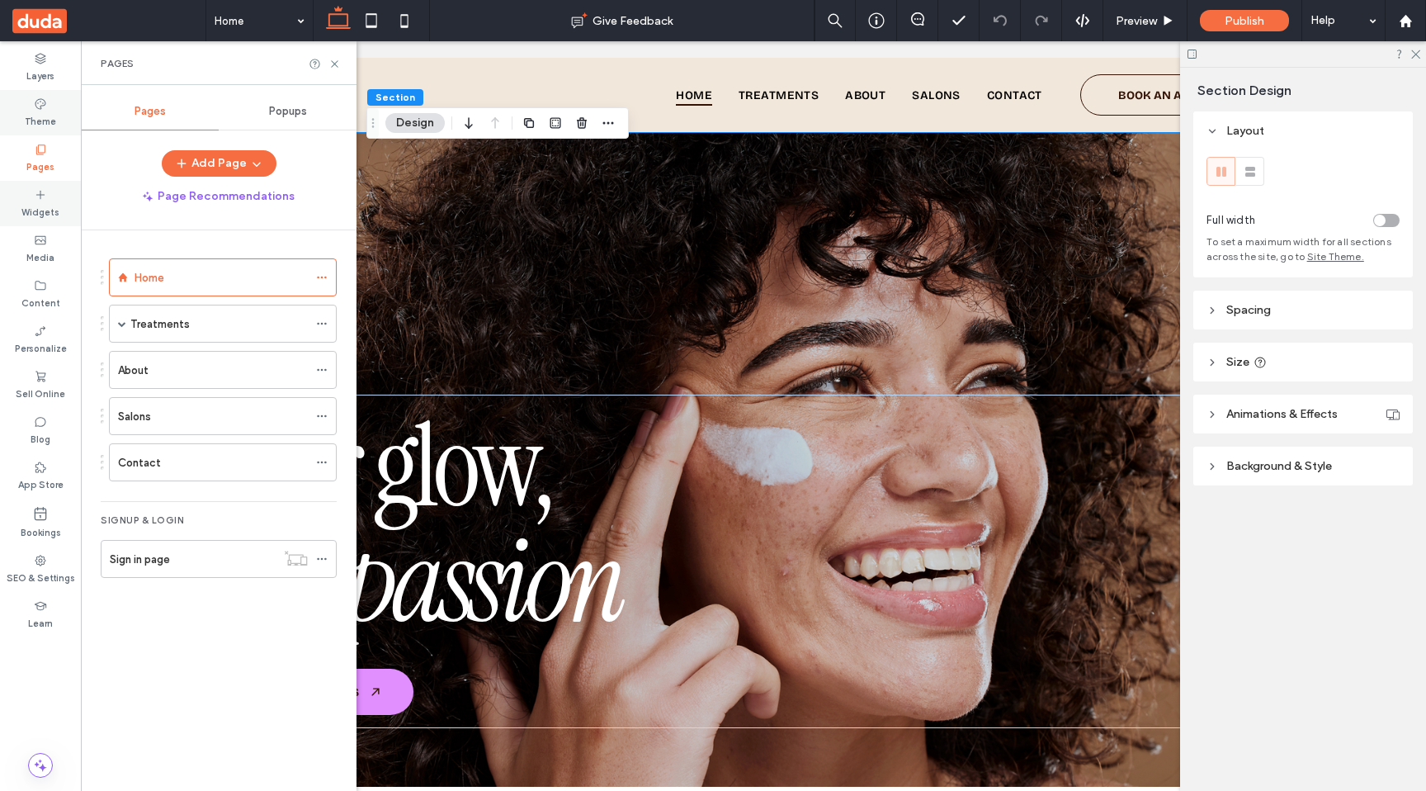
click at [41, 202] on label "Widgets" at bounding box center [40, 210] width 38 height 18
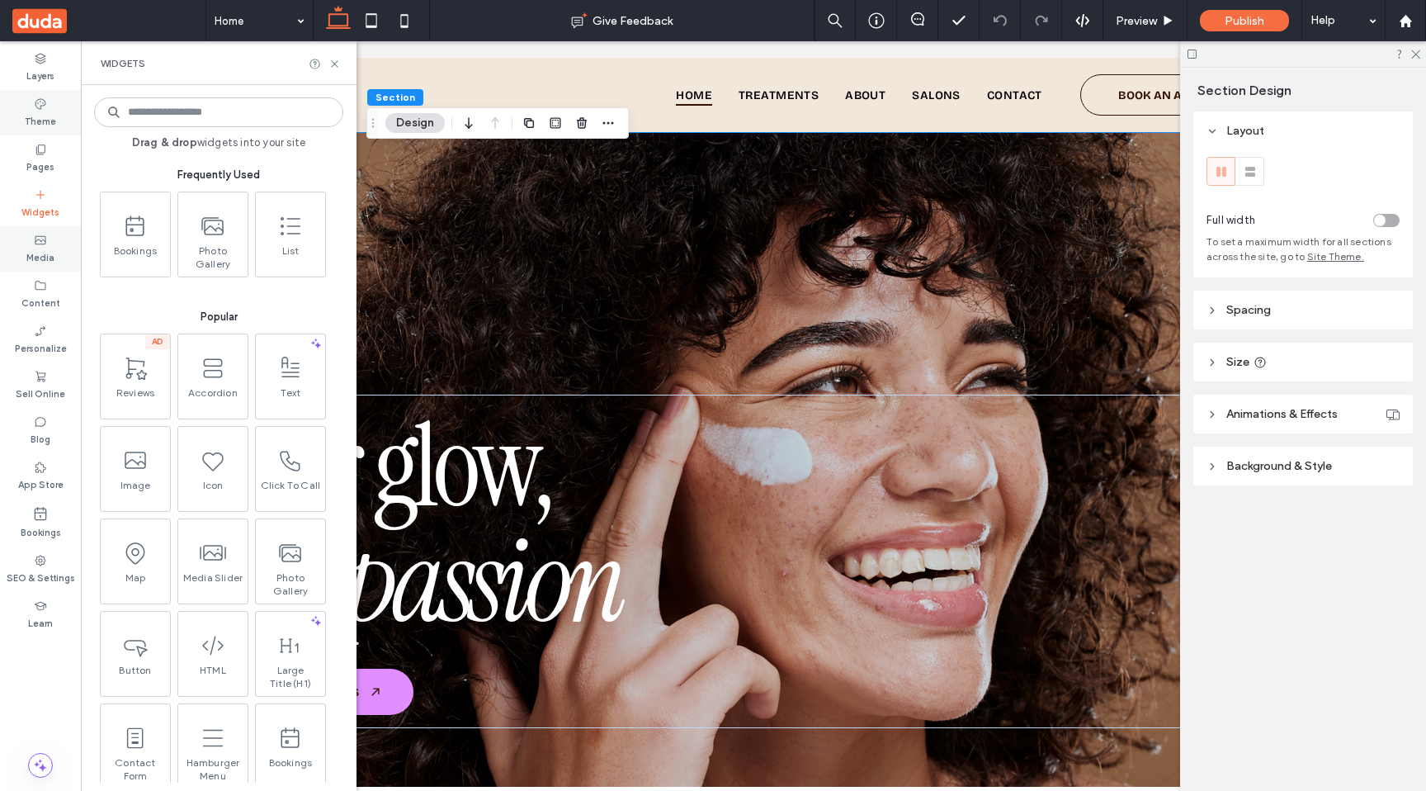
click at [47, 254] on label "Media" at bounding box center [40, 256] width 28 height 18
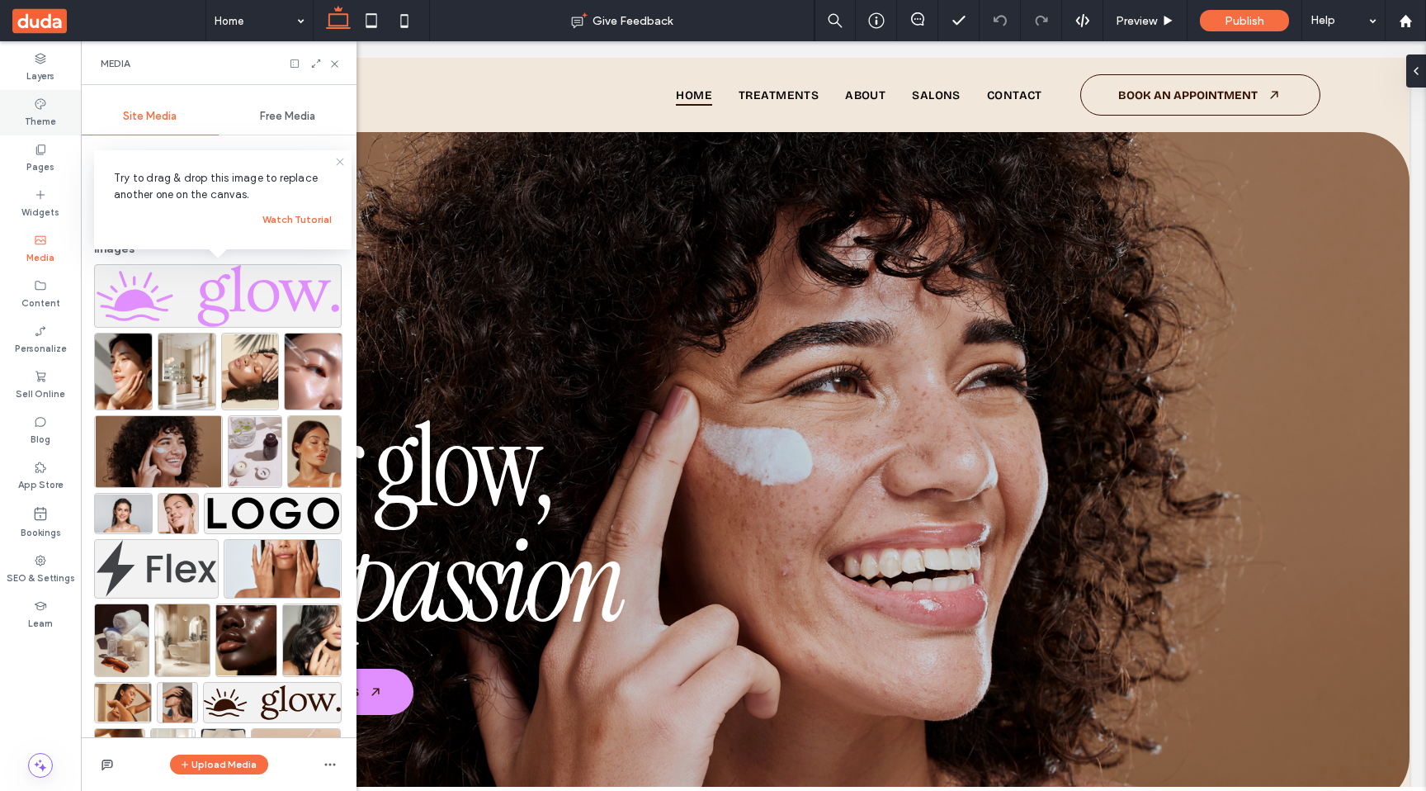
click at [338, 160] on use at bounding box center [339, 161] width 7 height 7
click at [40, 305] on label "Content" at bounding box center [40, 301] width 39 height 18
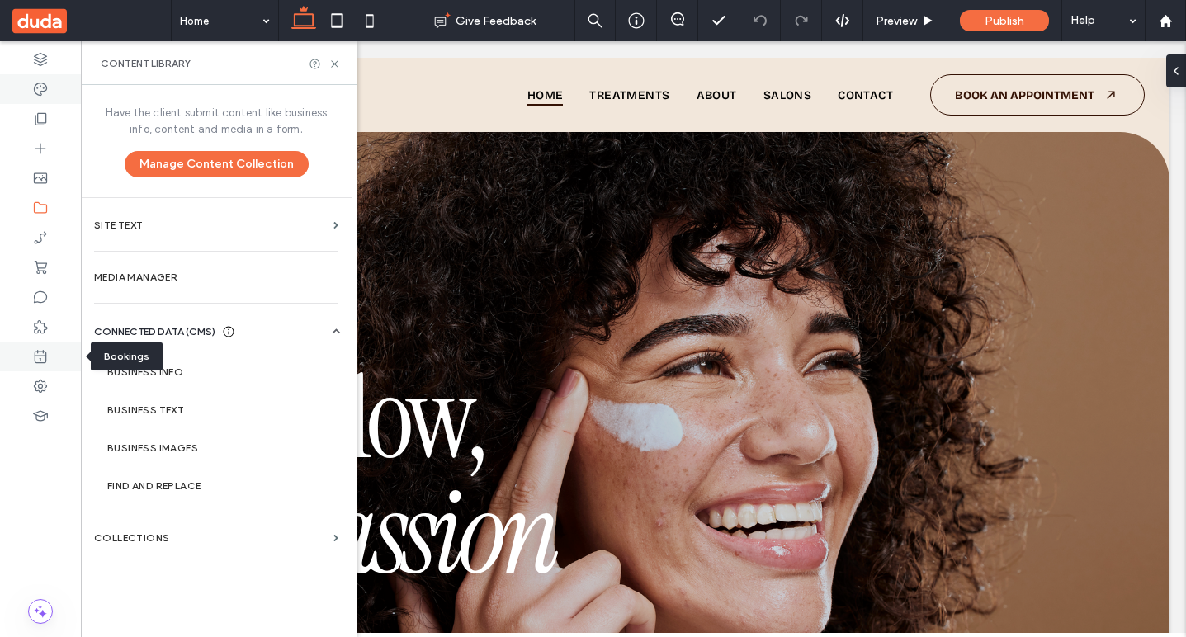
click at [38, 357] on icon at bounding box center [40, 356] width 17 height 17
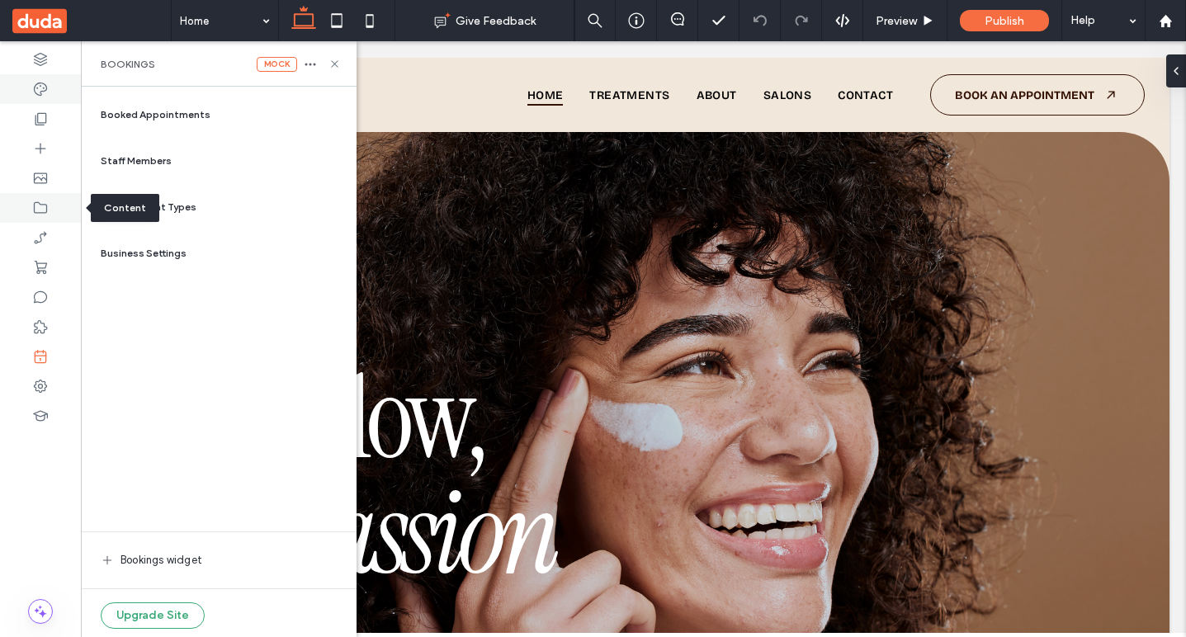
click at [44, 209] on icon at bounding box center [40, 208] width 17 height 17
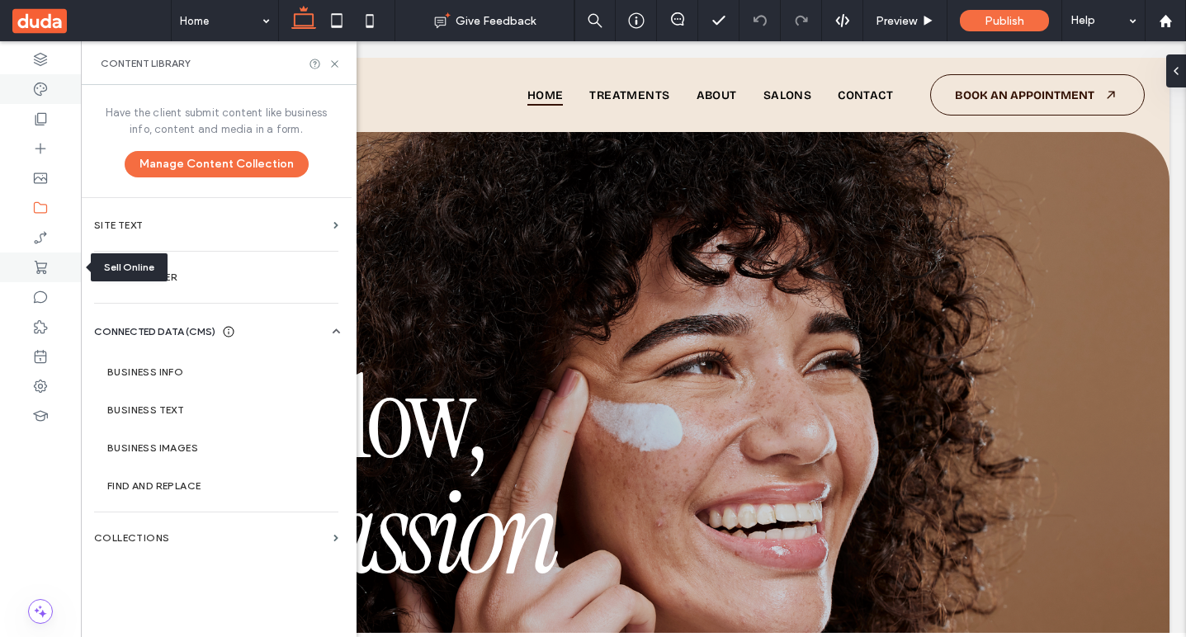
click at [42, 262] on icon at bounding box center [40, 267] width 17 height 17
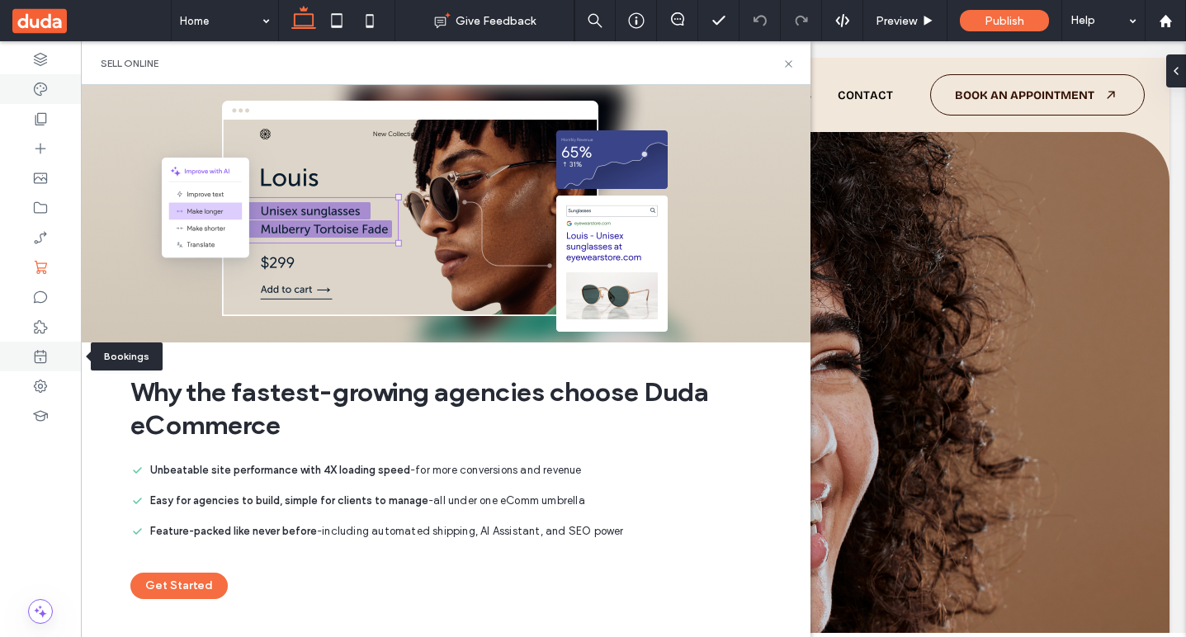
click at [43, 352] on use at bounding box center [41, 356] width 12 height 13
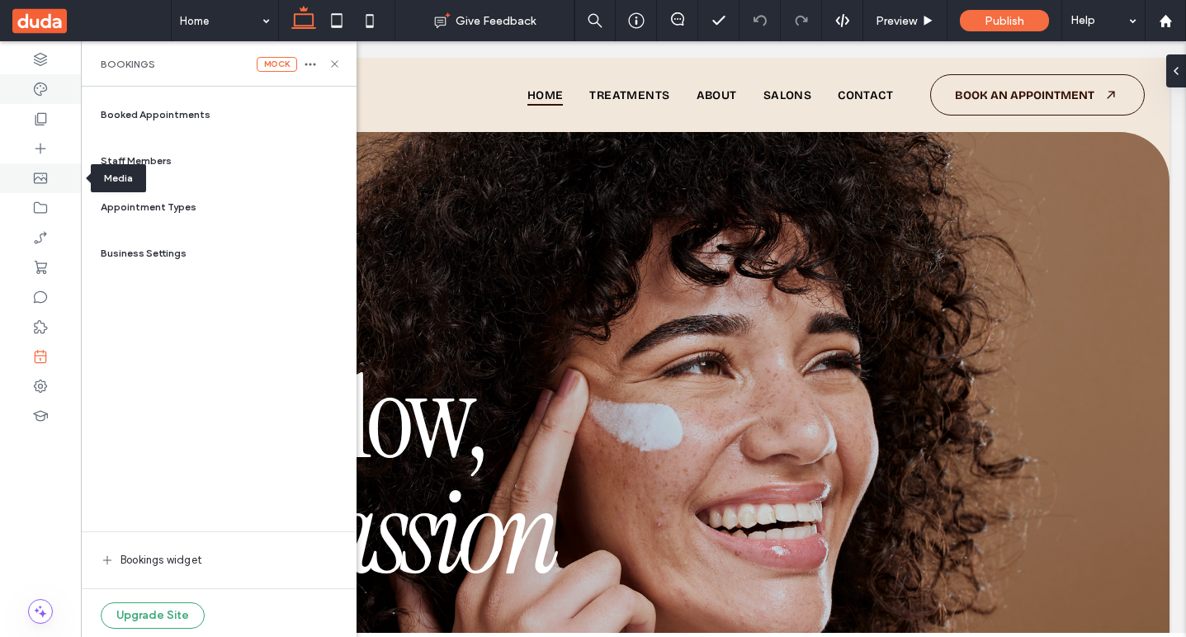
click at [46, 177] on use at bounding box center [40, 178] width 13 height 11
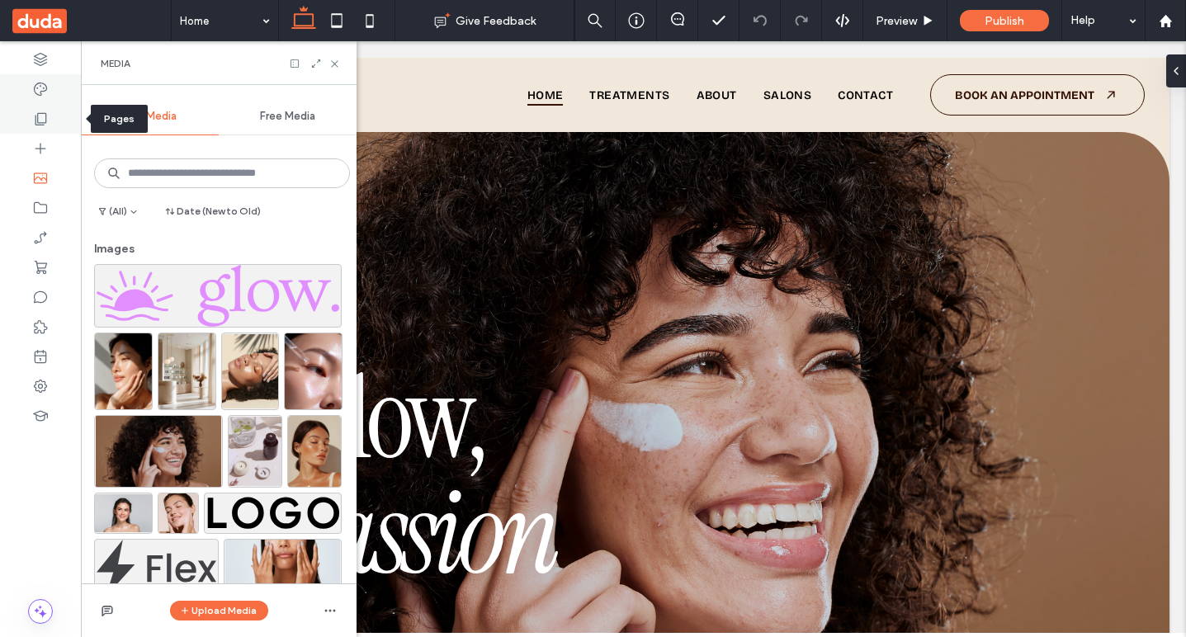
click at [47, 114] on icon at bounding box center [40, 119] width 17 height 17
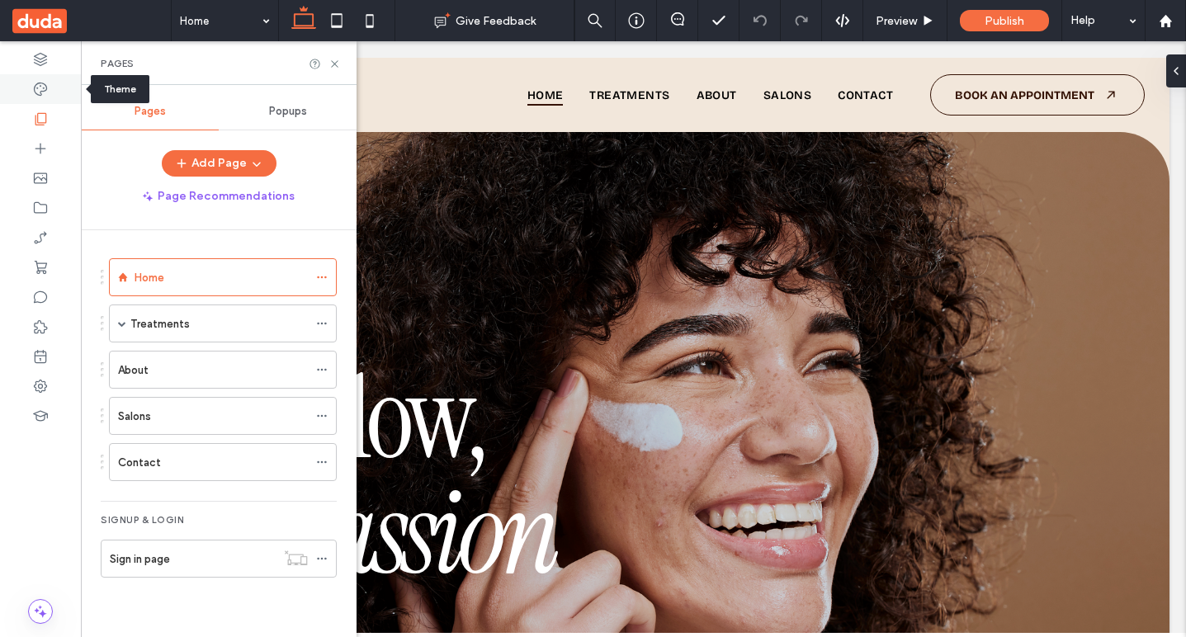
click at [45, 94] on icon at bounding box center [40, 89] width 17 height 17
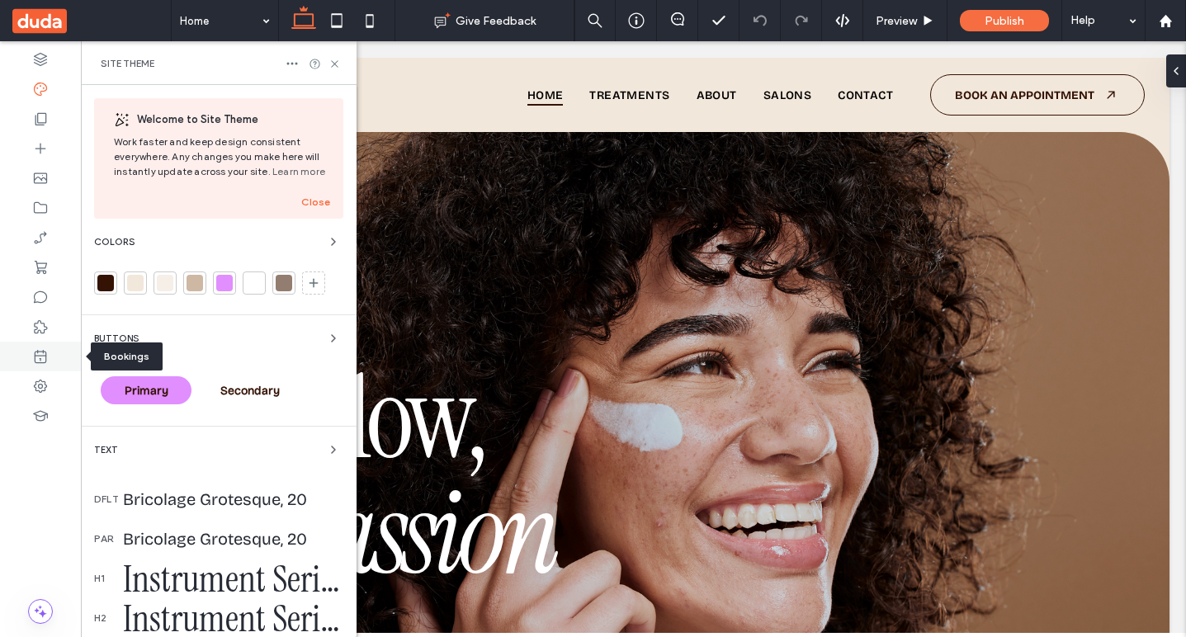
click at [49, 357] on div at bounding box center [40, 357] width 81 height 30
